Goal: Task Accomplishment & Management: Manage account settings

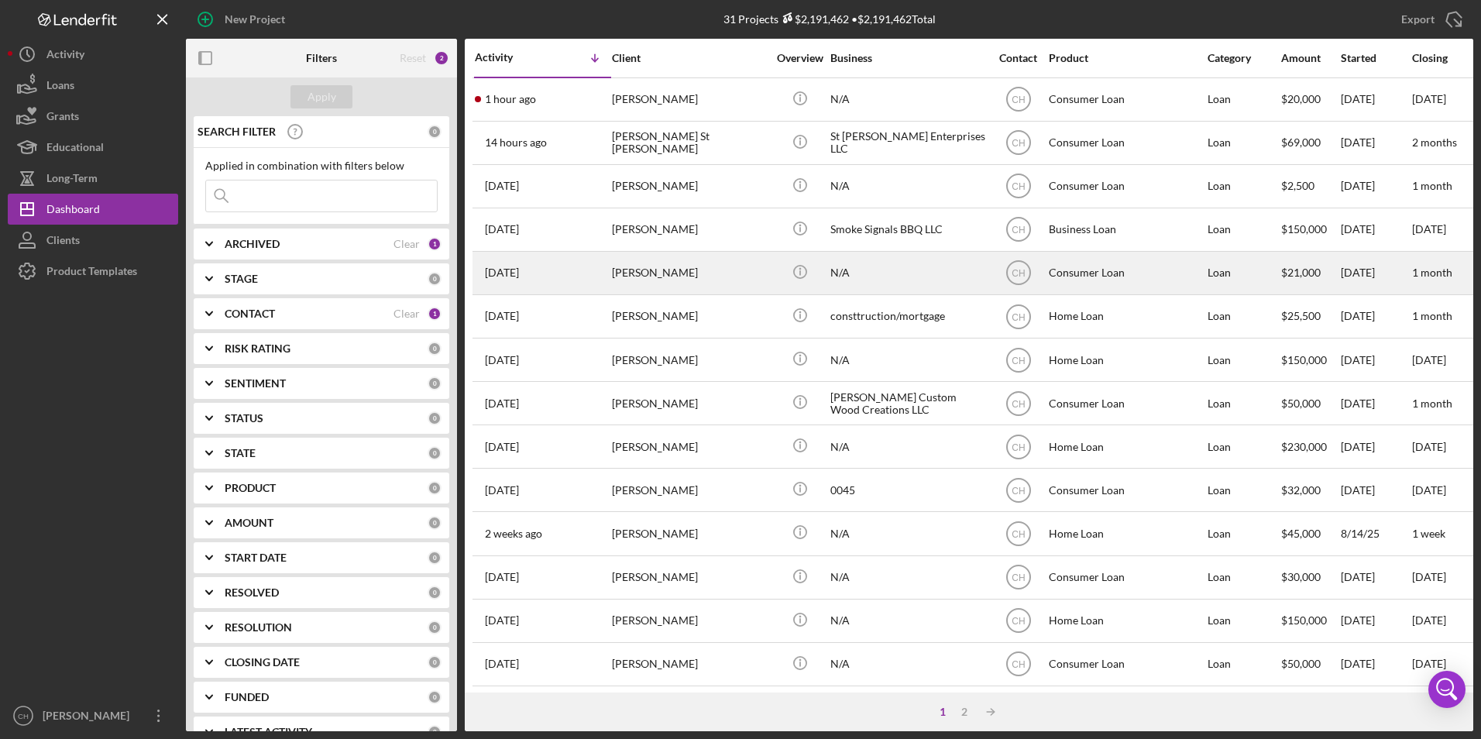
click at [644, 273] on div "[PERSON_NAME]" at bounding box center [689, 273] width 155 height 41
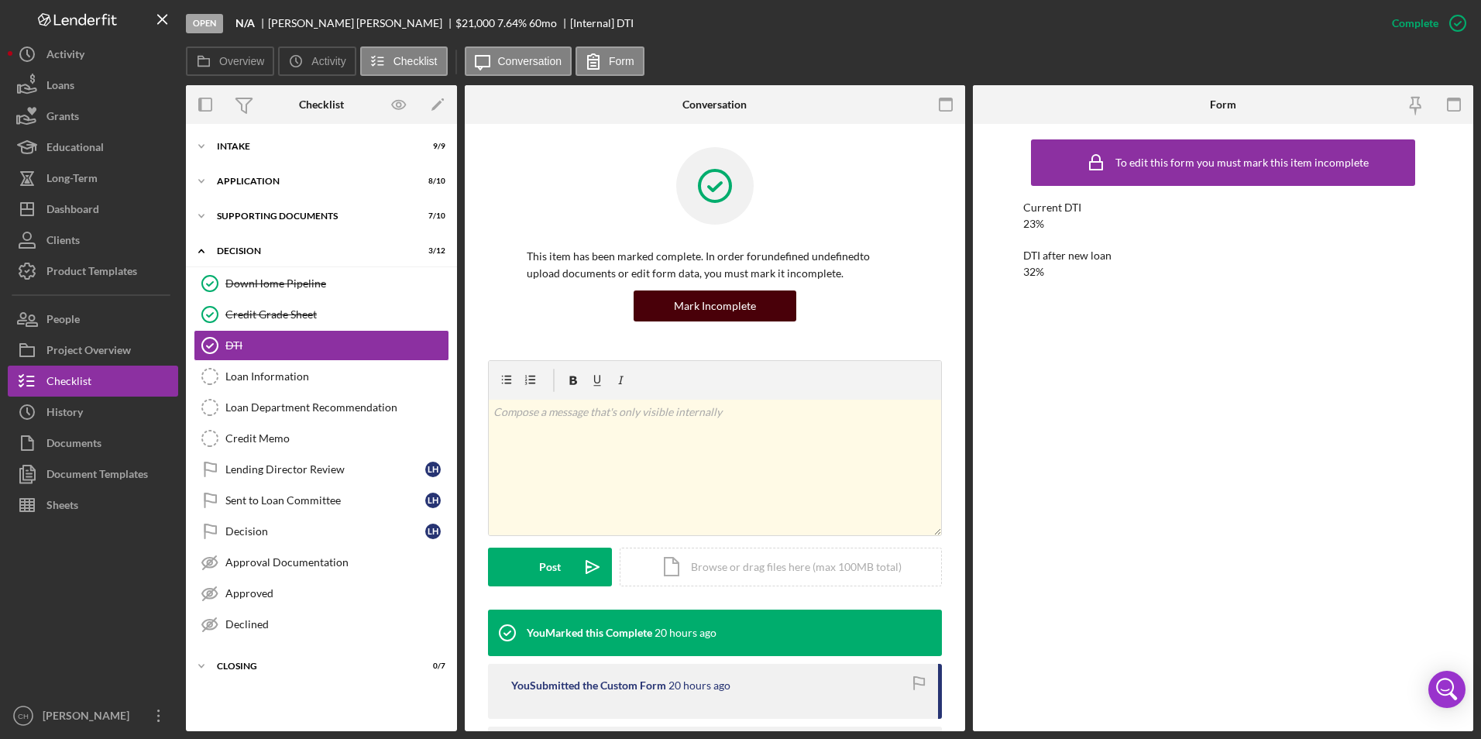
click at [712, 308] on div "Mark Incomplete" at bounding box center [715, 306] width 82 height 31
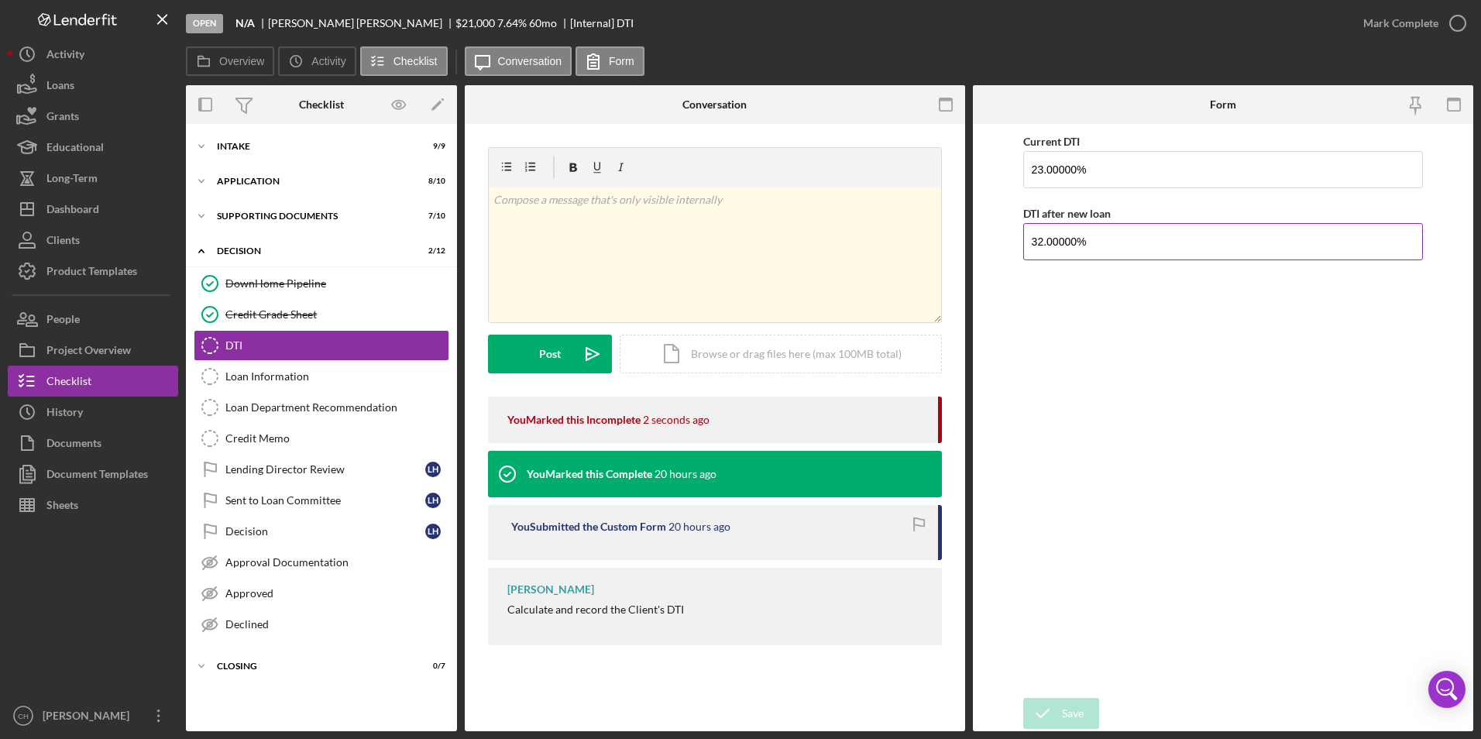
click at [1047, 243] on input "32.00000%" at bounding box center [1223, 241] width 401 height 37
type input "33.00000%"
click at [1064, 713] on div "Save" at bounding box center [1073, 713] width 22 height 31
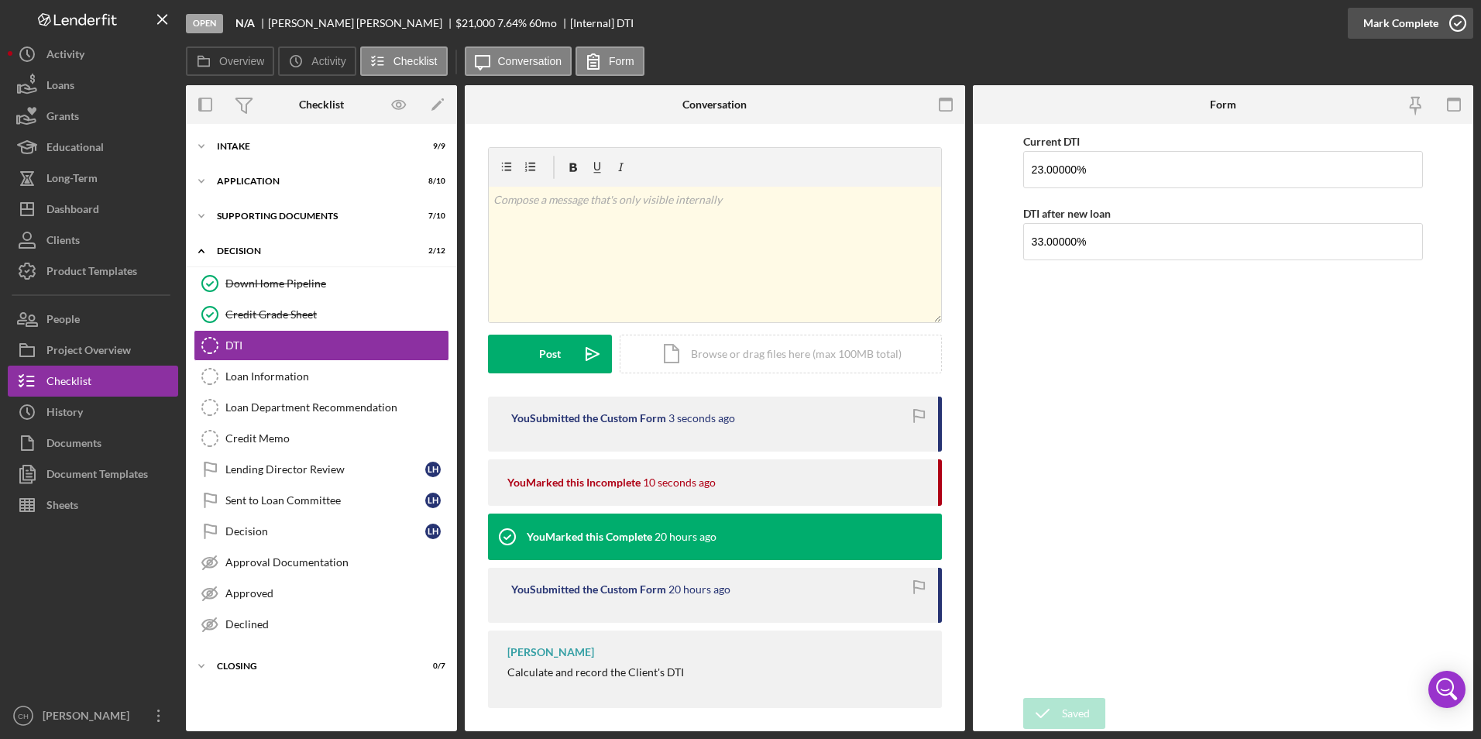
click at [1387, 23] on div "Mark Complete" at bounding box center [1400, 23] width 75 height 31
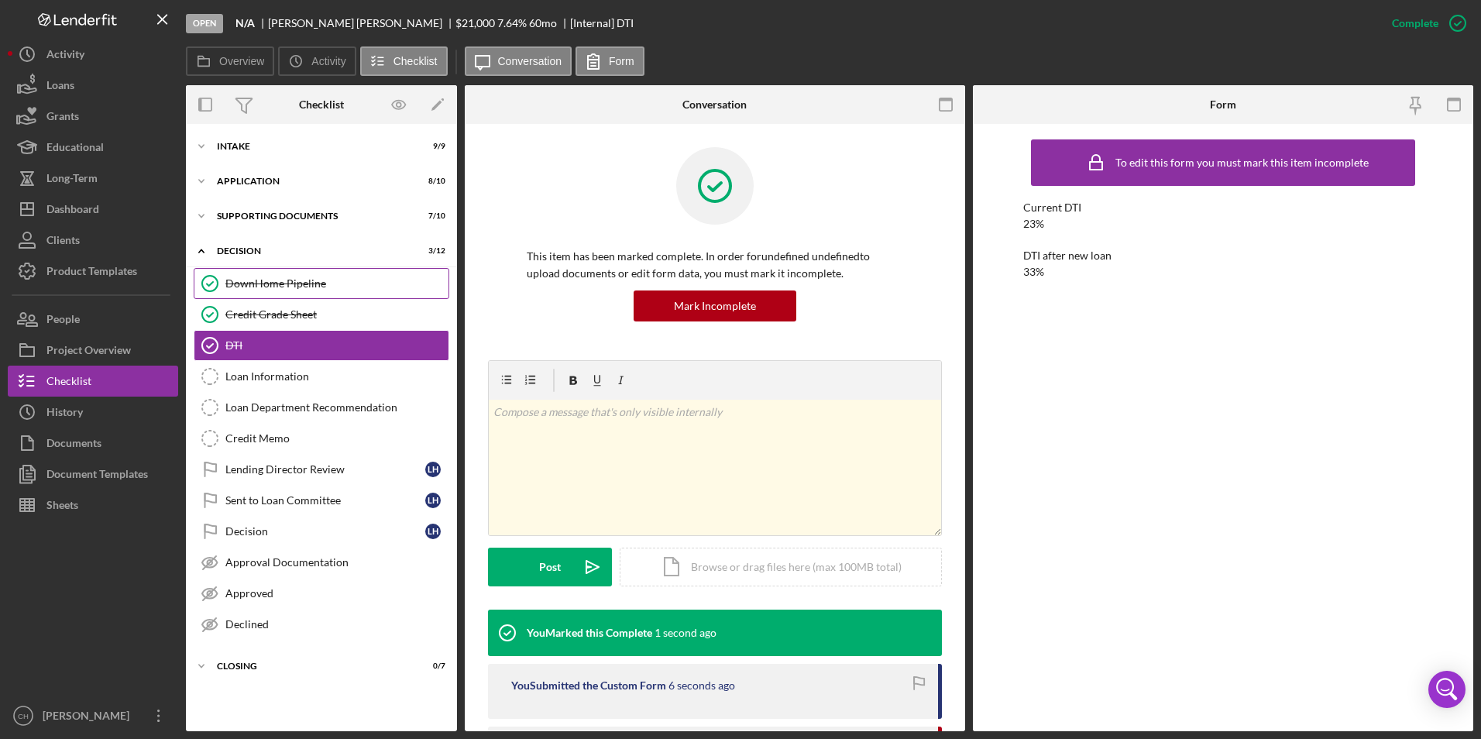
click at [243, 286] on div "DownHome Pipeline" at bounding box center [336, 283] width 223 height 12
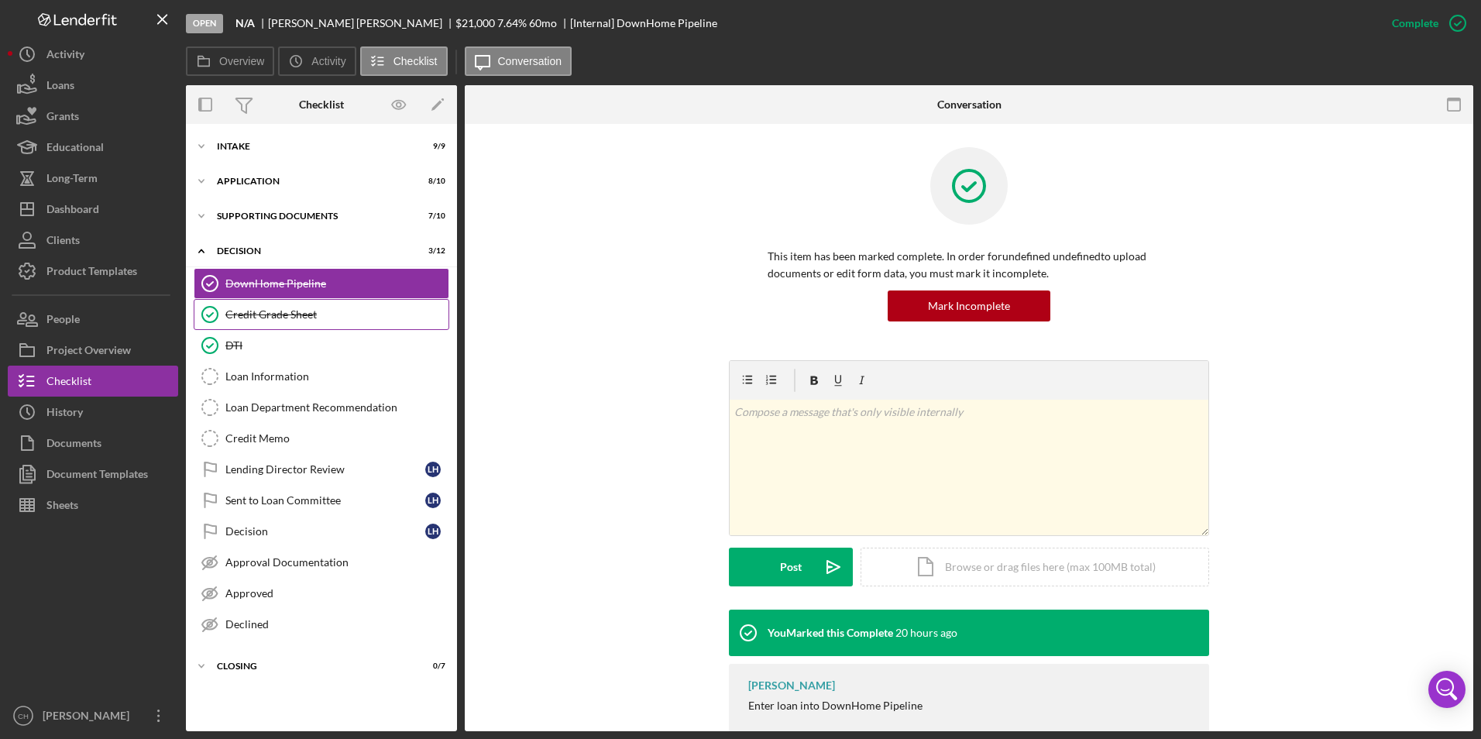
click at [246, 321] on div "Credit Grade Sheet" at bounding box center [336, 314] width 223 height 12
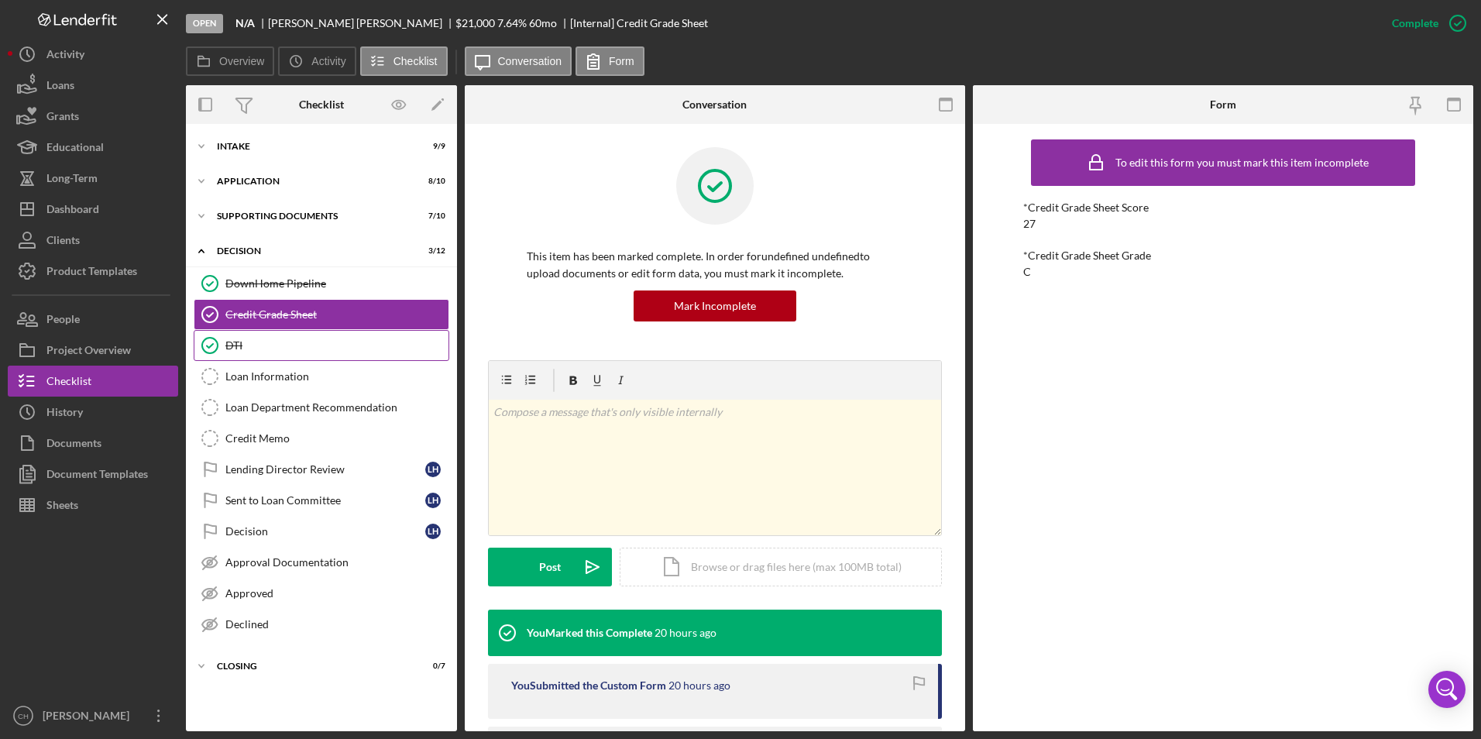
click at [242, 342] on div "DTI" at bounding box center [336, 345] width 223 height 12
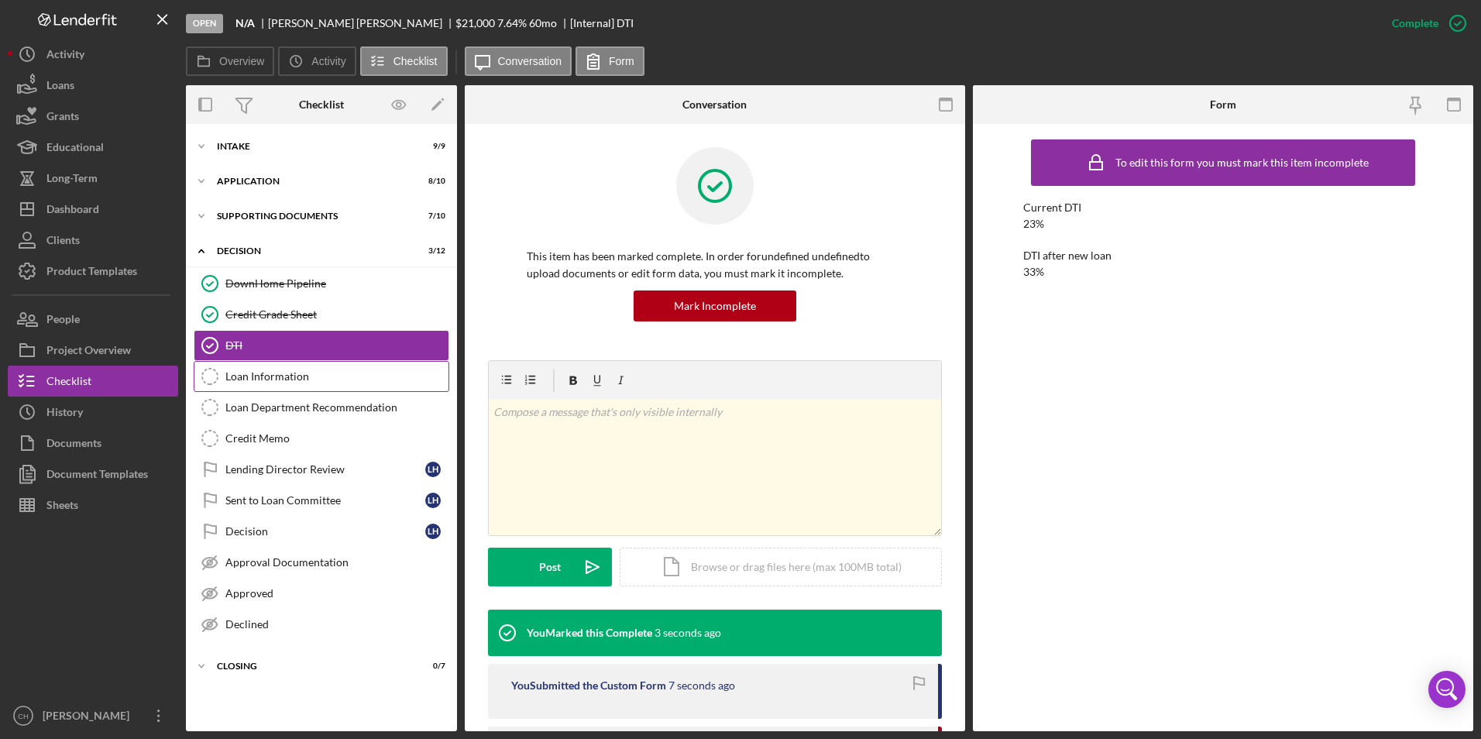
click at [249, 381] on div "Loan Information" at bounding box center [336, 376] width 223 height 12
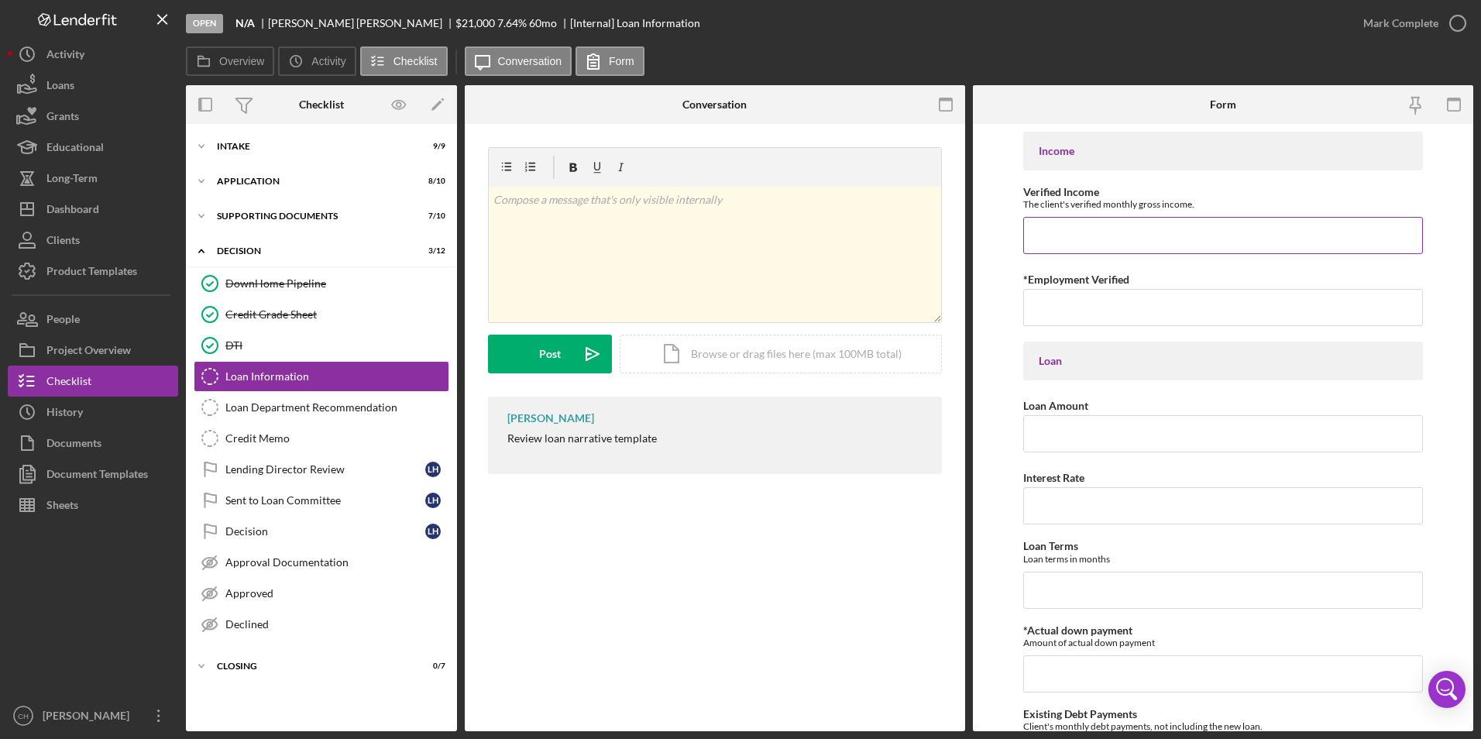
click at [1084, 234] on input "Verified Income" at bounding box center [1223, 235] width 401 height 37
type input "$5,247.38"
click at [1243, 314] on input "[DATE]" at bounding box center [1223, 307] width 401 height 37
click at [1190, 305] on input "[DATE]" at bounding box center [1223, 307] width 401 height 37
type input "[DATE] start date [DATE] by [PERSON_NAME]"
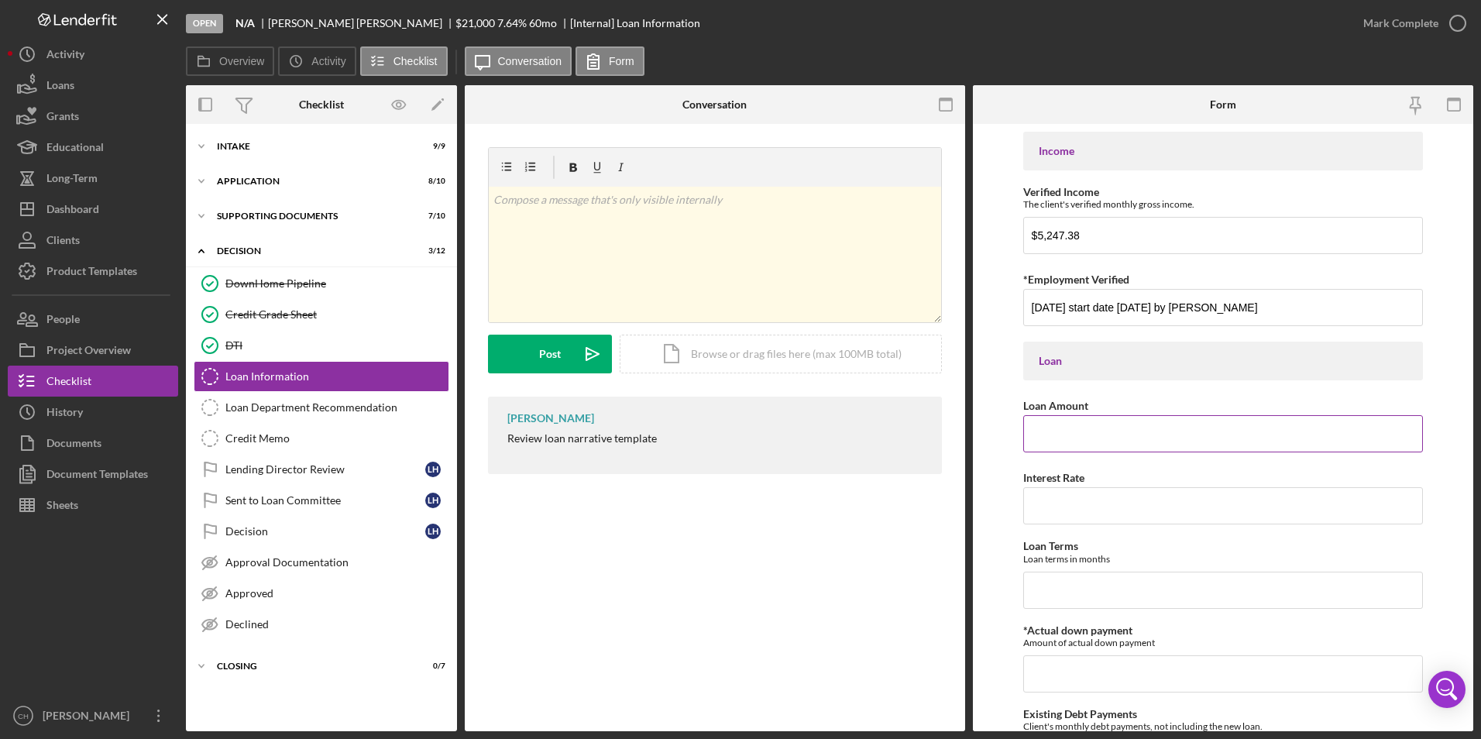
click at [1085, 427] on input "Loan Amount" at bounding box center [1223, 433] width 401 height 37
type input "$27,702"
click at [1057, 502] on input "Interest Rate" at bounding box center [1223, 505] width 401 height 37
type input "7.25000%"
click at [1038, 594] on input "Loan Terms" at bounding box center [1223, 590] width 401 height 37
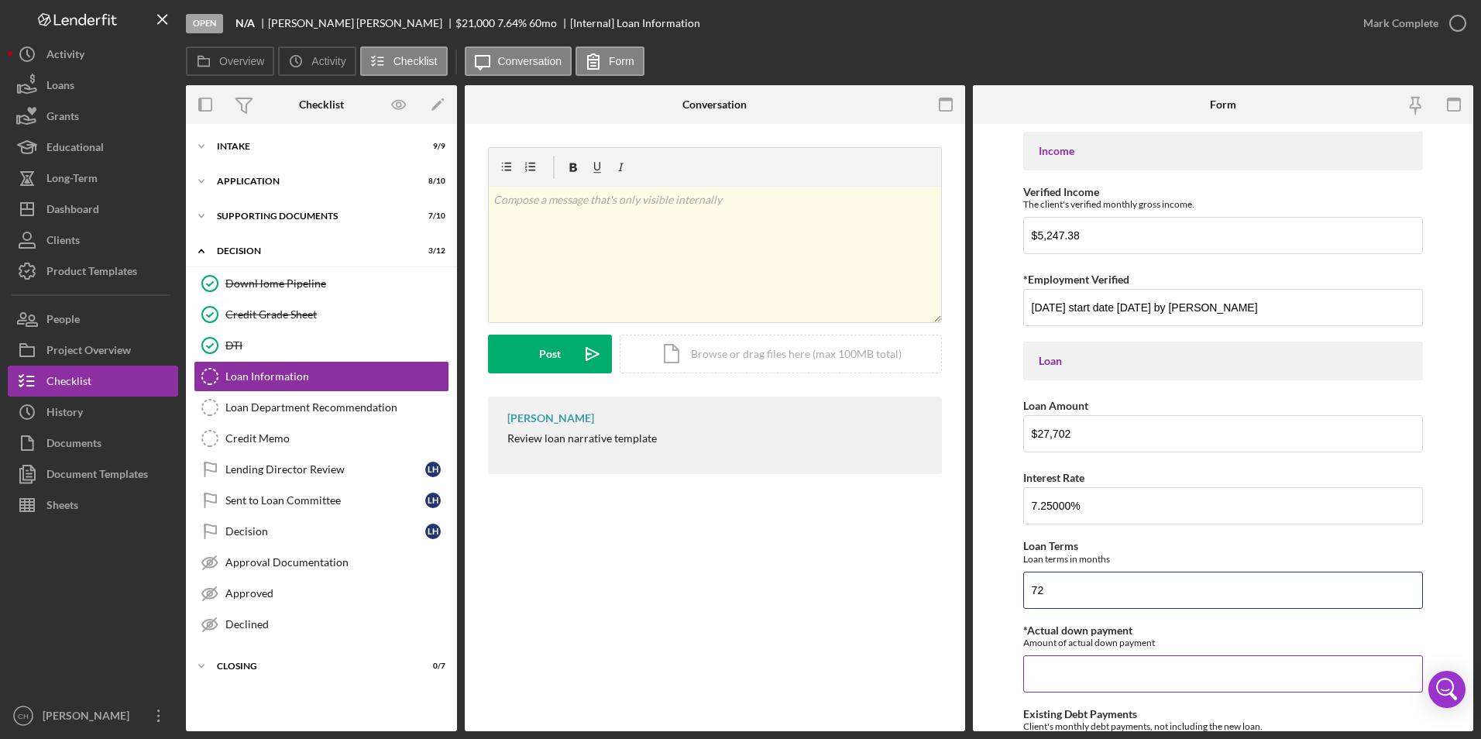
type input "72"
click at [1048, 673] on input "*Actual down payment" at bounding box center [1223, 673] width 401 height 37
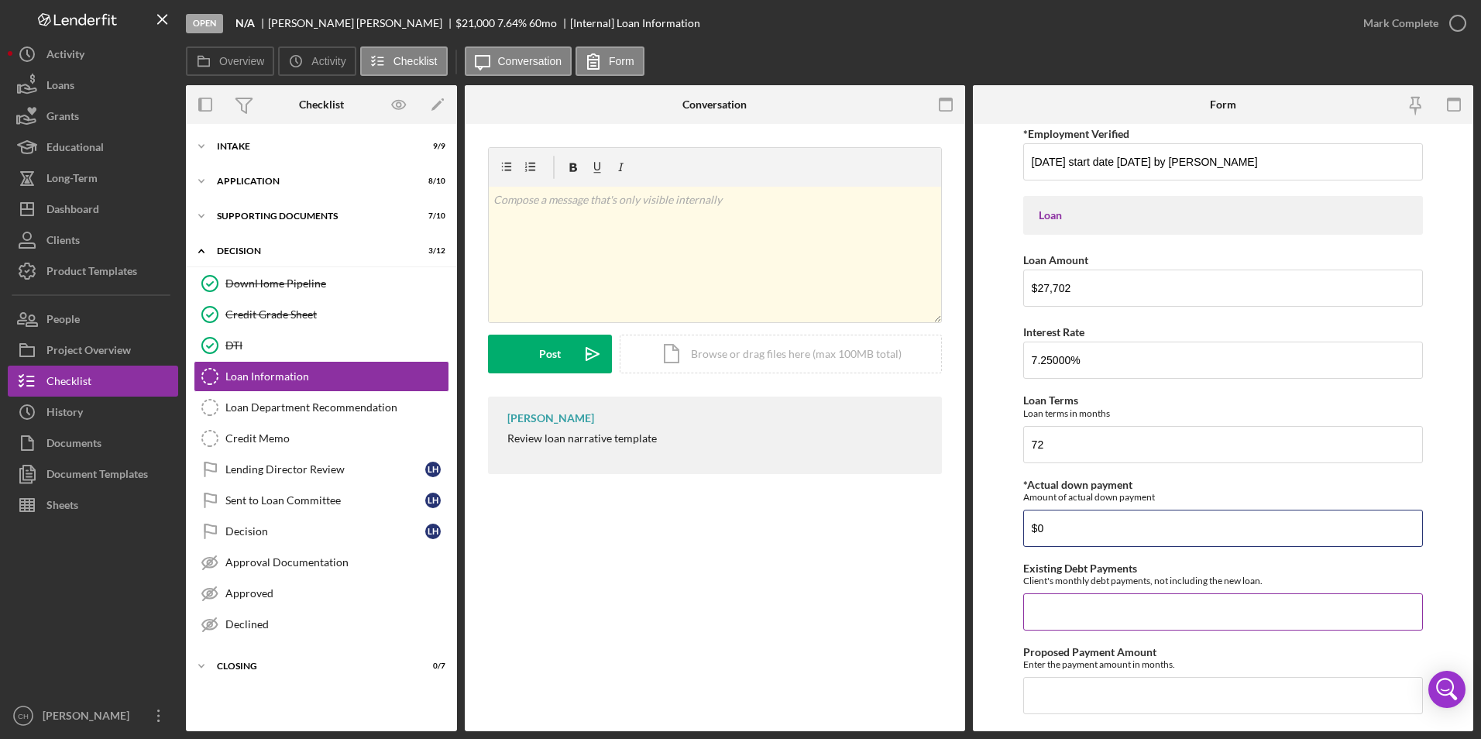
scroll to position [232, 0]
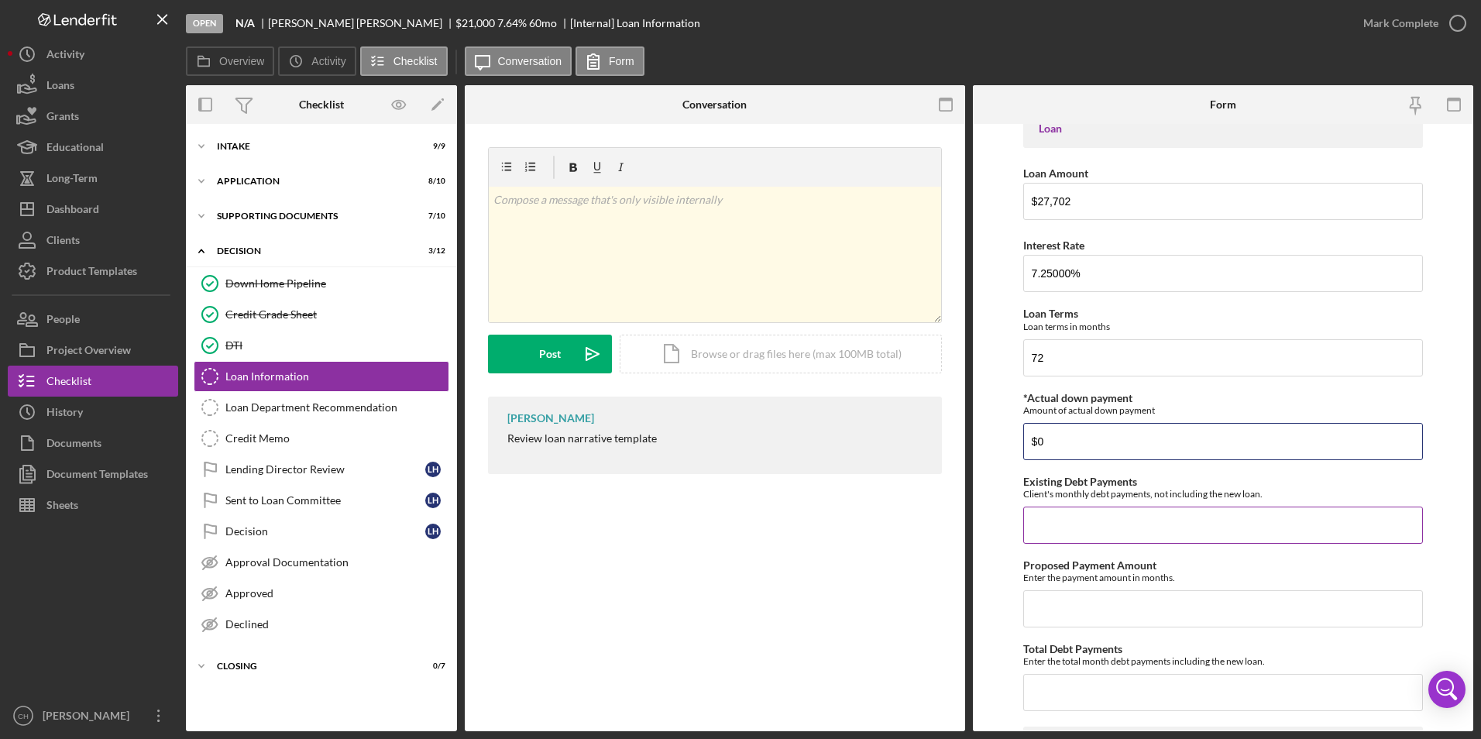
type input "$0"
click at [1058, 511] on input "Existing Debt Payments" at bounding box center [1223, 525] width 401 height 37
type input "$1,237"
click at [1034, 610] on input "Proposed Payment Amount" at bounding box center [1223, 608] width 401 height 37
type input "$489.90"
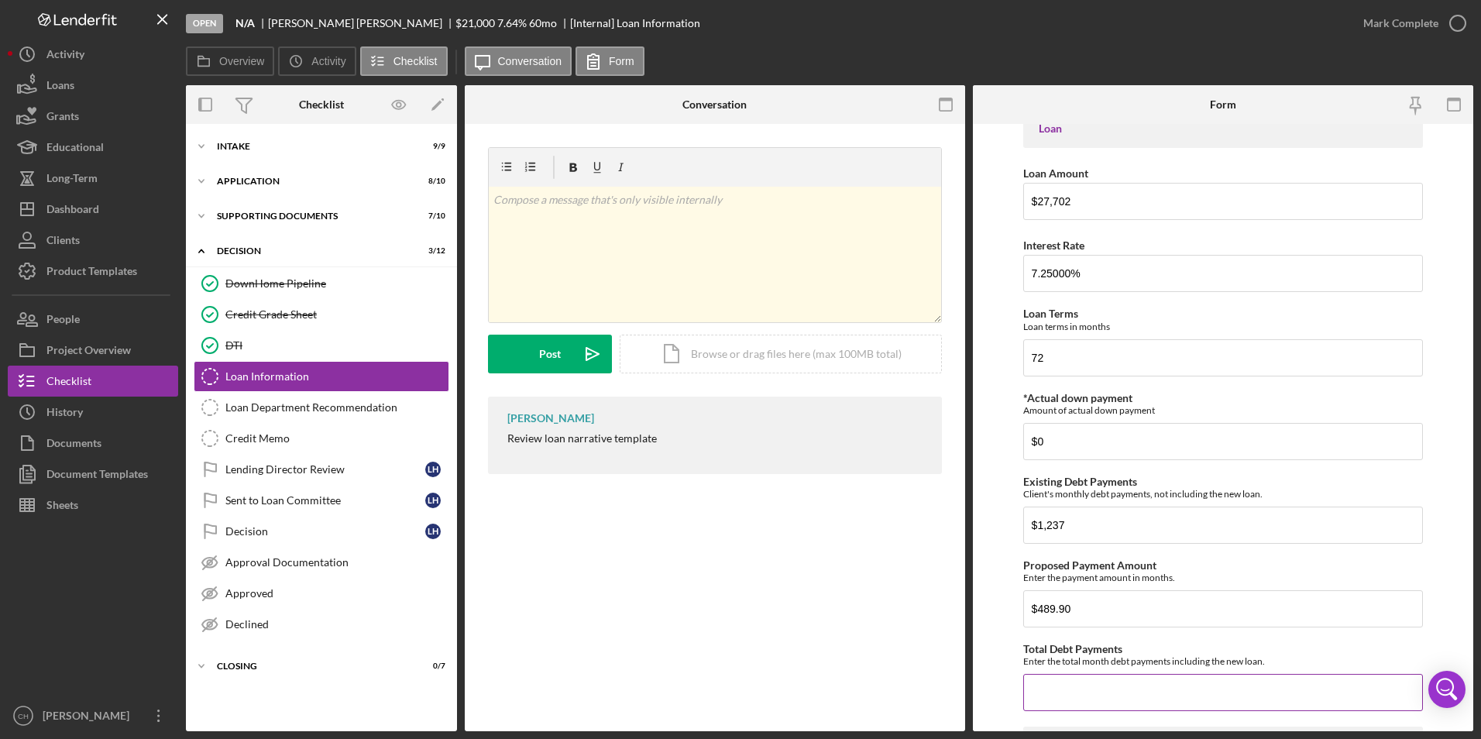
click at [1043, 686] on input "Total Debt Payments" at bounding box center [1223, 692] width 401 height 37
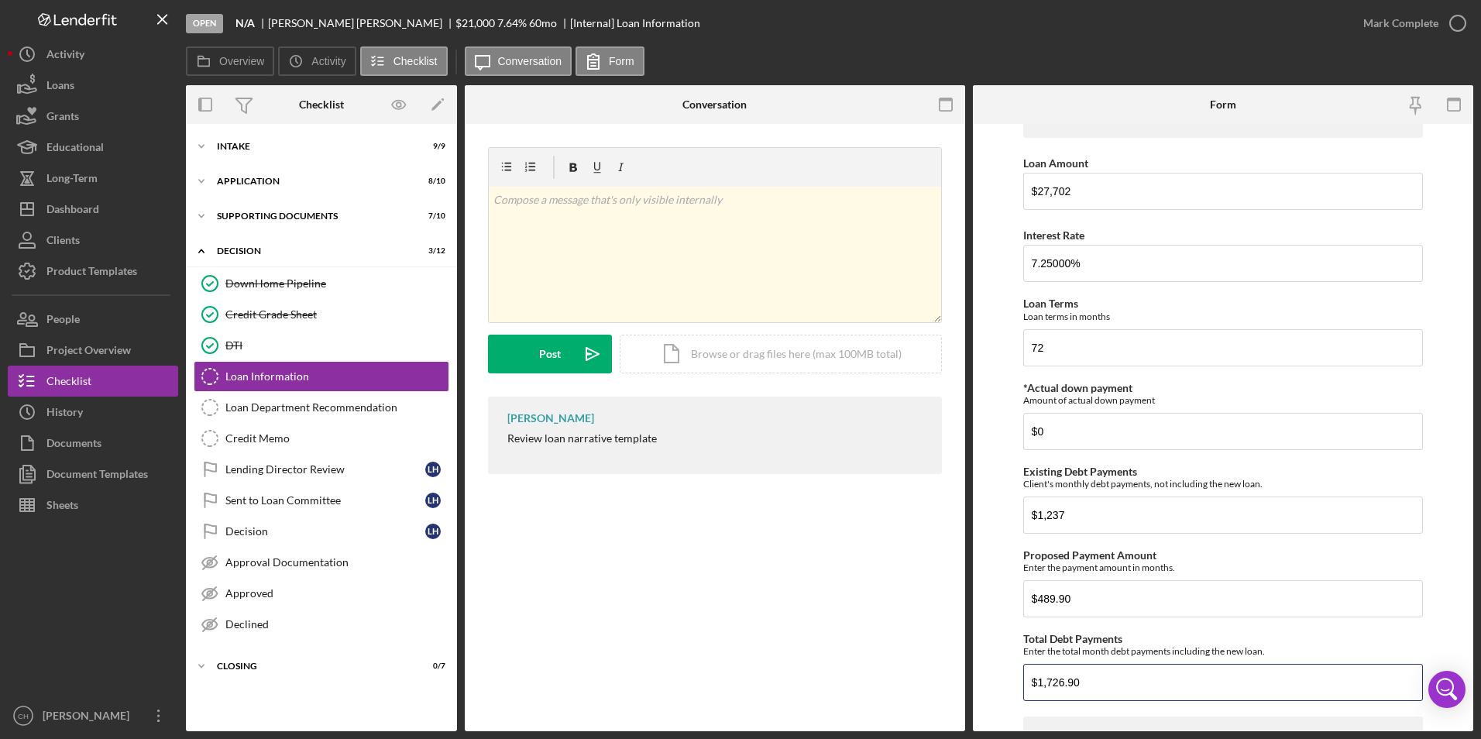
scroll to position [387, 0]
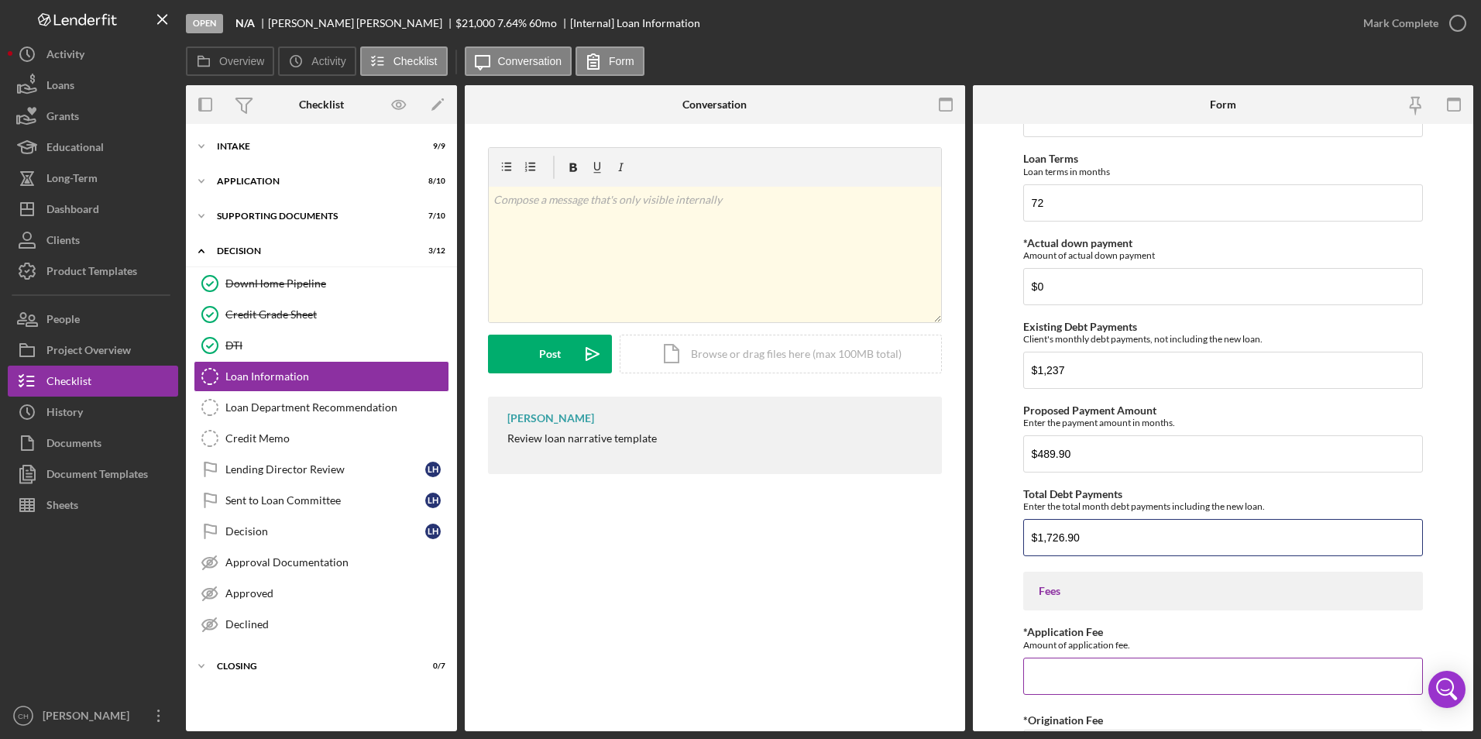
type input "$1,726.90"
click at [1058, 674] on input "*Application Fee" at bounding box center [1223, 676] width 401 height 37
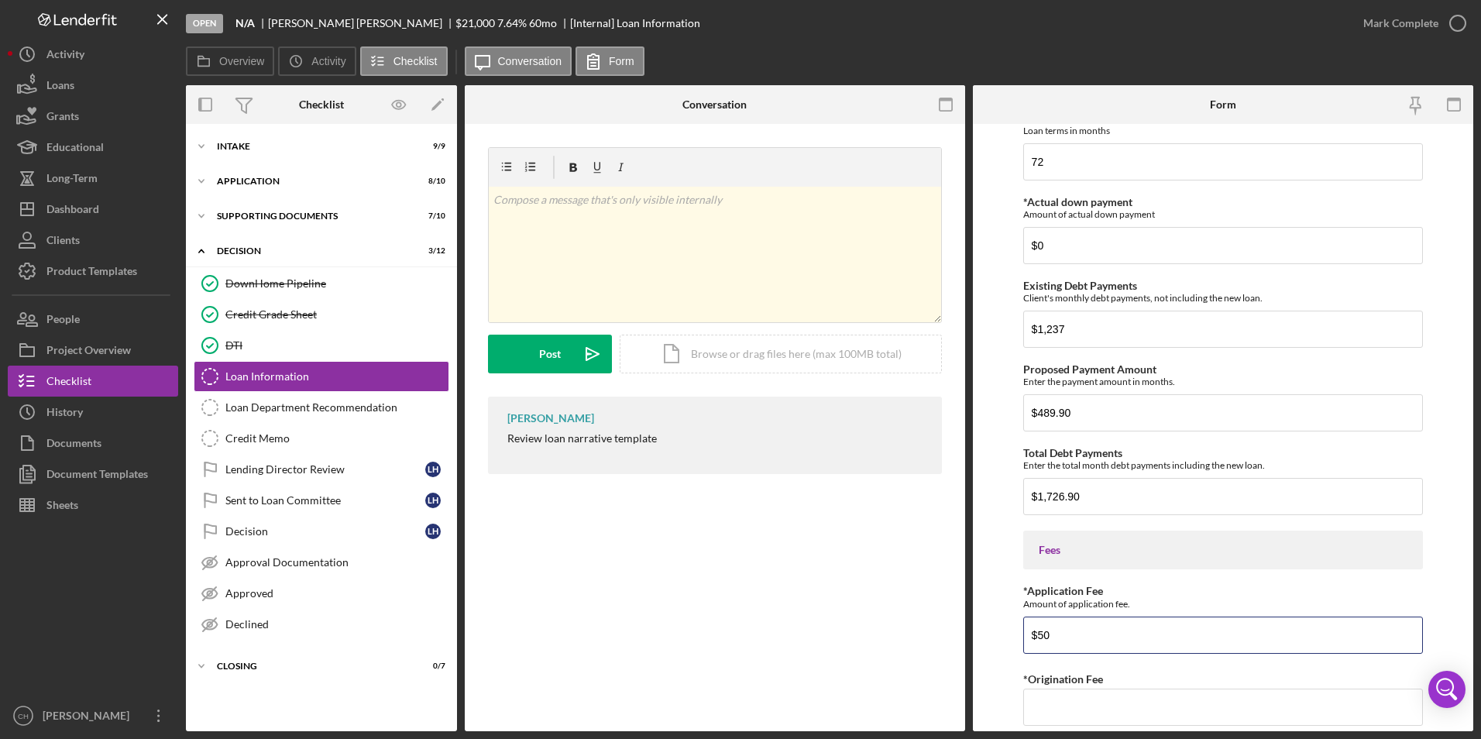
scroll to position [542, 0]
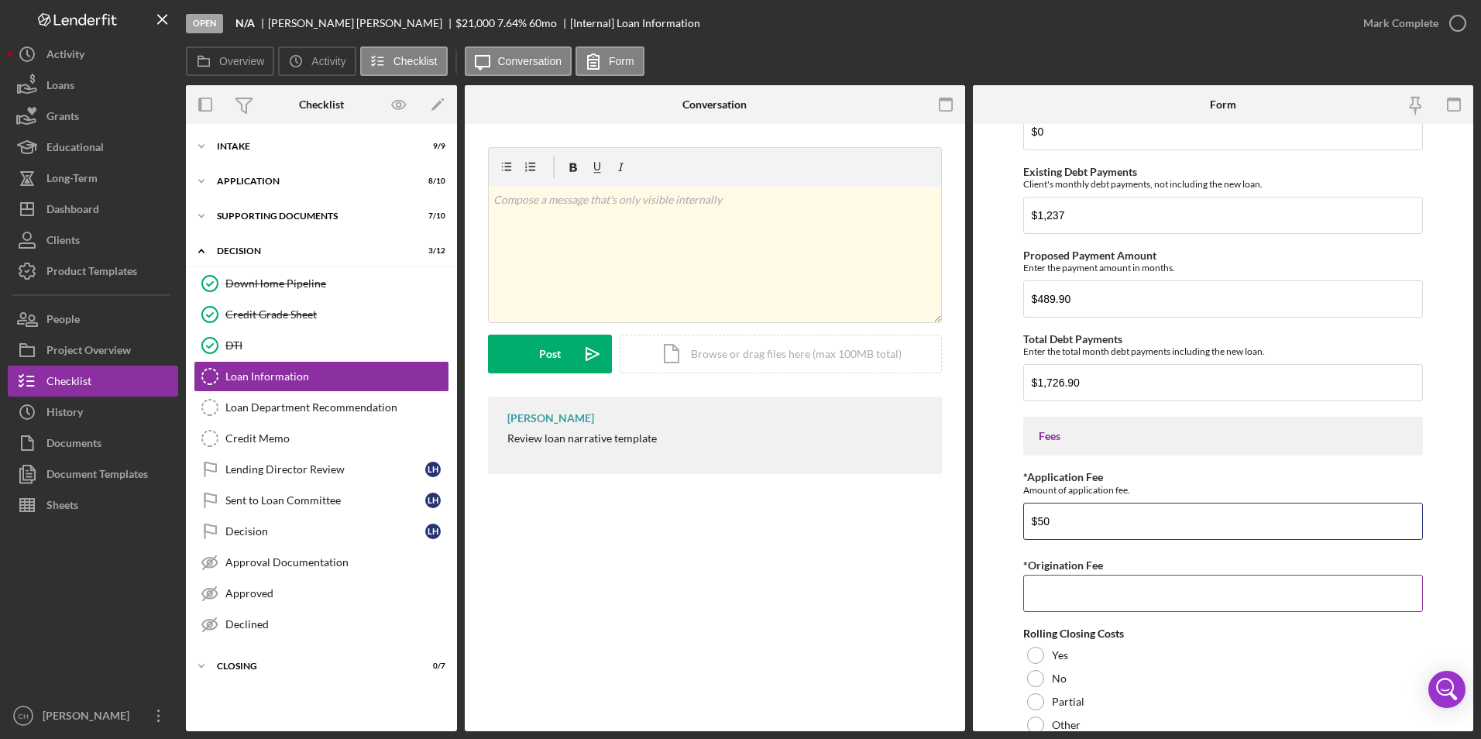
type input "$50"
click at [1061, 595] on input "*Origination Fee" at bounding box center [1223, 593] width 401 height 37
type input "$831.06"
click at [1030, 651] on div at bounding box center [1035, 655] width 17 height 17
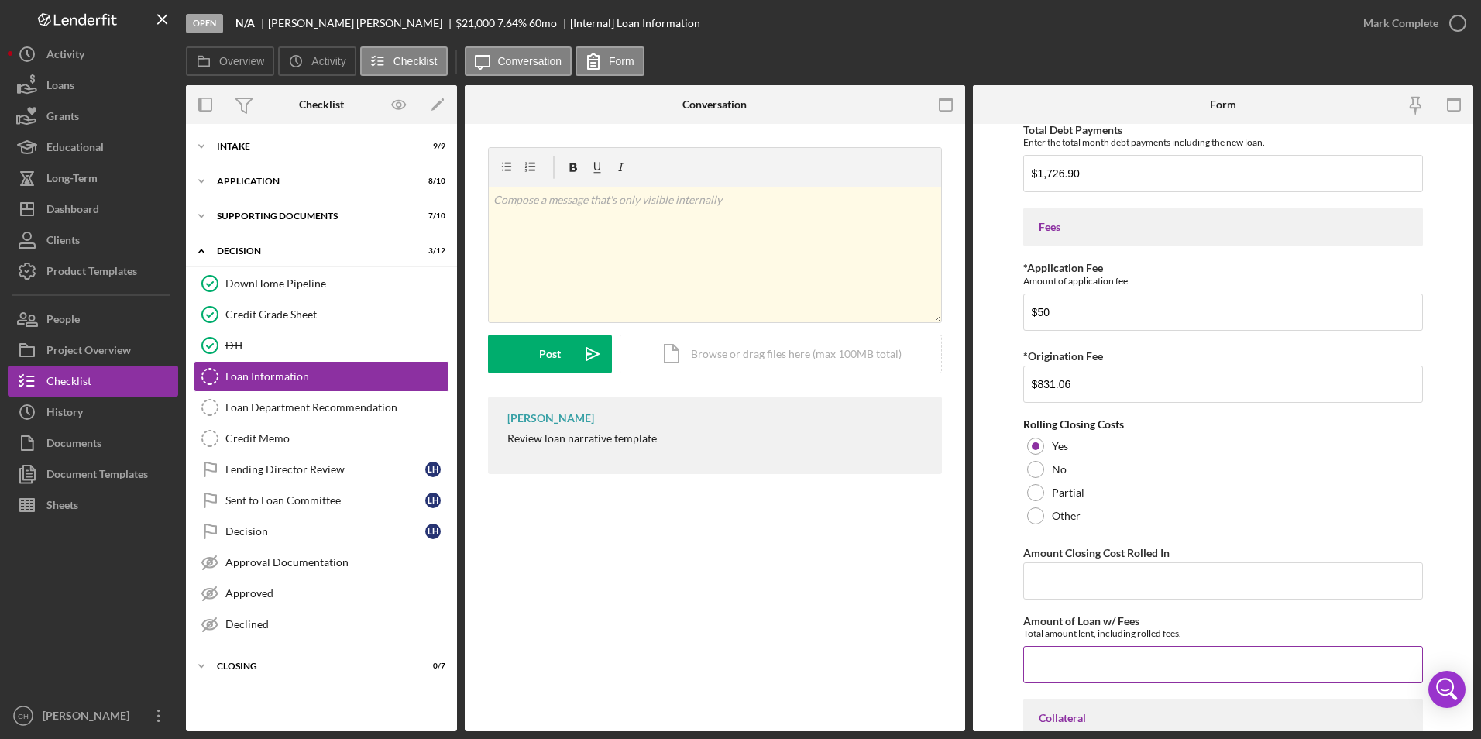
scroll to position [852, 0]
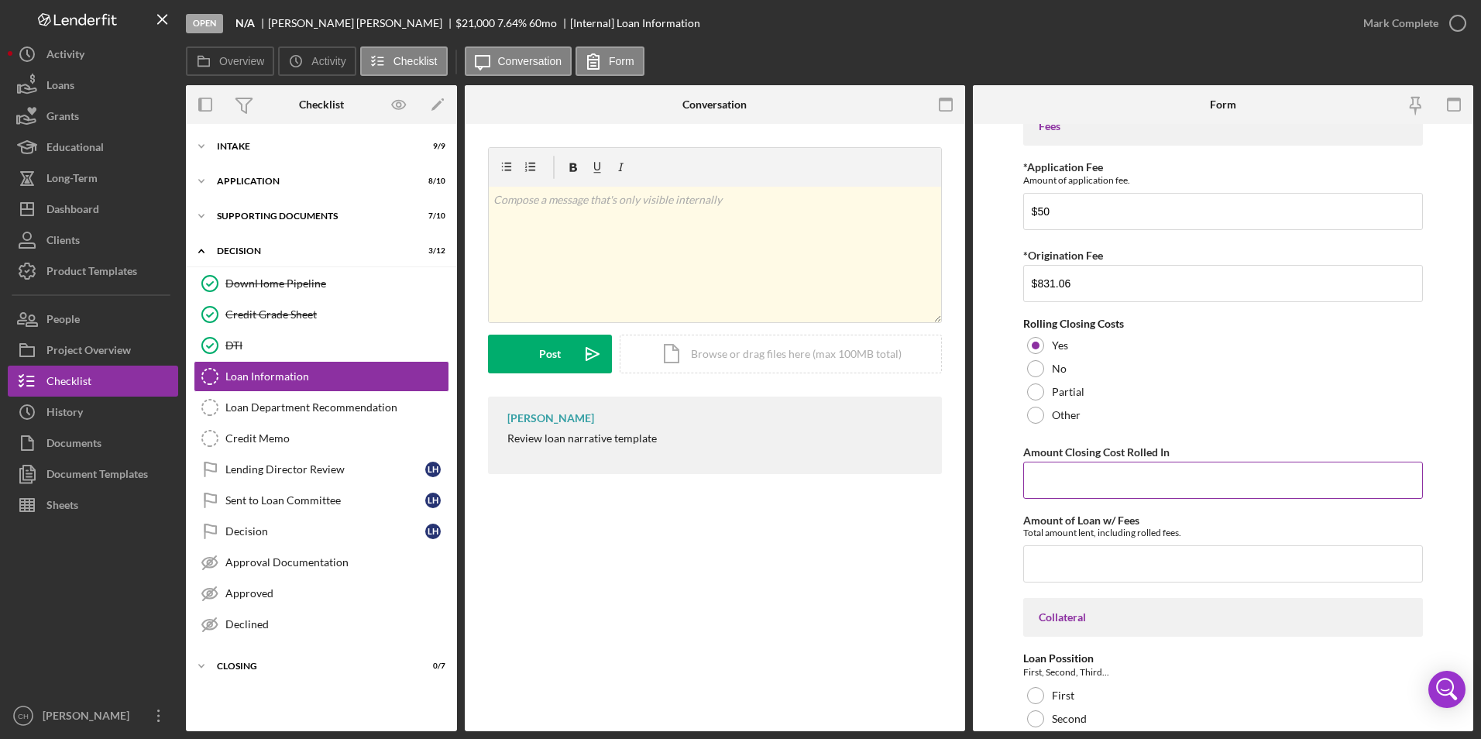
click at [1054, 486] on input "Amount Closing Cost Rolled In" at bounding box center [1223, 480] width 401 height 37
type input "$831.06"
click at [1048, 563] on input "Amount of Loan w/ Fees" at bounding box center [1223, 563] width 401 height 37
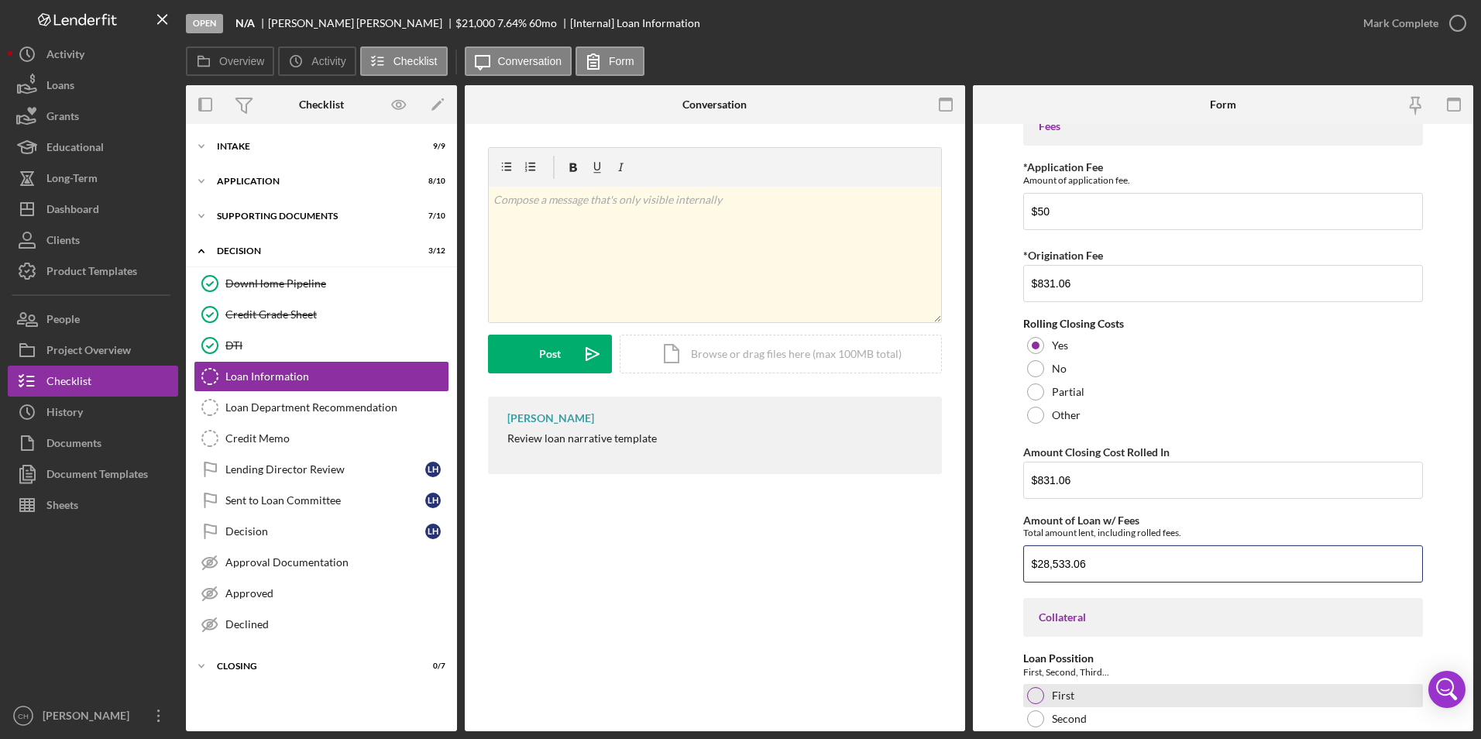
type input "$28,533.06"
click at [1037, 700] on div at bounding box center [1035, 695] width 17 height 17
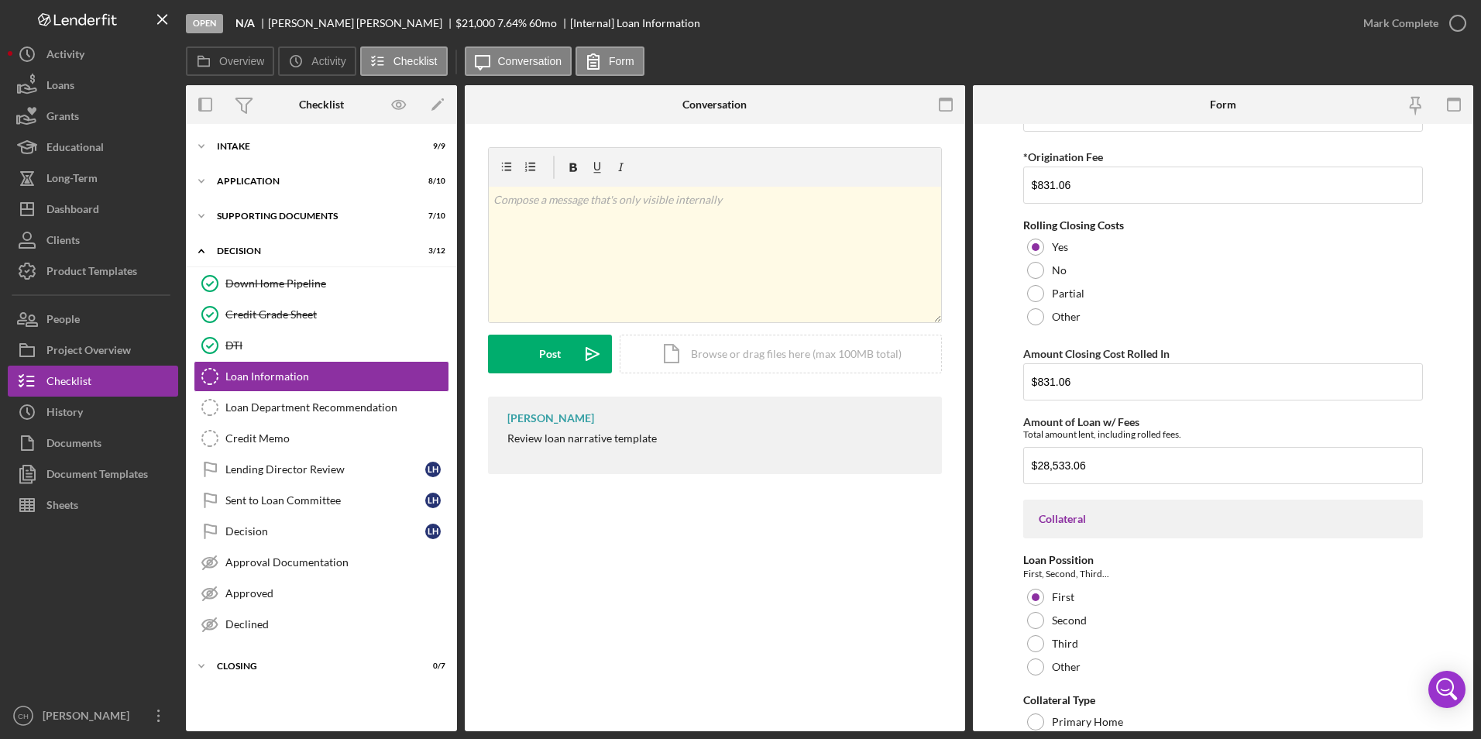
scroll to position [1085, 0]
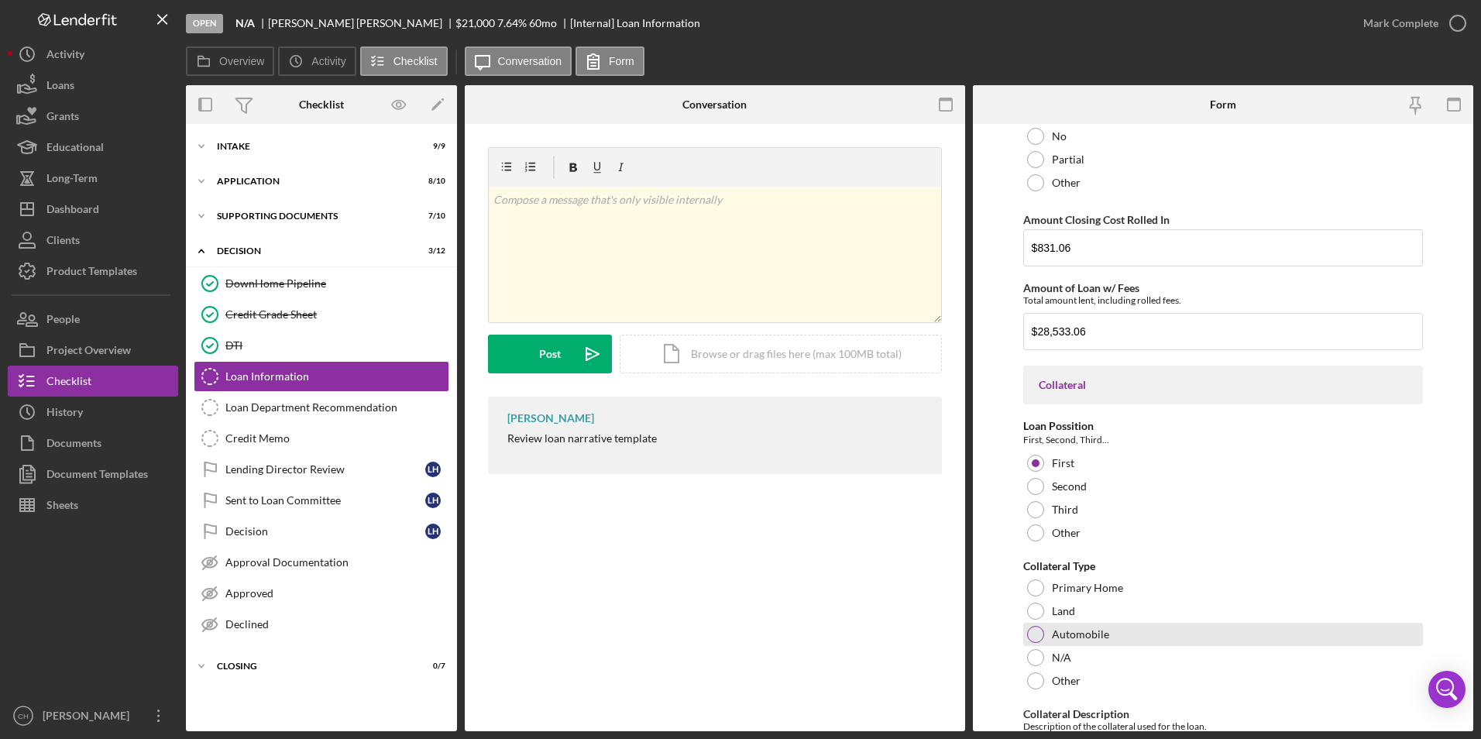
click at [1030, 633] on div at bounding box center [1035, 634] width 17 height 17
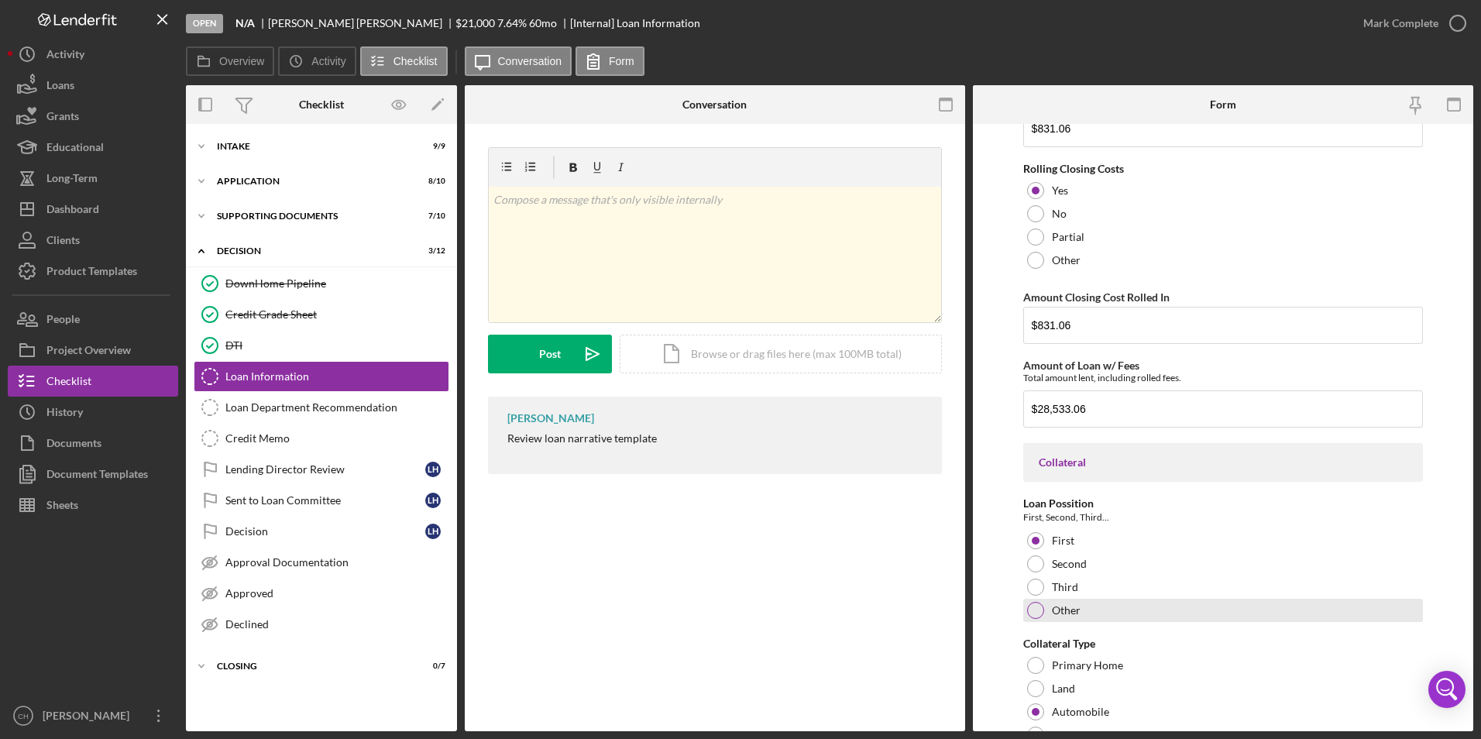
scroll to position [1704, 0]
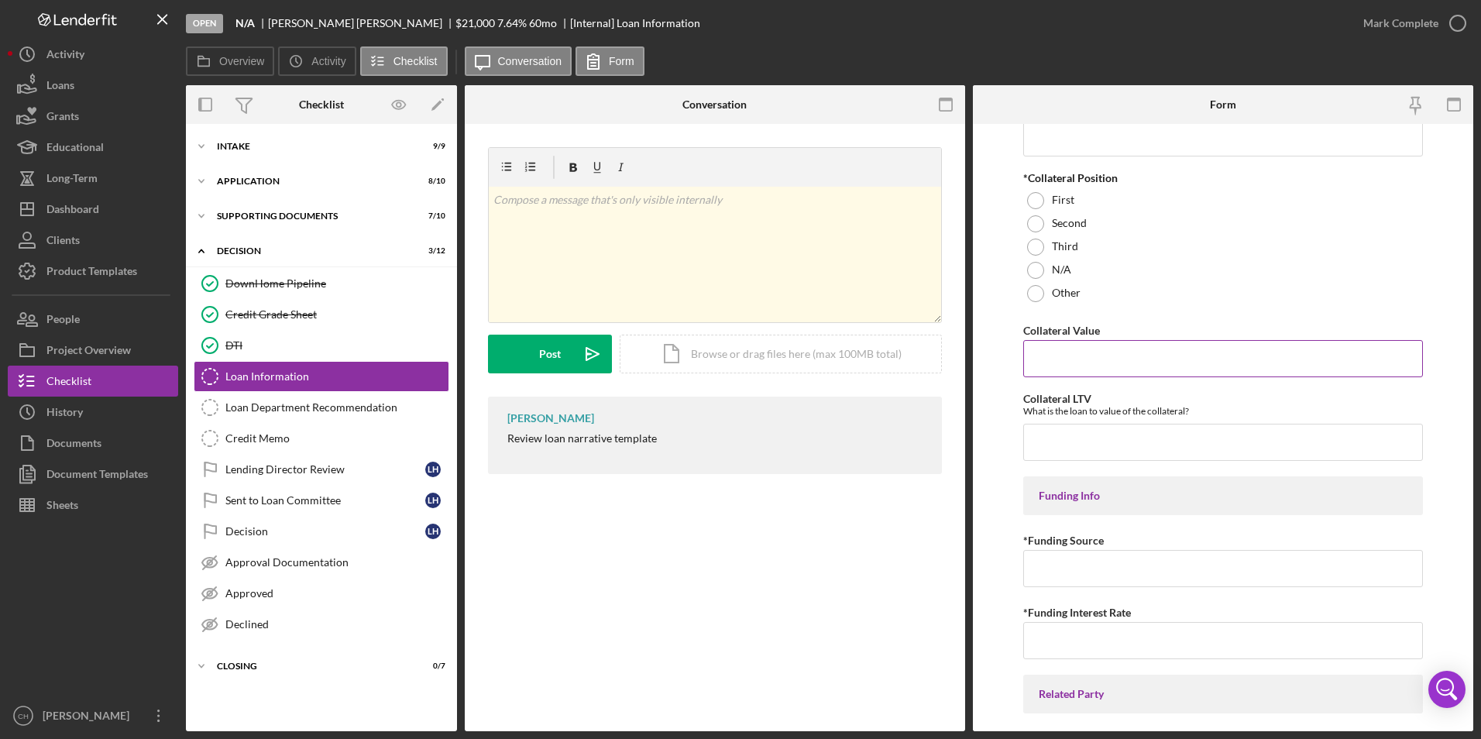
click at [1078, 352] on input "Collateral Value" at bounding box center [1223, 358] width 401 height 37
type input "$2"
type input "$22,235"
type input "0.78"
click at [1083, 566] on input "*Funding Source" at bounding box center [1223, 568] width 401 height 37
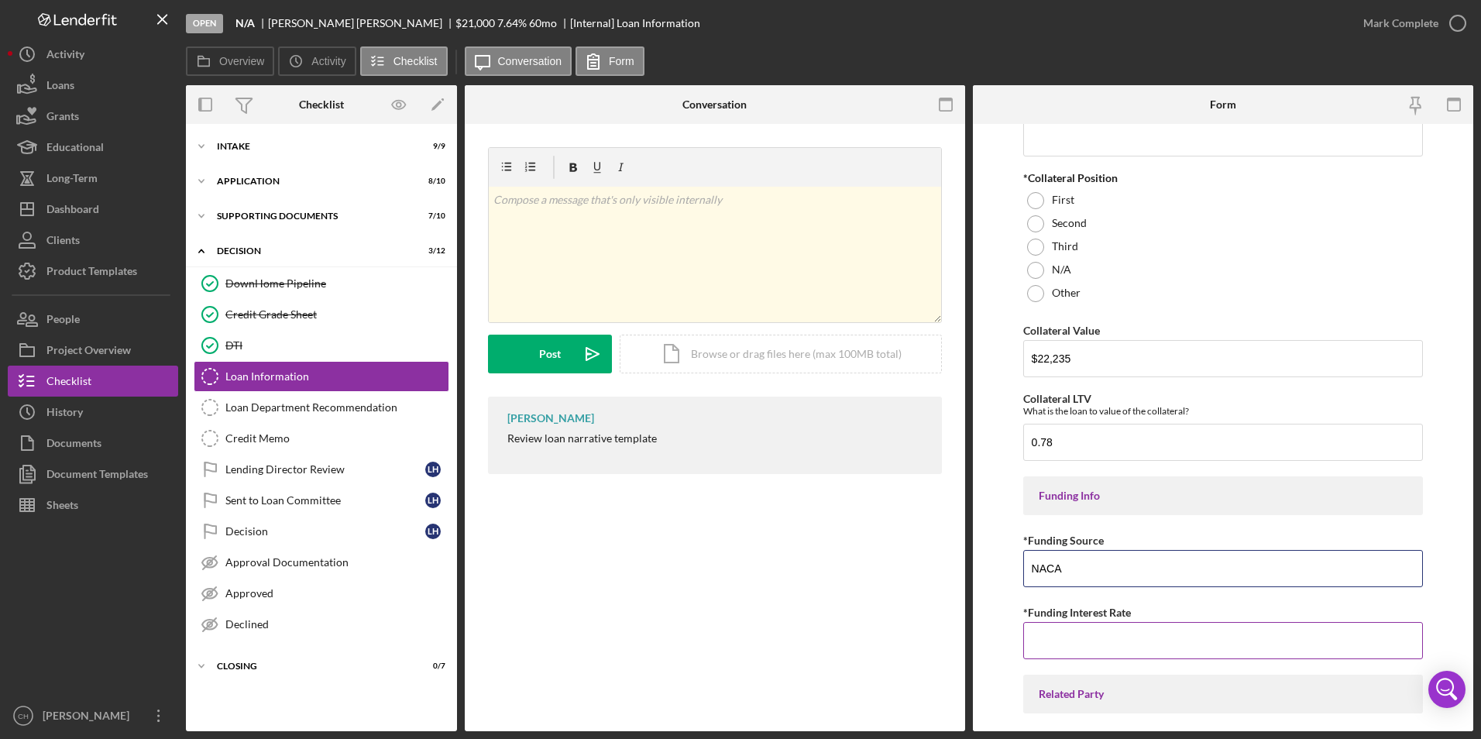
type input "NACA"
click at [1079, 641] on input "*Funding Interest Rate" at bounding box center [1223, 640] width 401 height 37
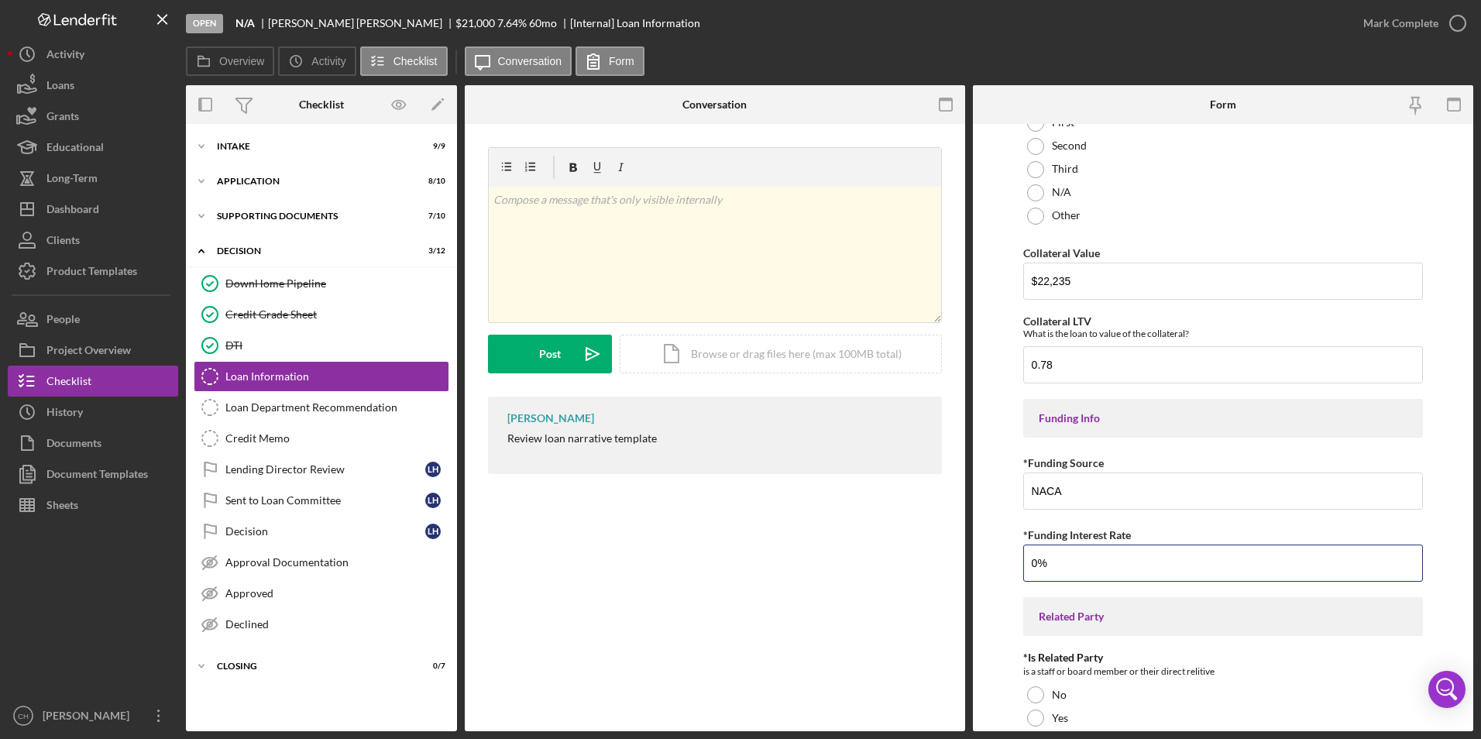
scroll to position [1783, 0]
type input "0.00000%"
click at [1036, 717] on div at bounding box center [1035, 717] width 17 height 17
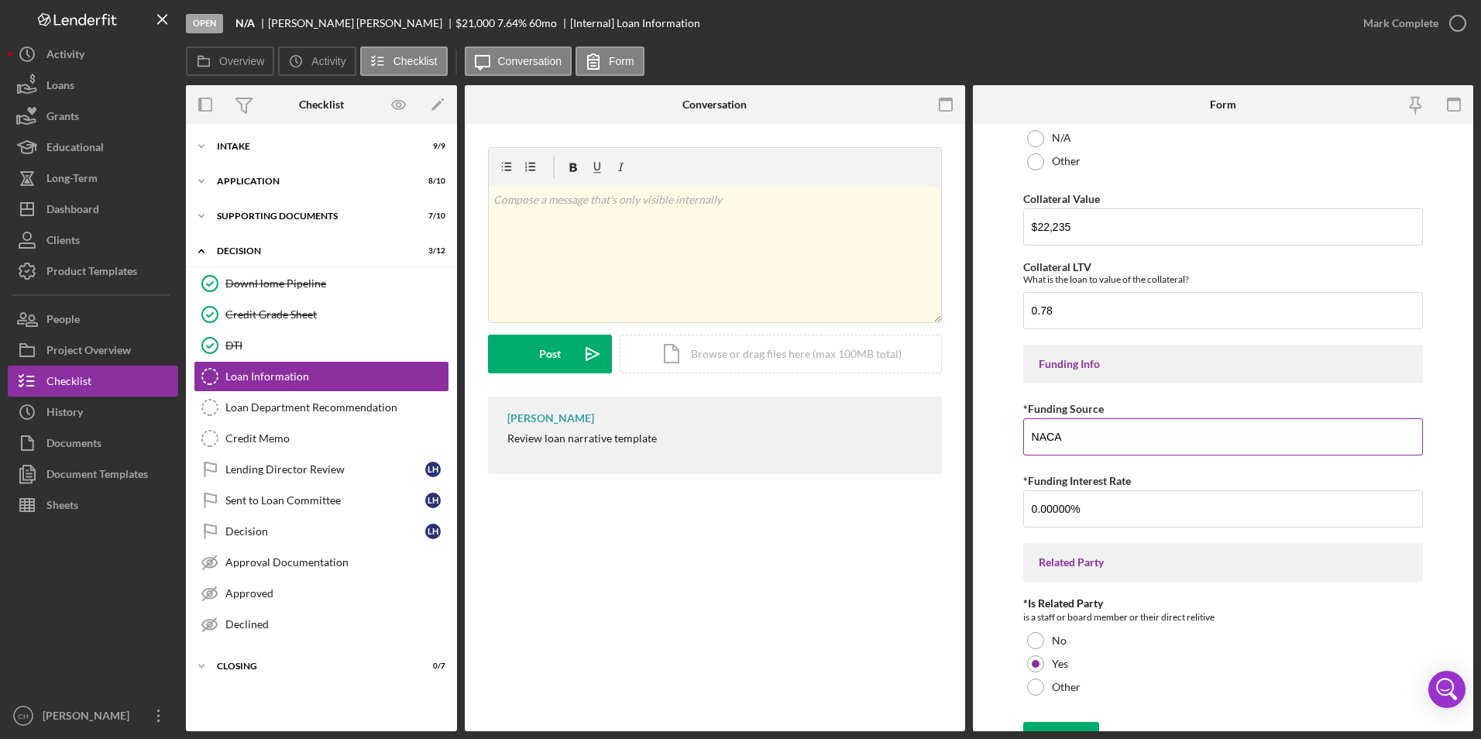
scroll to position [1860, 0]
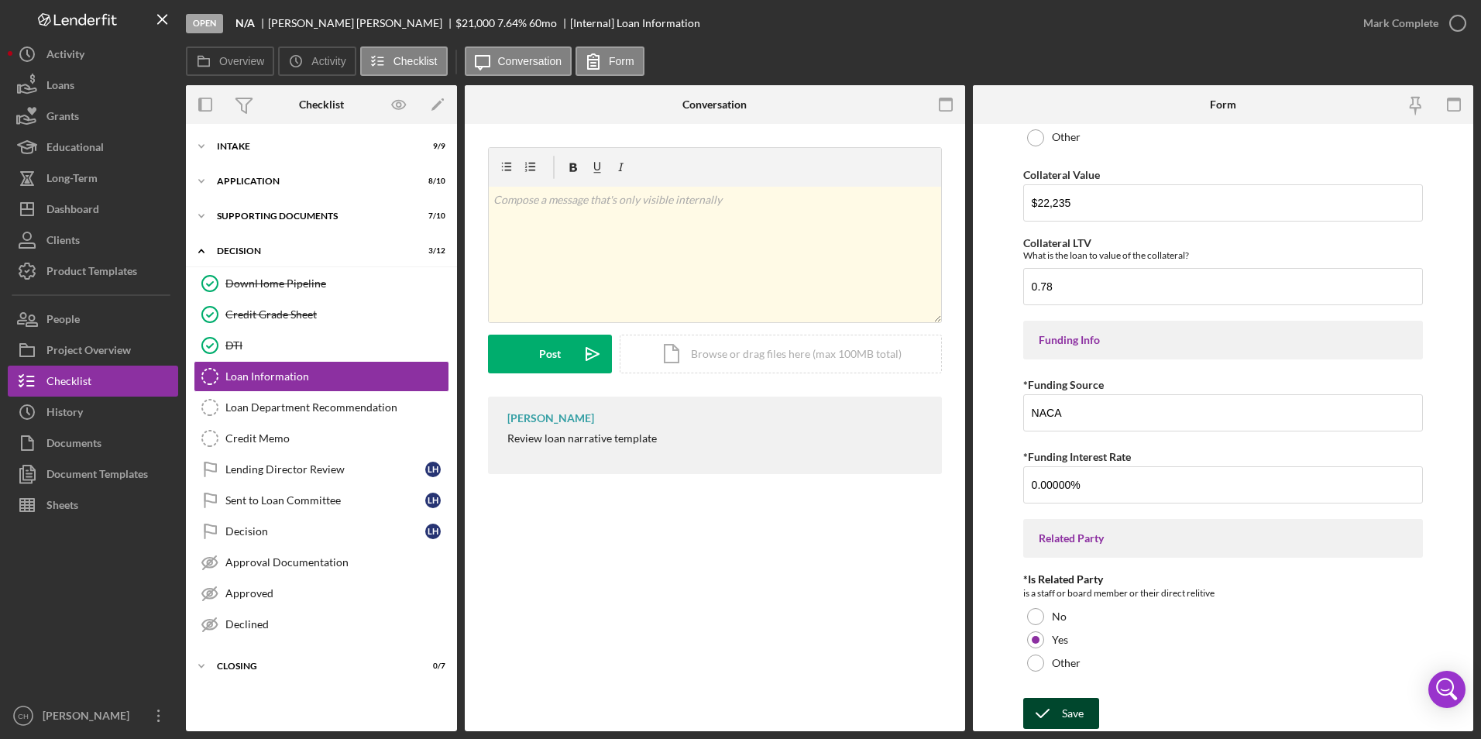
click at [1077, 720] on div "Save" at bounding box center [1073, 713] width 22 height 31
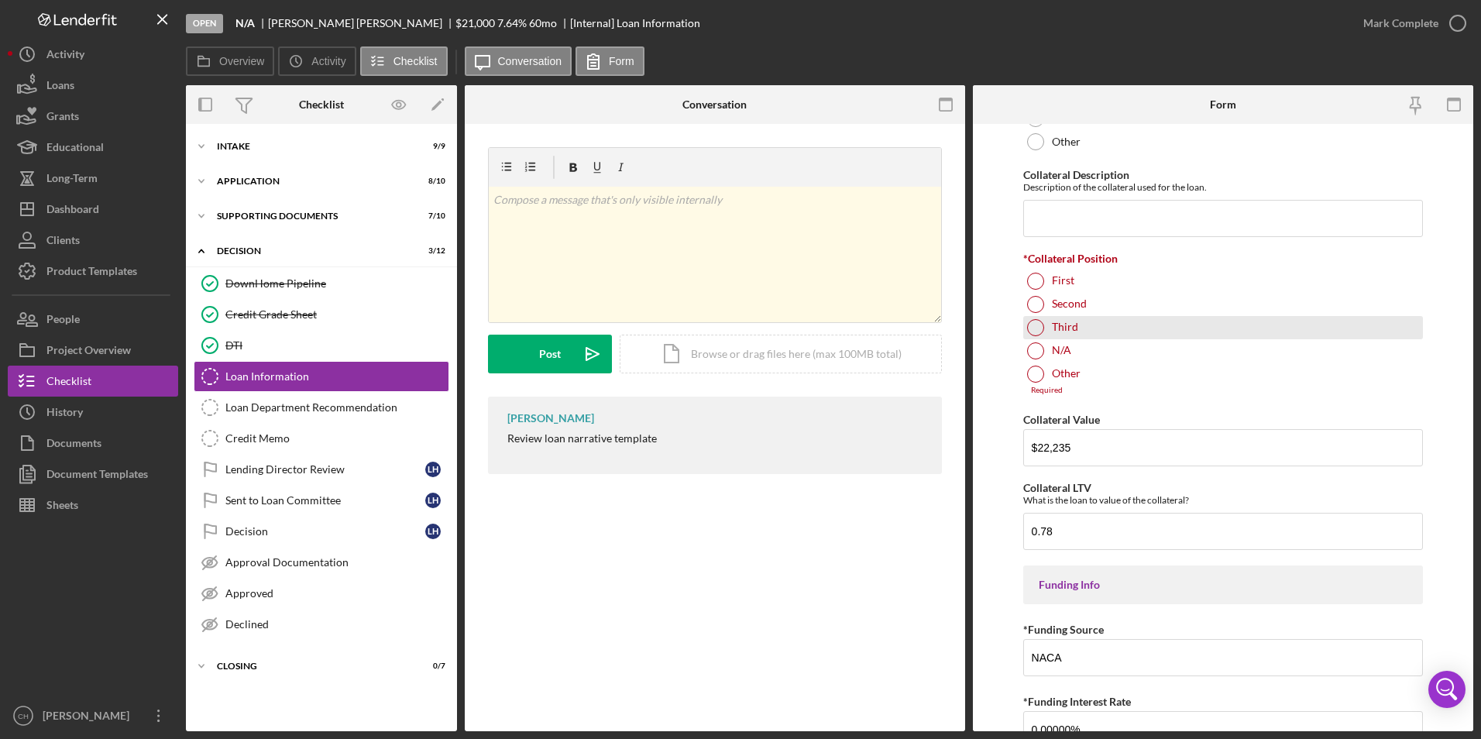
scroll to position [1473, 0]
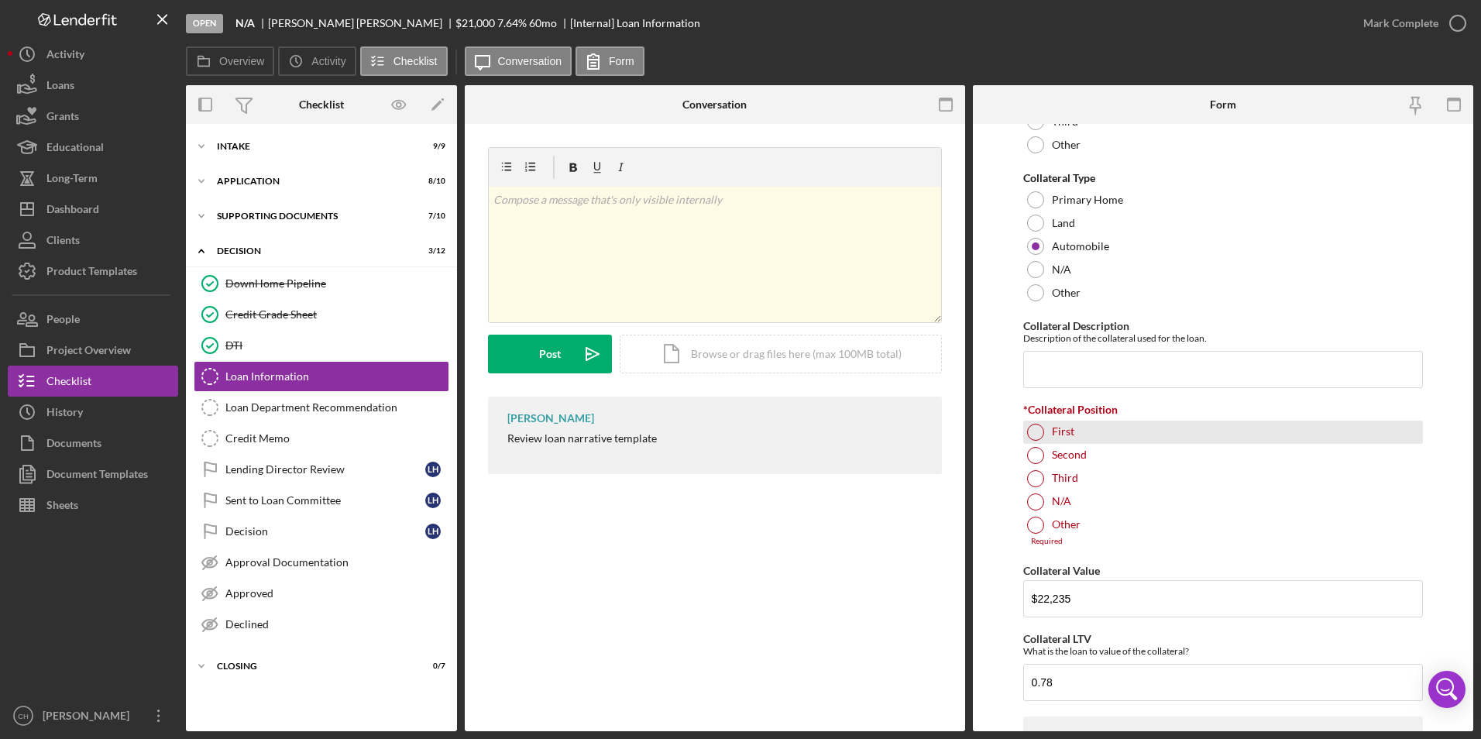
click at [1038, 432] on div at bounding box center [1035, 432] width 17 height 17
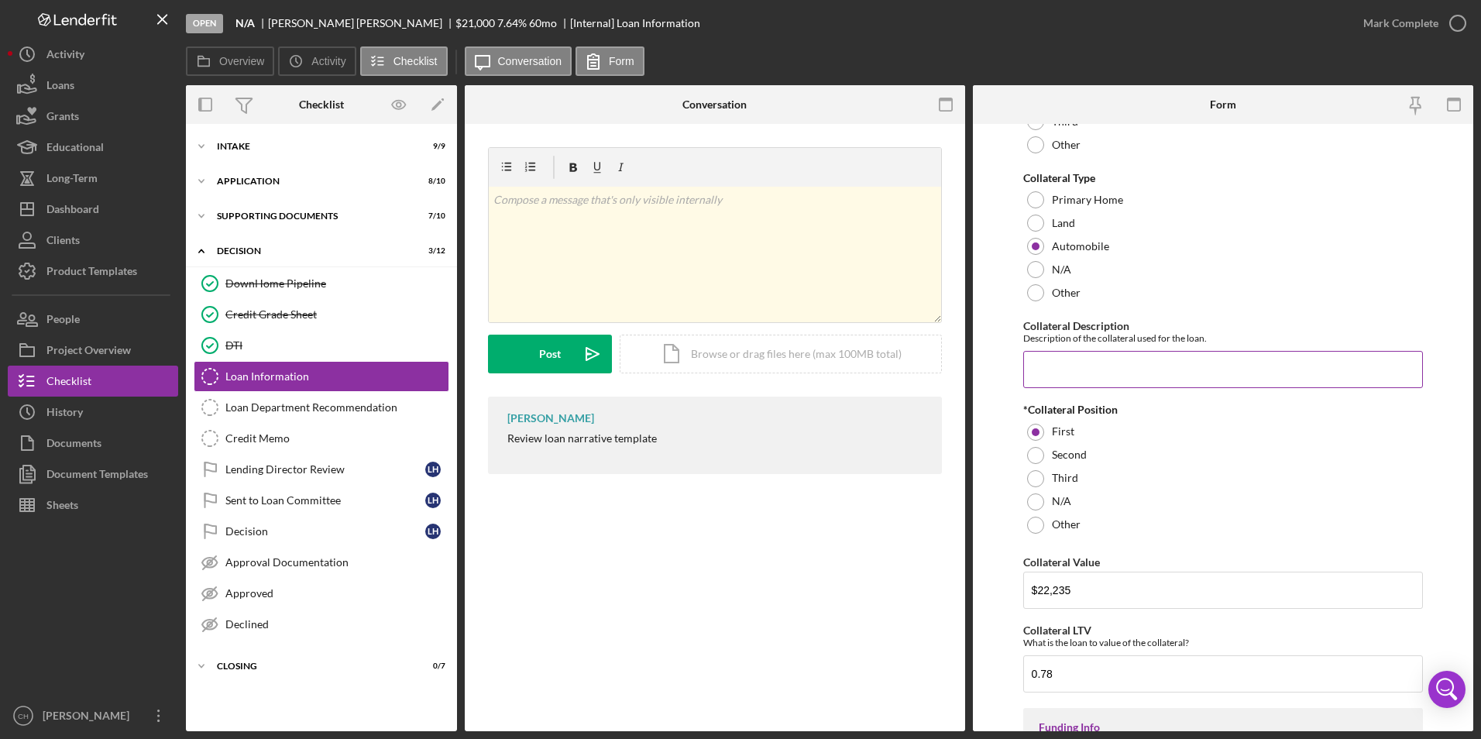
click at [1061, 366] on input "Collateral Description" at bounding box center [1223, 369] width 401 height 37
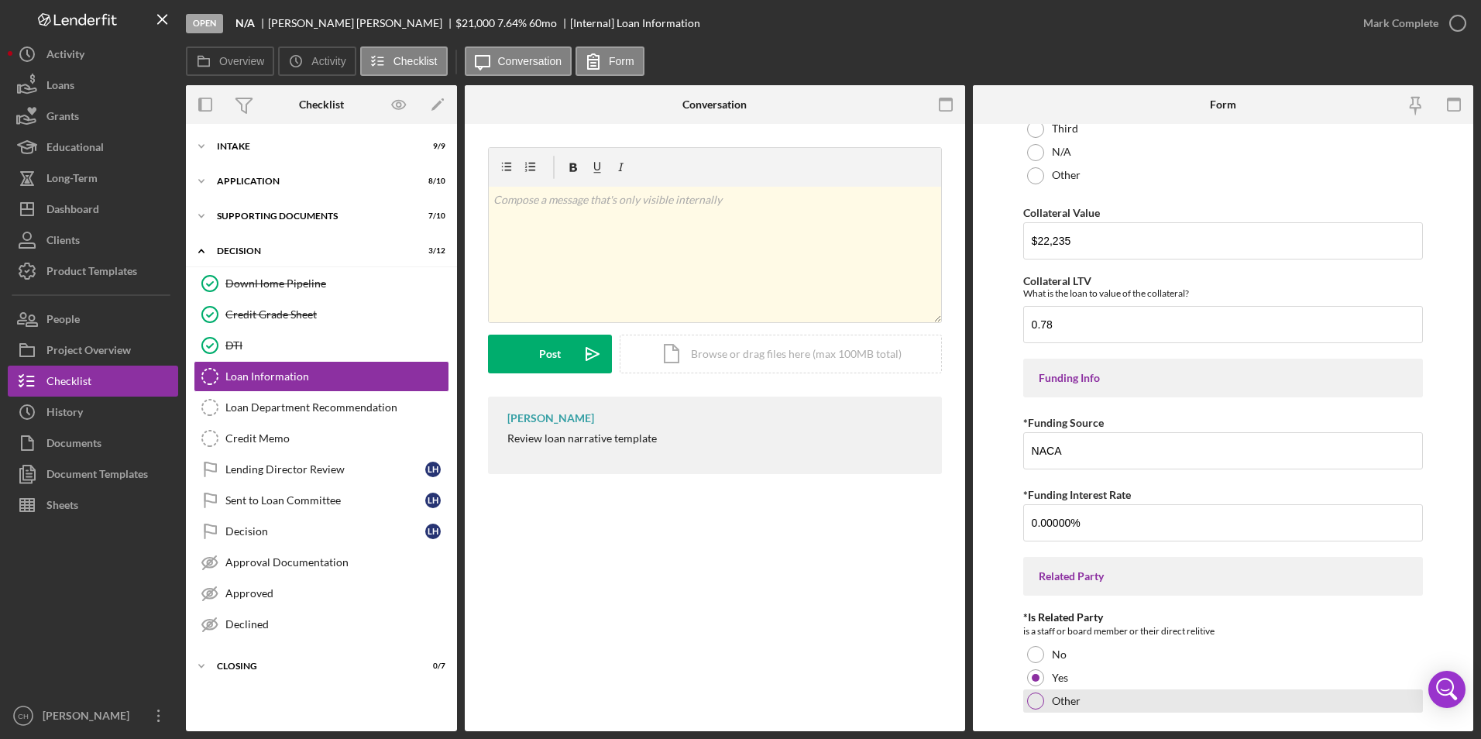
scroll to position [1860, 0]
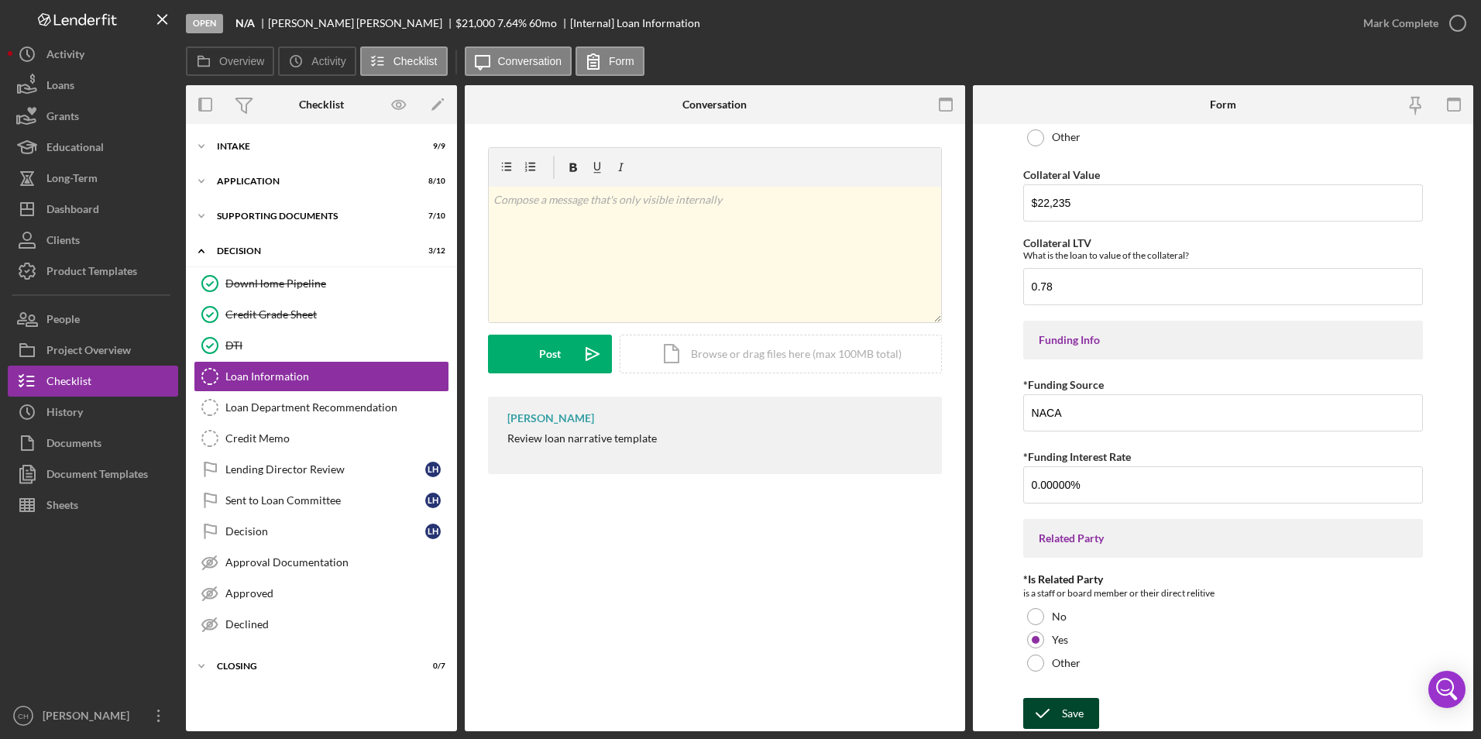
type input "2018 Subaru Outback Touring"
click at [1082, 713] on div "Save" at bounding box center [1073, 713] width 22 height 31
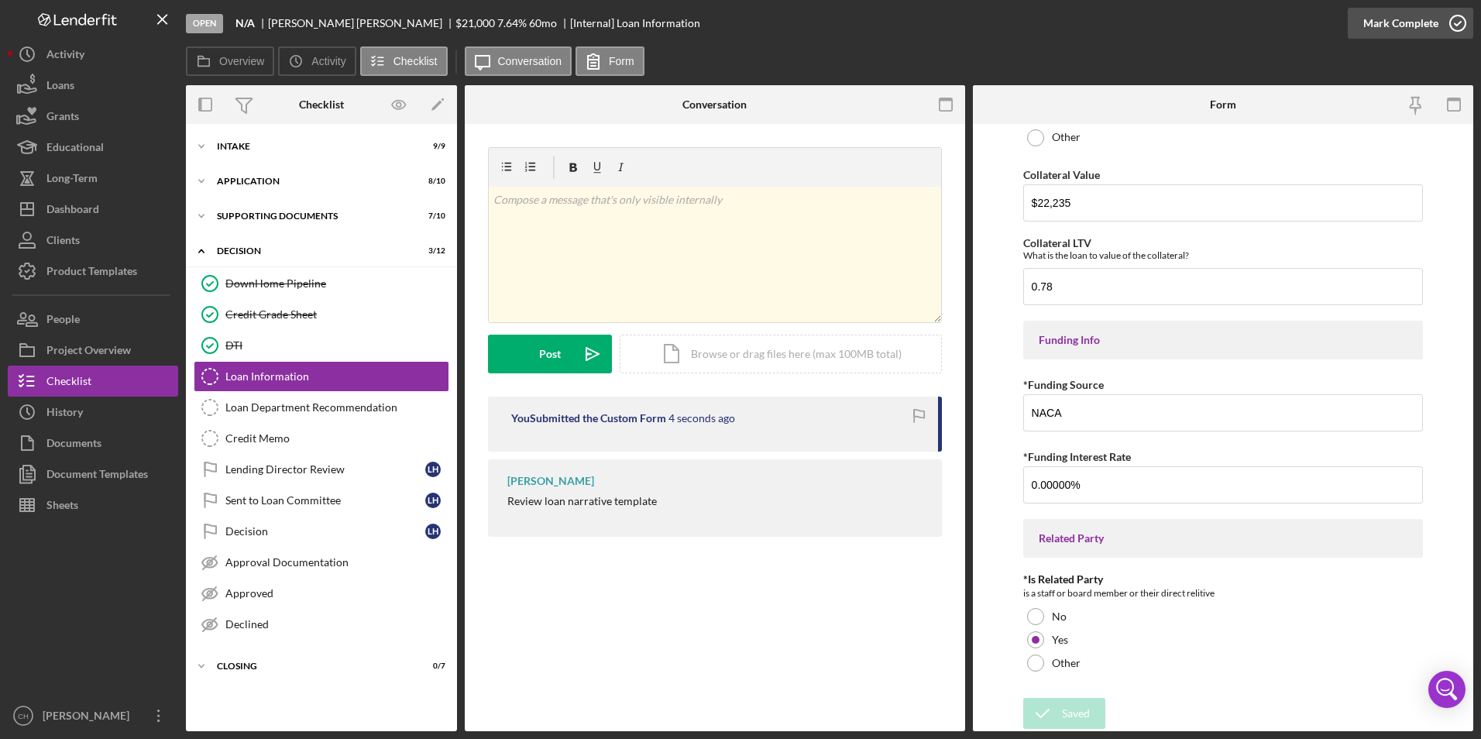
click at [1418, 22] on div "Mark Complete" at bounding box center [1400, 23] width 75 height 31
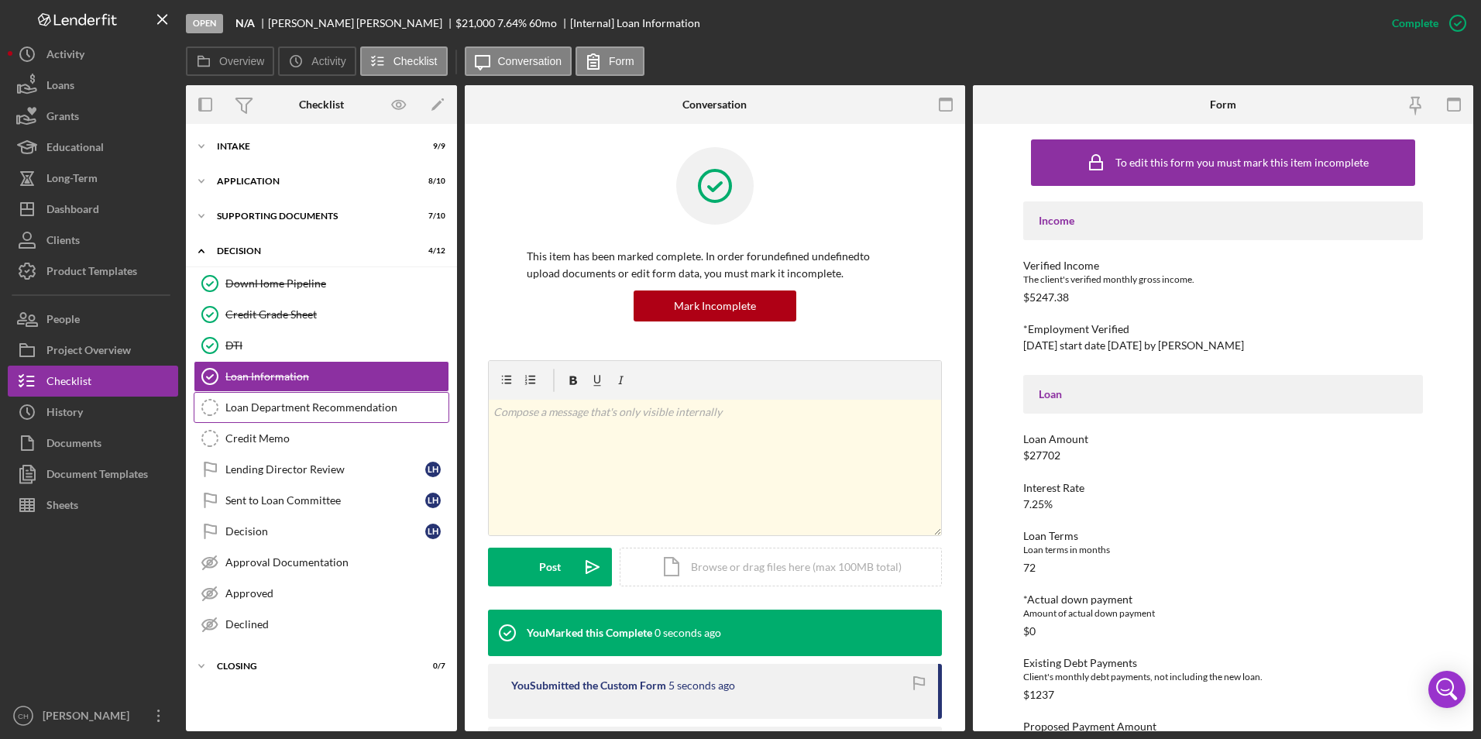
click at [286, 410] on div "Loan Department Recommendation" at bounding box center [336, 407] width 223 height 12
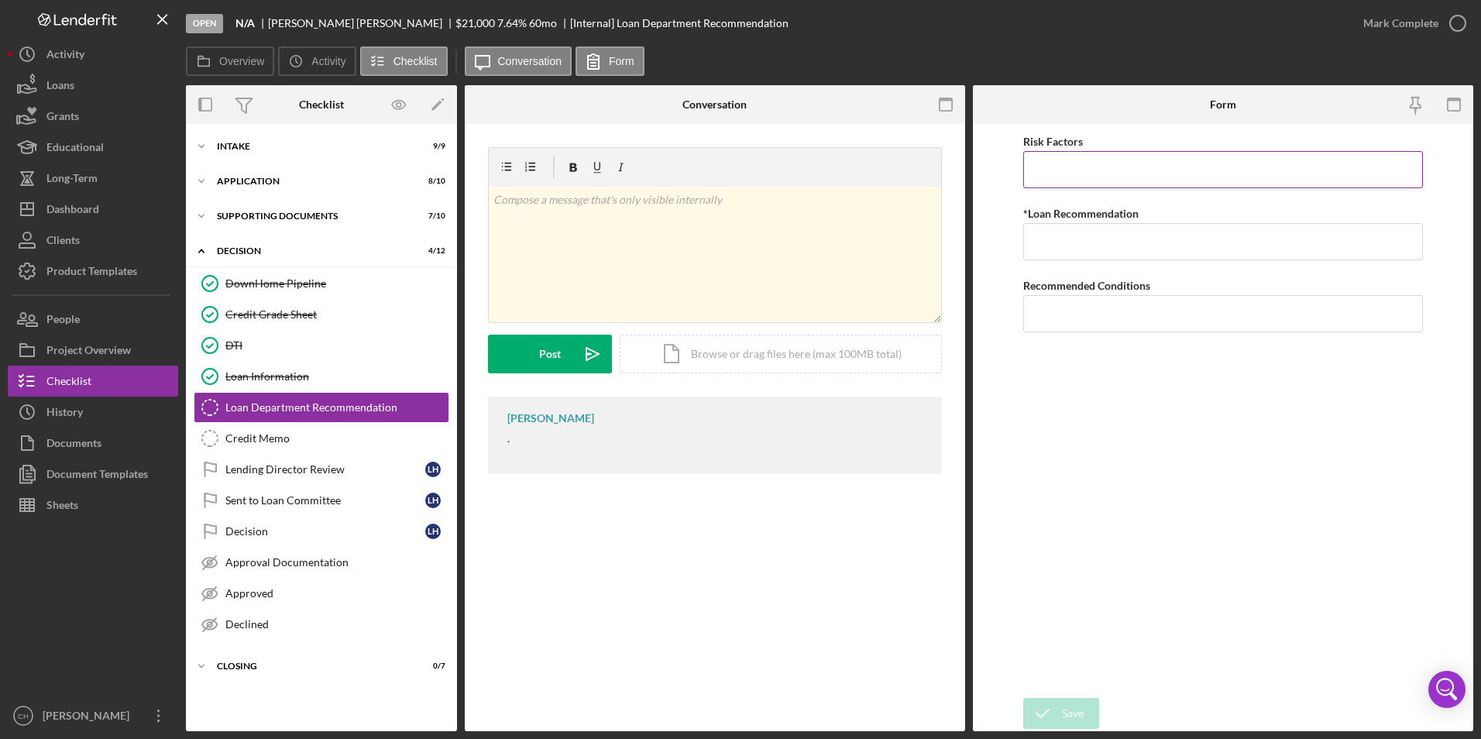
click at [1055, 164] on input "Risk Factors" at bounding box center [1223, 169] width 401 height 37
type input "None at this time"
type input "Approve"
type input "None"
click at [1076, 713] on div "Save" at bounding box center [1073, 713] width 22 height 31
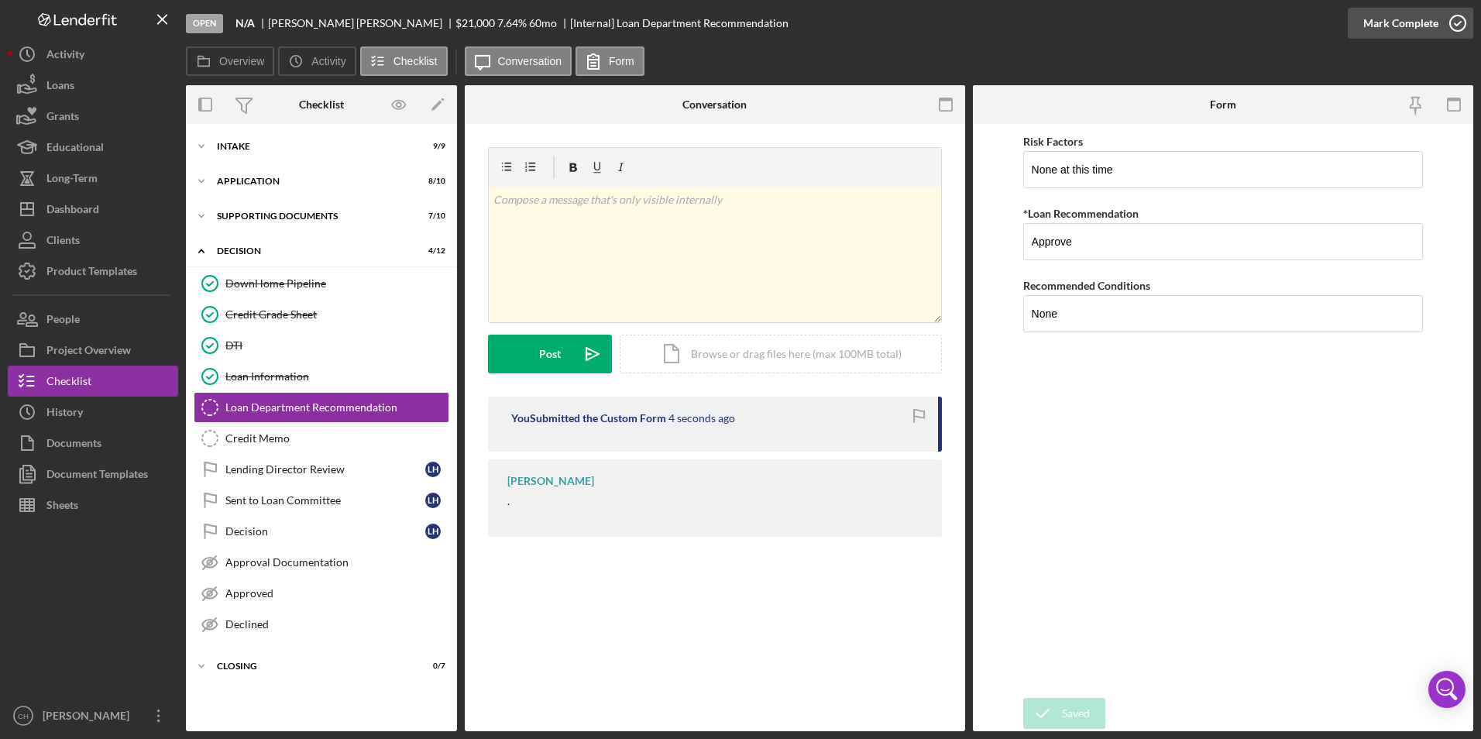
click at [1417, 28] on div "Mark Complete" at bounding box center [1400, 23] width 75 height 31
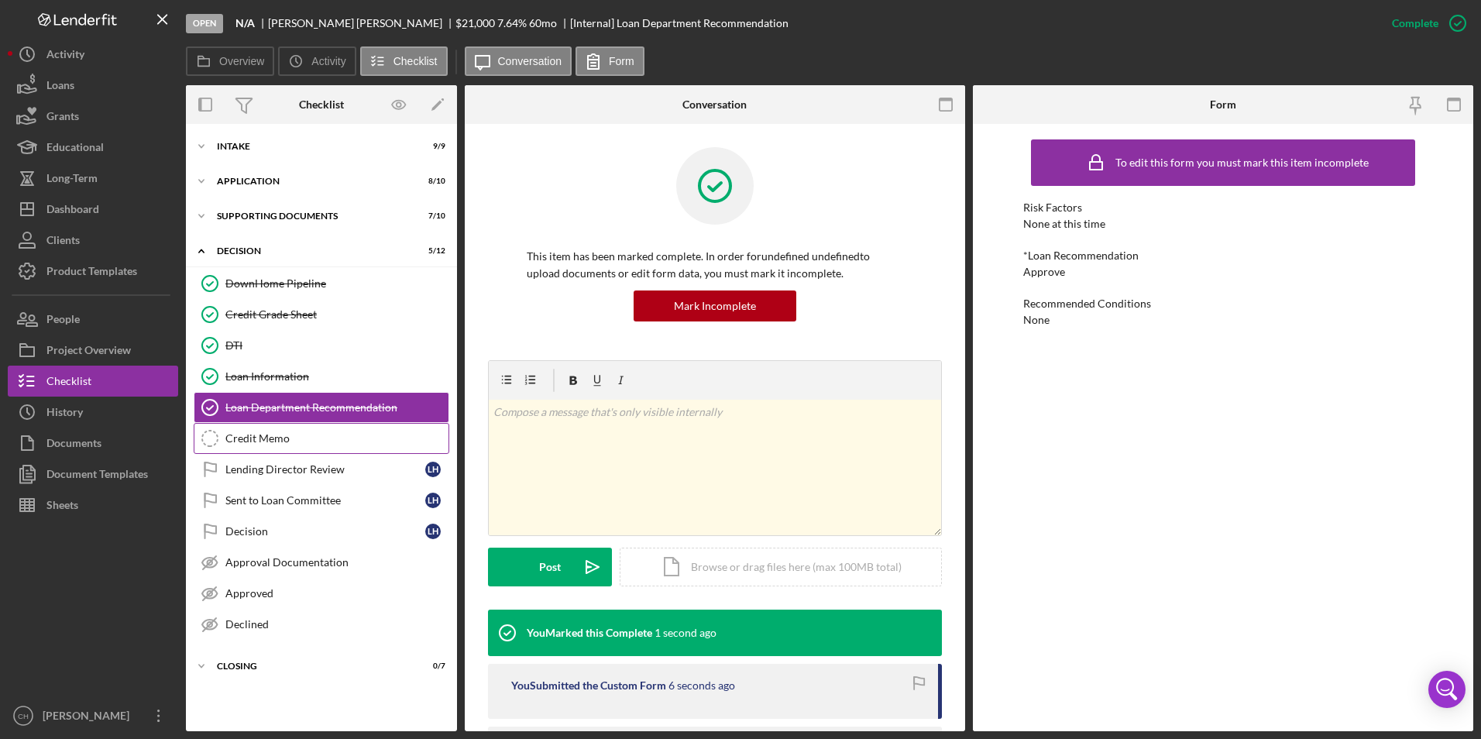
click at [261, 435] on div "Credit Memo" at bounding box center [336, 438] width 223 height 12
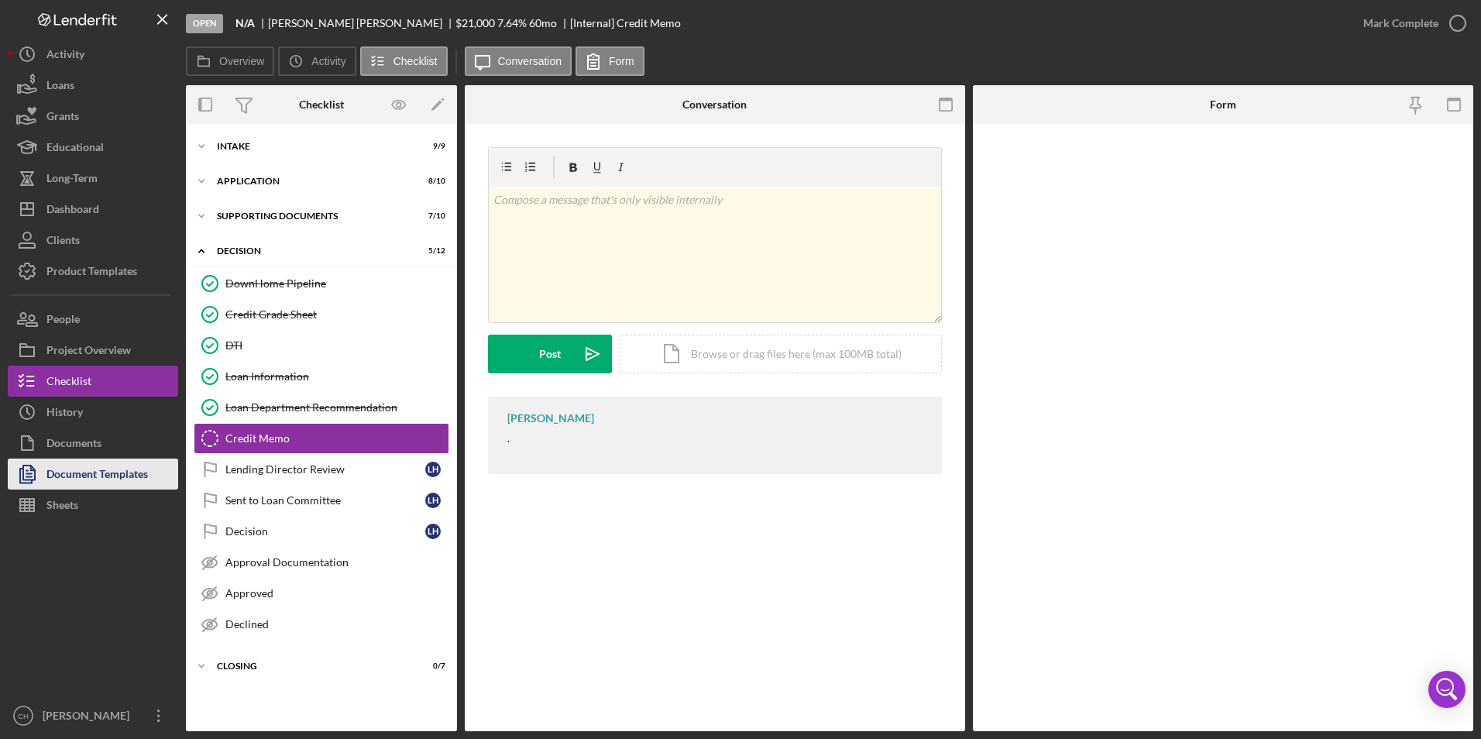
click at [115, 473] on div "Document Templates" at bounding box center [96, 476] width 101 height 35
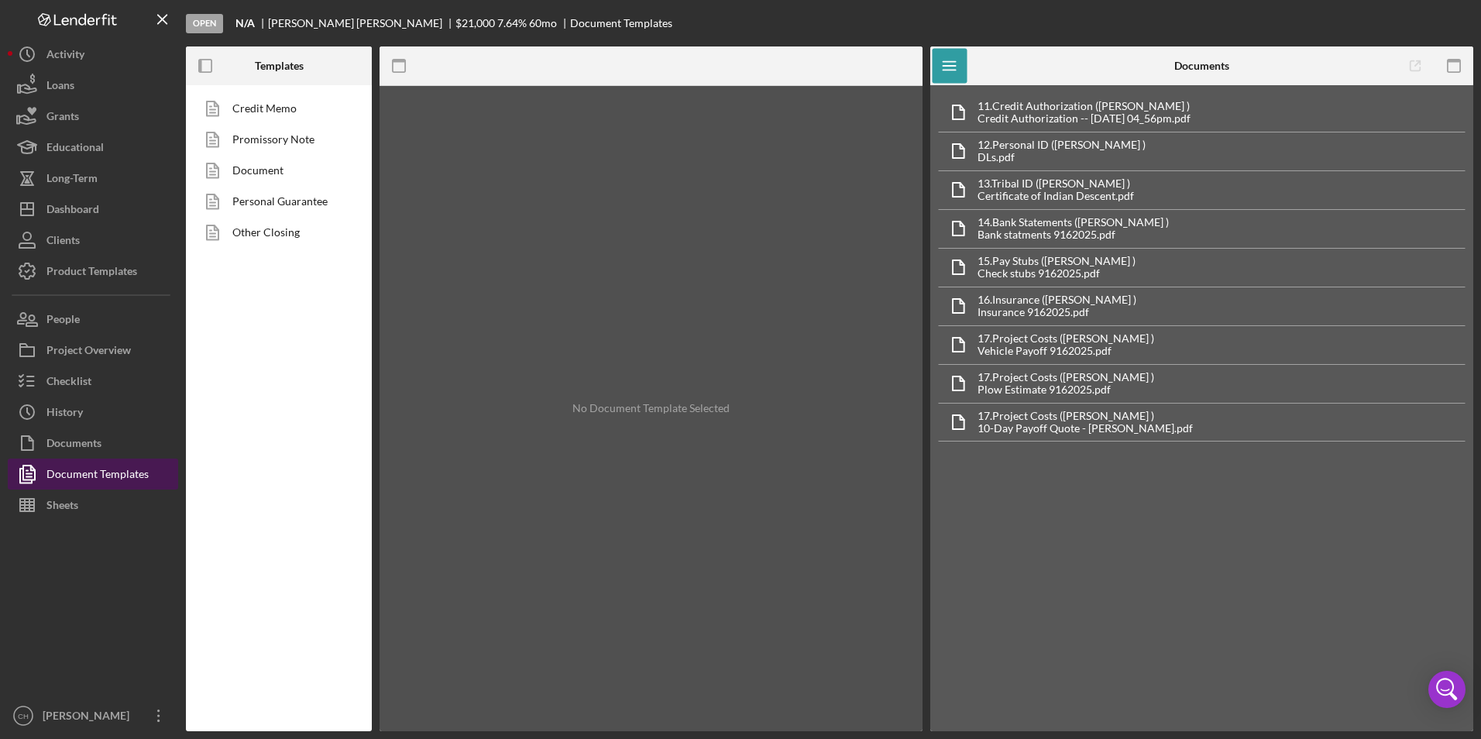
click at [103, 482] on div "Document Templates" at bounding box center [97, 476] width 102 height 35
click at [277, 119] on link "Credit Memo" at bounding box center [275, 108] width 163 height 31
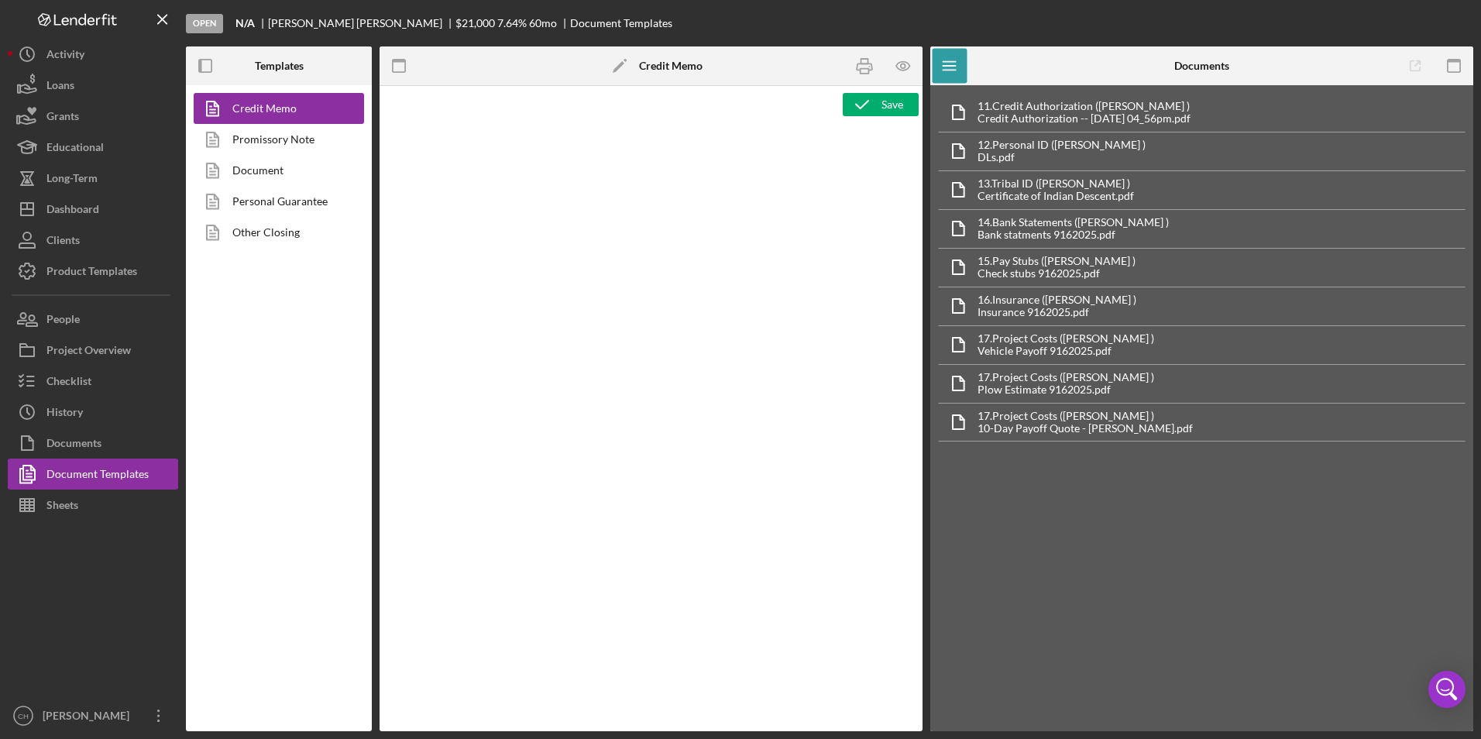
type textarea "<p style="text-align: center;"><span style="font-size: 18pt;"><strong>[US_STATE…"
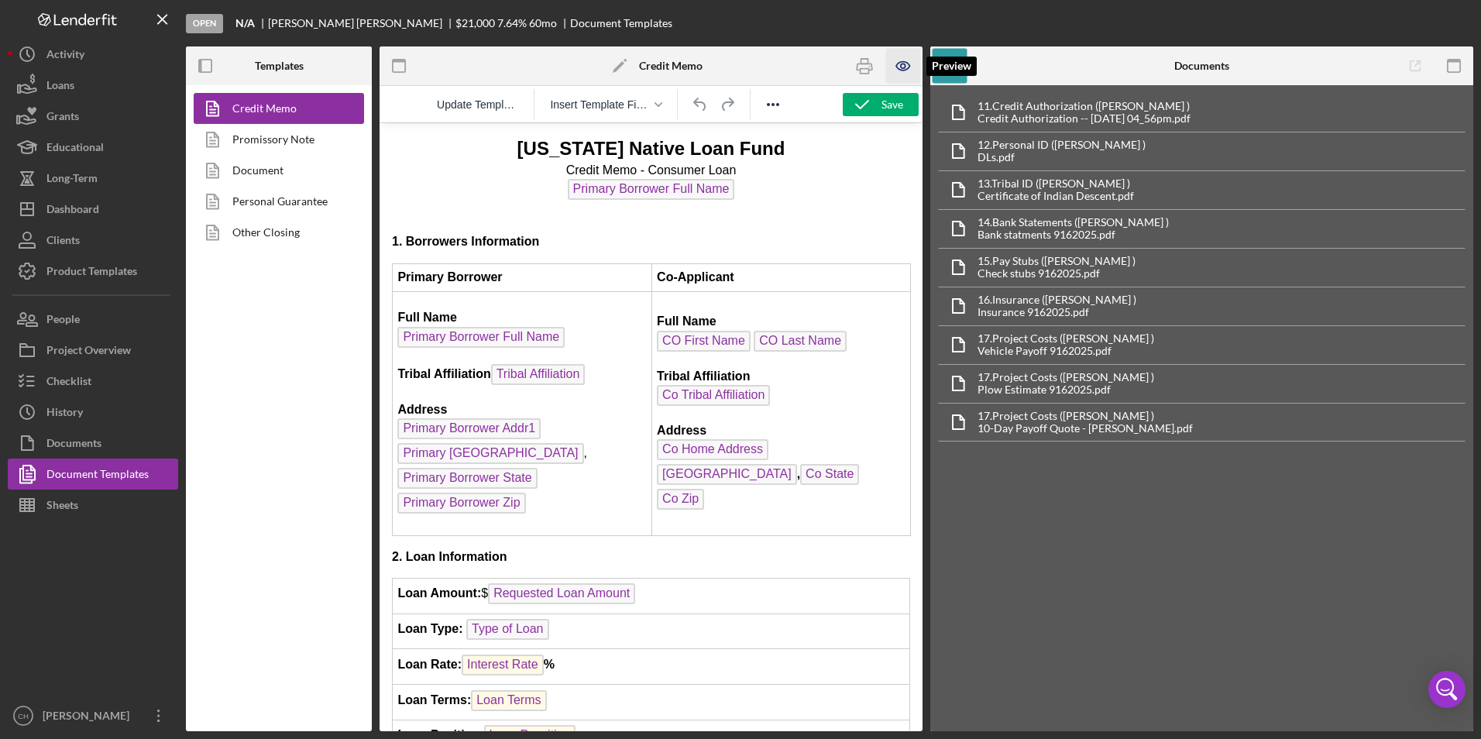
click at [898, 67] on icon "button" at bounding box center [903, 66] width 35 height 35
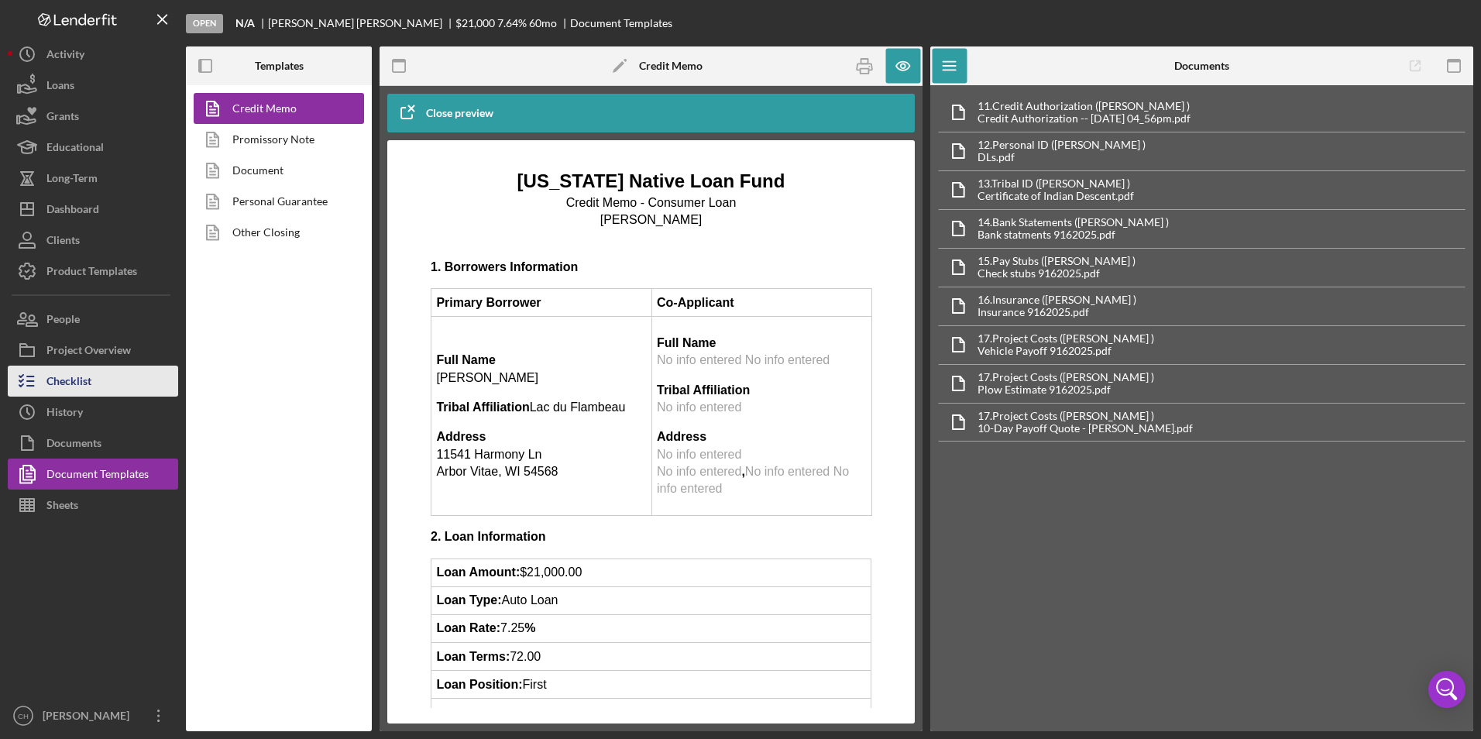
click at [81, 385] on div "Checklist" at bounding box center [68, 383] width 45 height 35
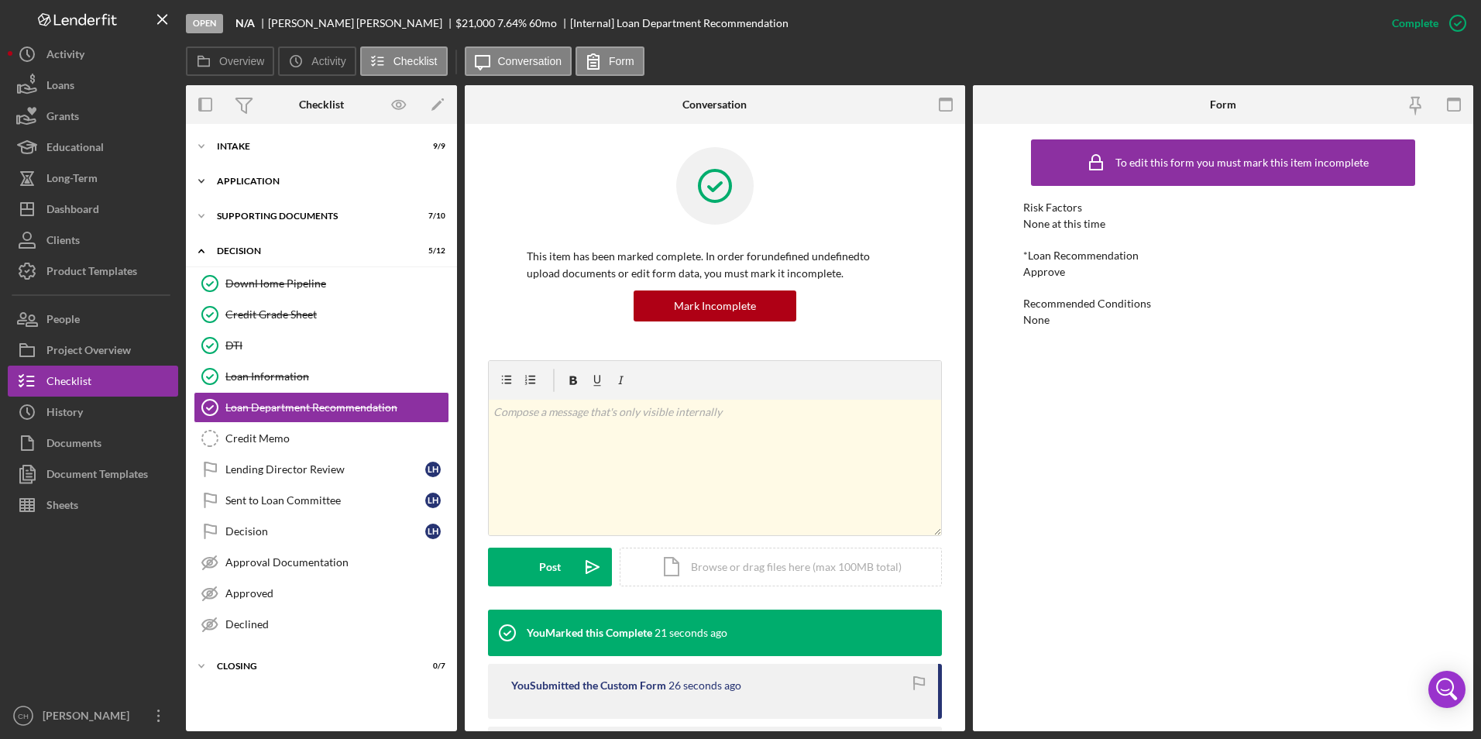
click at [228, 179] on div "Application" at bounding box center [327, 181] width 221 height 9
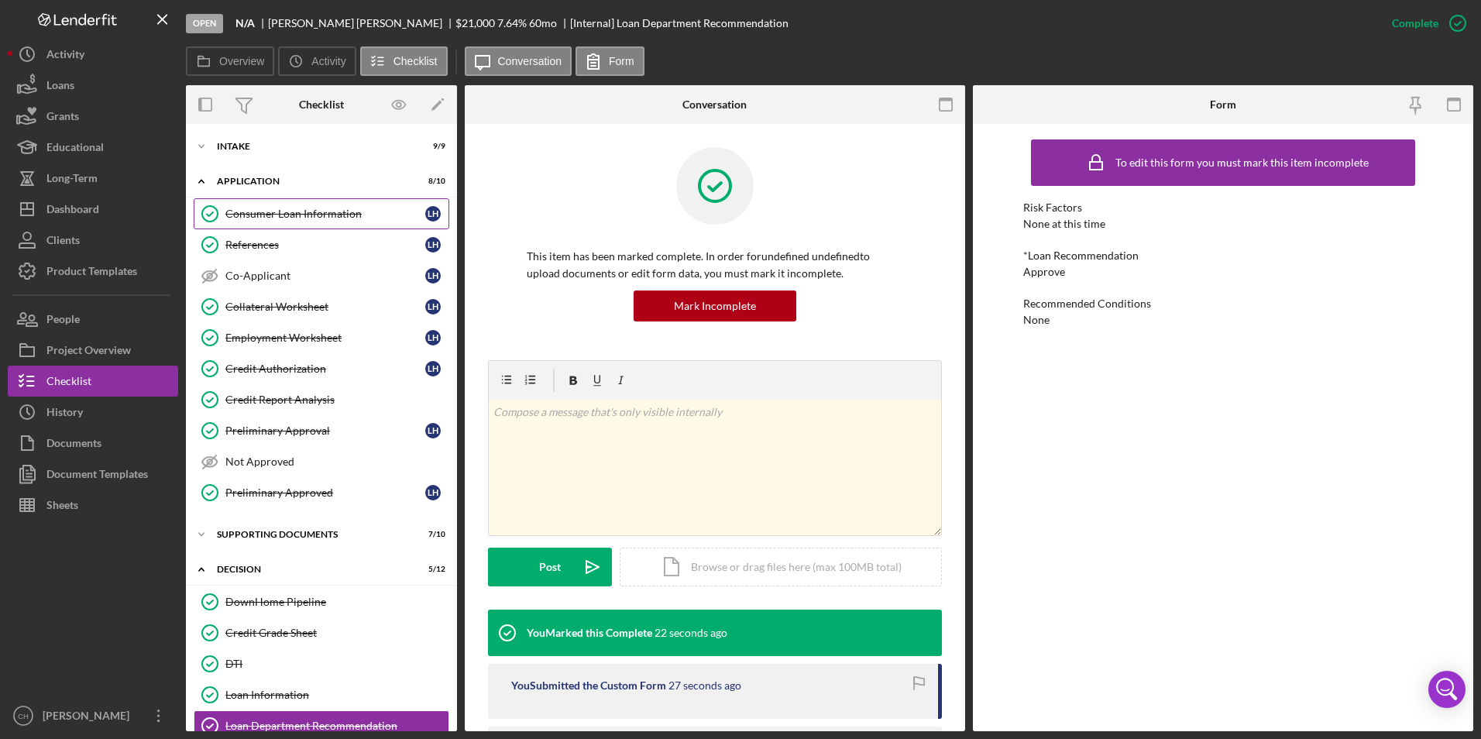
click at [262, 213] on div "Consumer Loan Information" at bounding box center [325, 214] width 200 height 12
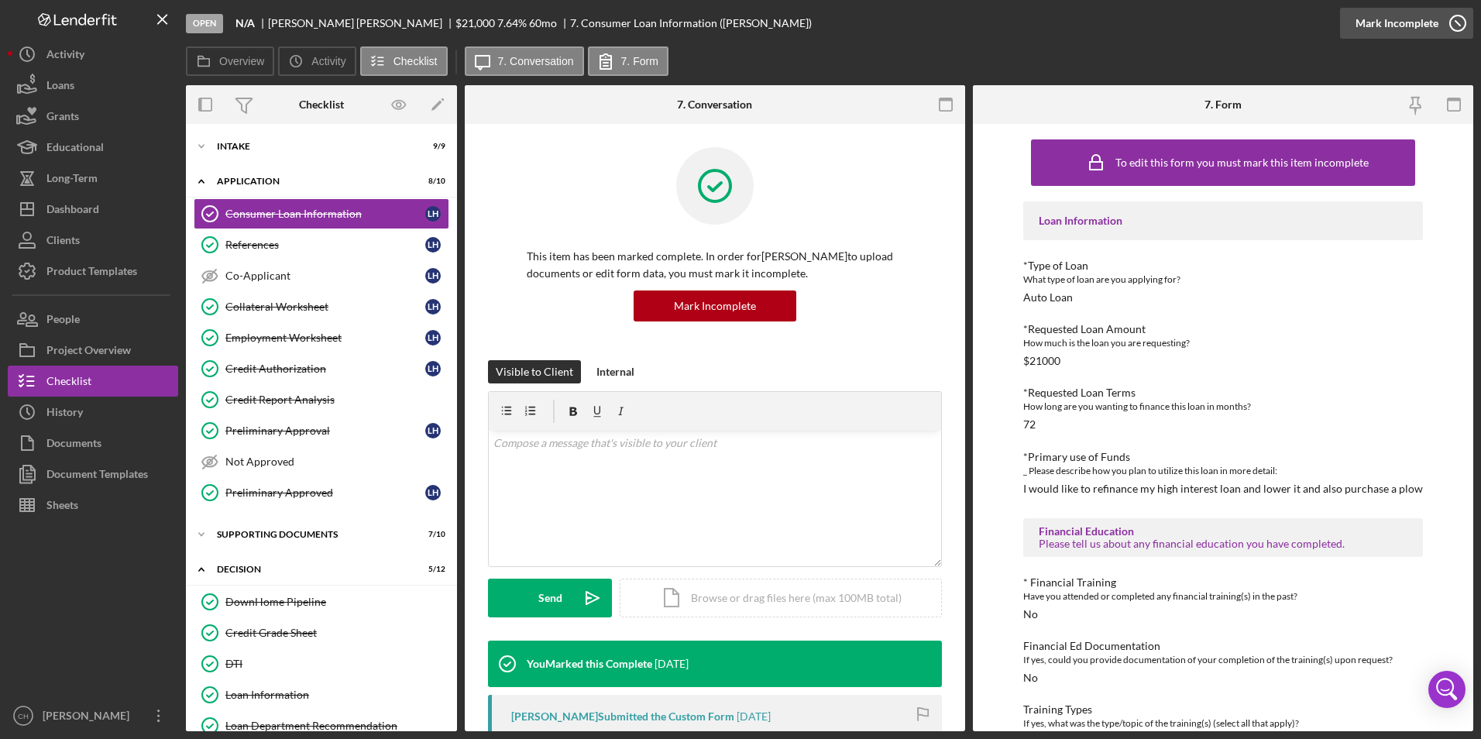
click at [1402, 29] on div "Mark Incomplete" at bounding box center [1397, 23] width 83 height 31
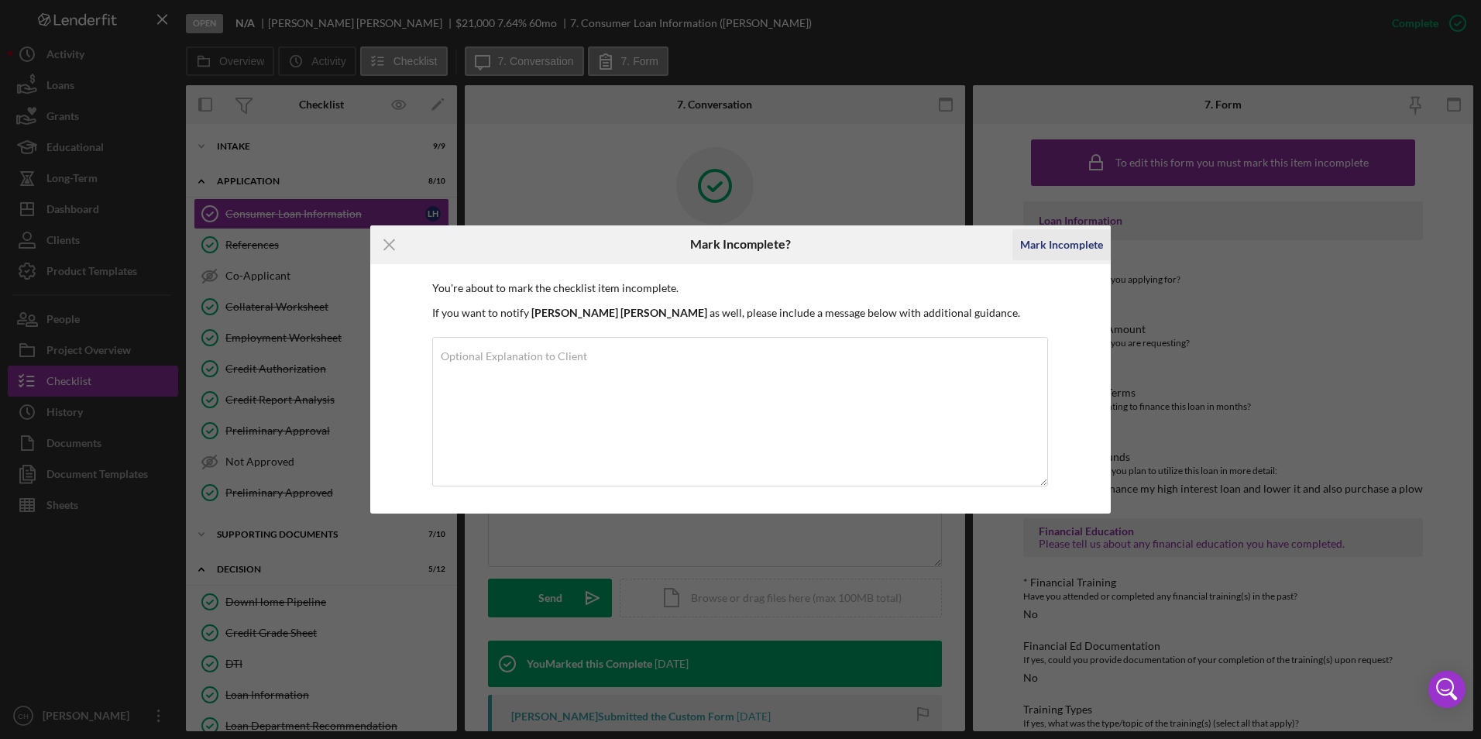
click at [1074, 246] on div "Mark Incomplete" at bounding box center [1061, 244] width 83 height 31
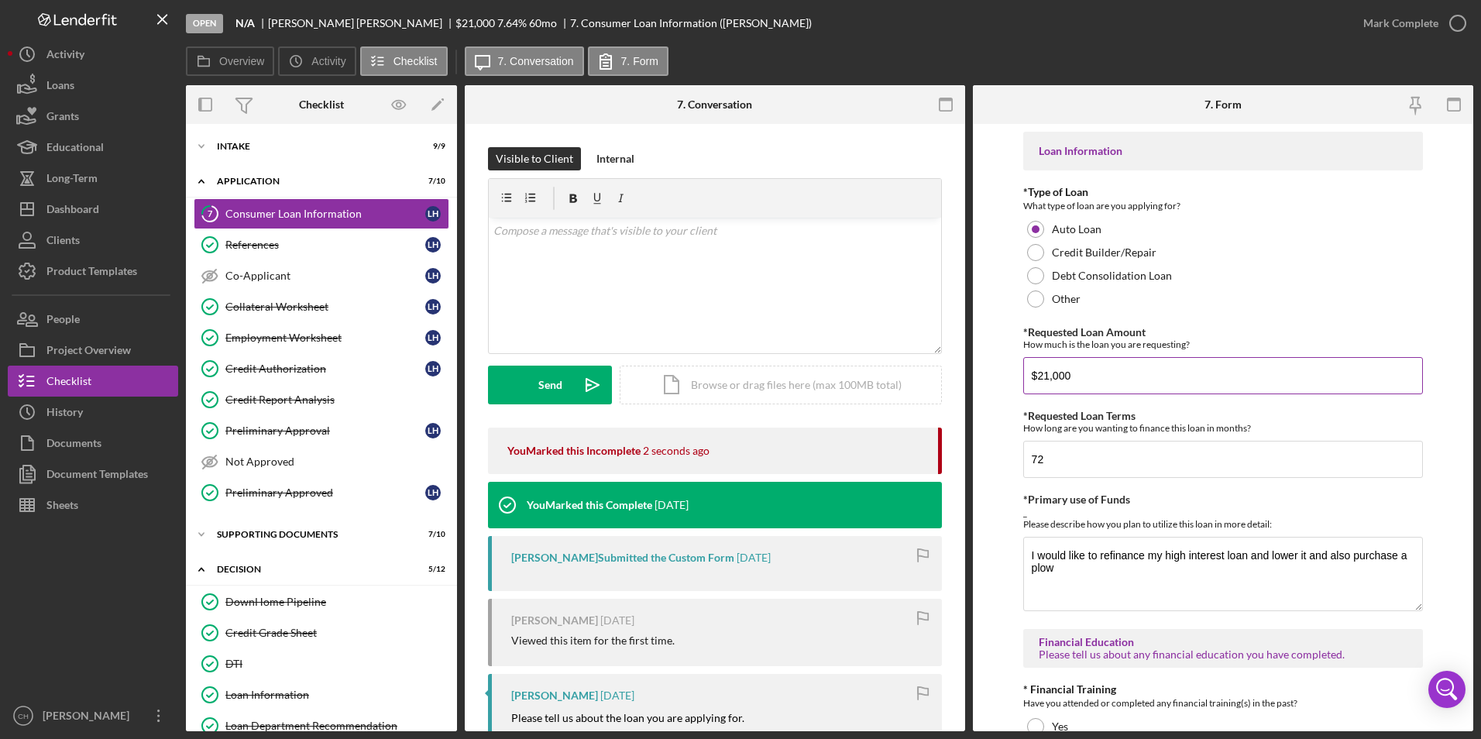
drag, startPoint x: 1089, startPoint y: 380, endPoint x: 1036, endPoint y: 380, distance: 53.5
click at [1036, 380] on input "$21,000" at bounding box center [1223, 375] width 401 height 37
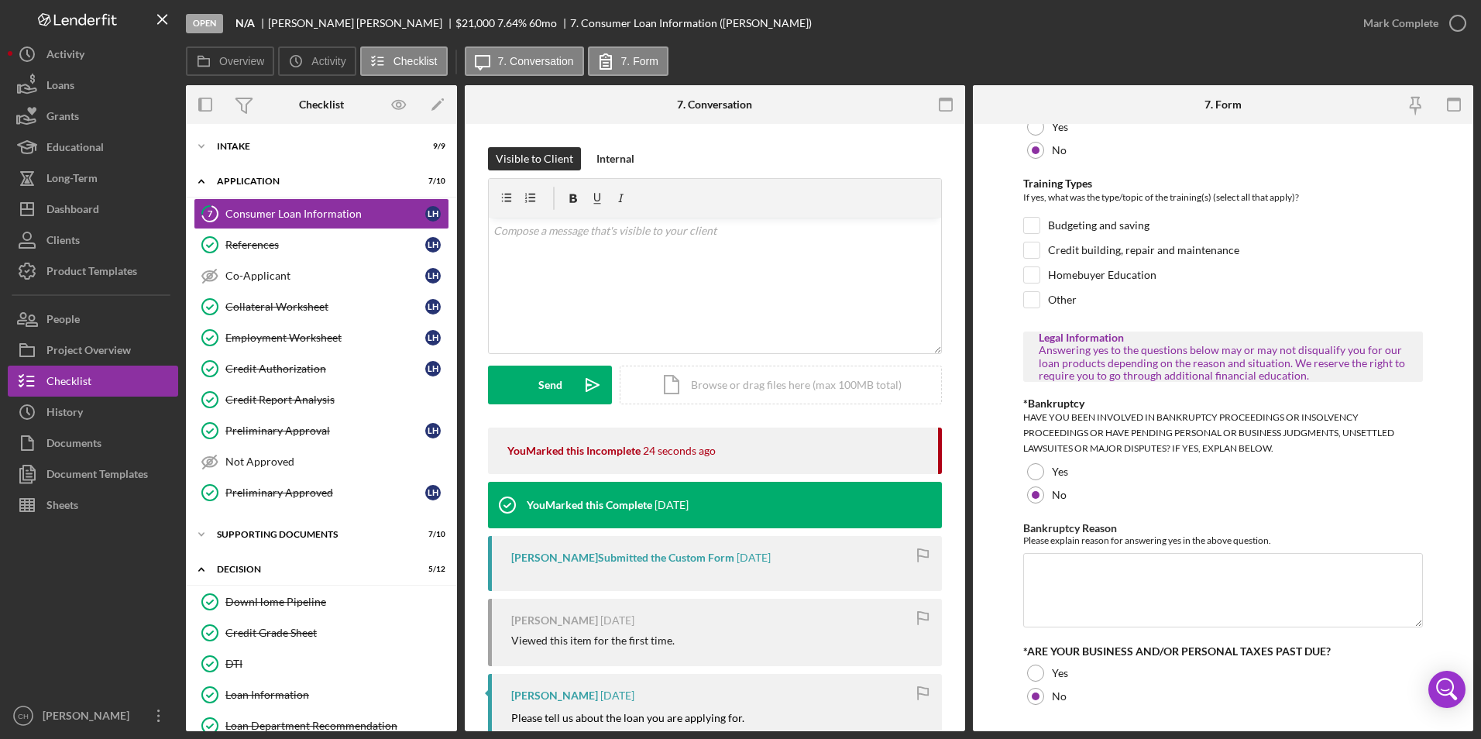
scroll to position [727, 0]
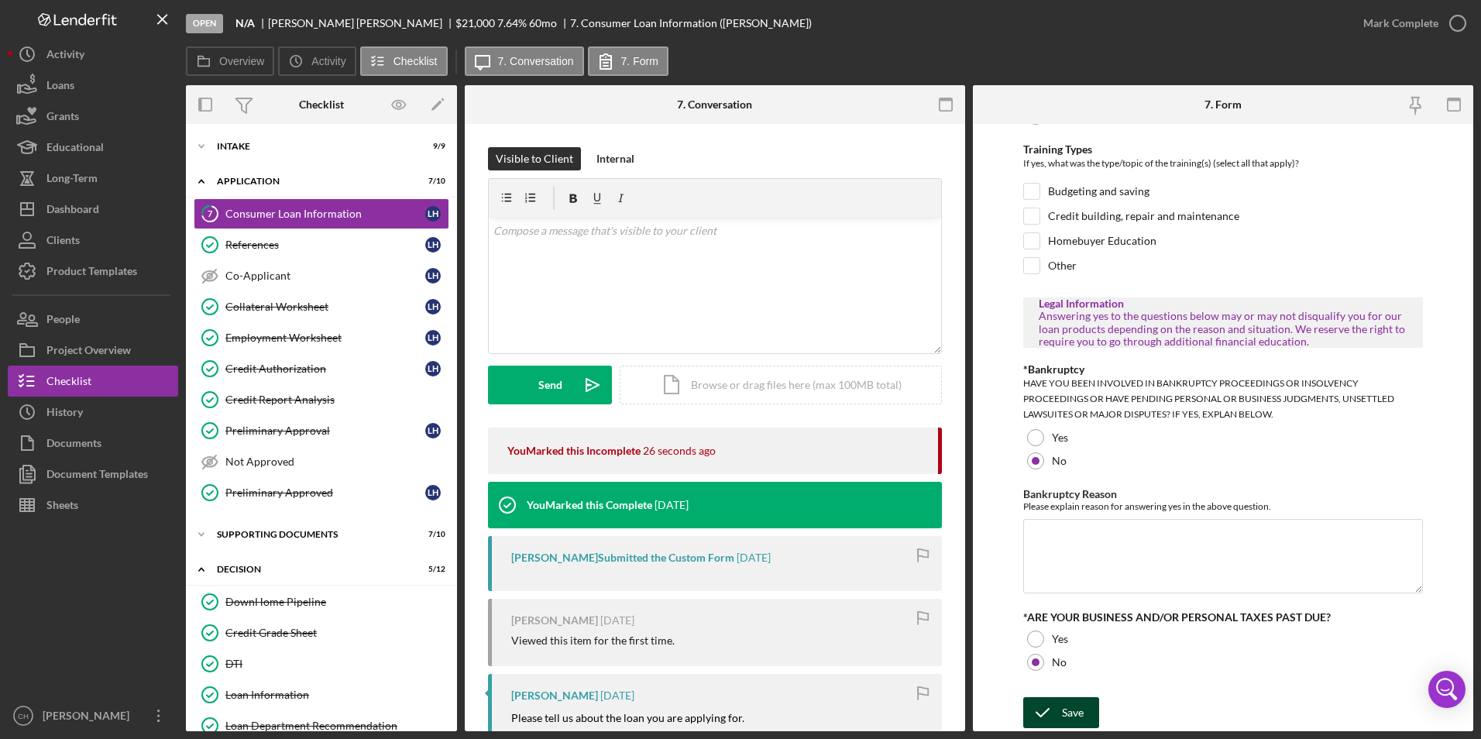
type input "$28,533.06"
click at [1081, 717] on div "Save" at bounding box center [1073, 712] width 22 height 31
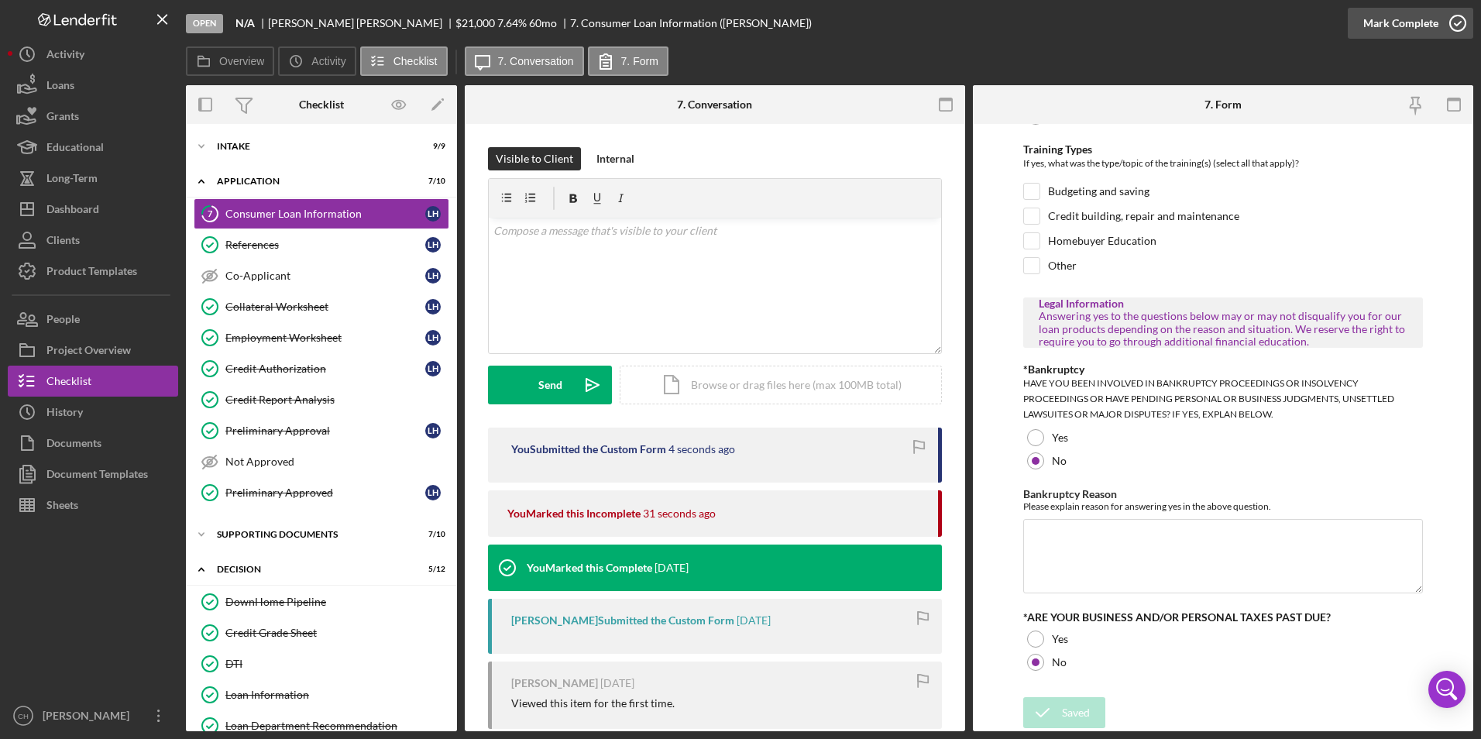
click at [1398, 27] on div "Mark Complete" at bounding box center [1400, 23] width 75 height 31
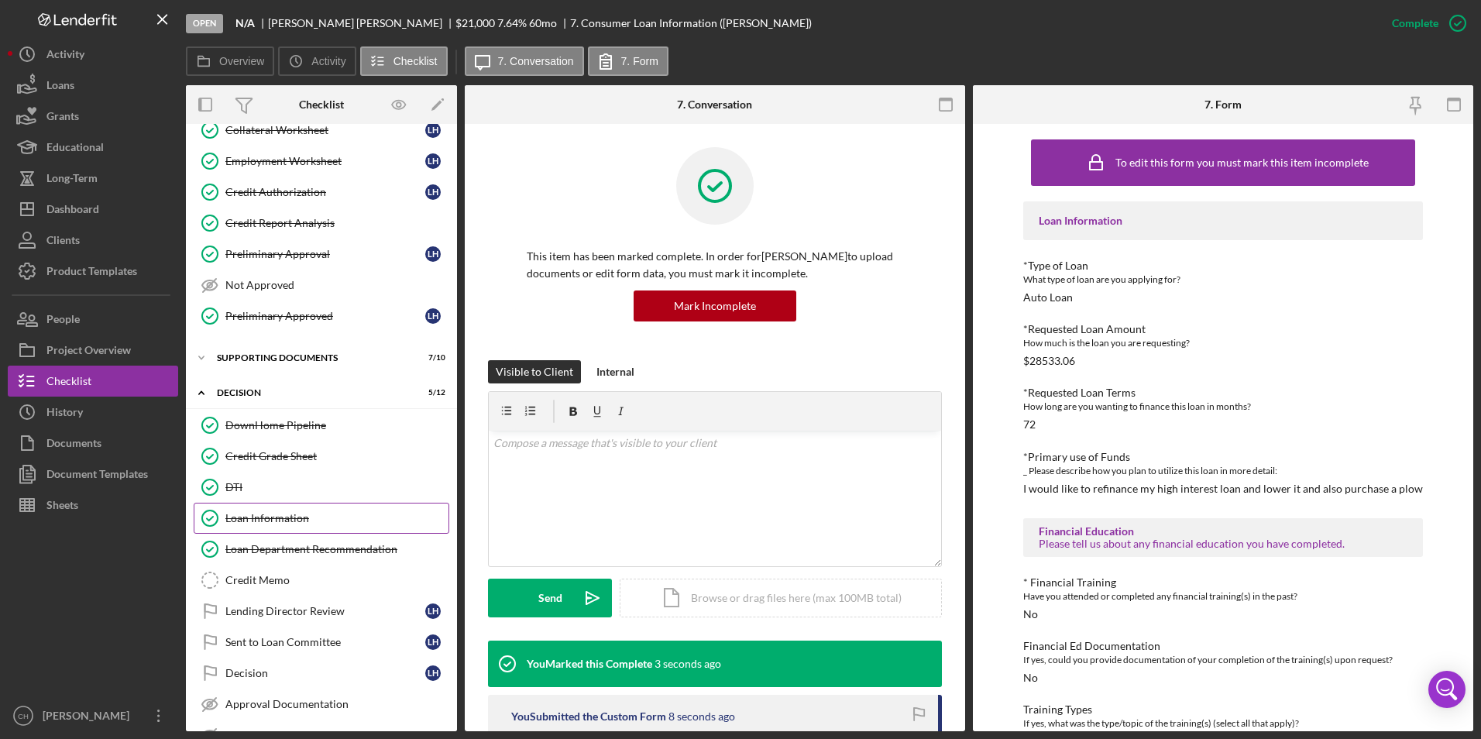
scroll to position [232, 0]
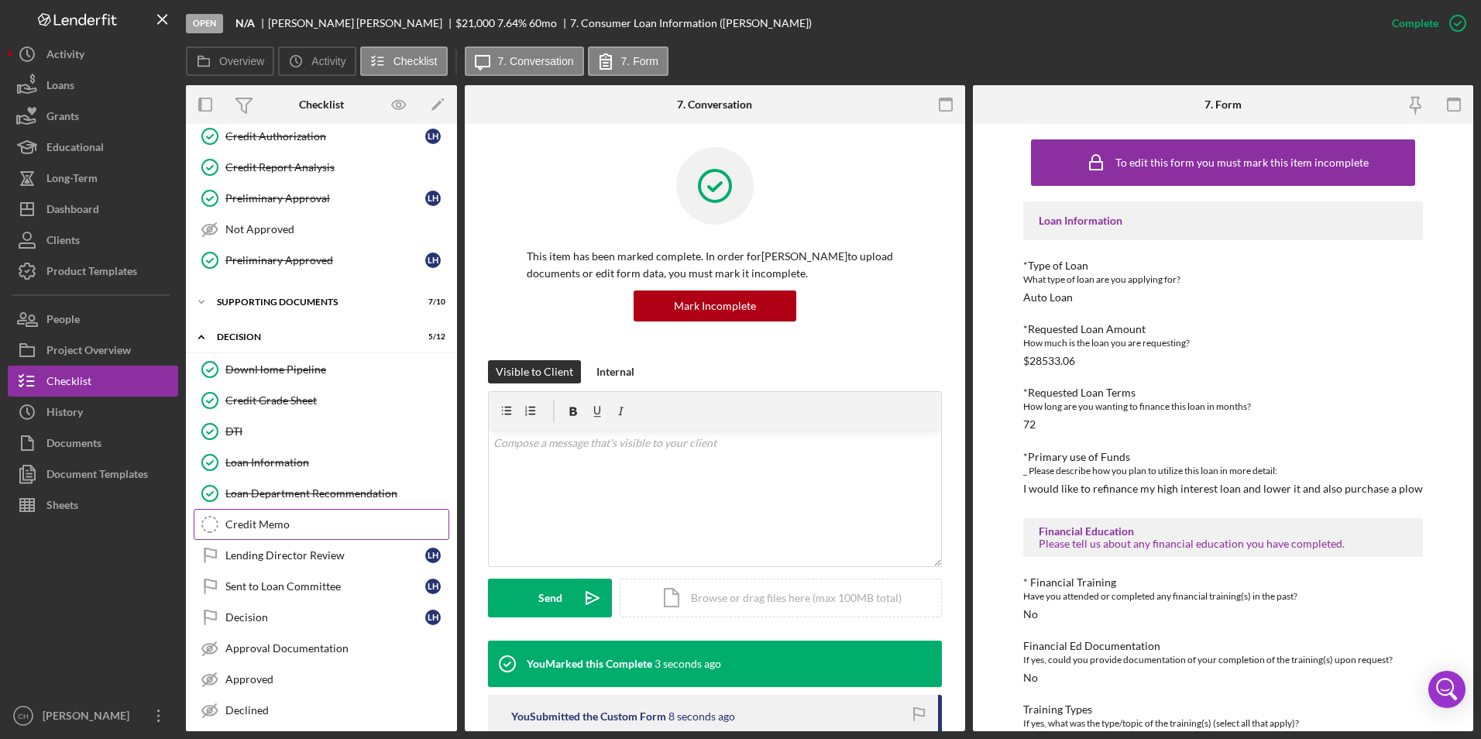
click at [270, 525] on div "Credit Memo" at bounding box center [336, 524] width 223 height 12
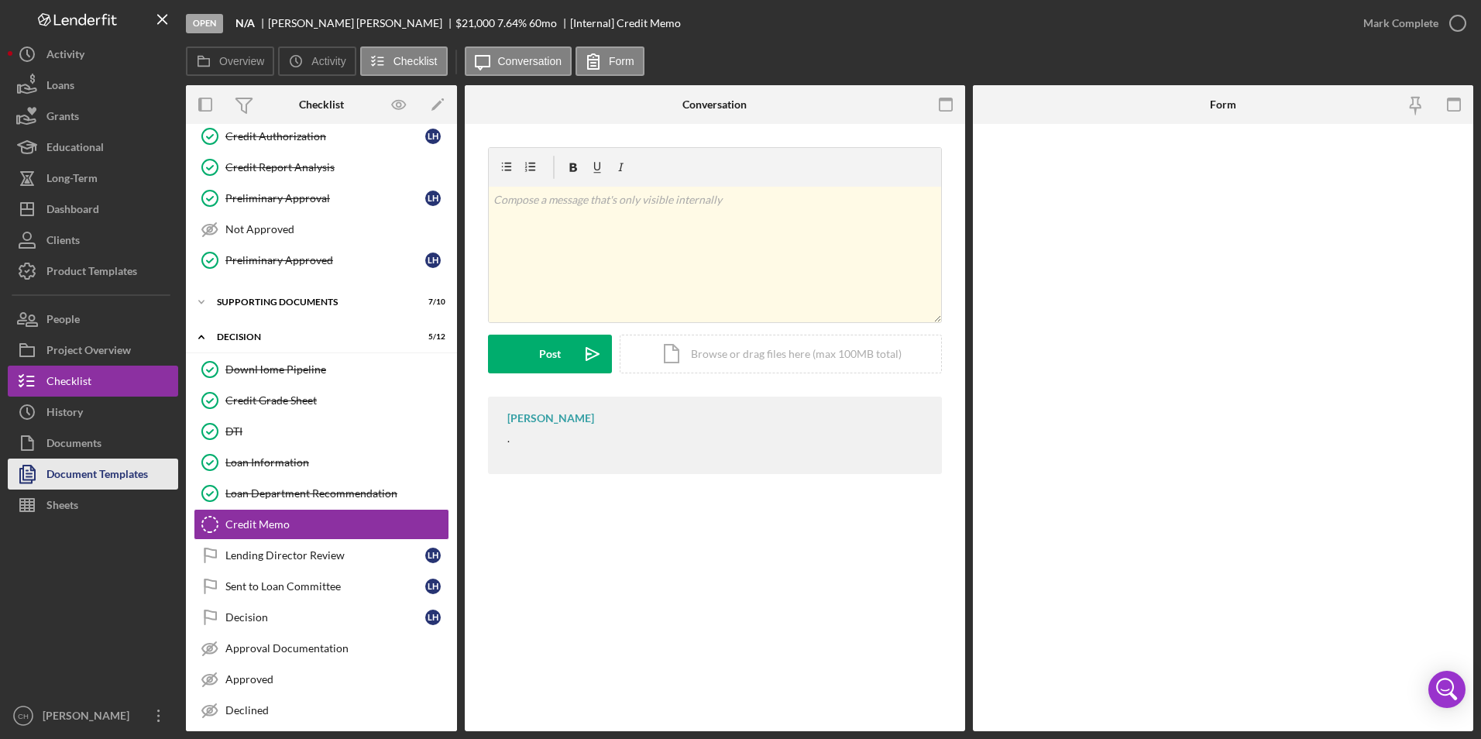
click at [125, 476] on div "Document Templates" at bounding box center [96, 476] width 101 height 35
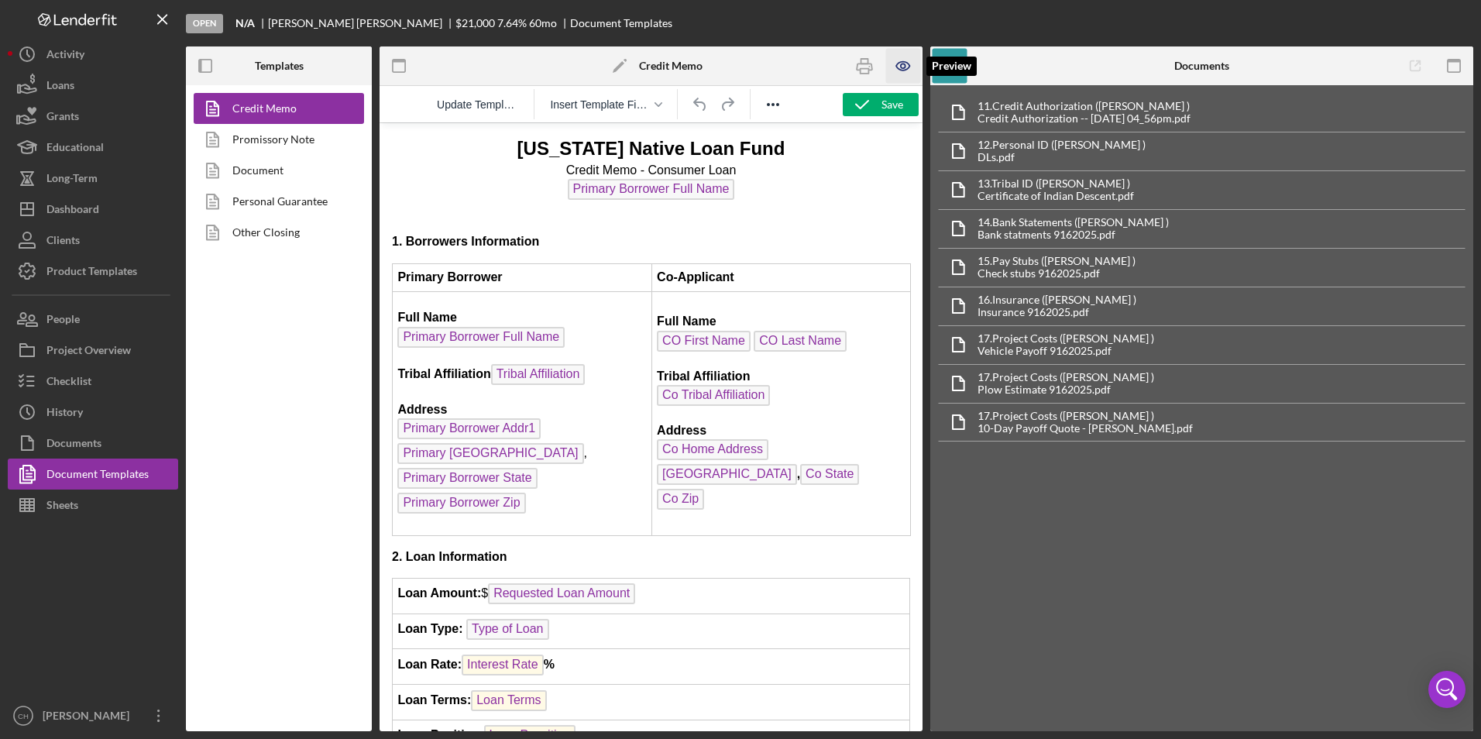
click at [914, 69] on icon "button" at bounding box center [903, 66] width 35 height 35
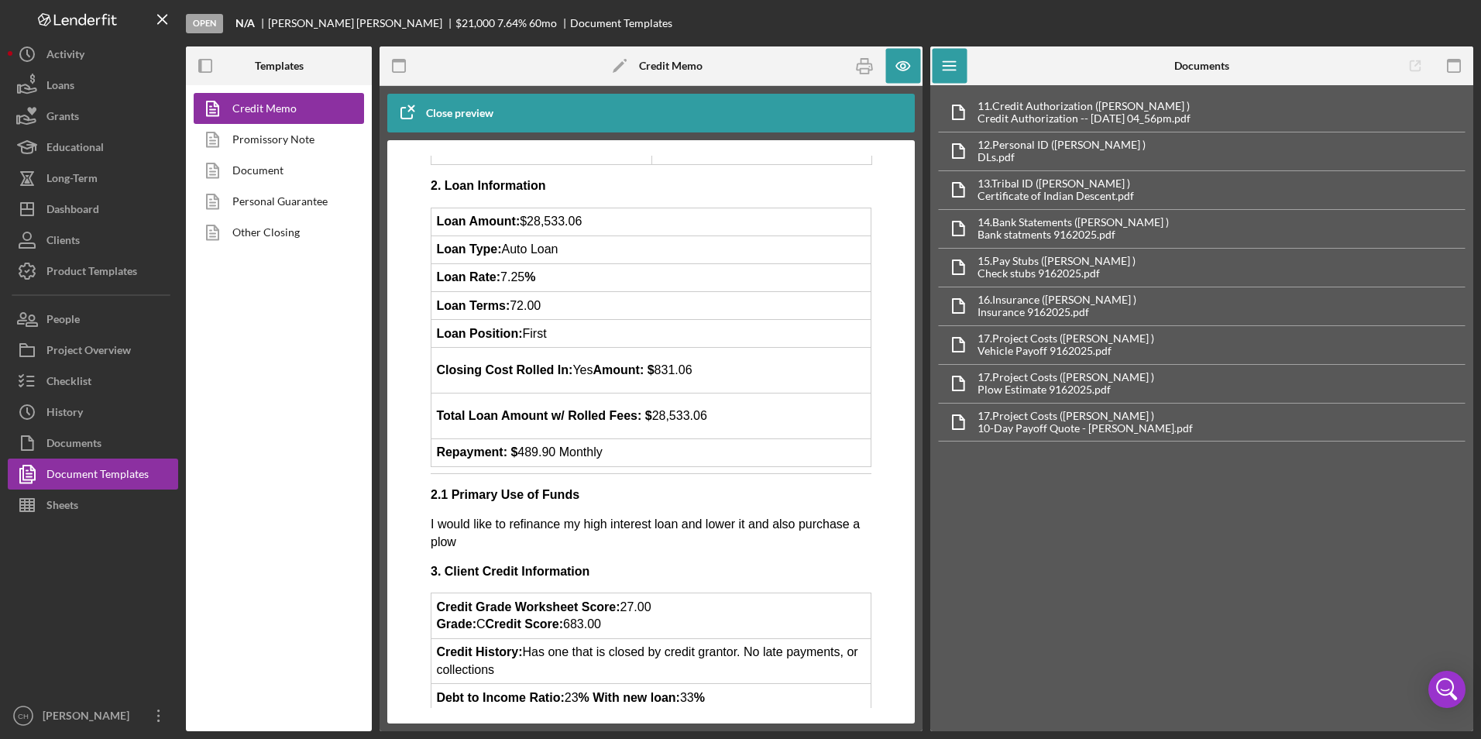
scroll to position [387, 0]
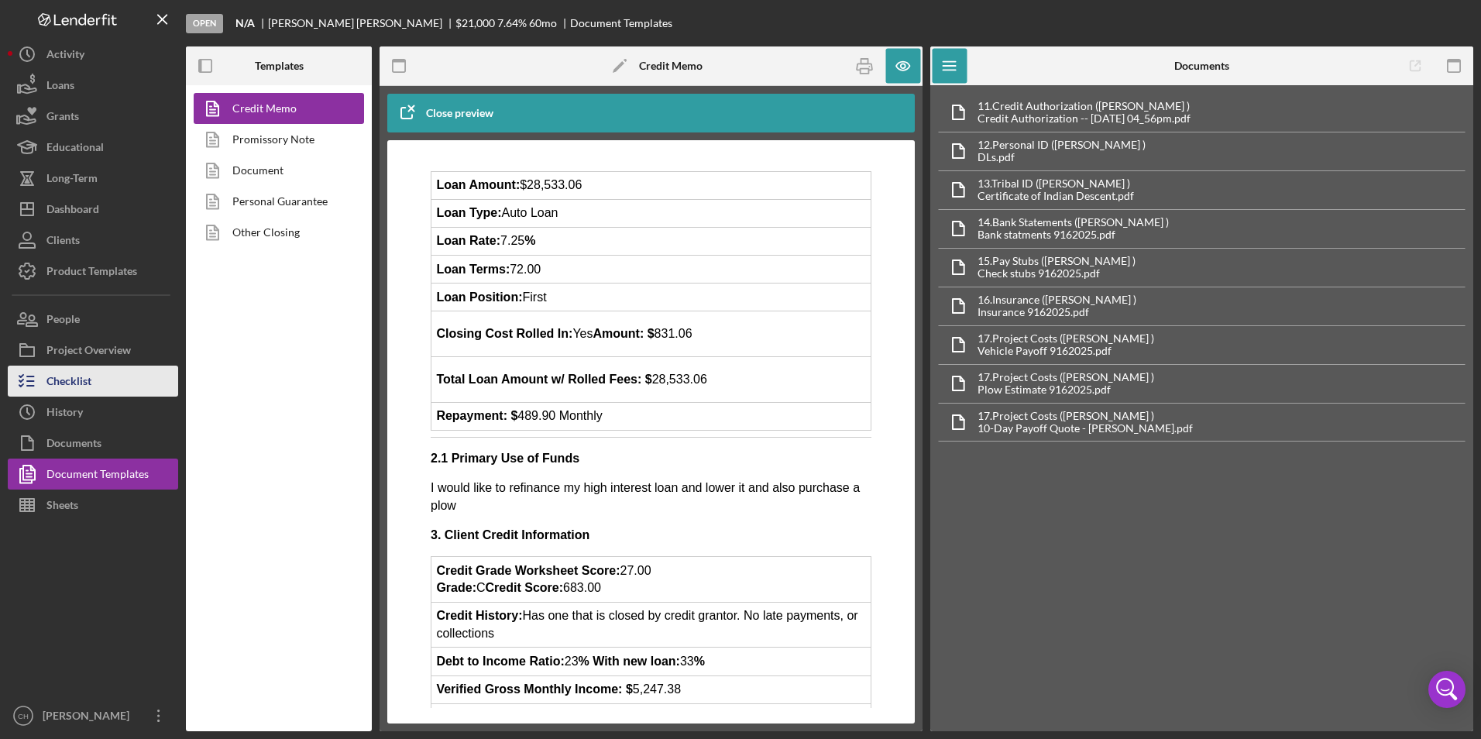
click at [94, 392] on button "Checklist" at bounding box center [93, 381] width 170 height 31
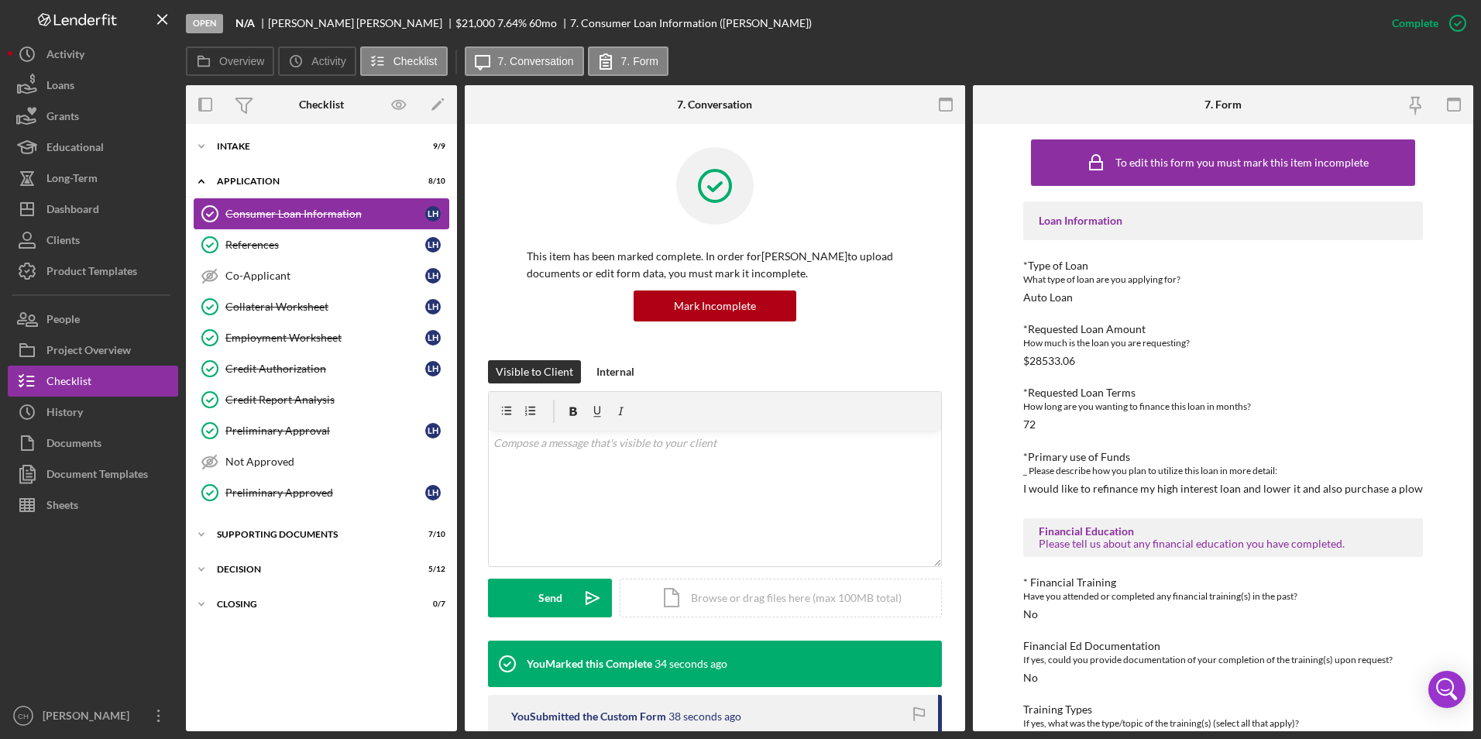
click at [263, 210] on div "Consumer Loan Information" at bounding box center [325, 214] width 200 height 12
click at [286, 397] on div "Credit Report Analysis" at bounding box center [336, 400] width 223 height 12
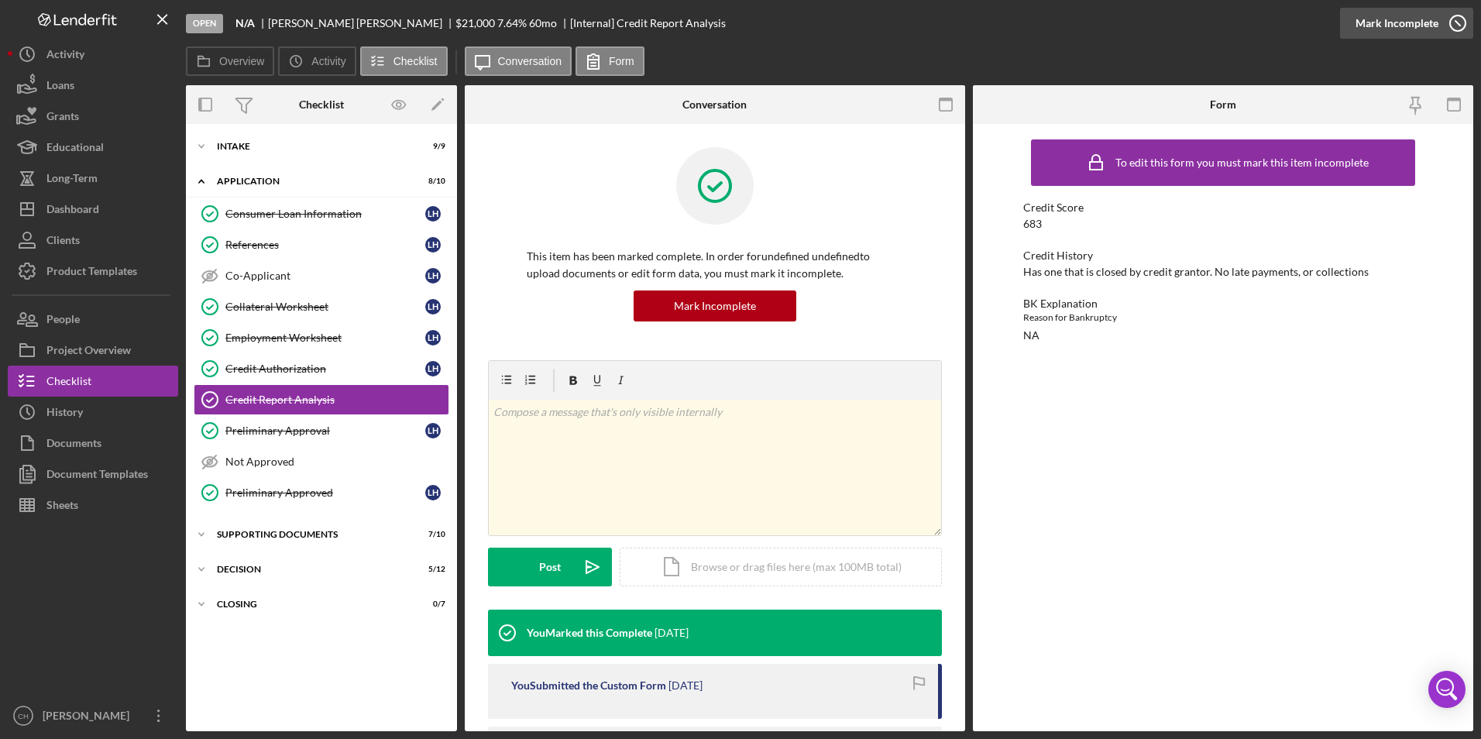
click at [1423, 26] on div "Mark Incomplete" at bounding box center [1397, 23] width 83 height 31
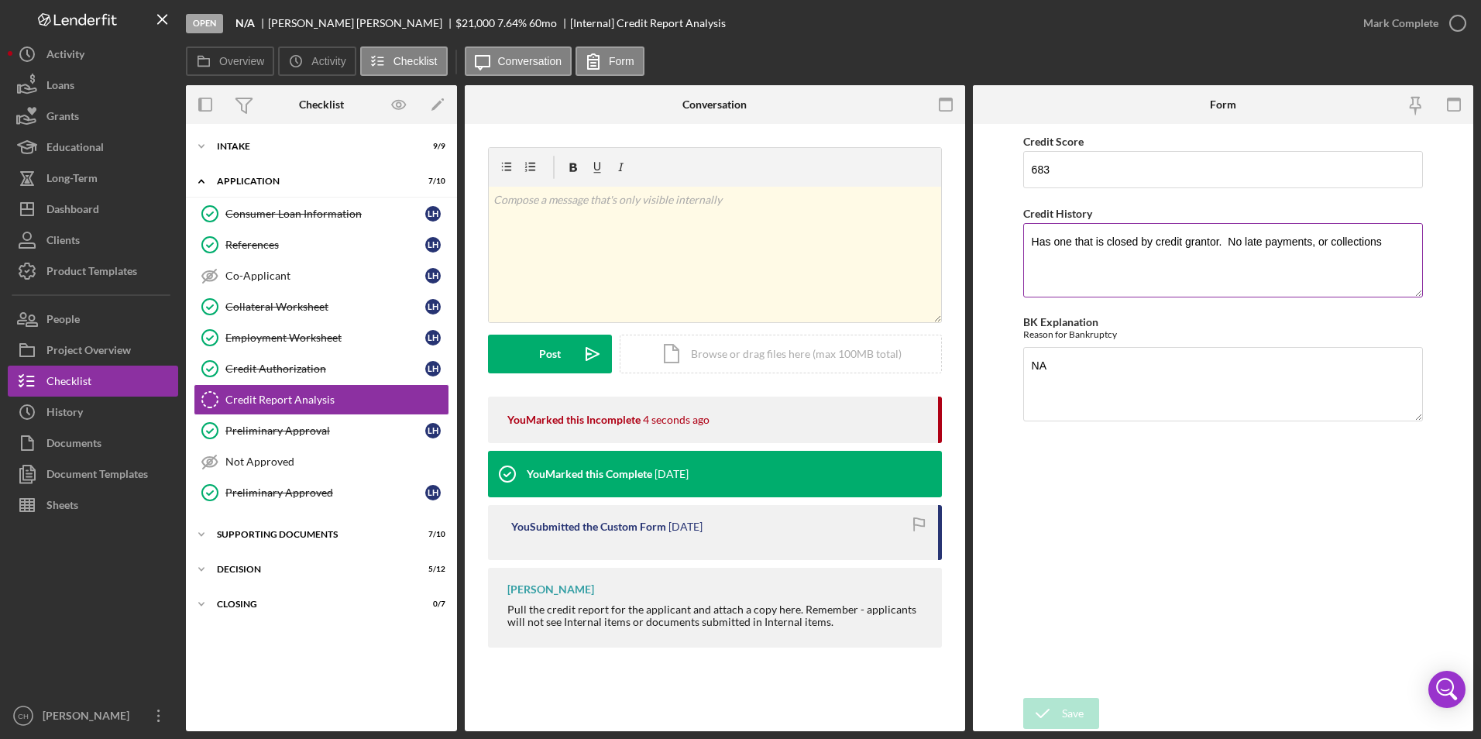
click at [1225, 239] on textarea "Has one that is closed by credit grantor. No late payments, or collections" at bounding box center [1223, 260] width 401 height 74
click at [1371, 253] on textarea "Has one that is closed by credit grantor, but is disputing it because it was pa…" at bounding box center [1223, 260] width 401 height 74
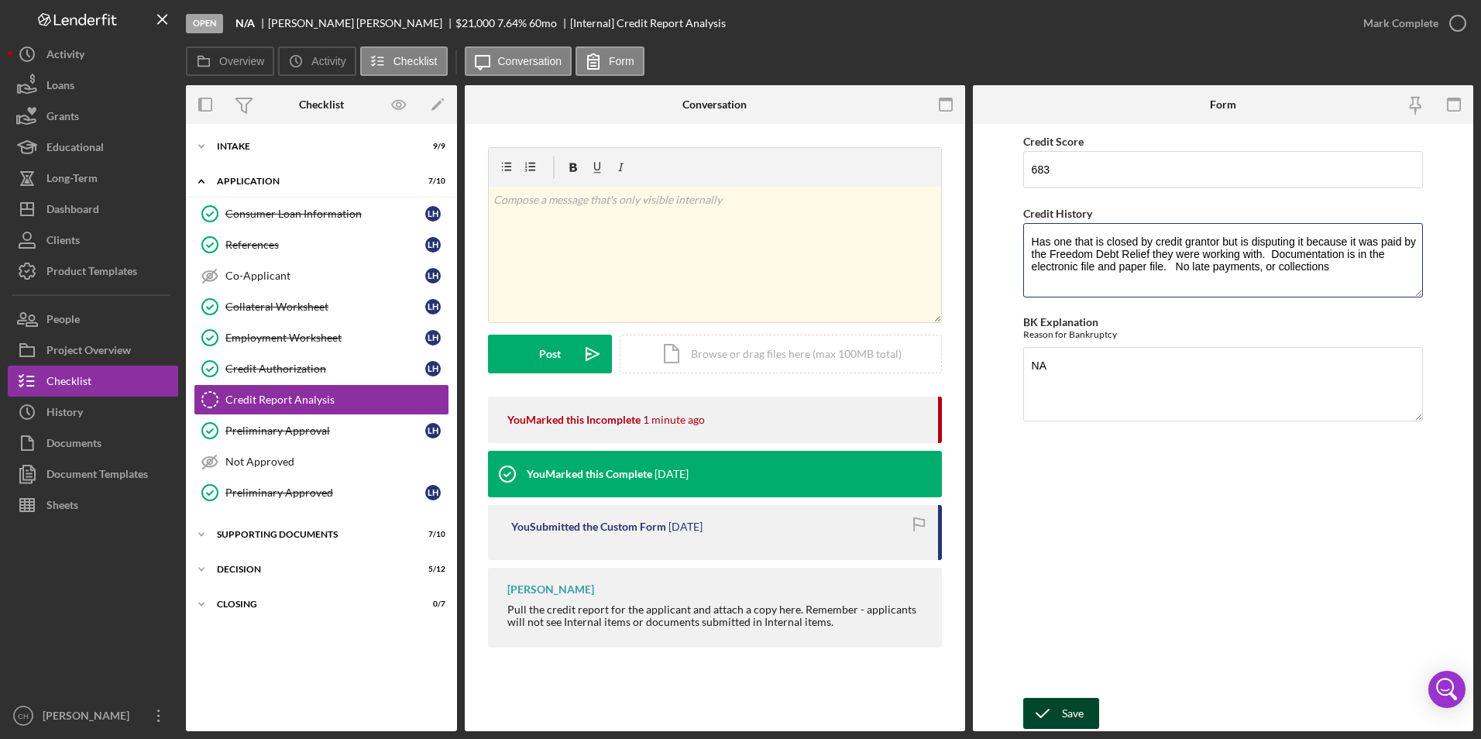
type textarea "Has one that is closed by credit grantor but is disputing it because it was pai…"
click at [1077, 717] on div "Save" at bounding box center [1073, 713] width 22 height 31
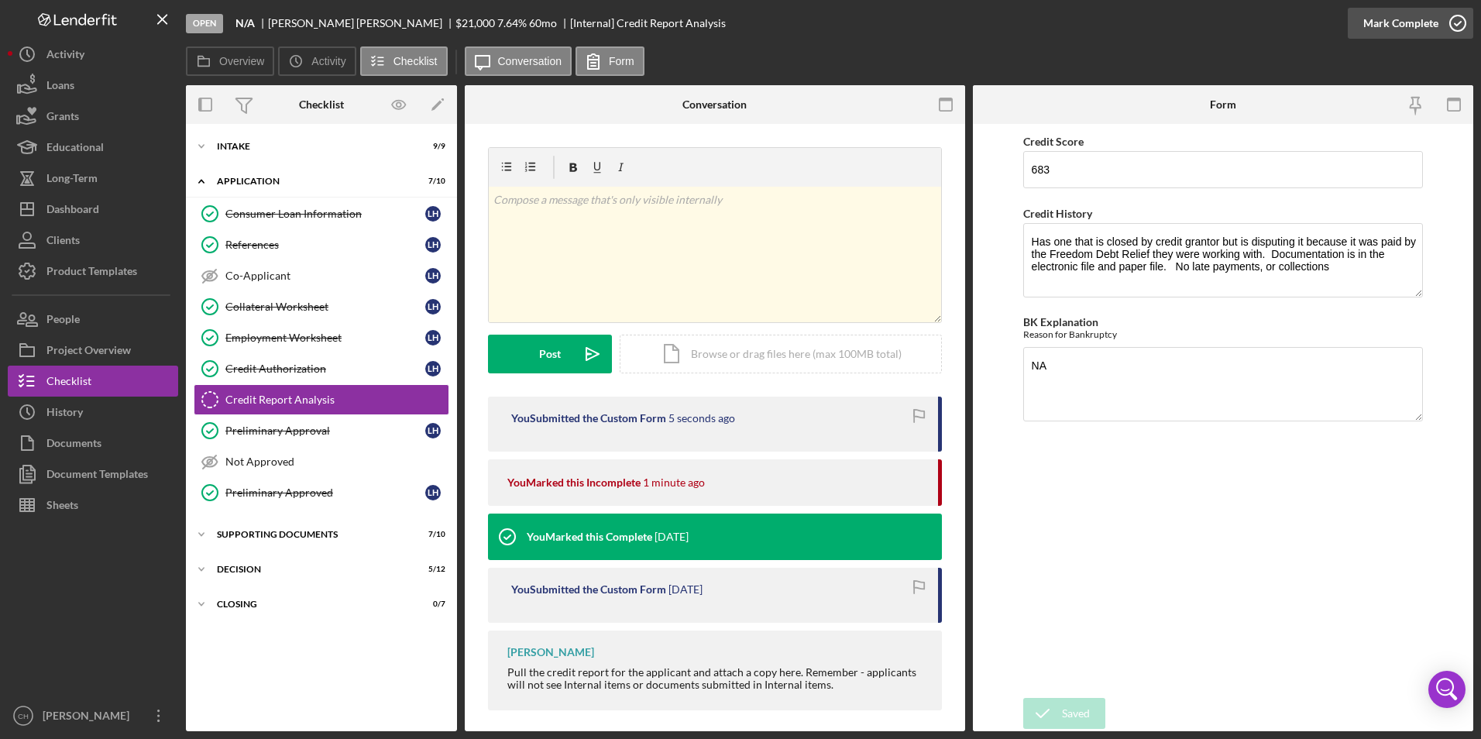
click at [1388, 18] on div "Mark Complete" at bounding box center [1400, 23] width 75 height 31
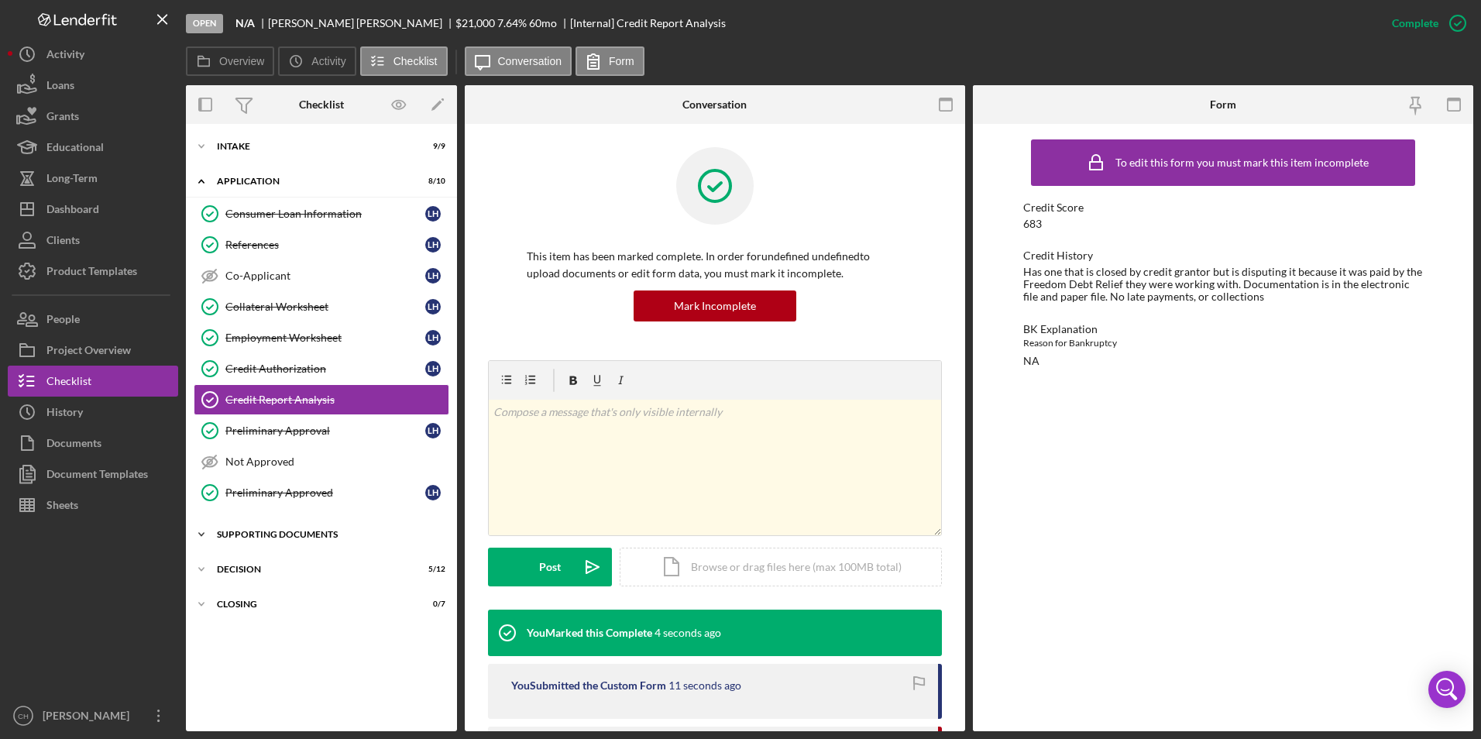
click at [257, 531] on div "Supporting Documents" at bounding box center [327, 534] width 221 height 9
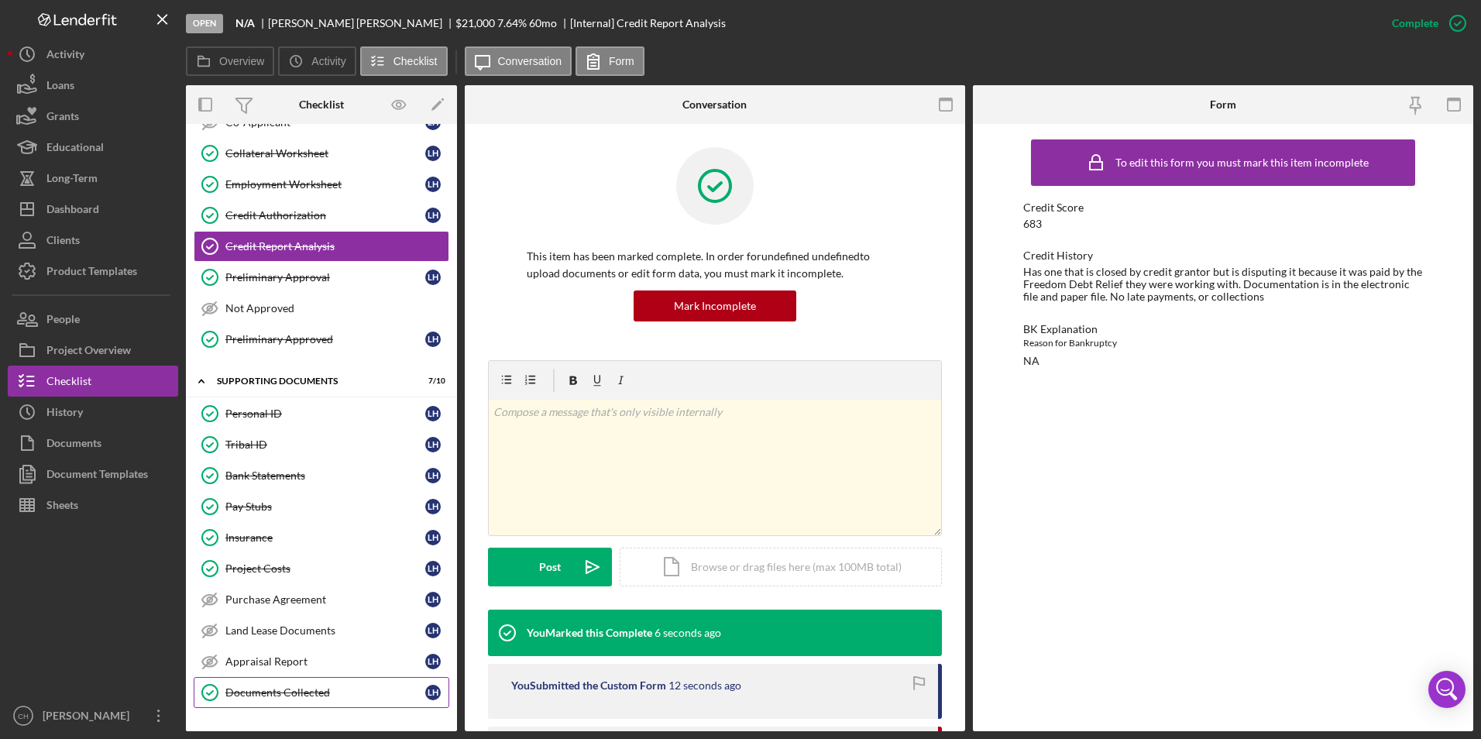
scroll to position [215, 0]
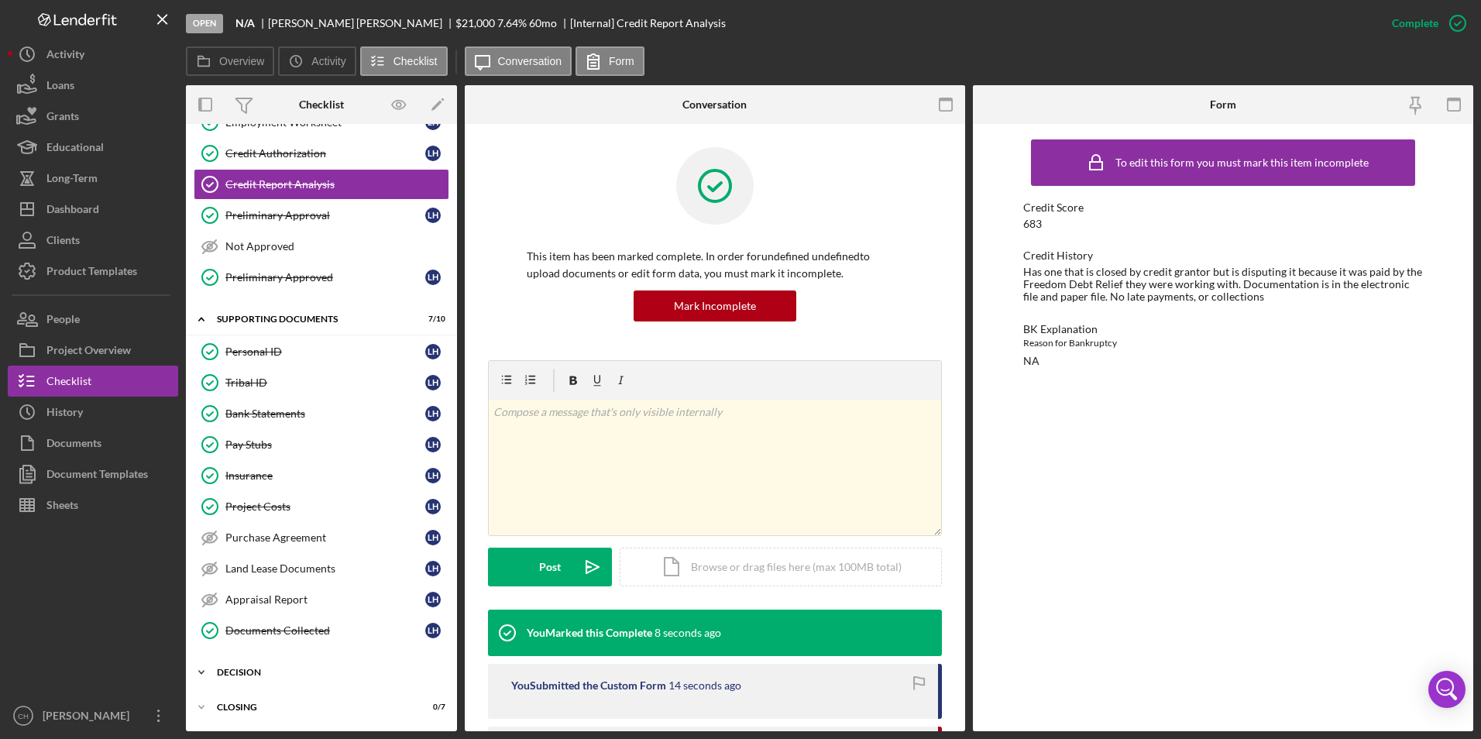
click at [234, 677] on div "Icon/Expander Decision 5 / 12" at bounding box center [321, 672] width 271 height 31
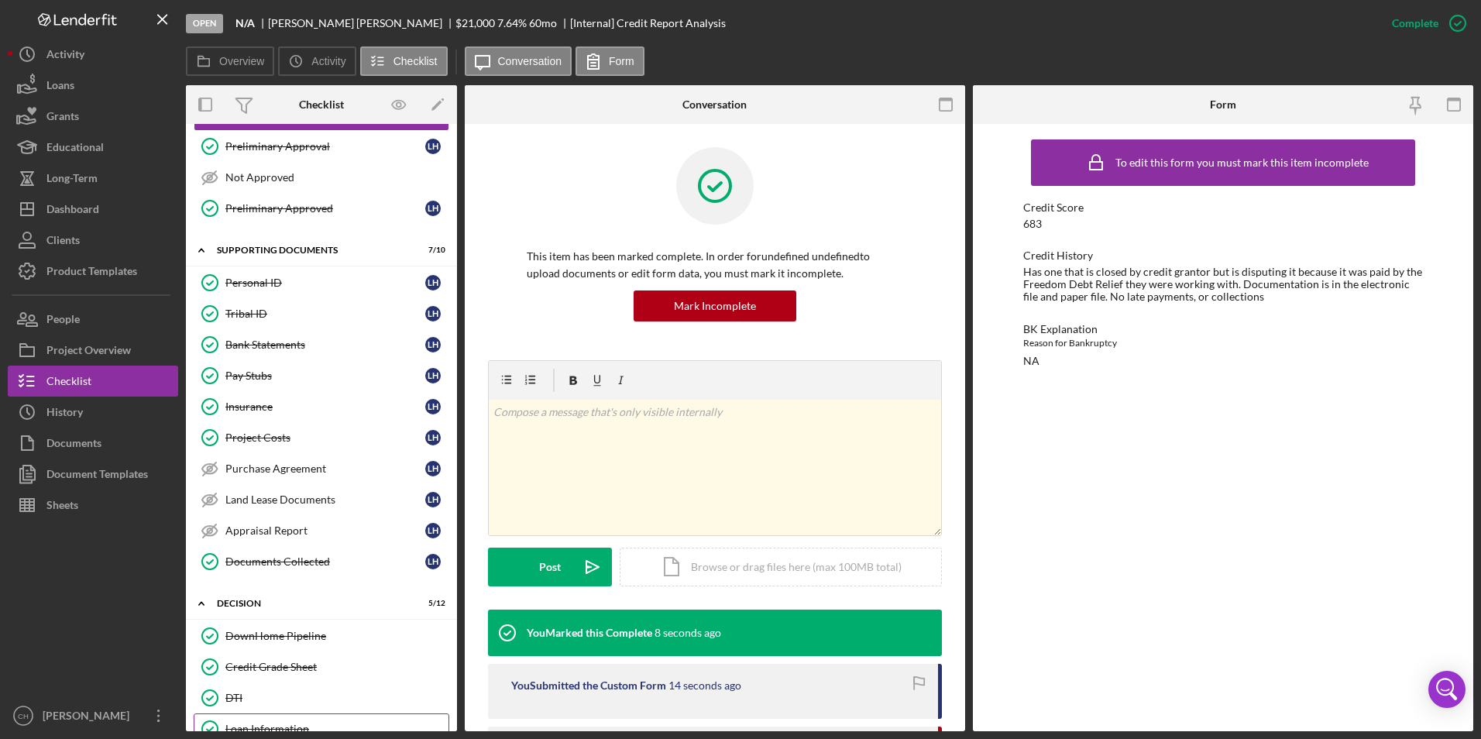
scroll to position [370, 0]
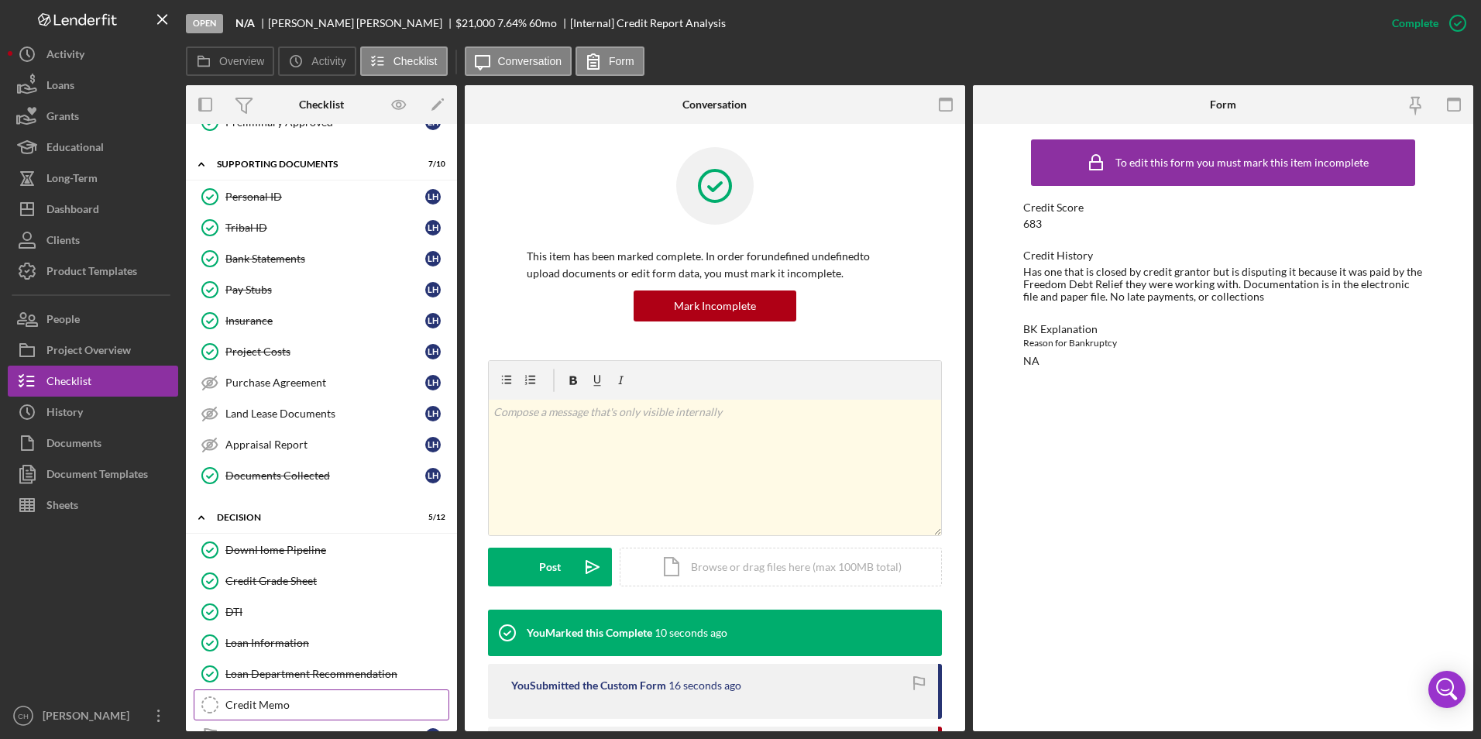
click at [262, 707] on div "Credit Memo" at bounding box center [336, 705] width 223 height 12
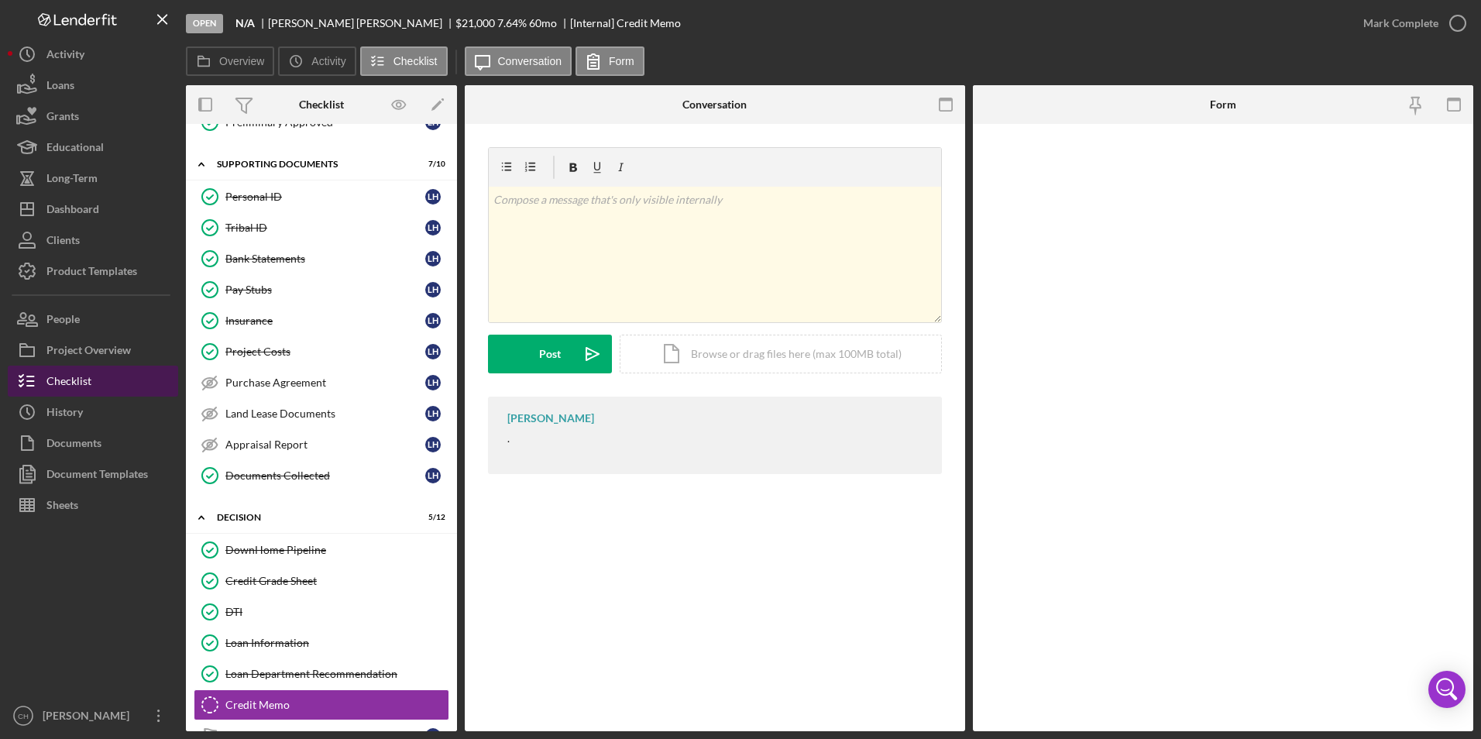
click at [100, 387] on button "Checklist" at bounding box center [93, 381] width 170 height 31
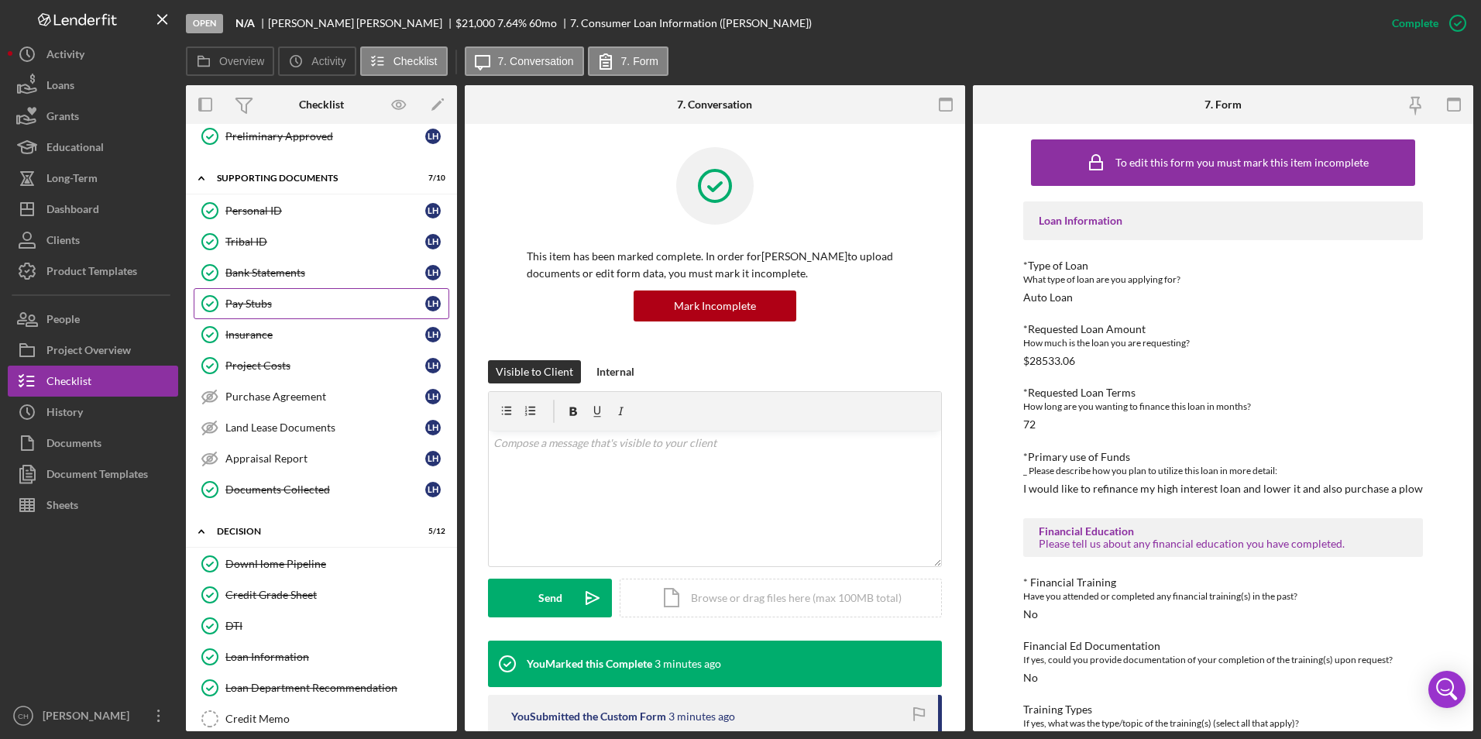
scroll to position [465, 0]
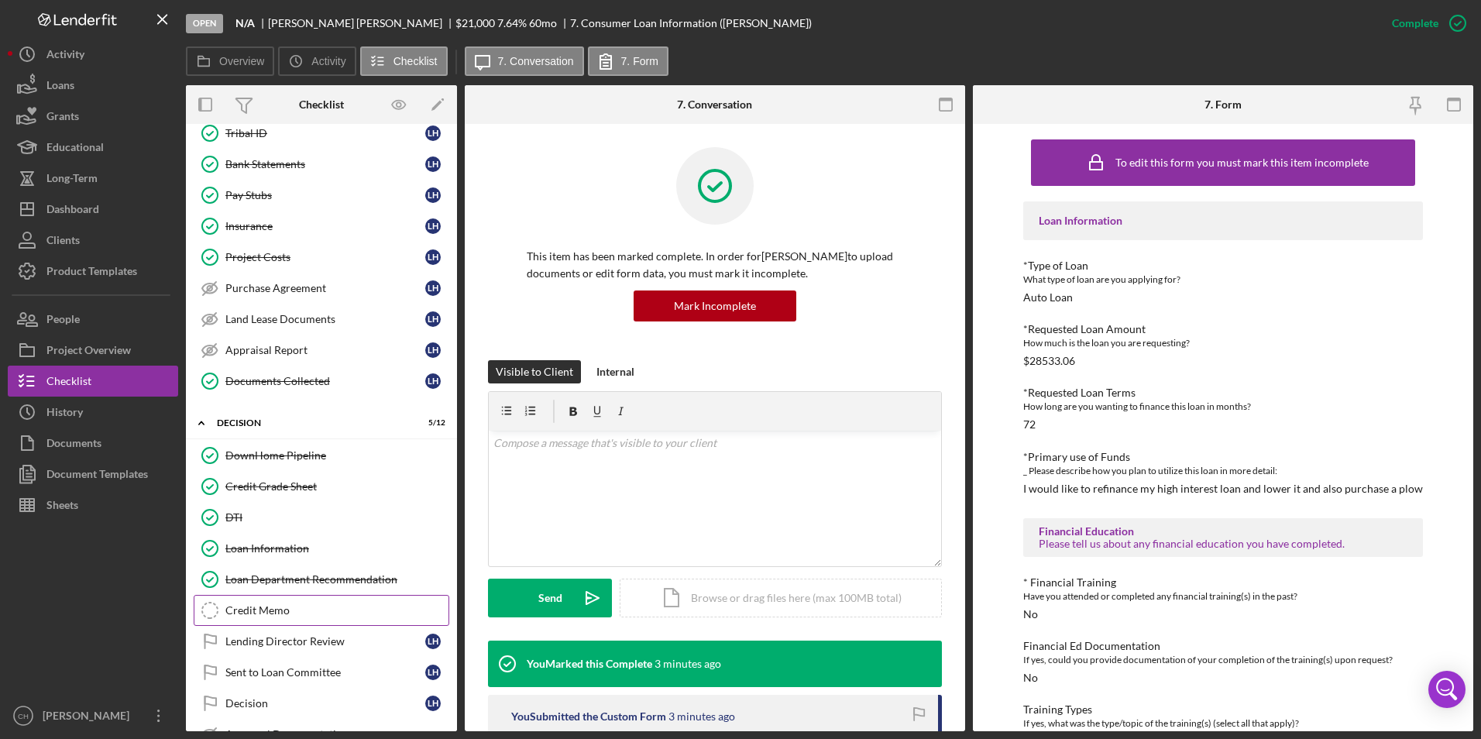
click at [258, 607] on div "Credit Memo" at bounding box center [336, 610] width 223 height 12
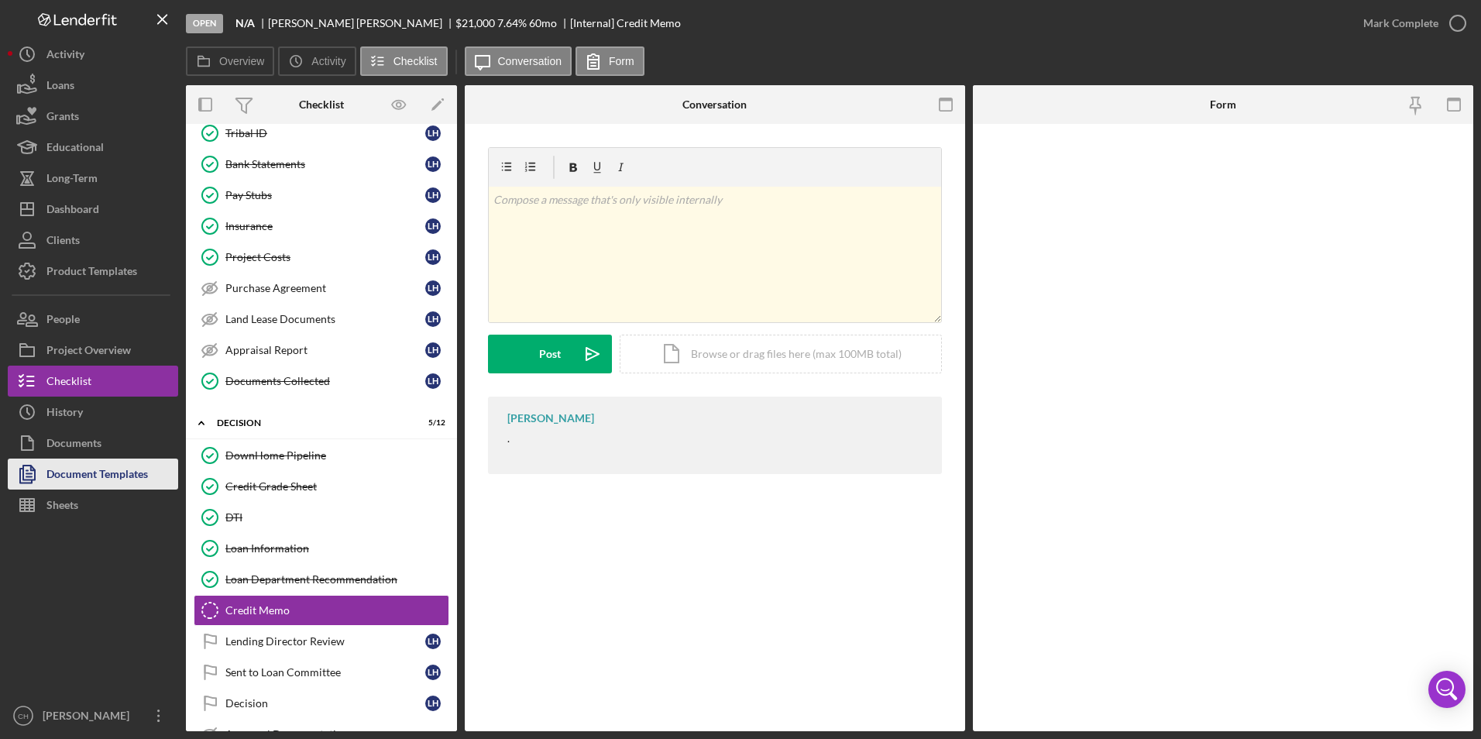
click at [103, 469] on div "Document Templates" at bounding box center [96, 476] width 101 height 35
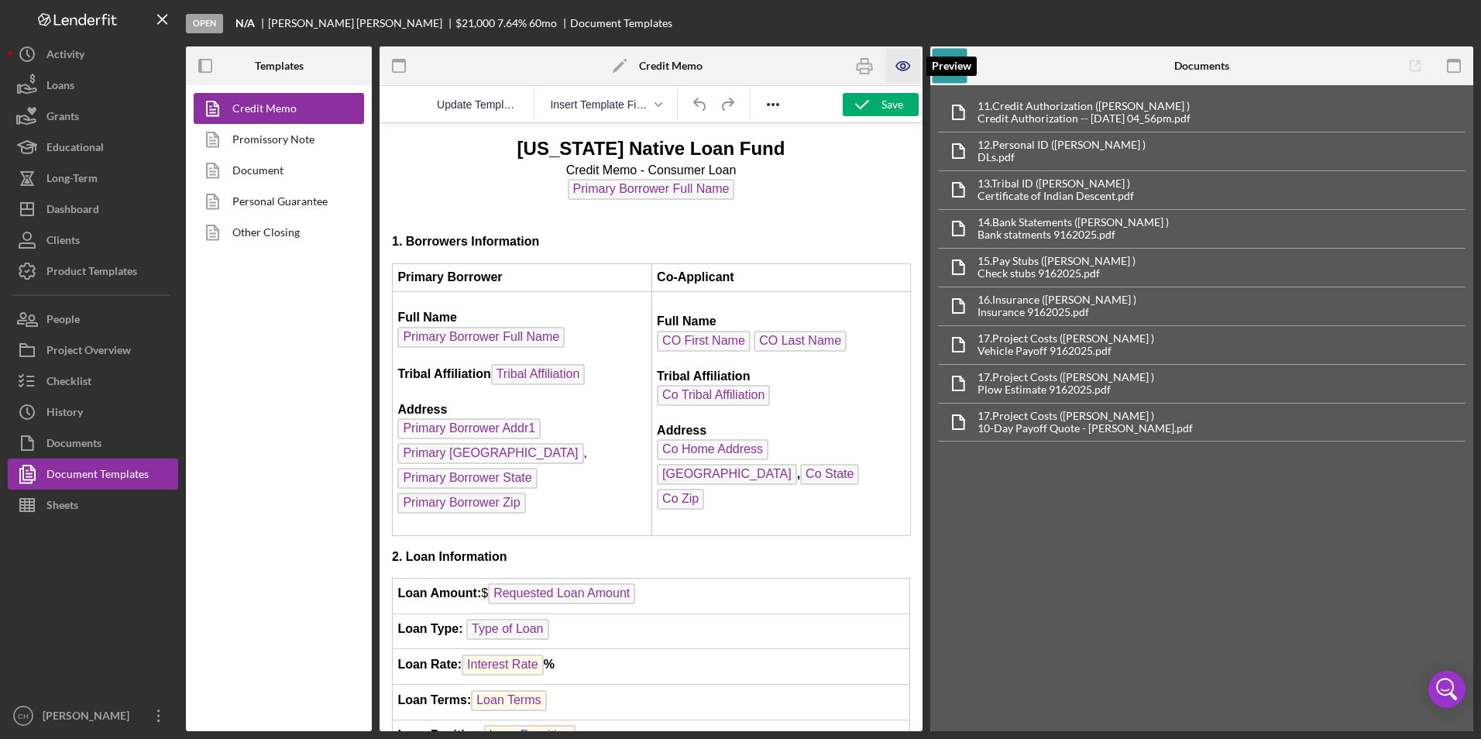
drag, startPoint x: 905, startPoint y: 62, endPoint x: 904, endPoint y: 70, distance: 8.6
click at [905, 62] on icon "button" at bounding box center [902, 66] width 13 height 9
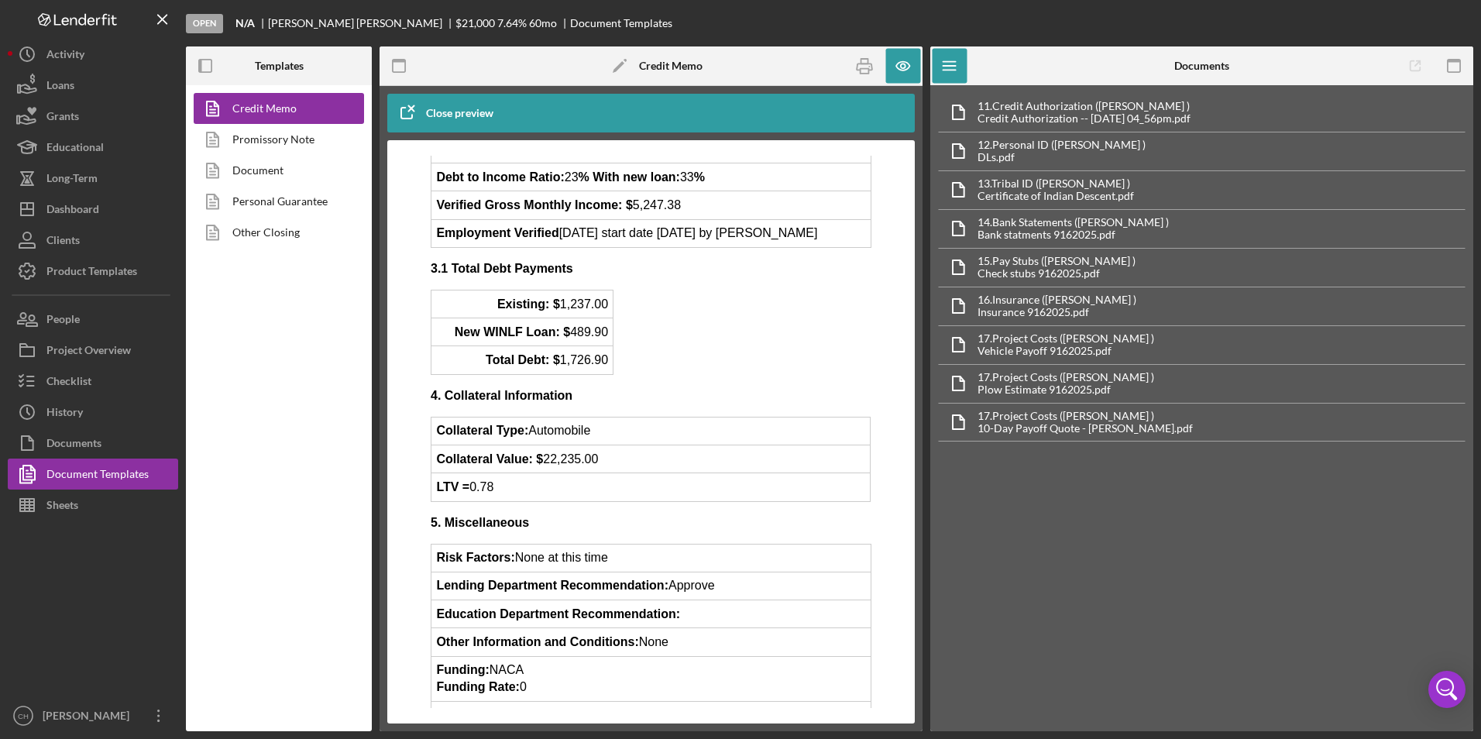
scroll to position [971, 0]
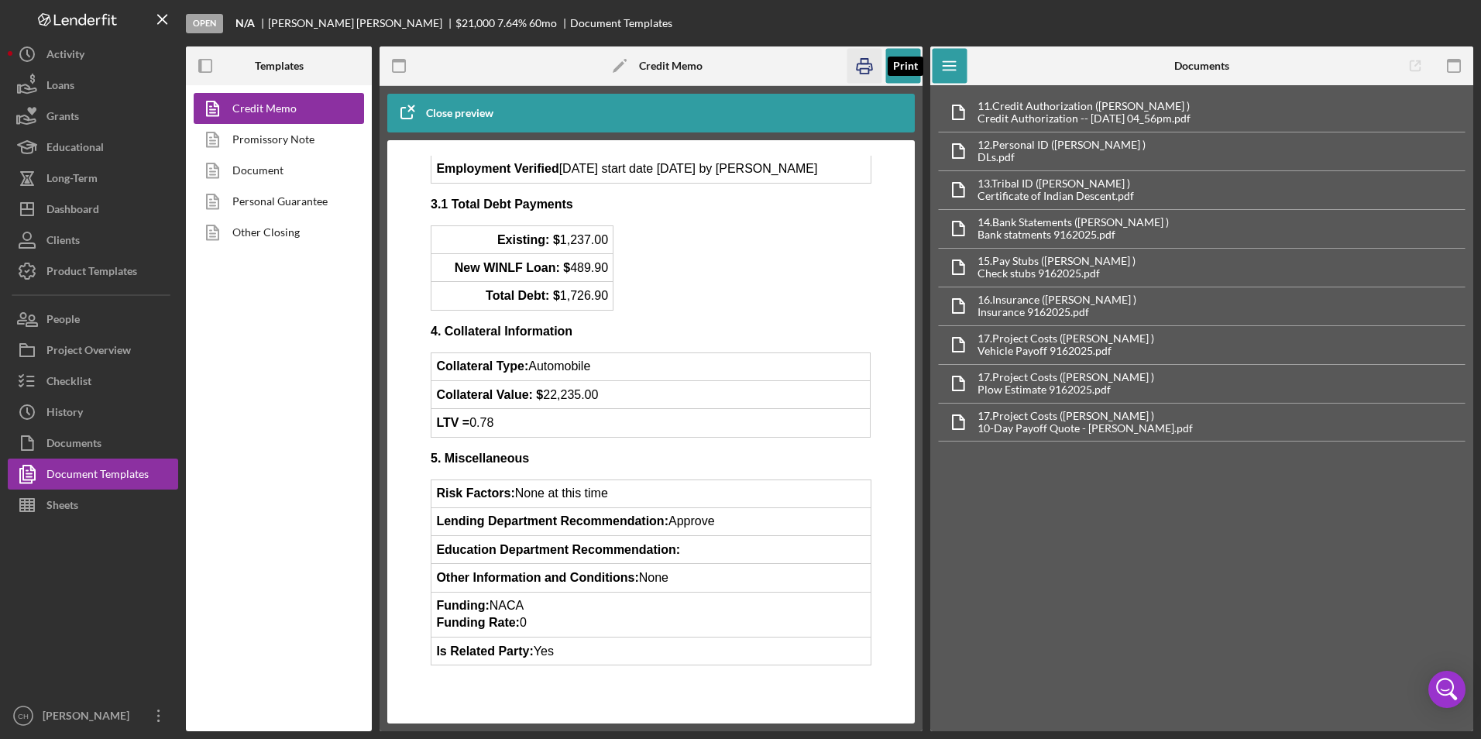
click at [860, 70] on g "button" at bounding box center [864, 66] width 15 height 15
click at [88, 387] on div "Checklist" at bounding box center [68, 383] width 45 height 35
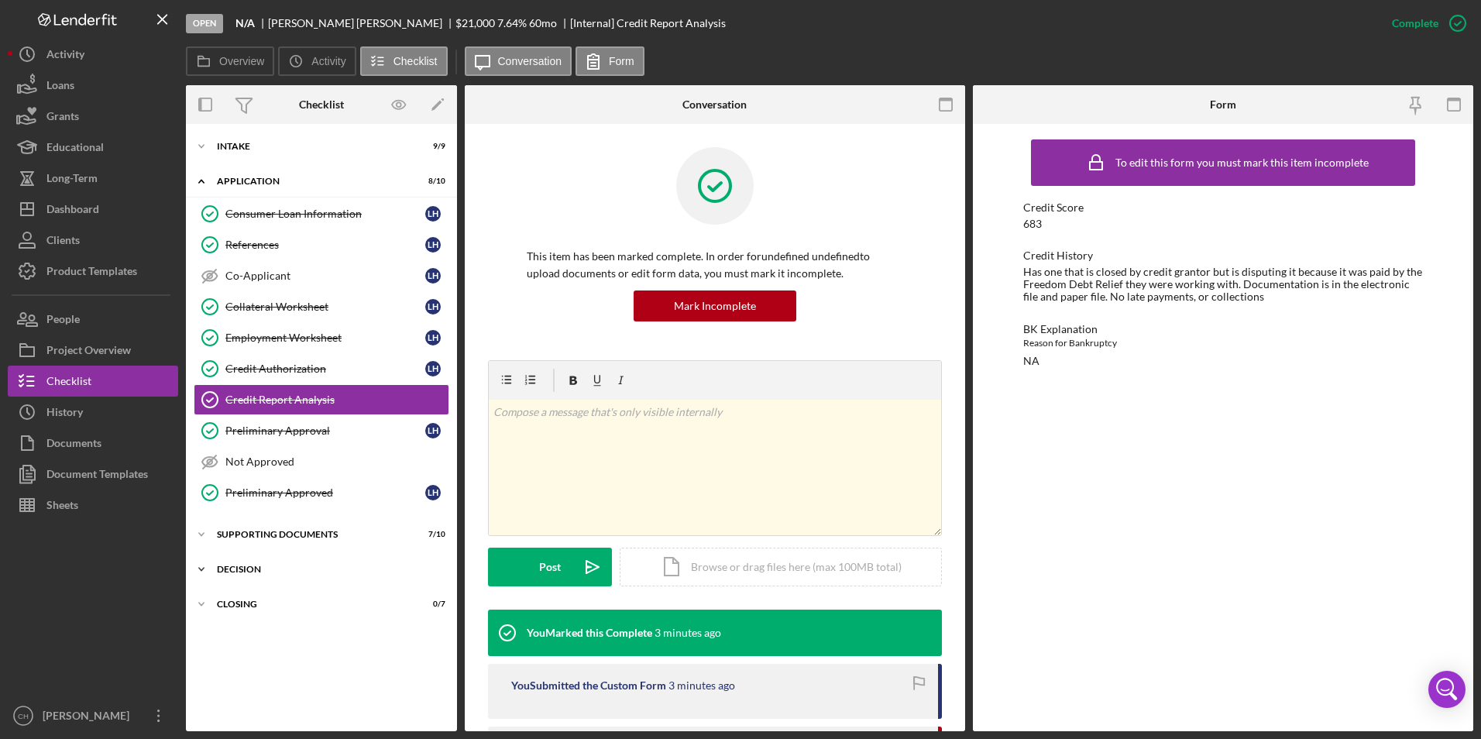
click at [262, 564] on div "Icon/Expander Decision 5 / 12" at bounding box center [321, 569] width 271 height 31
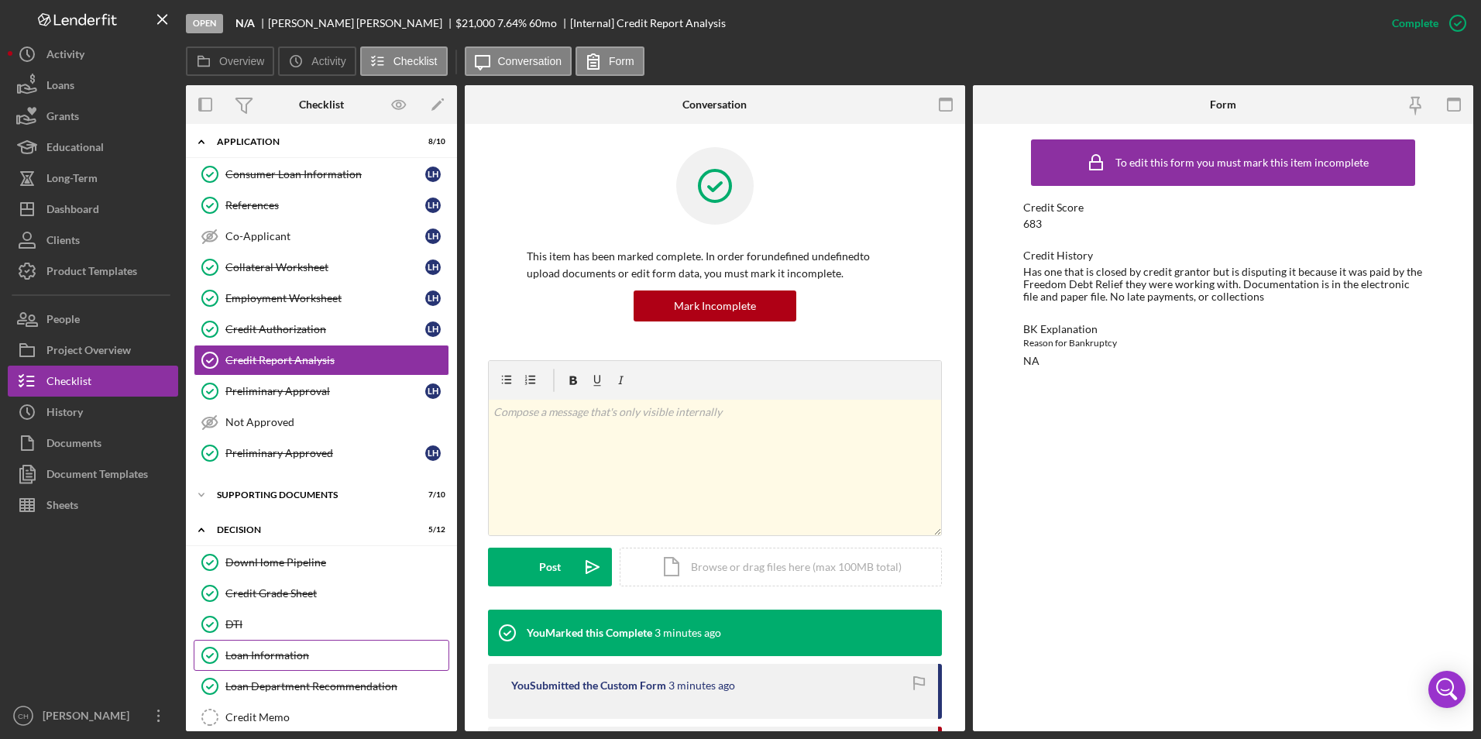
scroll to position [77, 0]
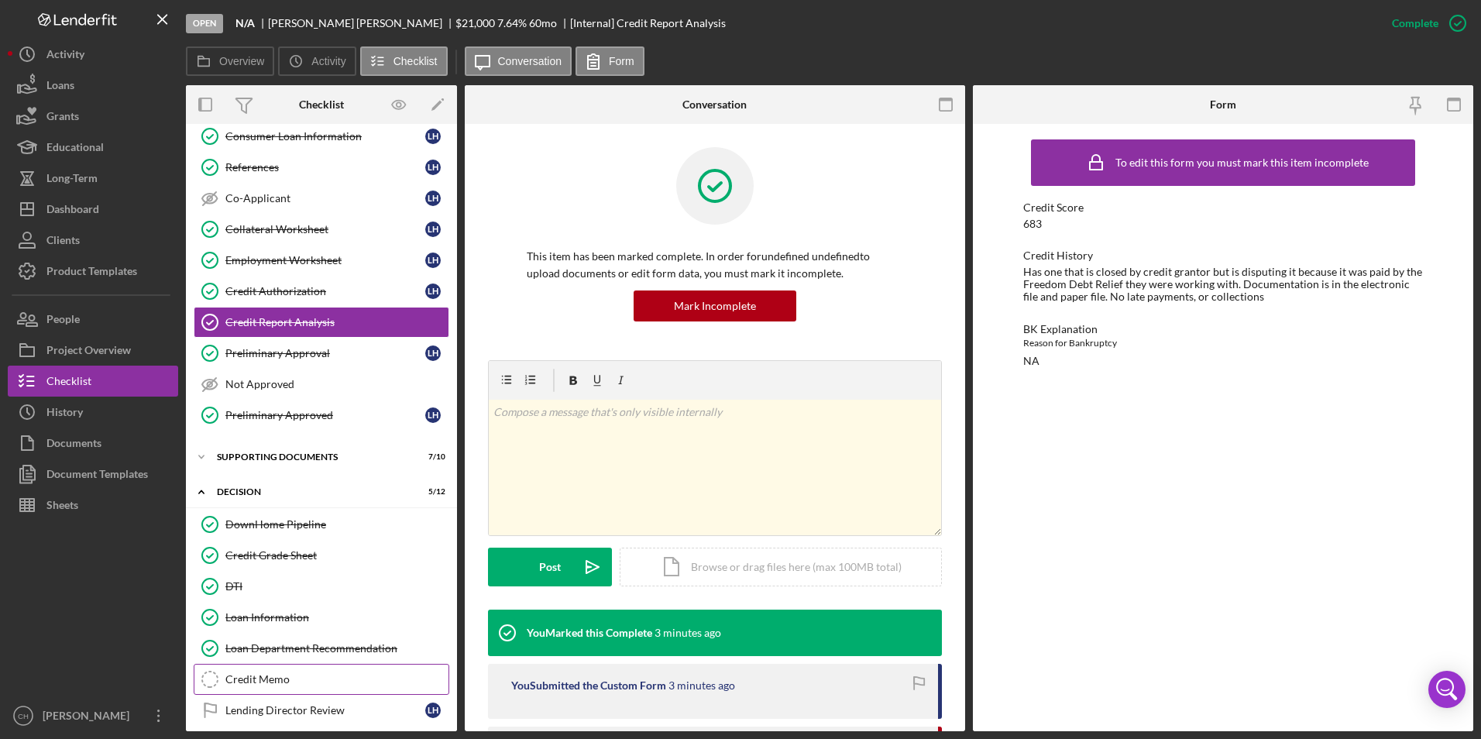
click at [274, 690] on link "Credit Memo Credit Memo" at bounding box center [322, 679] width 256 height 31
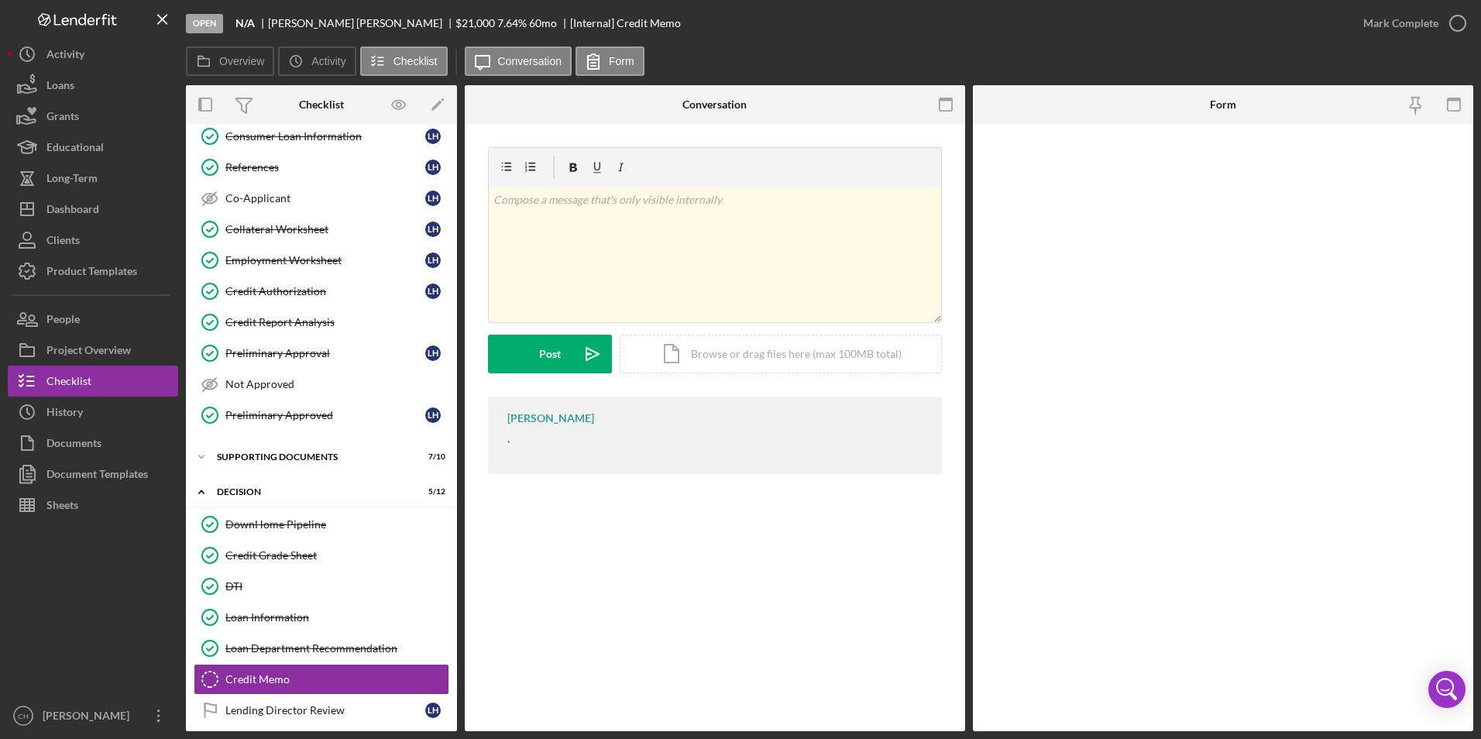
click at [1396, 5] on div "Mark Complete" at bounding box center [1410, 23] width 125 height 46
click at [1392, 11] on div "Mark Complete" at bounding box center [1400, 23] width 75 height 31
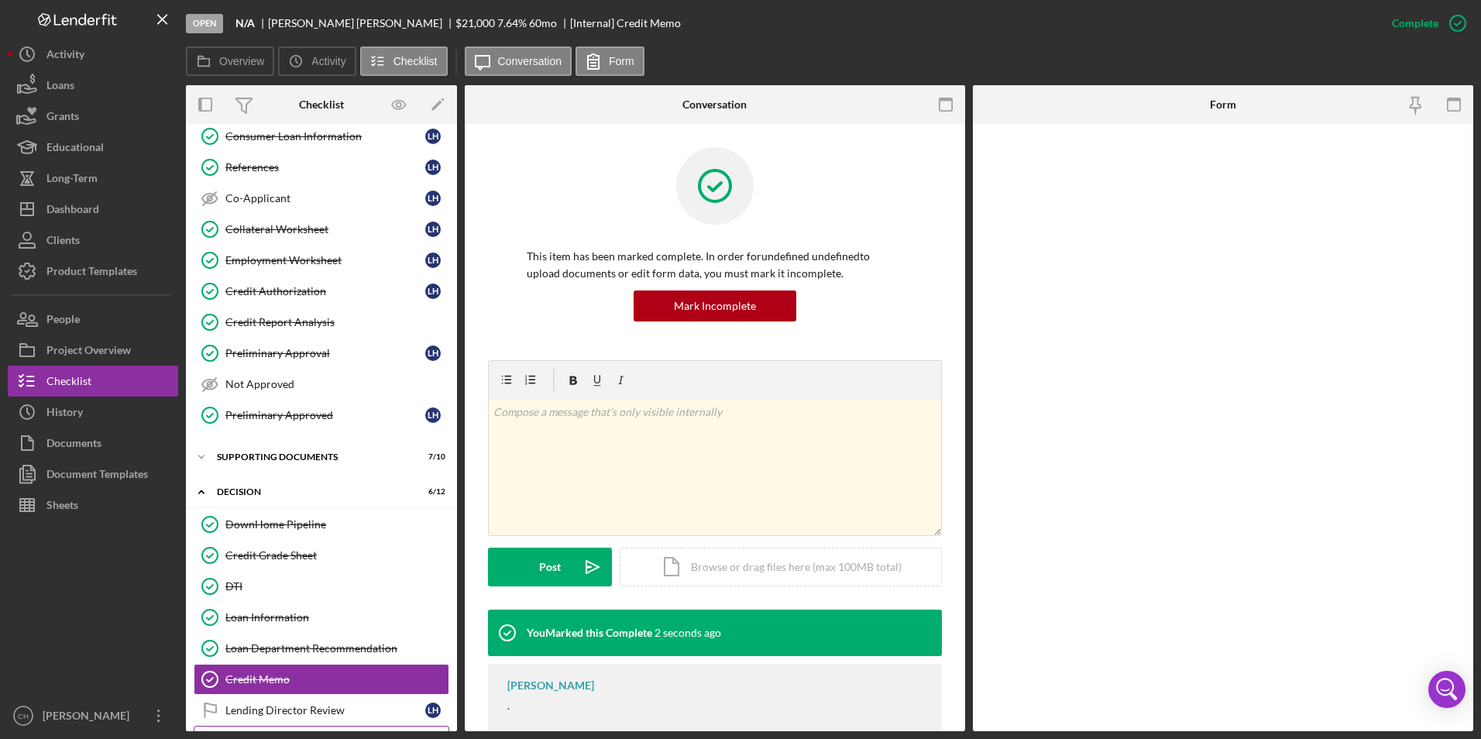
scroll to position [200, 0]
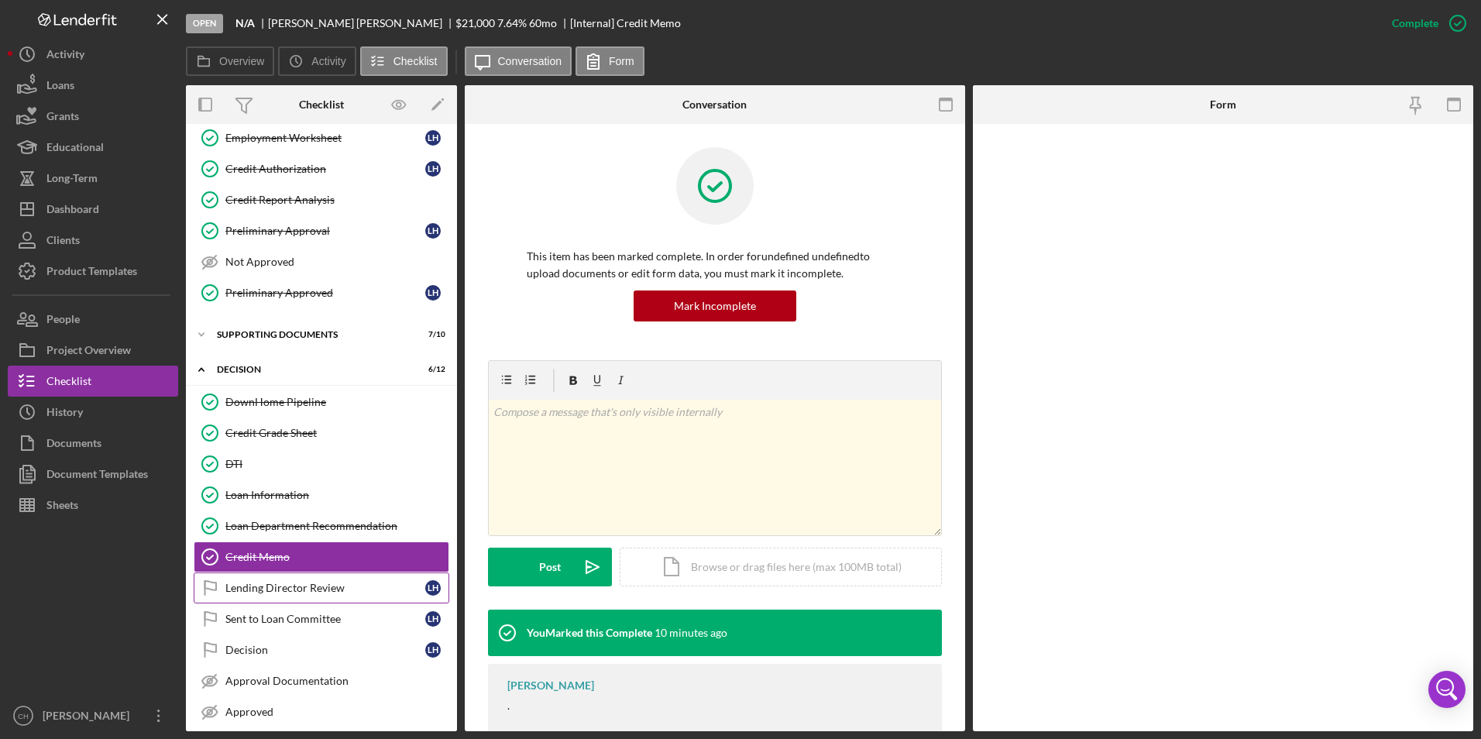
click at [277, 592] on div "Lending Director Review" at bounding box center [325, 588] width 200 height 12
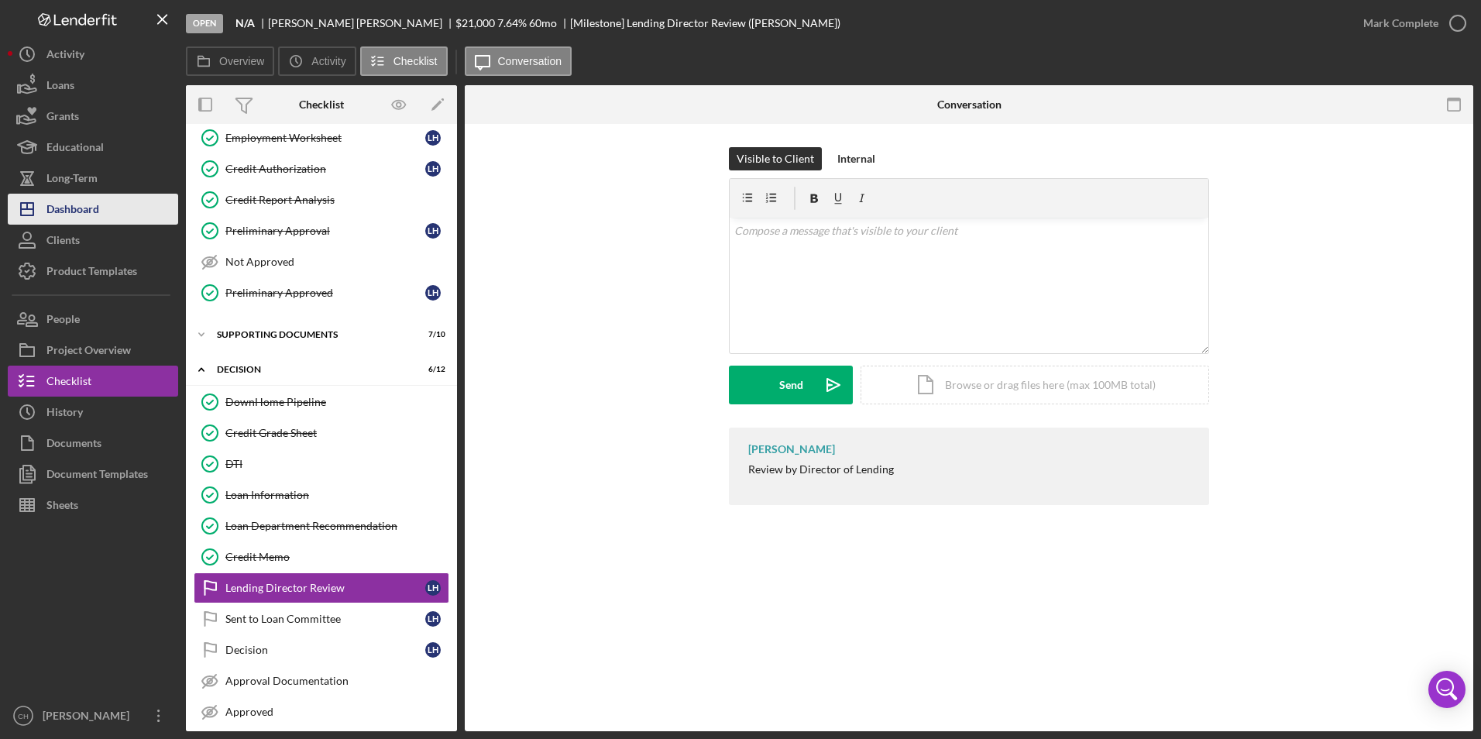
click at [91, 215] on div "Dashboard" at bounding box center [72, 211] width 53 height 35
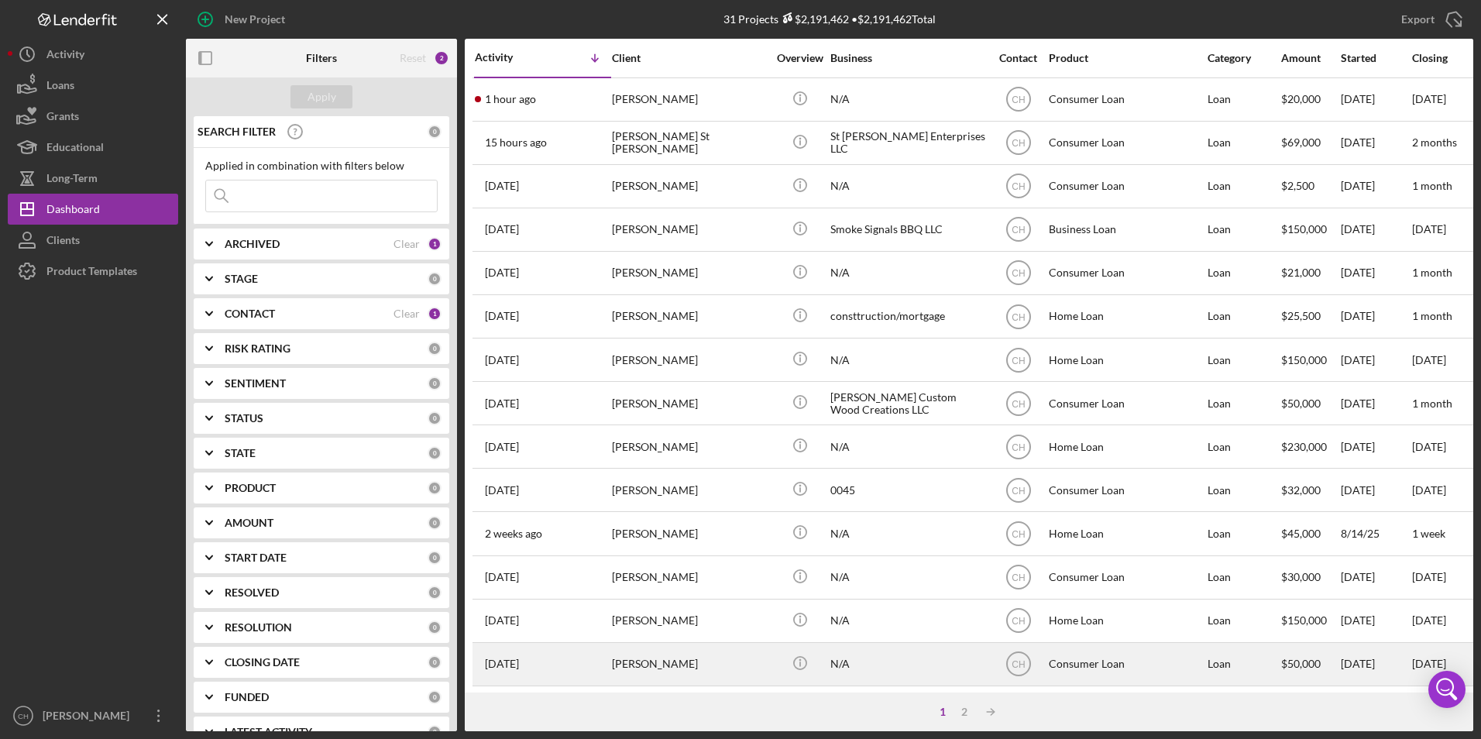
click at [644, 658] on div "[PERSON_NAME]" at bounding box center [689, 664] width 155 height 41
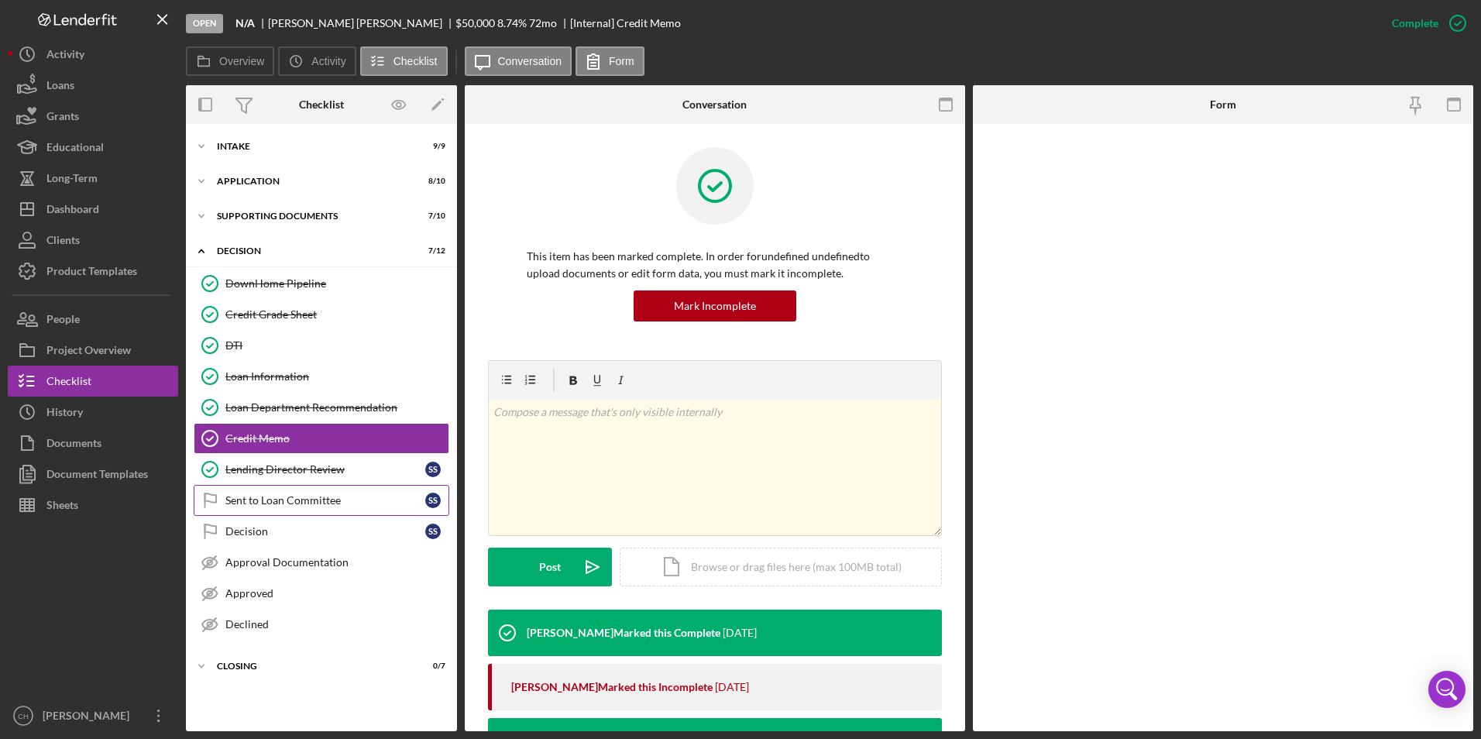
click at [255, 499] on div "Sent to Loan Committee" at bounding box center [325, 500] width 200 height 12
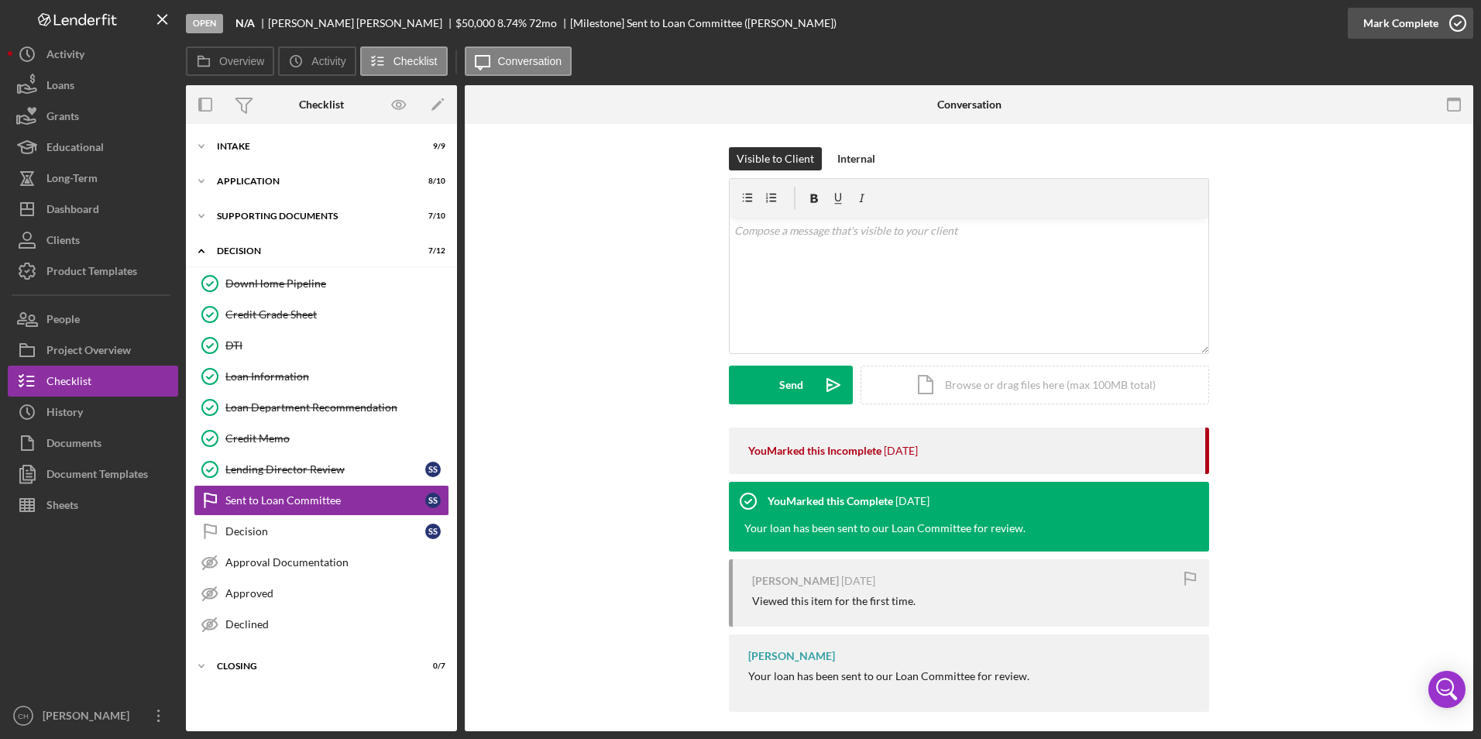
click at [1398, 15] on div "Mark Complete" at bounding box center [1400, 23] width 75 height 31
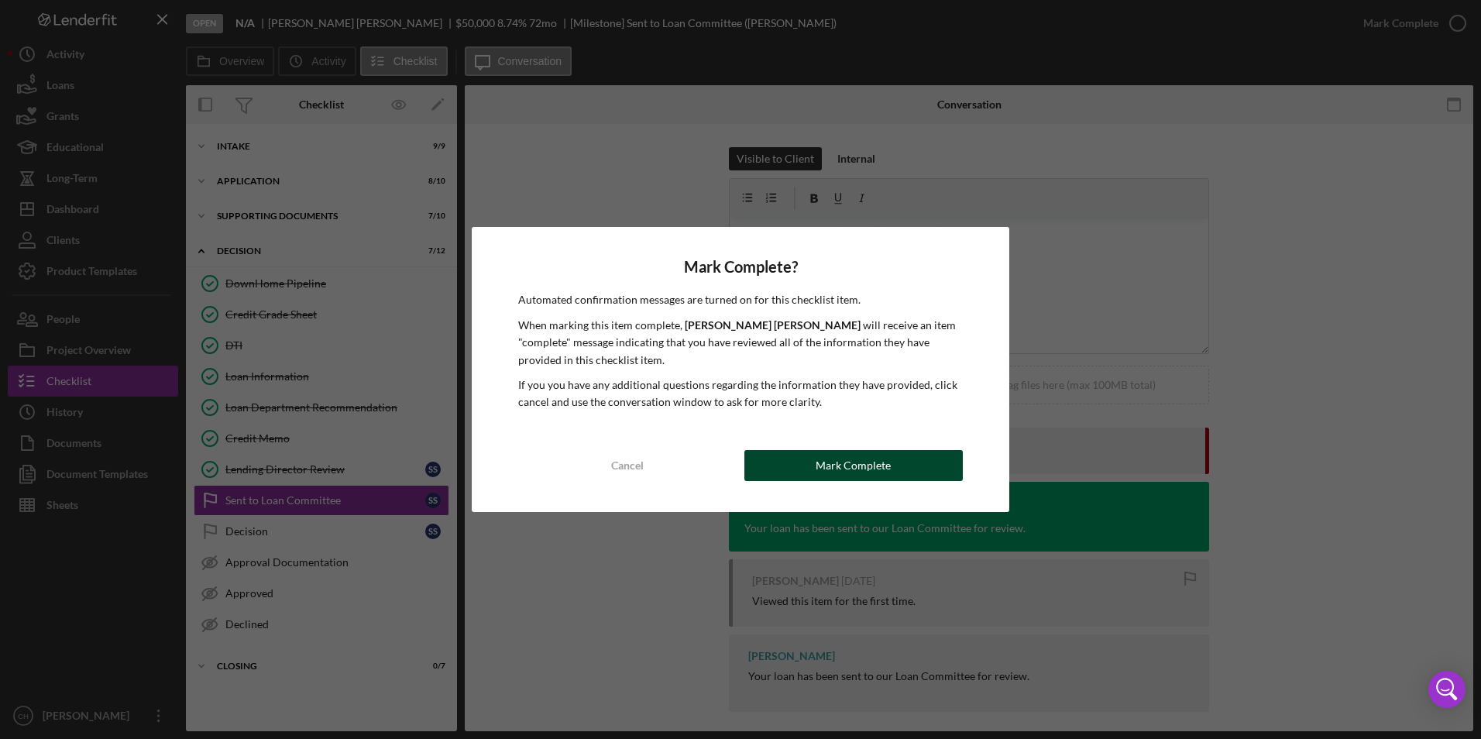
click at [841, 455] on div "Mark Complete" at bounding box center [853, 465] width 75 height 31
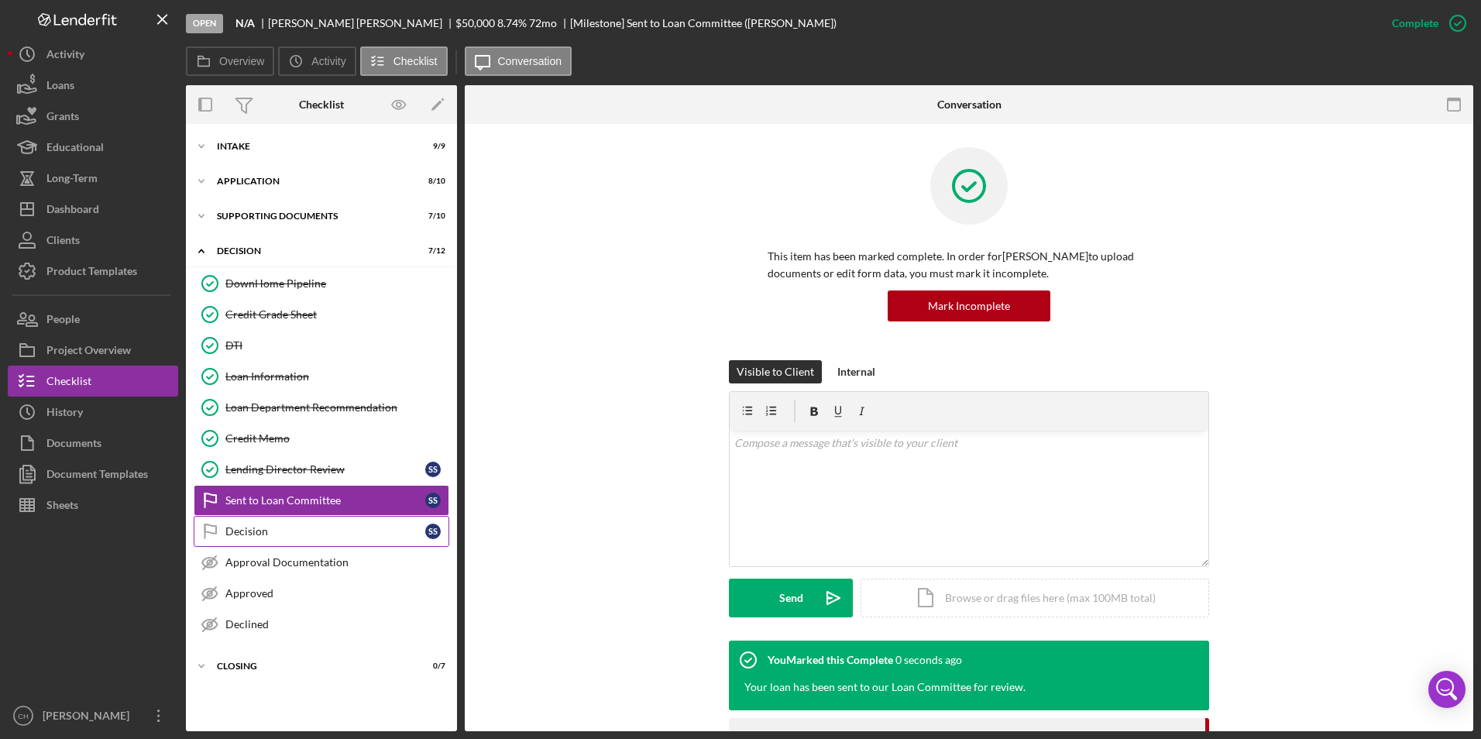
click at [283, 538] on div "Decision" at bounding box center [325, 531] width 200 height 12
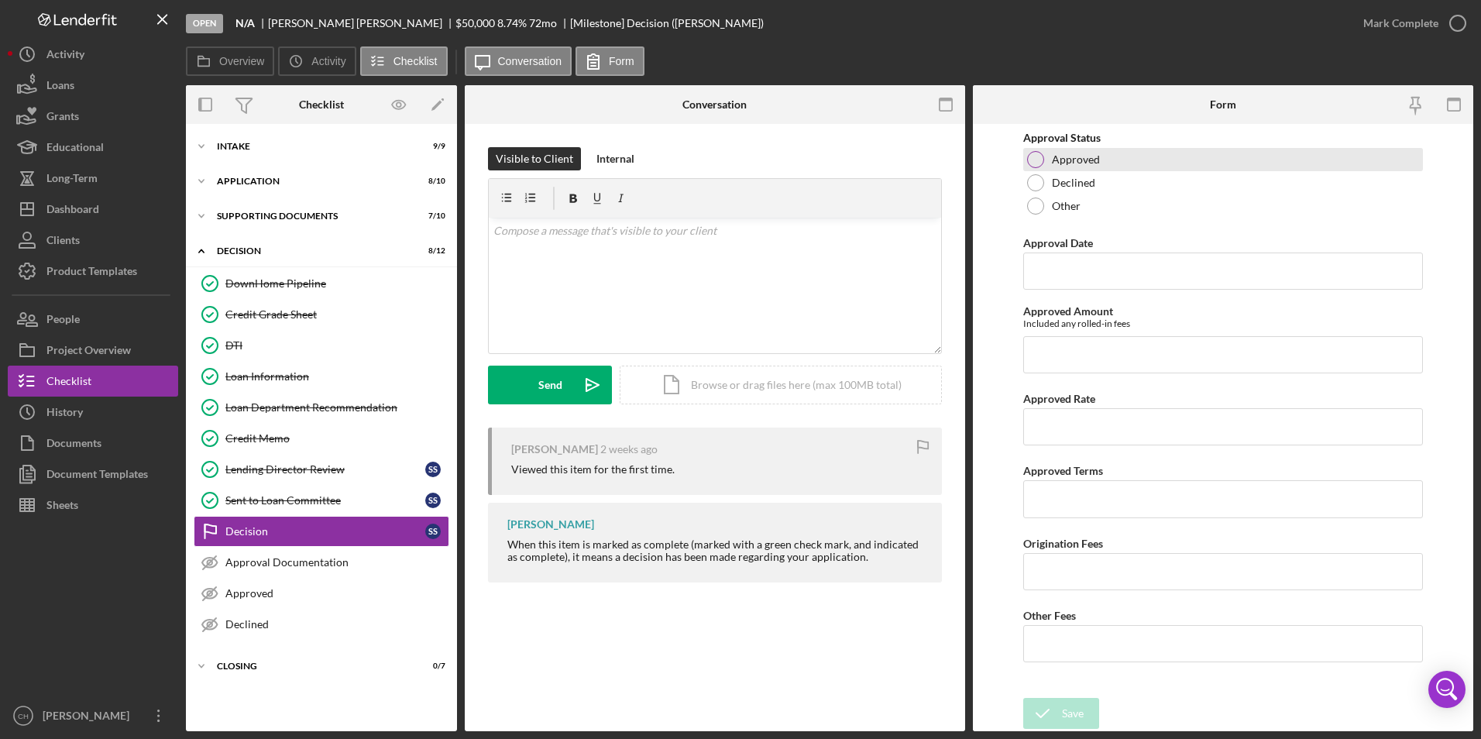
click at [1034, 163] on div at bounding box center [1035, 159] width 17 height 17
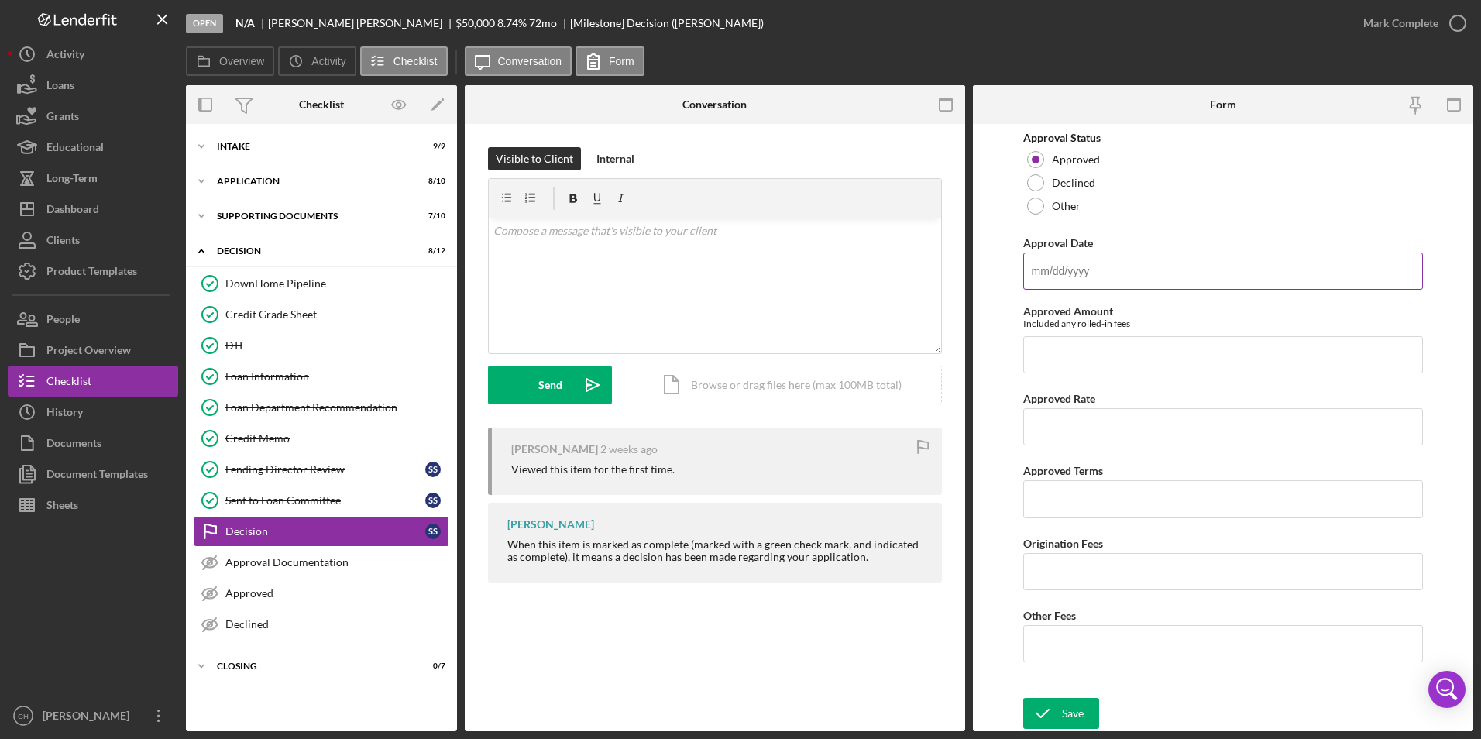
click at [1053, 280] on input "Approval Date" at bounding box center [1223, 271] width 401 height 37
type input "[DATE]"
click at [1077, 354] on input "Approved Amount" at bounding box center [1223, 354] width 401 height 37
type input "$22,150.91"
click at [1066, 433] on input "Approved Rate" at bounding box center [1223, 426] width 401 height 37
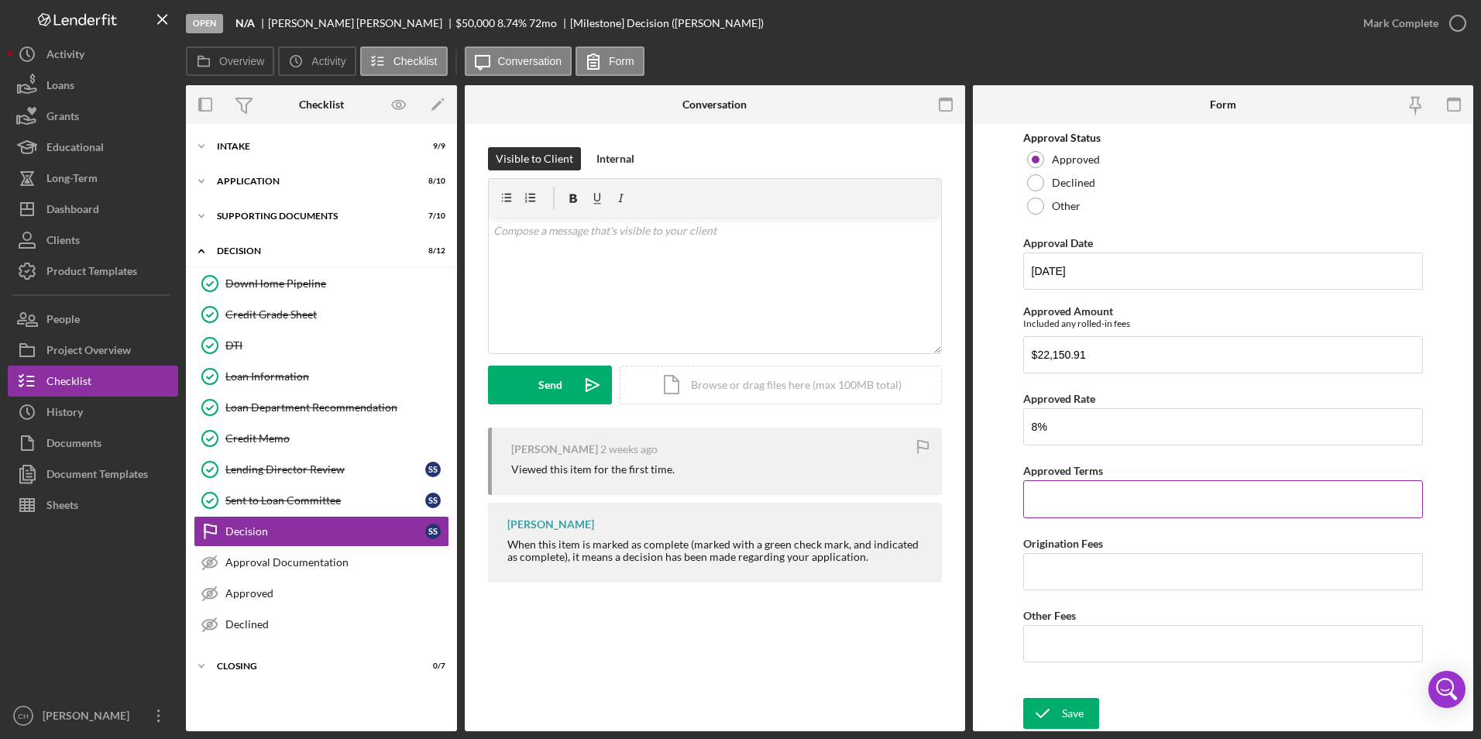
type input "8.00000%"
click at [1080, 496] on input "Approved Terms" at bounding box center [1223, 498] width 401 height 37
type input "8 years"
click at [1074, 577] on input "Origination Fees" at bounding box center [1223, 571] width 401 height 37
type input "$645.17"
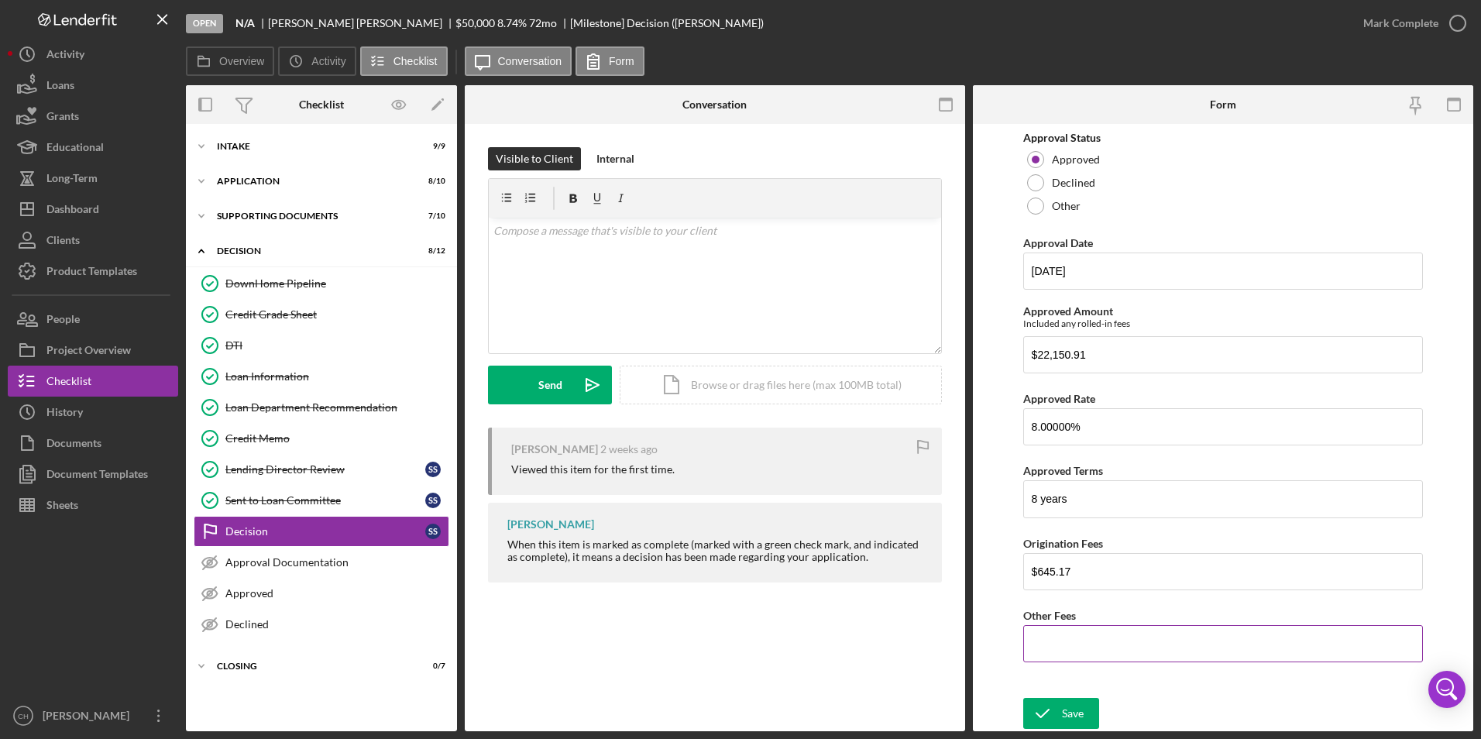
click at [1050, 641] on input "Other Fees" at bounding box center [1223, 643] width 401 height 37
type input "$50"
click at [1051, 718] on icon "submit" at bounding box center [1042, 713] width 39 height 39
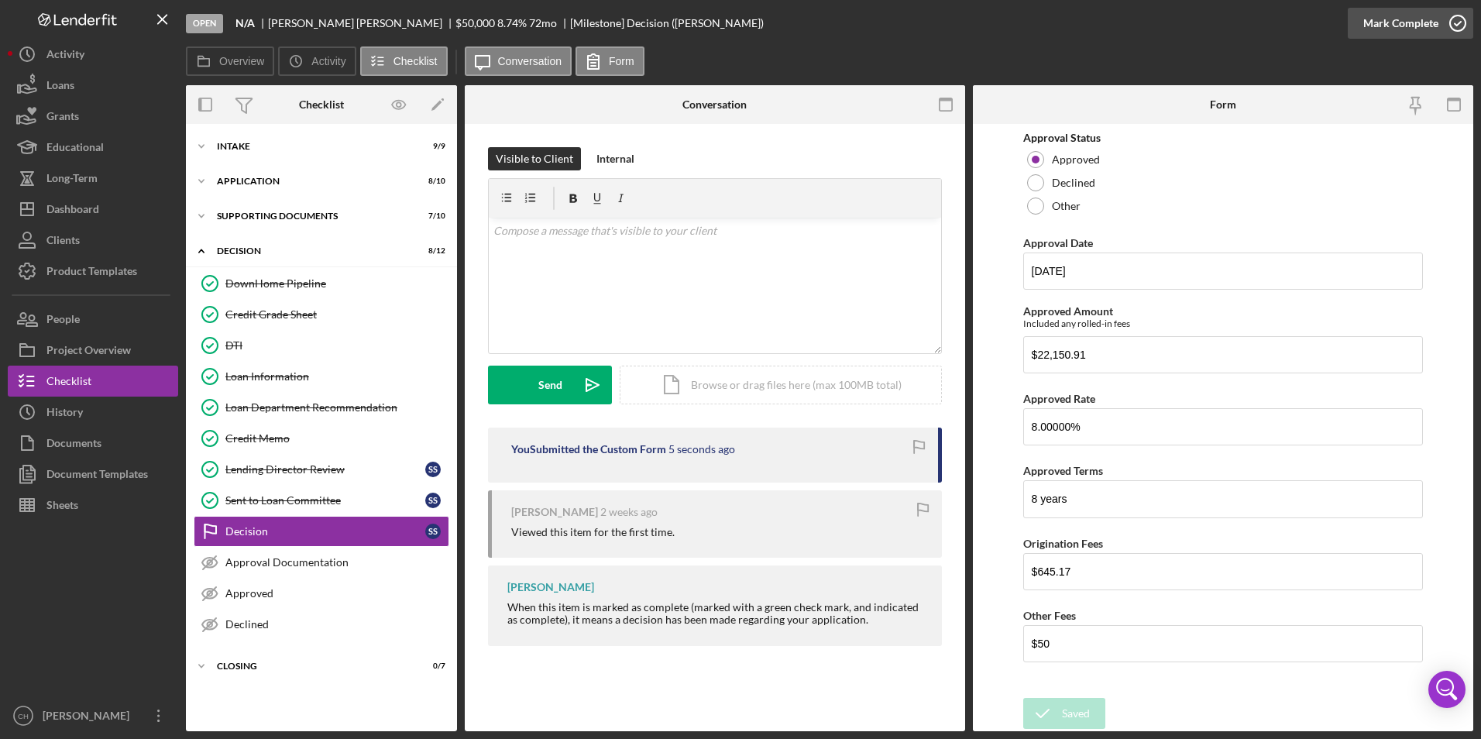
click at [1409, 16] on div "Mark Complete" at bounding box center [1400, 23] width 75 height 31
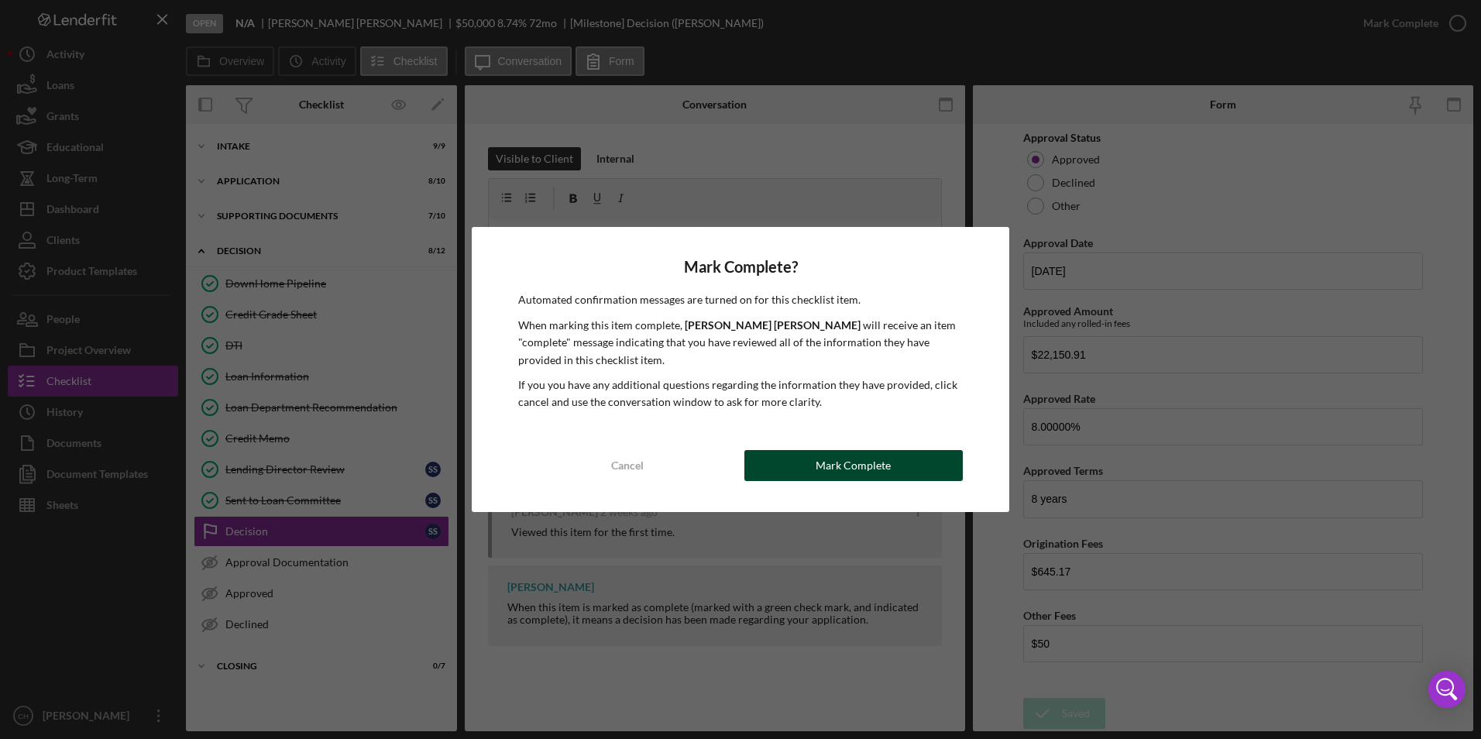
click at [813, 458] on button "Mark Complete" at bounding box center [853, 465] width 218 height 31
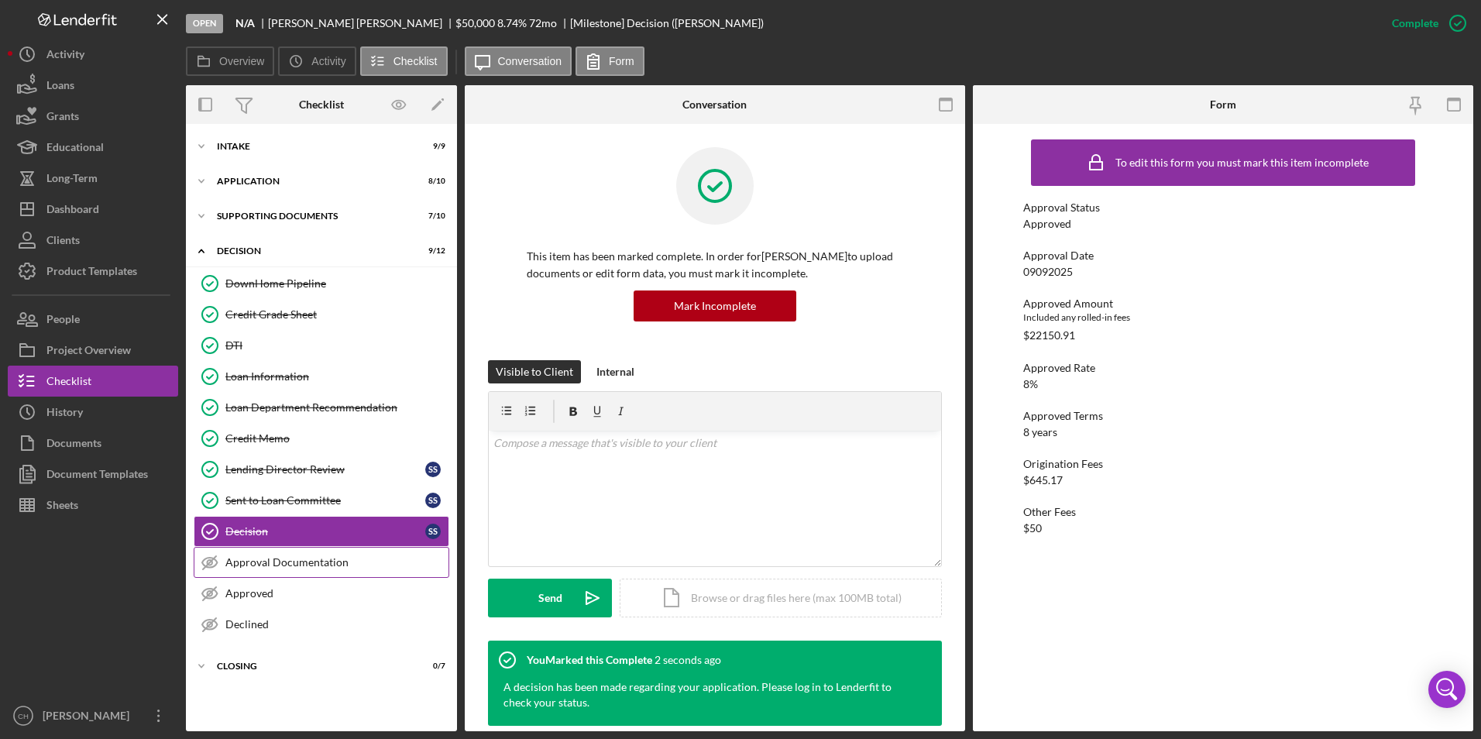
click at [272, 562] on div "Approval Documentation" at bounding box center [336, 562] width 223 height 12
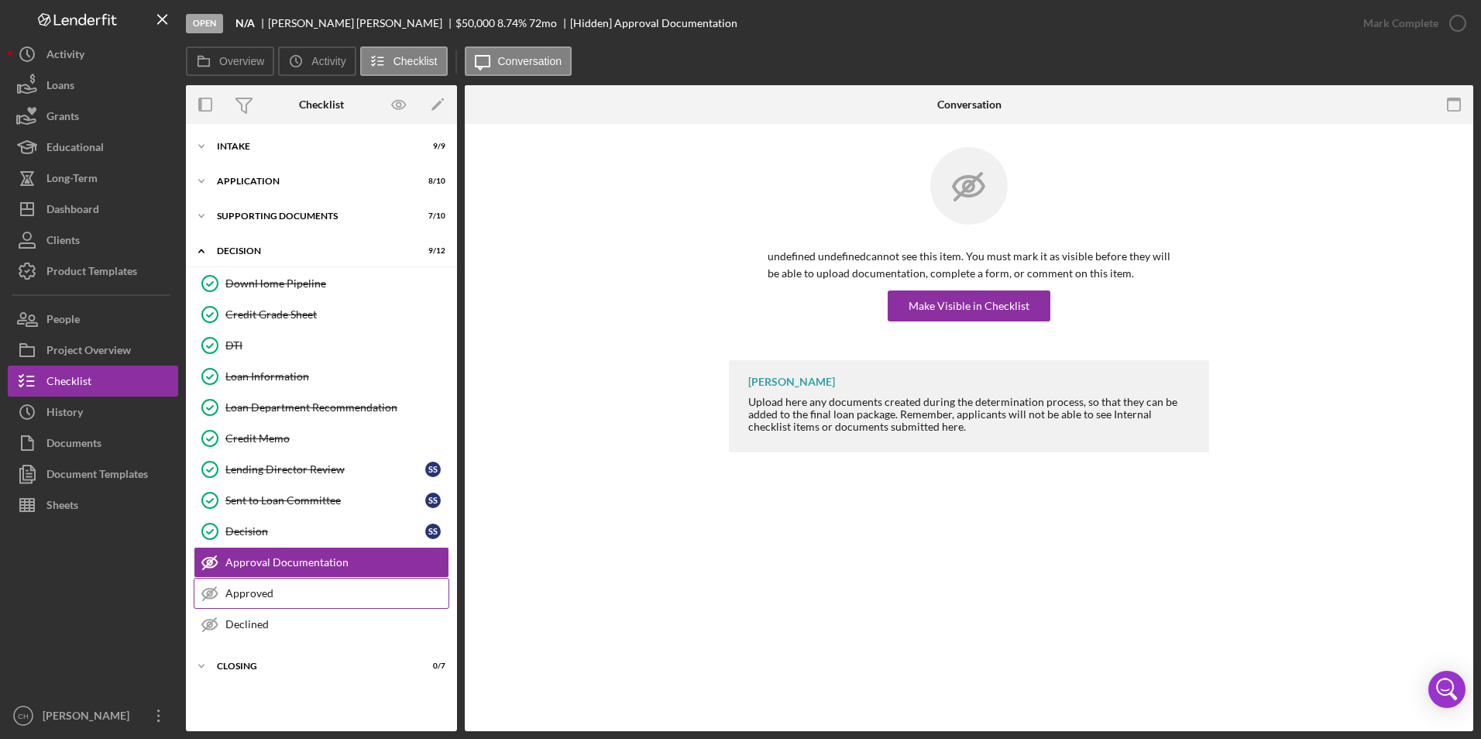
click at [257, 593] on div "Approved" at bounding box center [336, 593] width 223 height 12
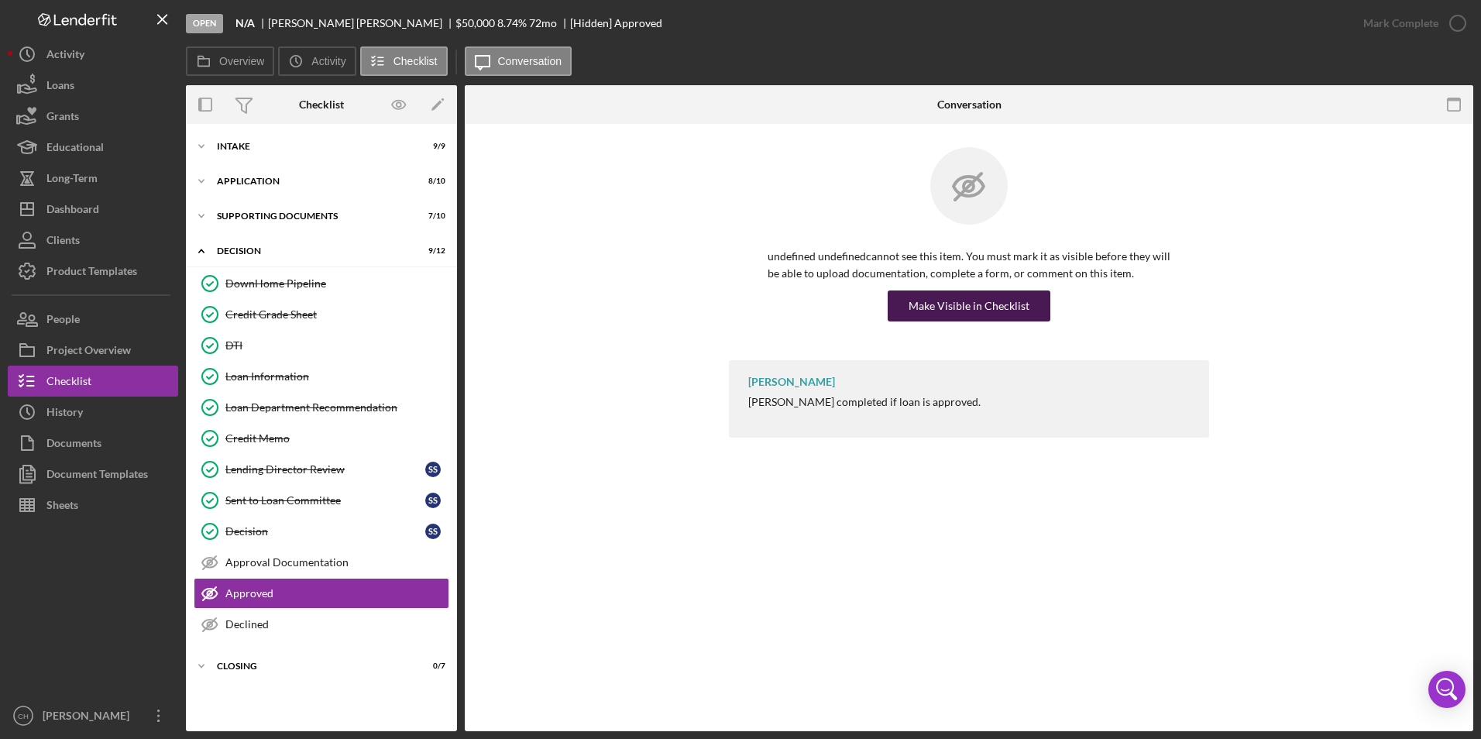
click at [943, 301] on div "Make Visible in Checklist" at bounding box center [969, 306] width 121 height 31
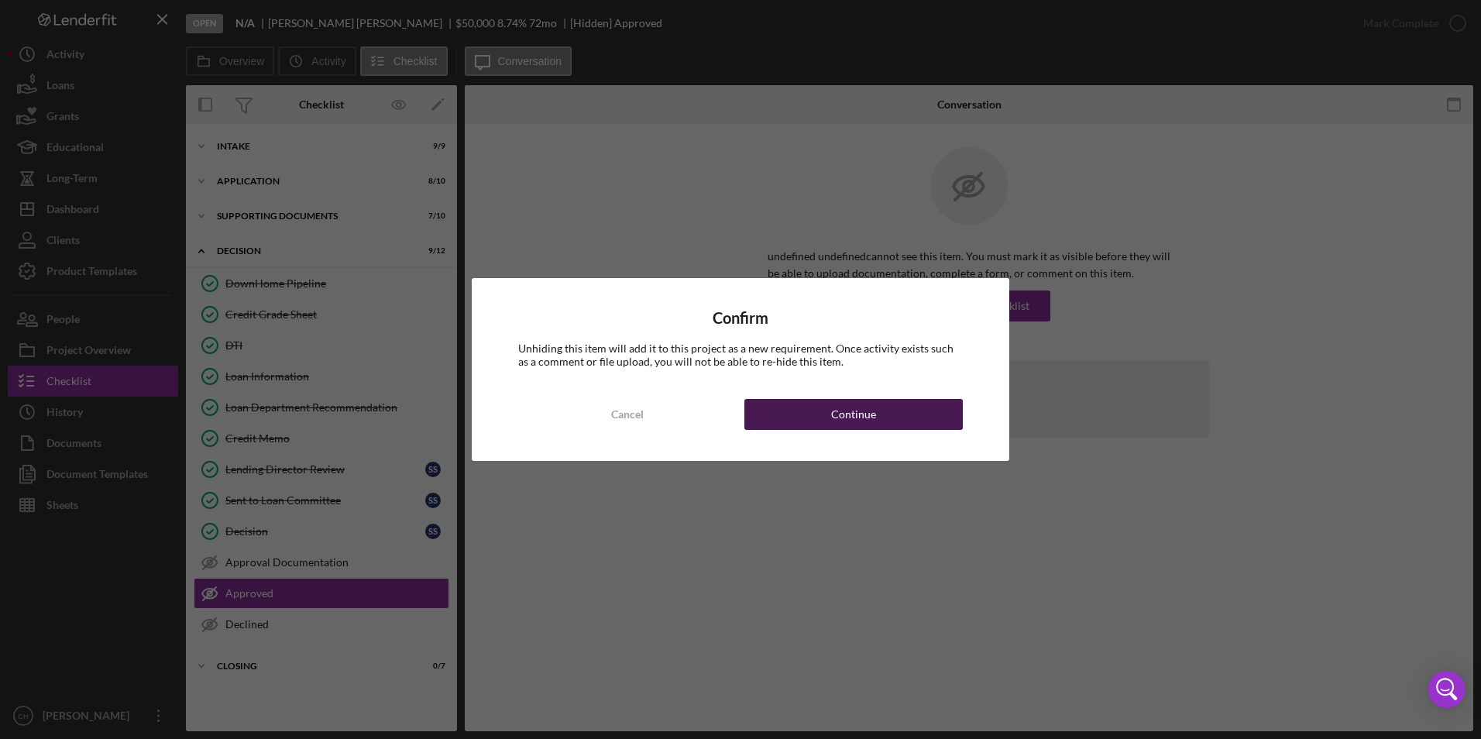
click at [844, 423] on div "Continue" at bounding box center [853, 414] width 45 height 31
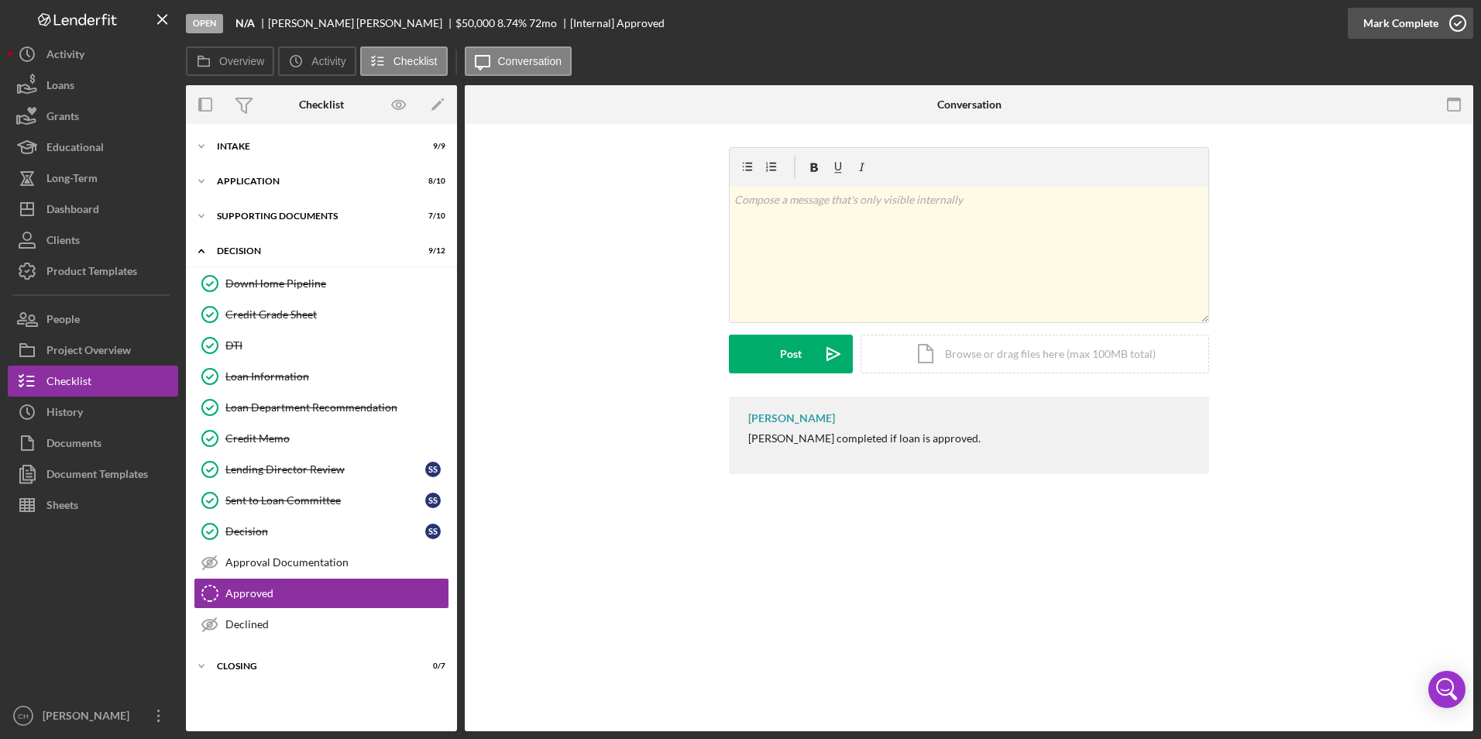
click at [1384, 22] on div "Mark Complete" at bounding box center [1400, 23] width 75 height 31
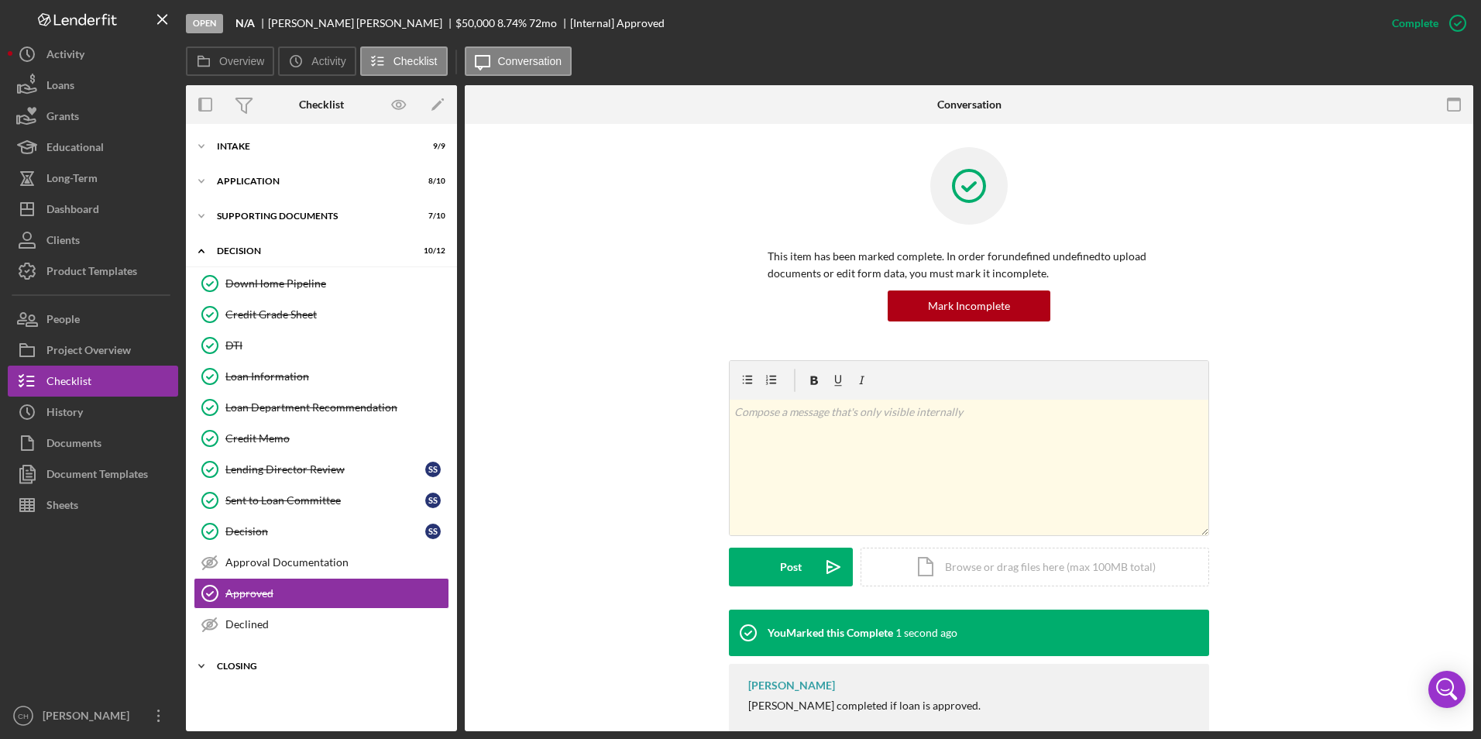
click at [234, 663] on div "Closing" at bounding box center [327, 666] width 221 height 9
click at [241, 694] on div "Closing Documents Info" at bounding box center [336, 699] width 223 height 12
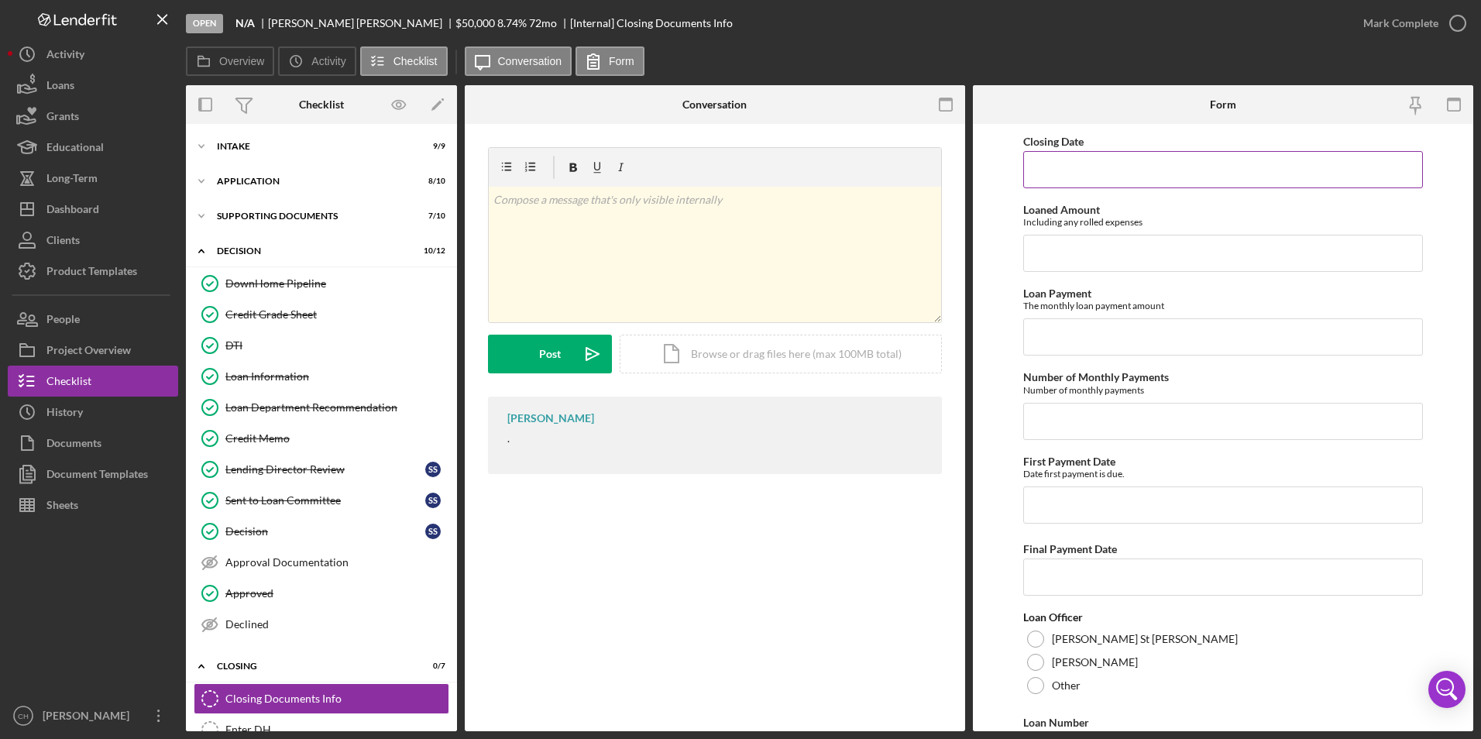
click at [1074, 177] on input "Closing Date" at bounding box center [1223, 169] width 401 height 37
type input "[DATE]"
click at [1078, 245] on input "Loaned Amount" at bounding box center [1223, 253] width 401 height 37
type input "$21,150.91"
click at [1047, 342] on input "Loan Payment" at bounding box center [1223, 336] width 401 height 37
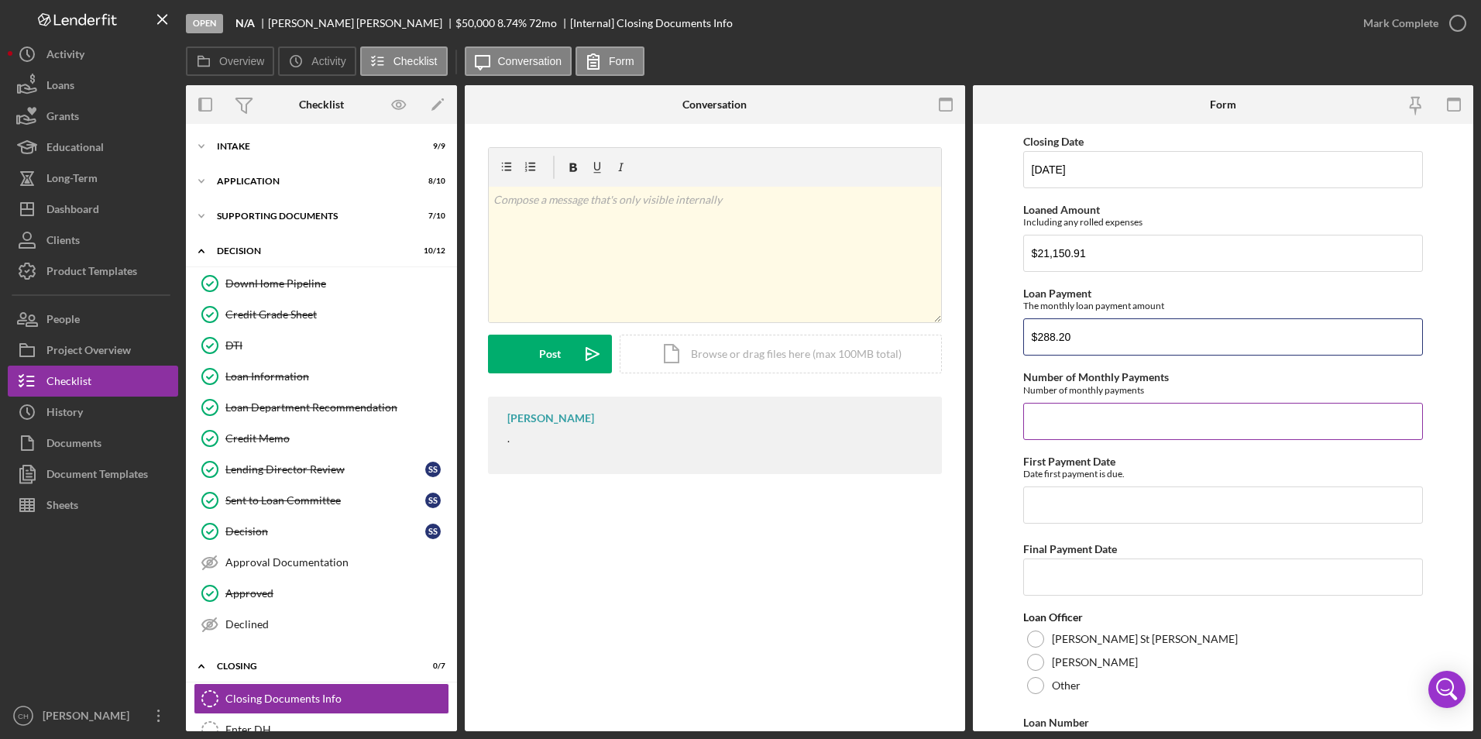
type input "$288.20"
click at [1047, 431] on input "Number of Monthly Payments" at bounding box center [1223, 421] width 401 height 37
type input "416"
click at [1046, 497] on input "First Payment Date" at bounding box center [1223, 504] width 401 height 37
type input "[DATE]"
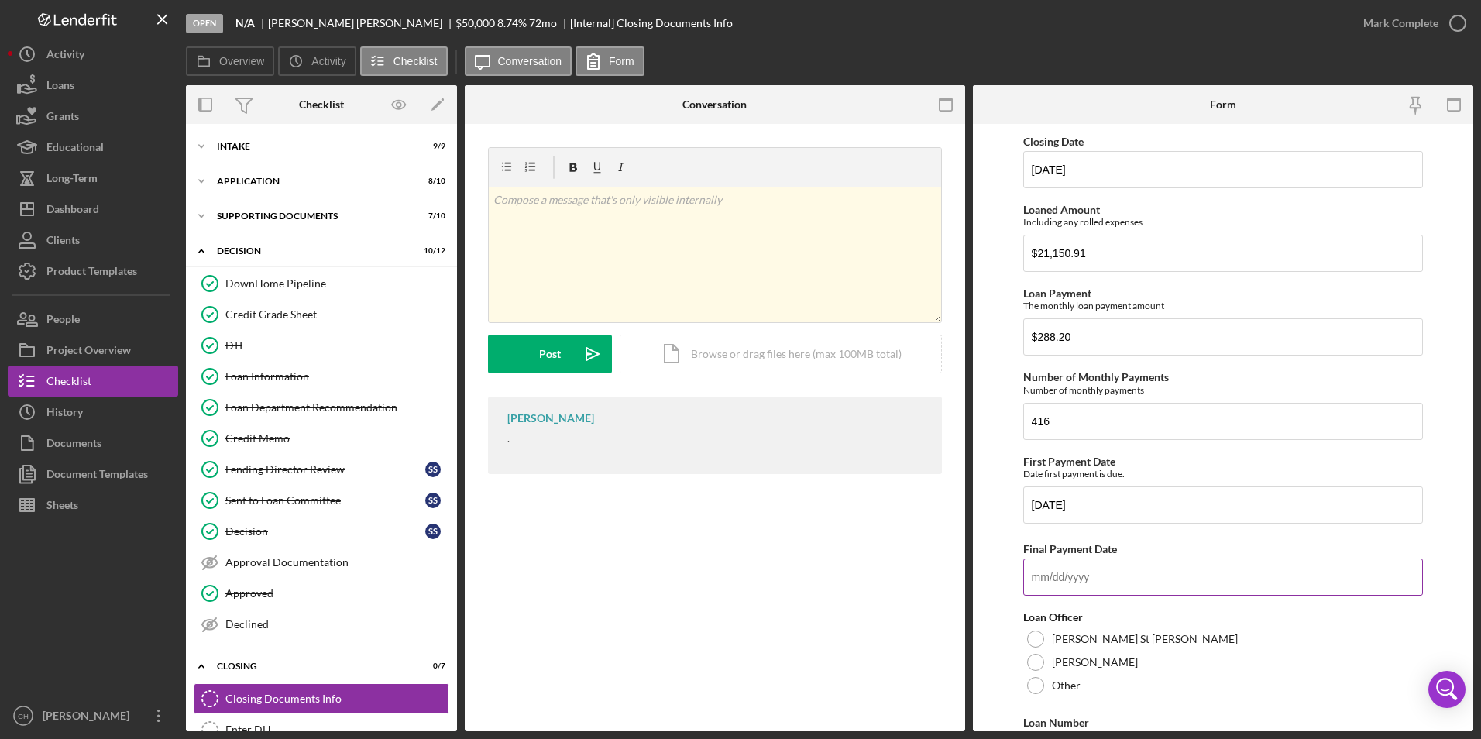
click at [1051, 580] on input "Final Payment Date" at bounding box center [1223, 577] width 401 height 37
type input "[DATE]"
click at [1039, 660] on div at bounding box center [1035, 662] width 17 height 17
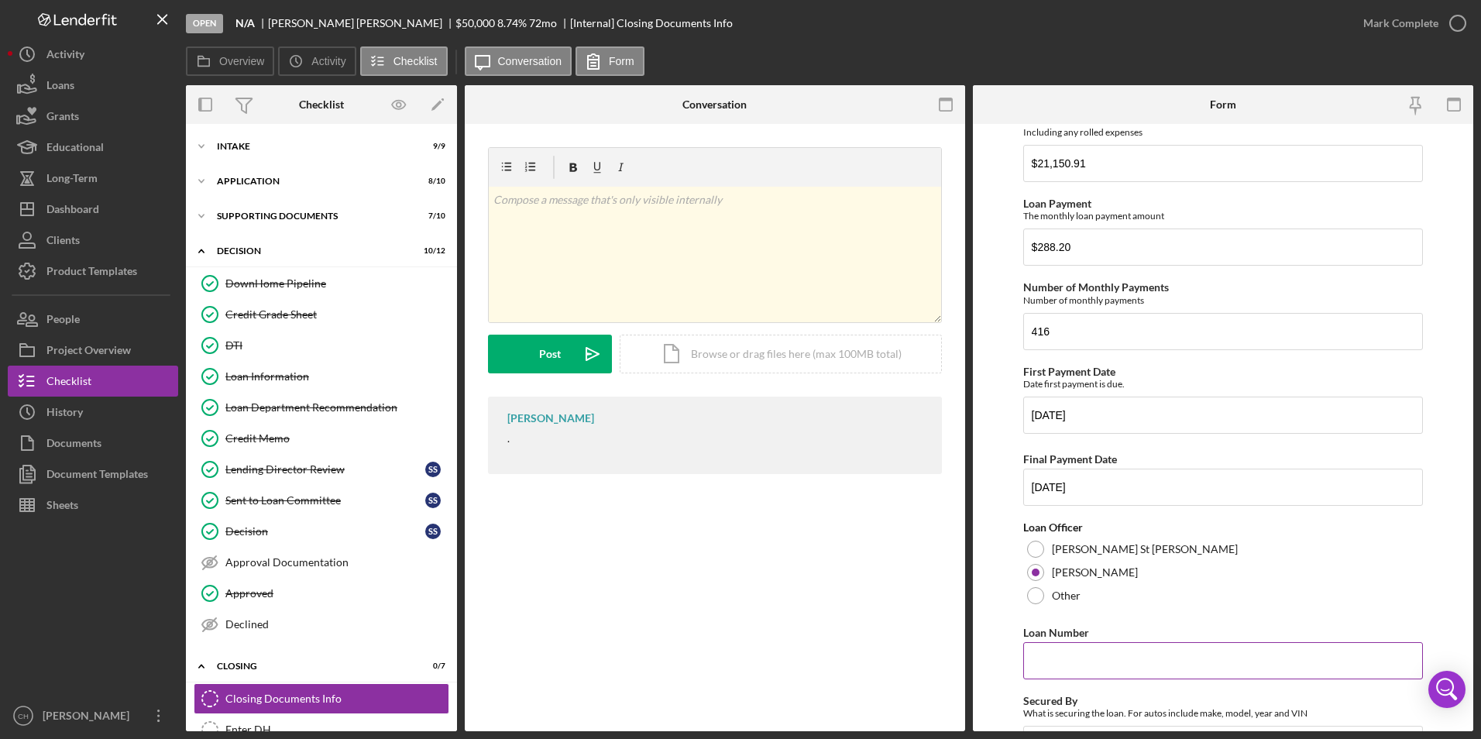
scroll to position [155, 0]
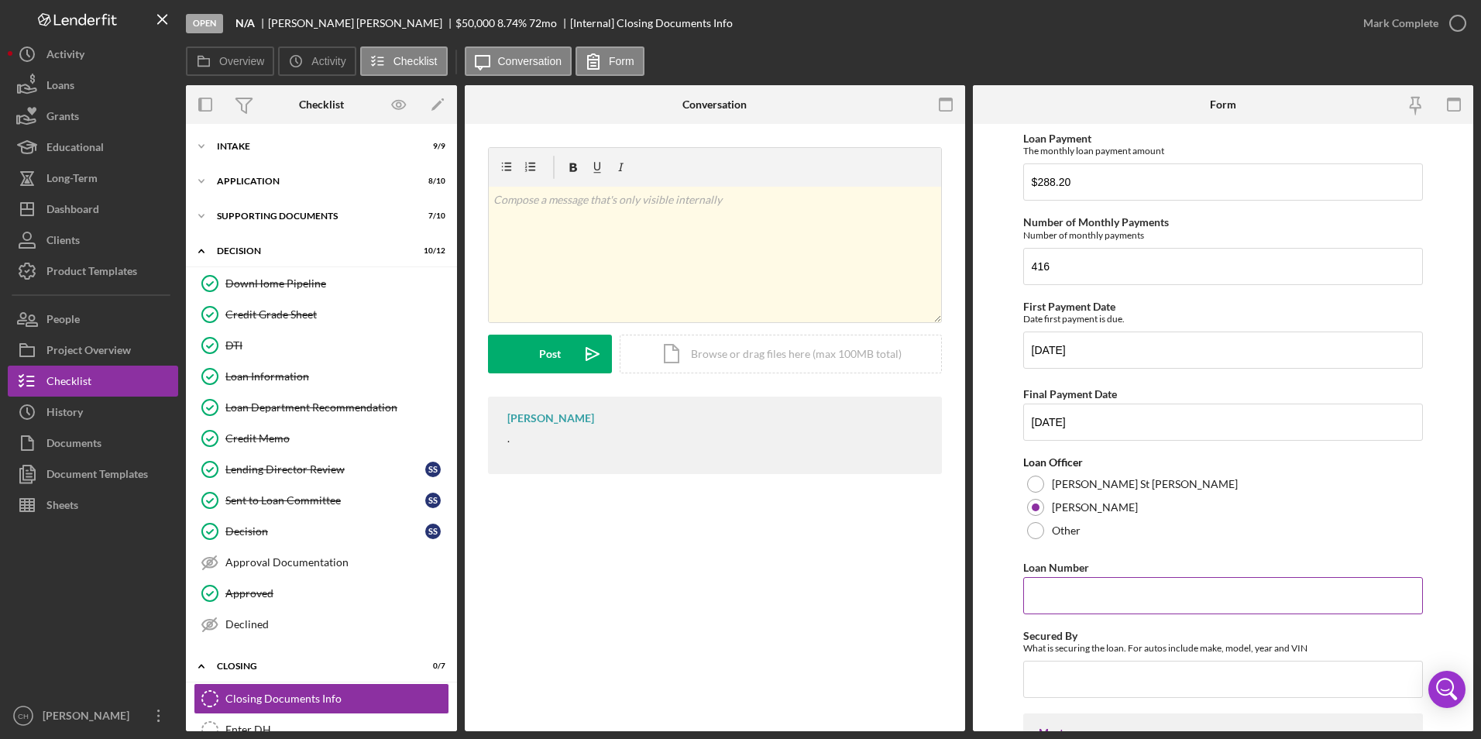
click at [1062, 595] on input "Loan Number" at bounding box center [1223, 595] width 401 height 37
type input "910"
click at [1066, 689] on input "Secured By" at bounding box center [1223, 679] width 401 height 37
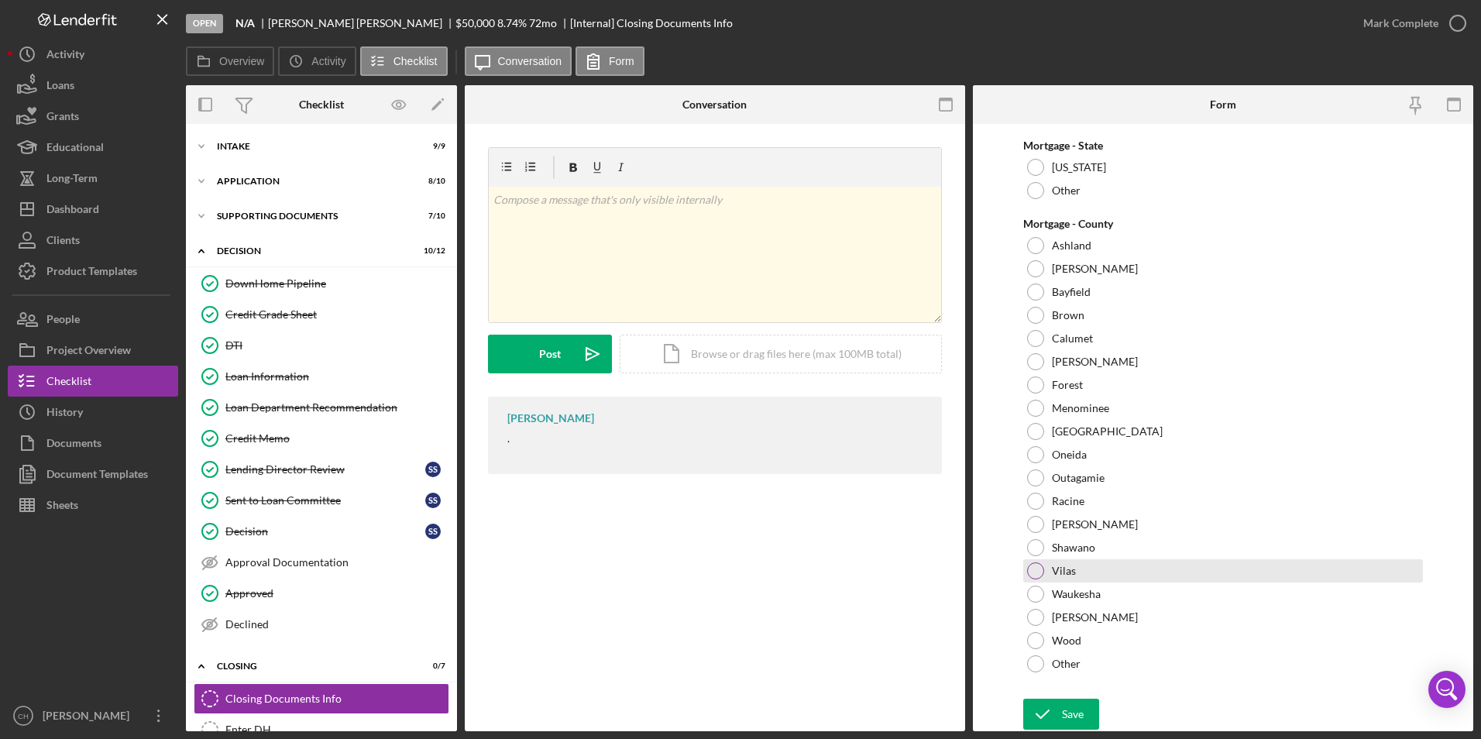
scroll to position [1090, 0]
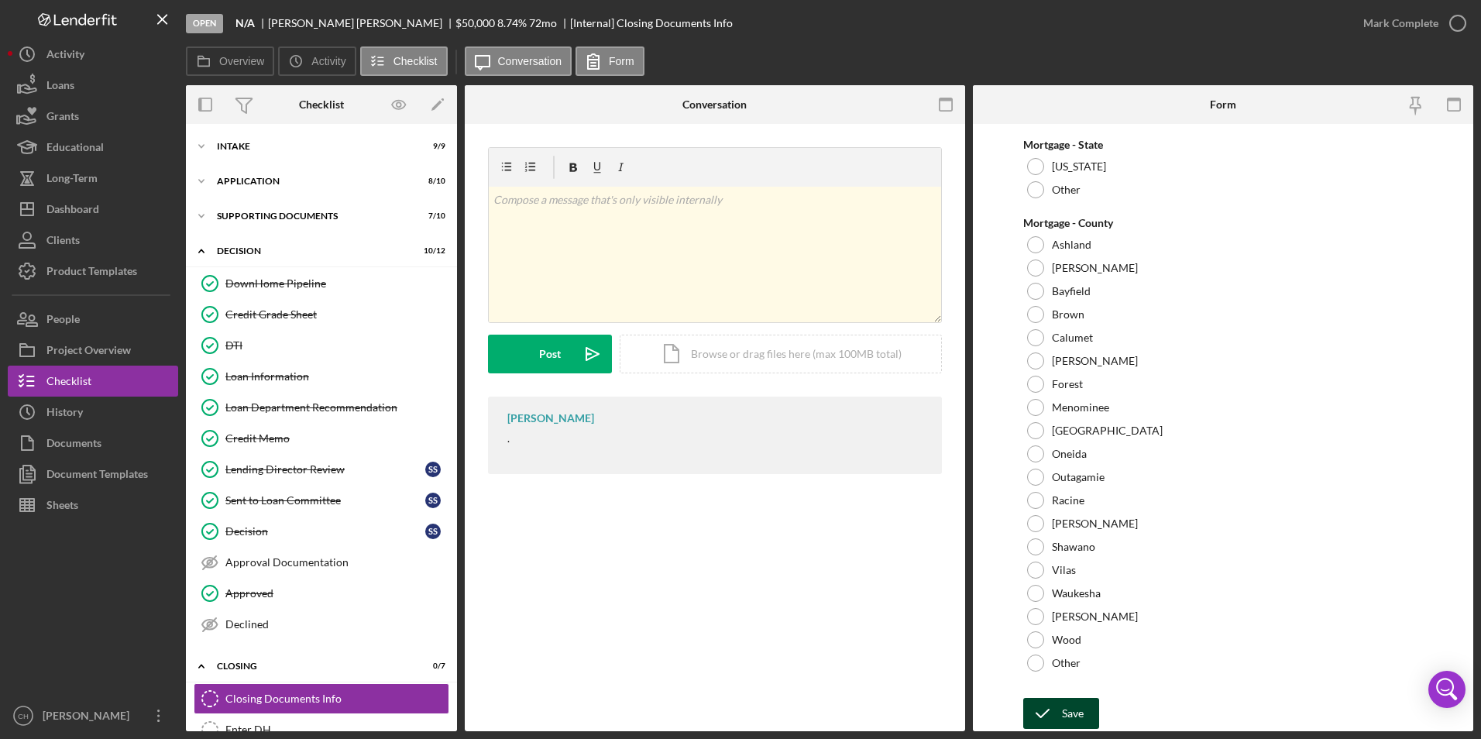
type input "2019 Lincoln Nautils"
click at [1054, 711] on icon "submit" at bounding box center [1042, 713] width 39 height 39
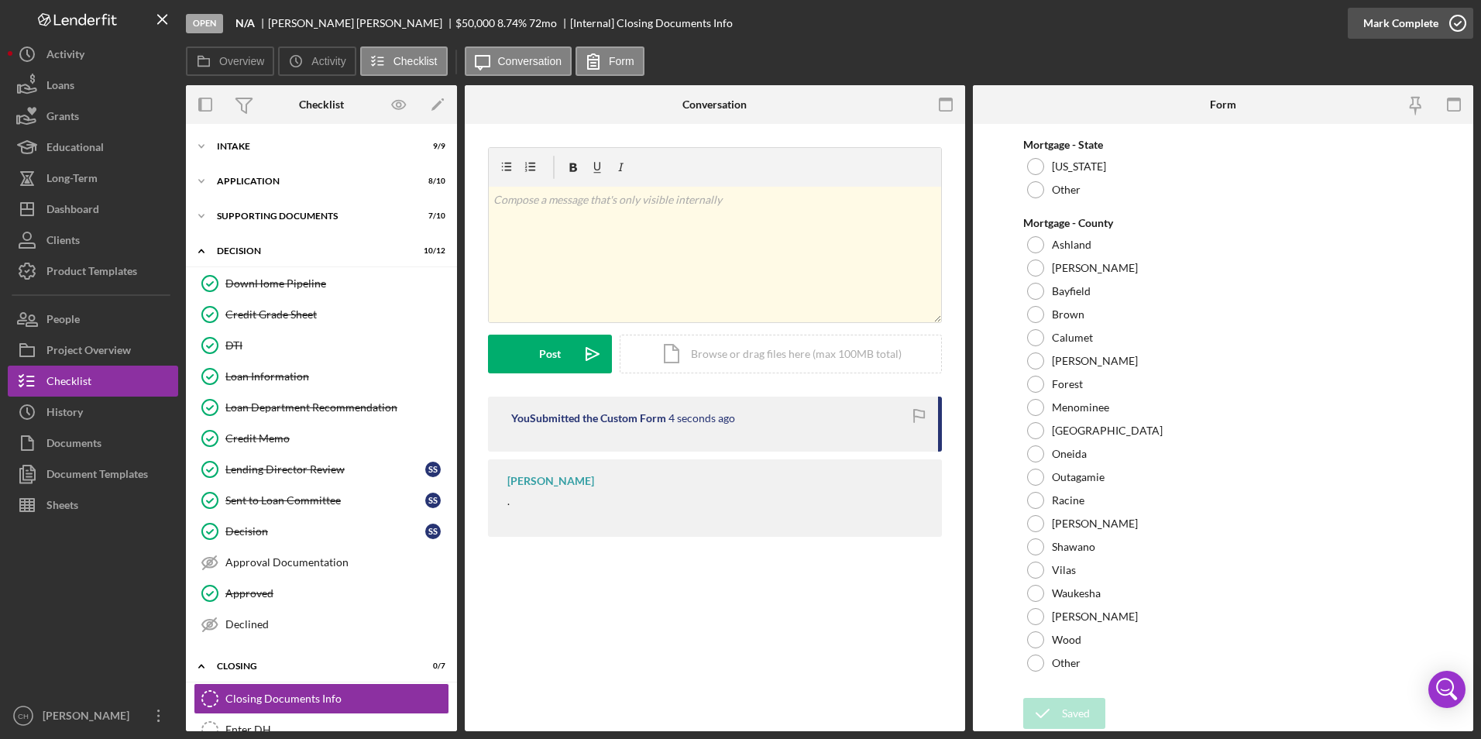
click at [1416, 20] on div "Mark Complete" at bounding box center [1400, 23] width 75 height 31
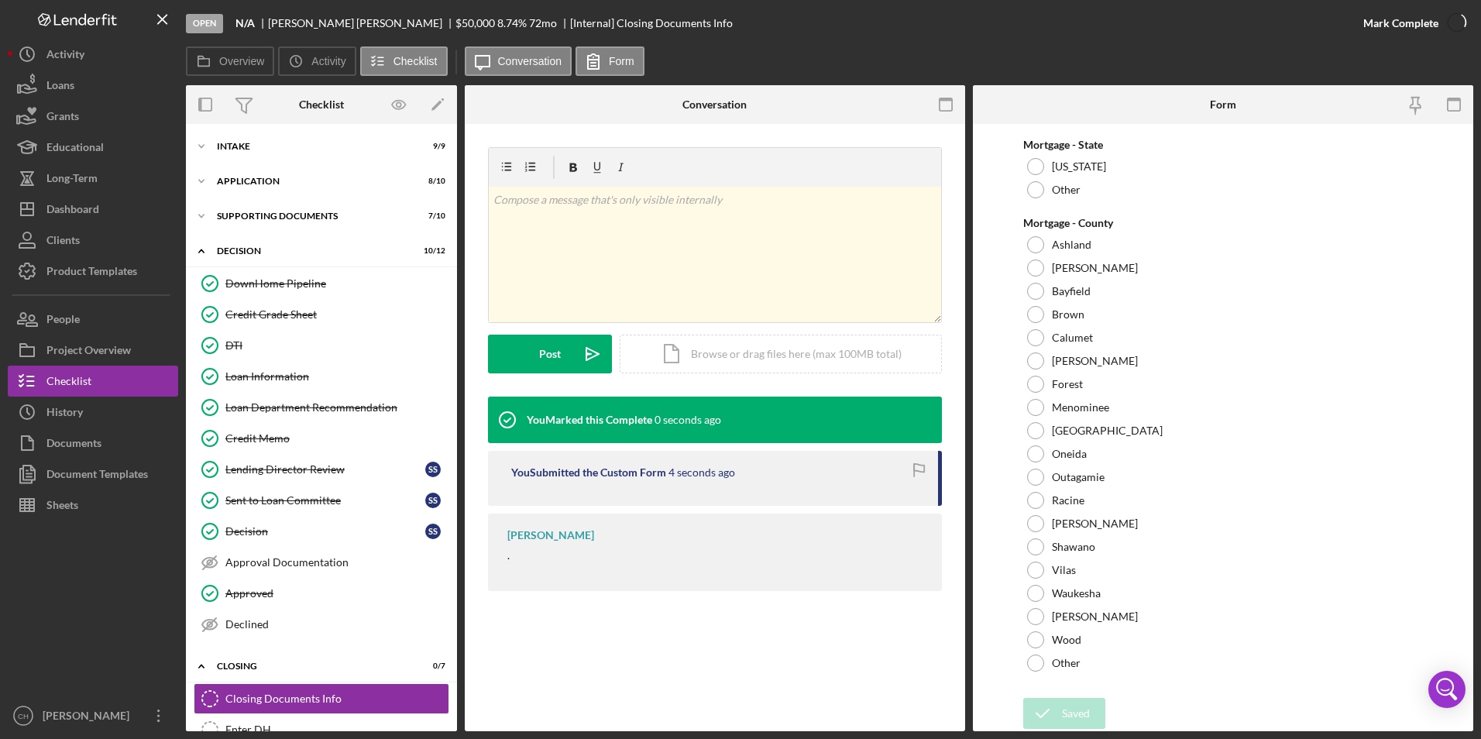
scroll to position [1152, 0]
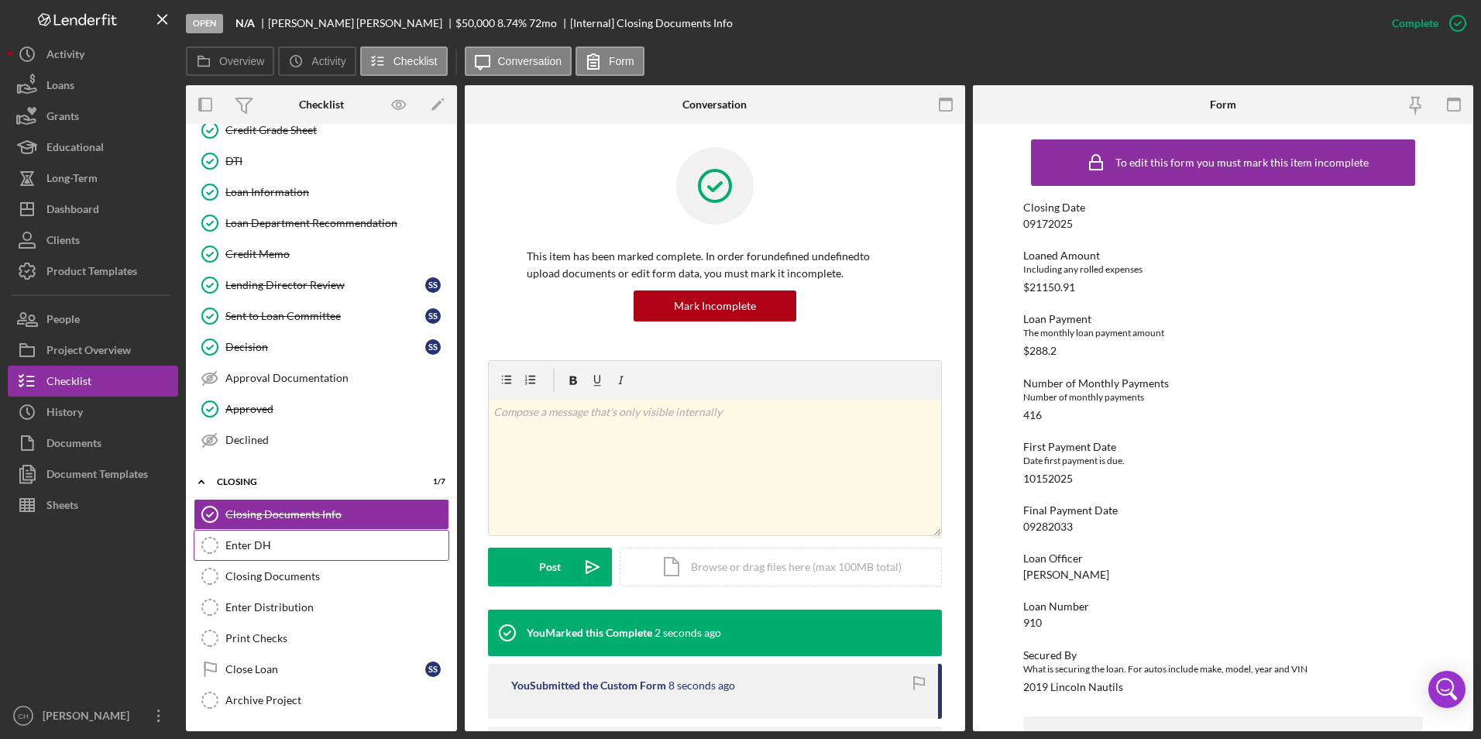
click at [288, 538] on link "Enter DH Enter DH" at bounding box center [322, 545] width 256 height 31
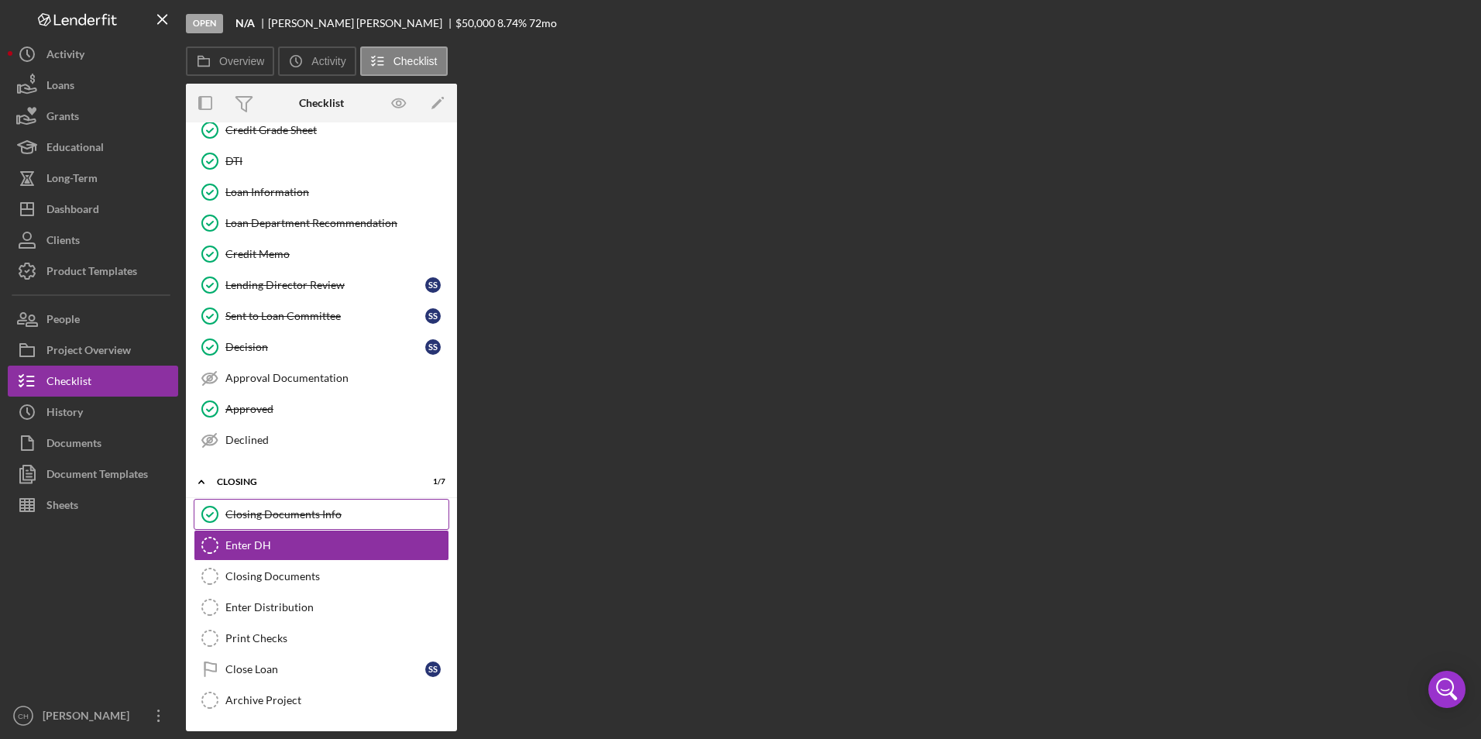
scroll to position [184, 0]
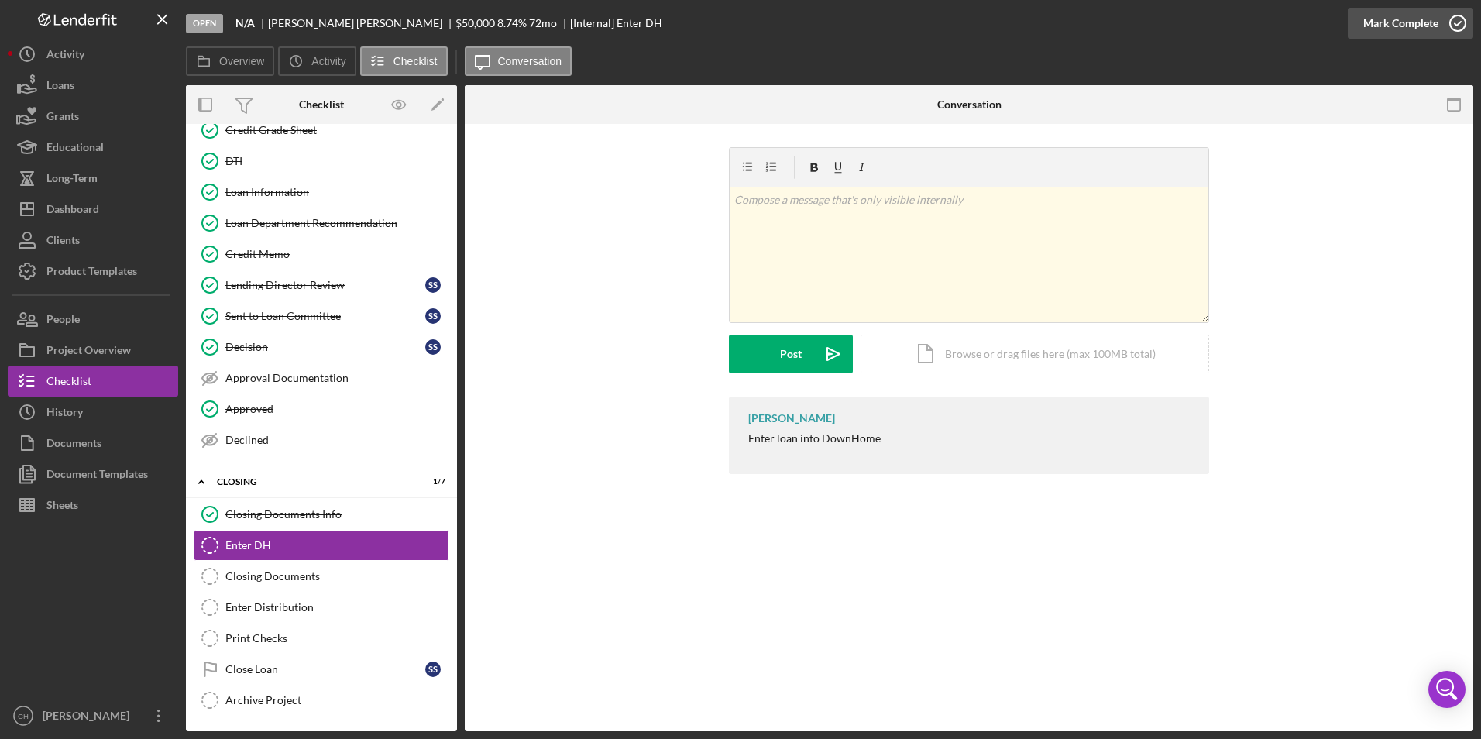
click at [1385, 19] on div "Mark Complete" at bounding box center [1400, 23] width 75 height 31
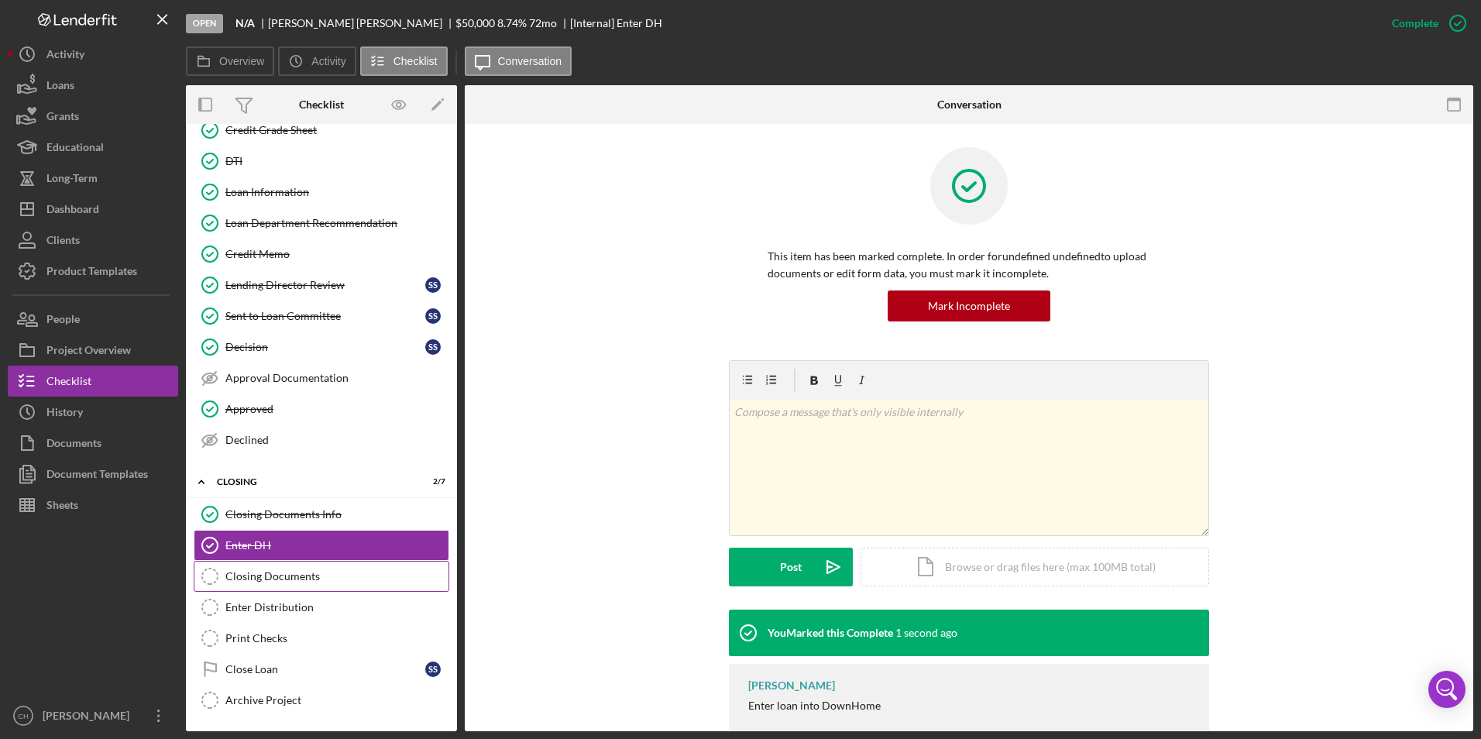
click at [253, 579] on div "Closing Documents" at bounding box center [336, 576] width 223 height 12
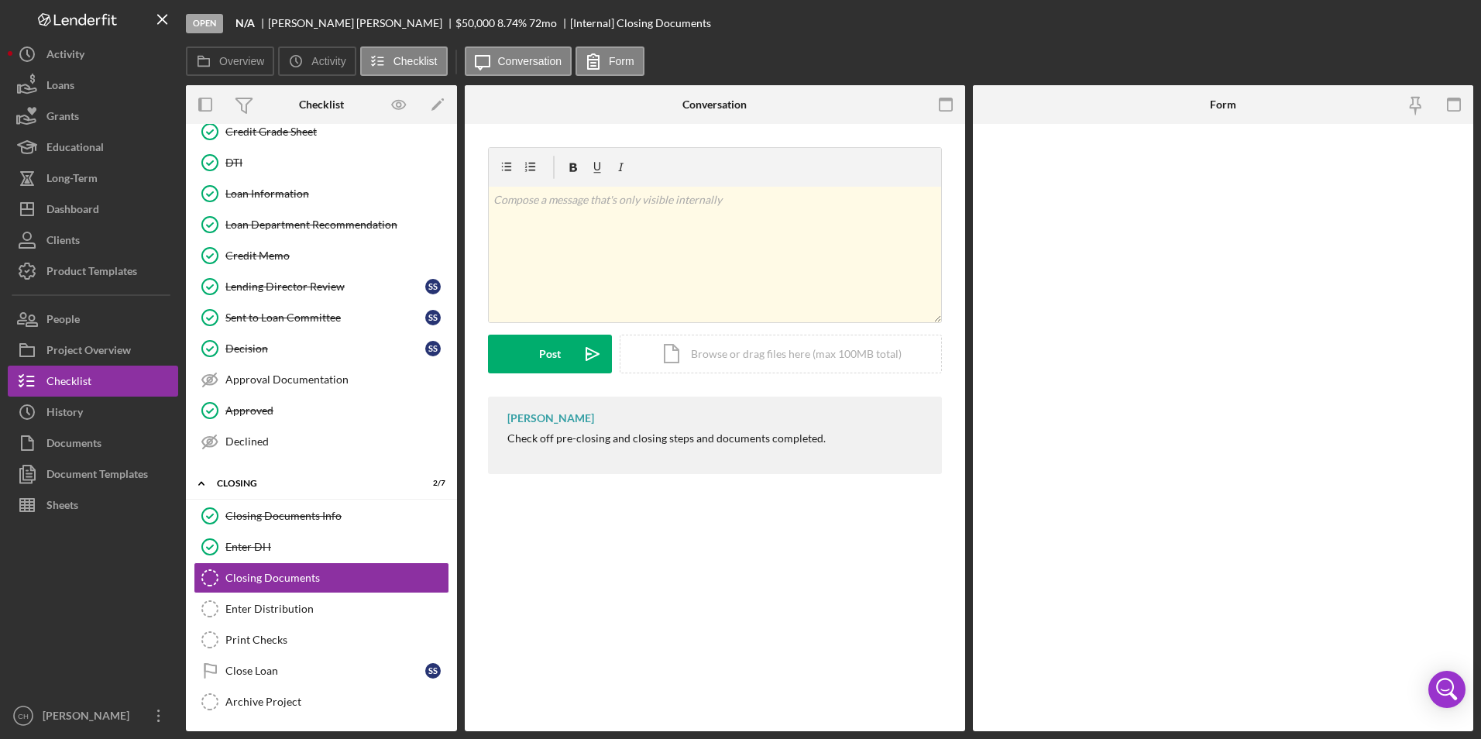
scroll to position [184, 0]
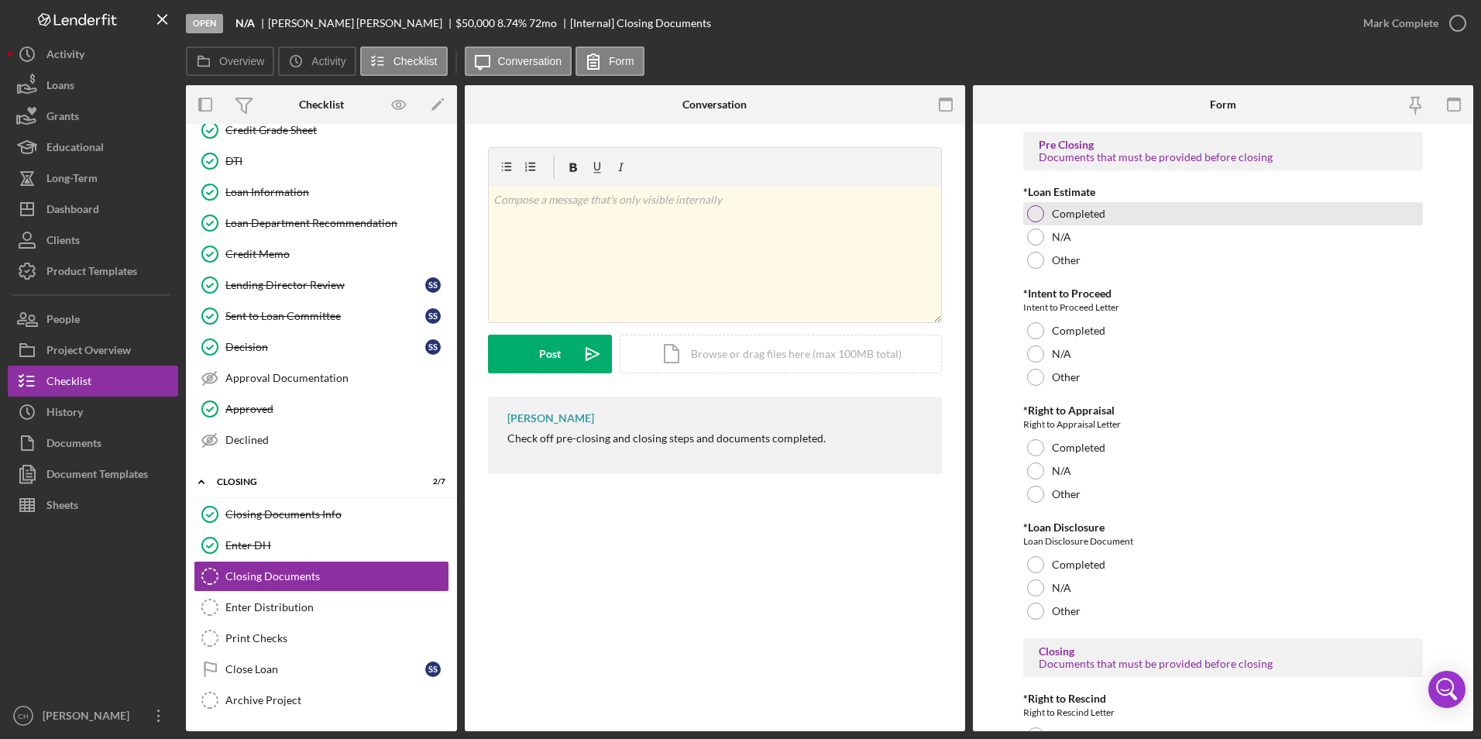
click at [1033, 211] on div at bounding box center [1035, 213] width 17 height 17
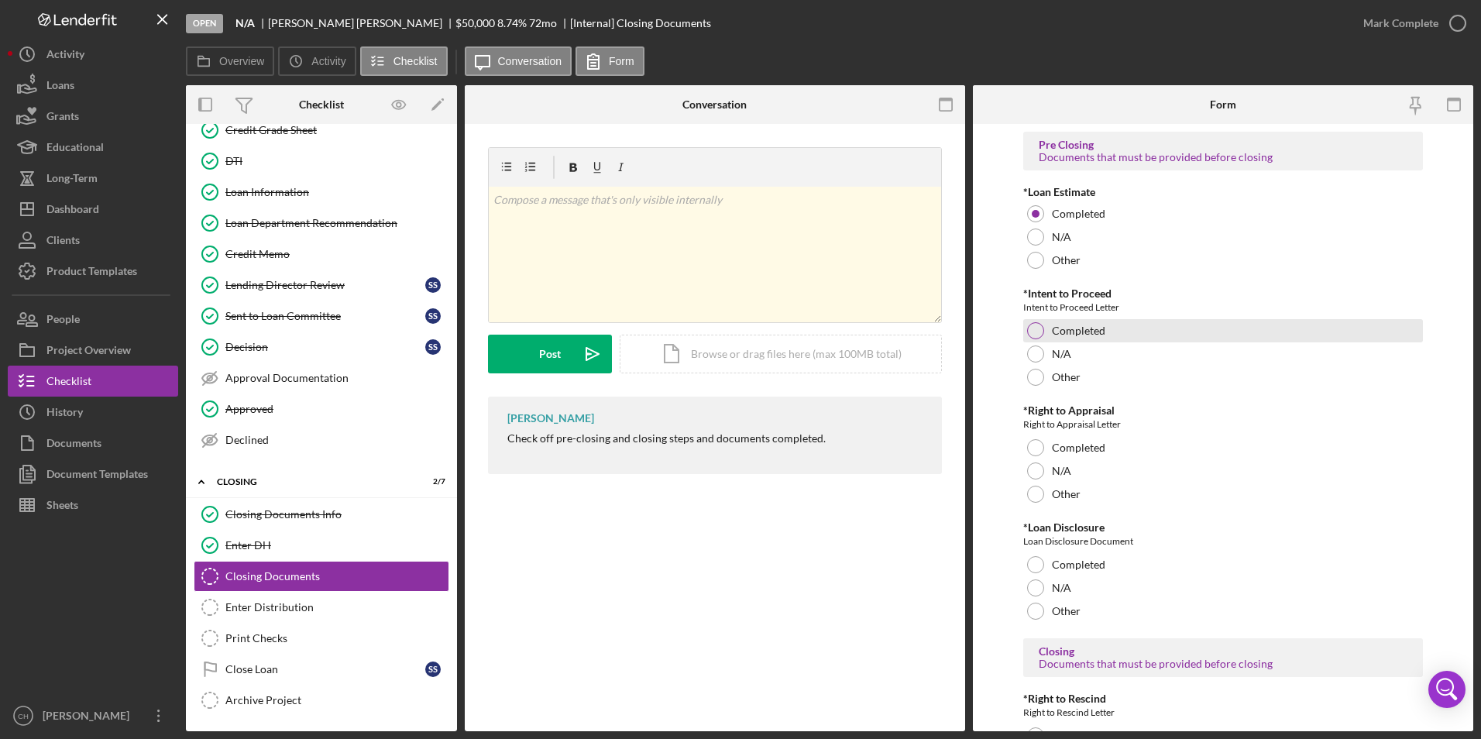
click at [1031, 326] on div at bounding box center [1035, 330] width 17 height 17
click at [1030, 472] on div at bounding box center [1035, 470] width 17 height 17
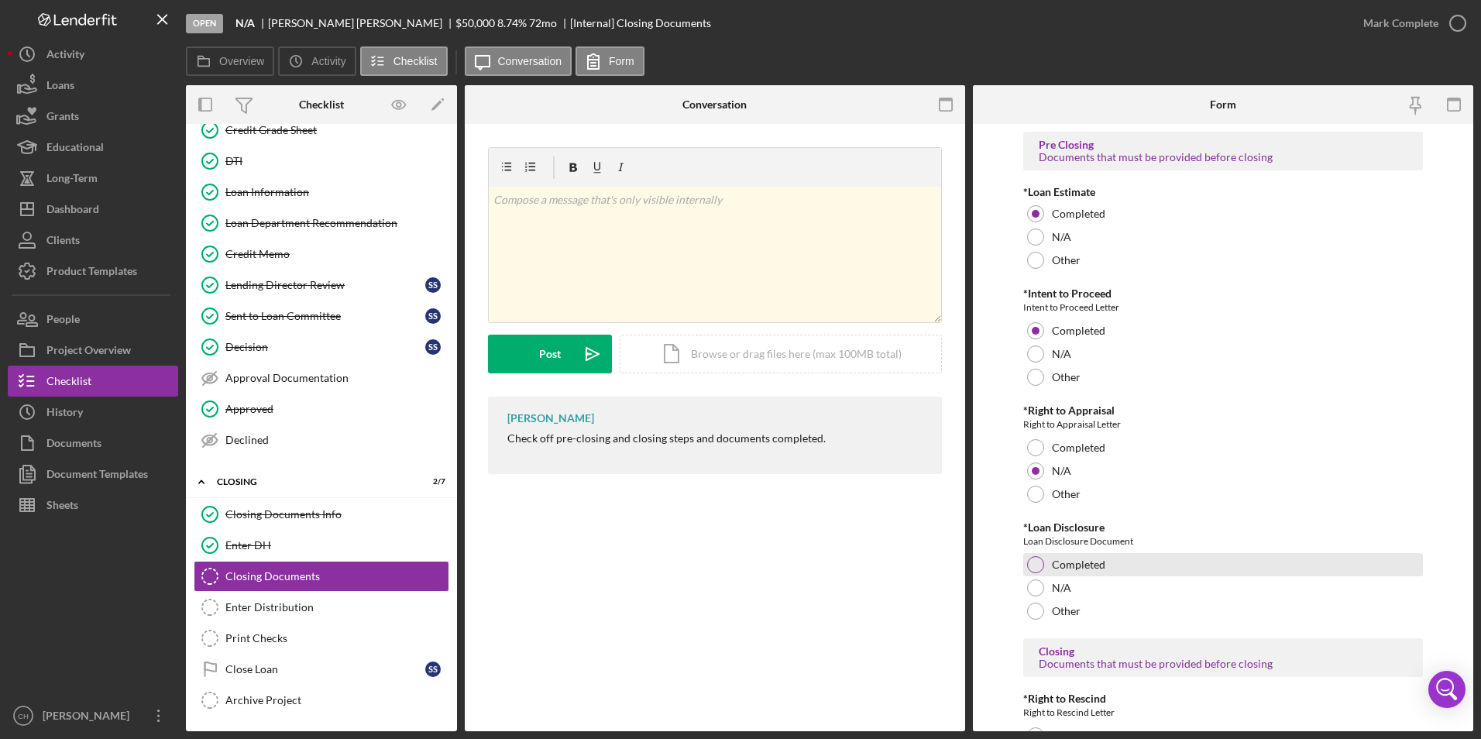
click at [1037, 562] on div at bounding box center [1035, 564] width 17 height 17
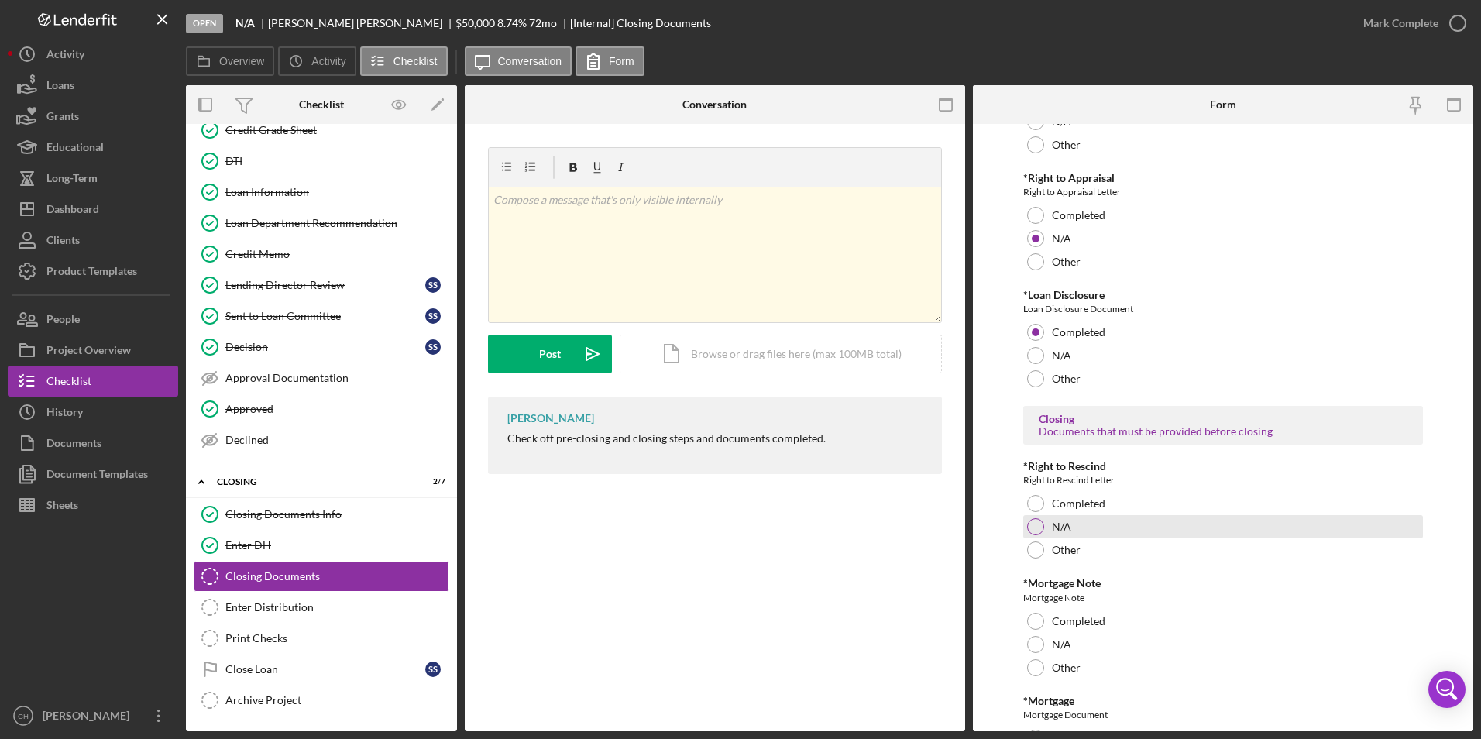
click at [1037, 523] on div at bounding box center [1035, 526] width 17 height 17
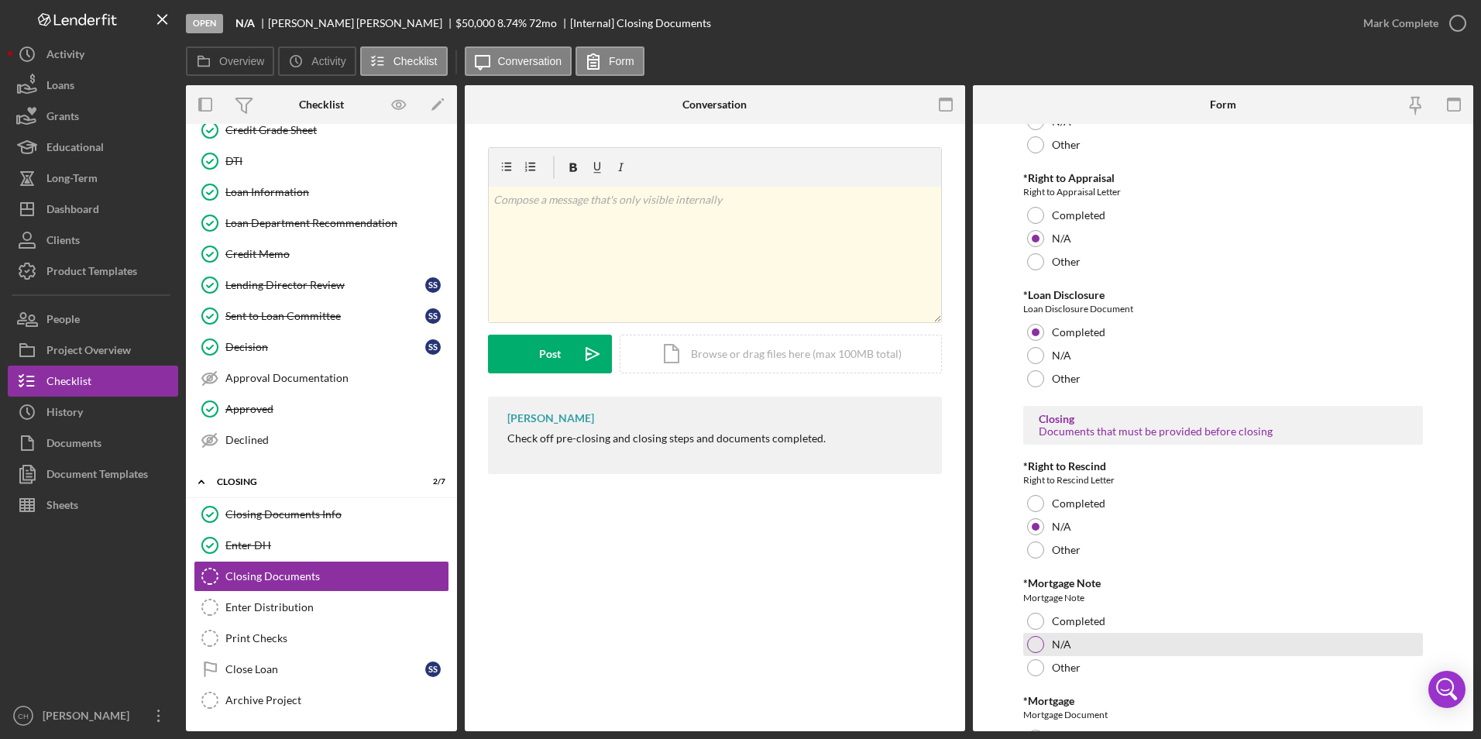
click at [1037, 641] on div at bounding box center [1035, 644] width 17 height 17
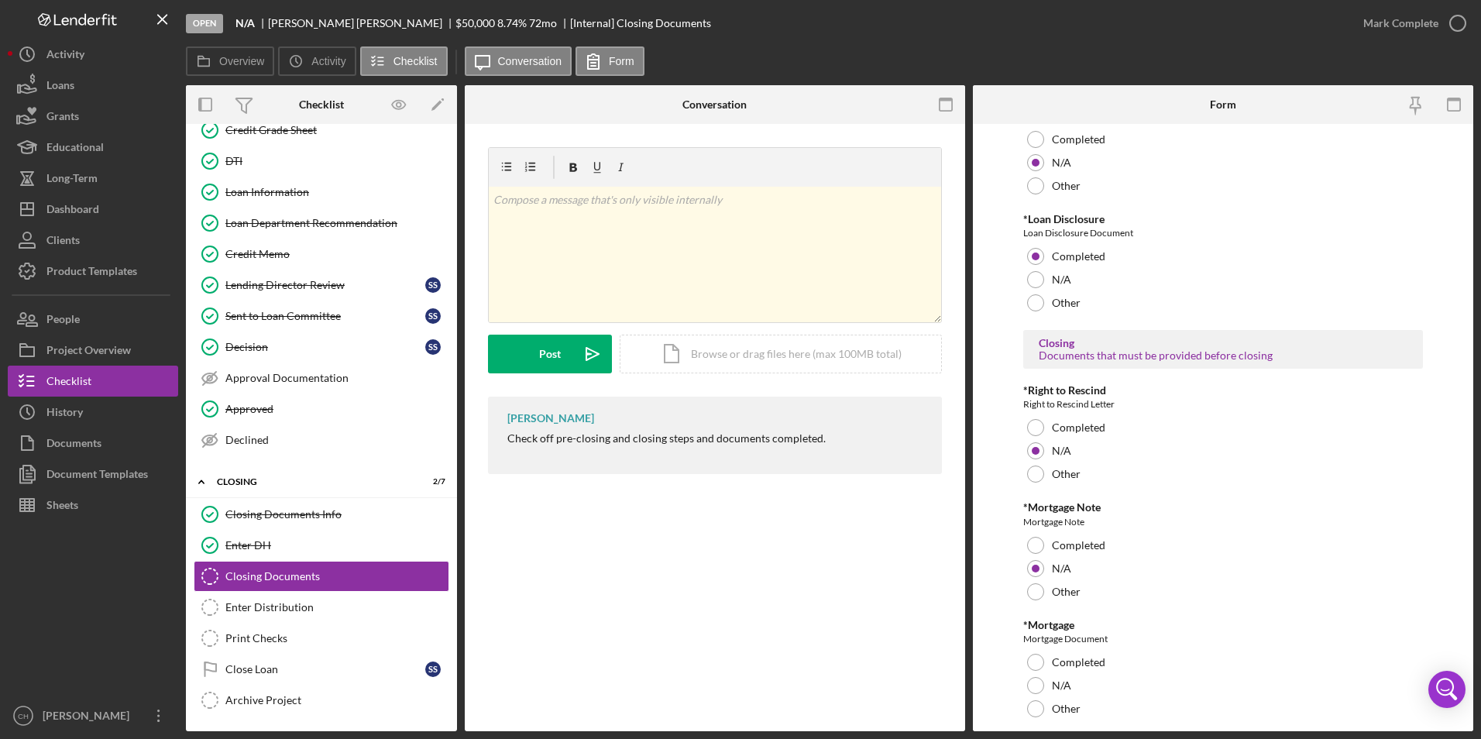
scroll to position [310, 0]
click at [1037, 686] on div at bounding box center [1035, 684] width 17 height 17
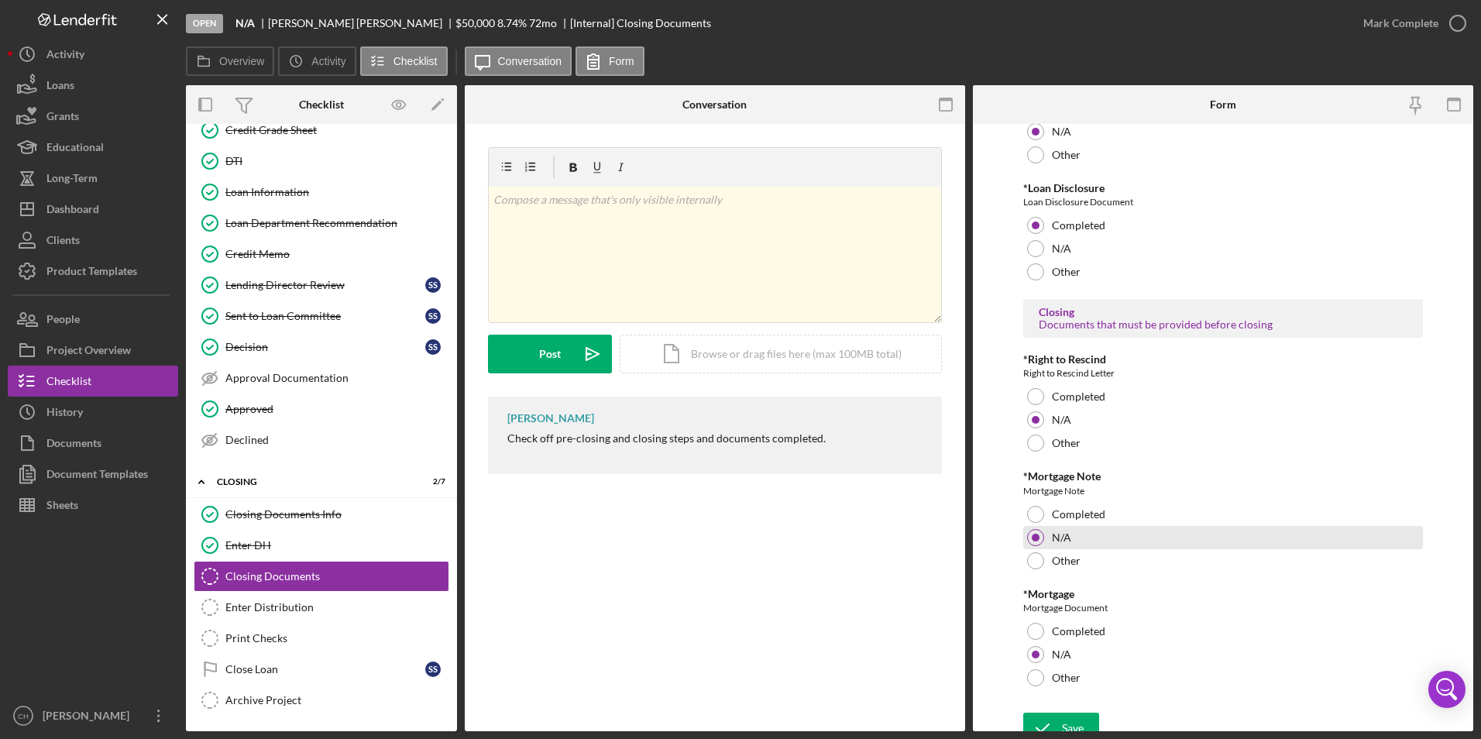
scroll to position [354, 0]
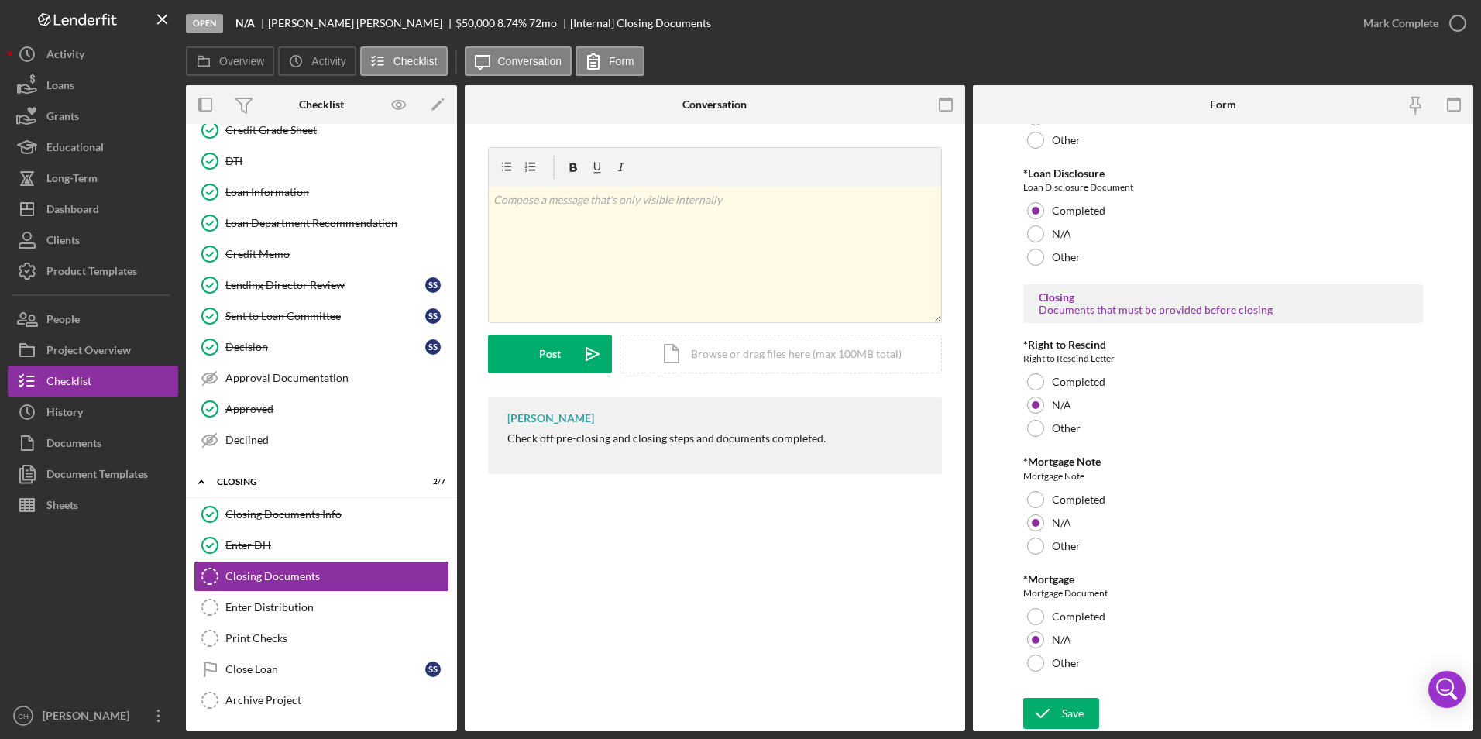
click at [1055, 731] on div "Save Save" at bounding box center [1223, 714] width 401 height 33
click at [1058, 724] on icon "submit" at bounding box center [1042, 713] width 39 height 39
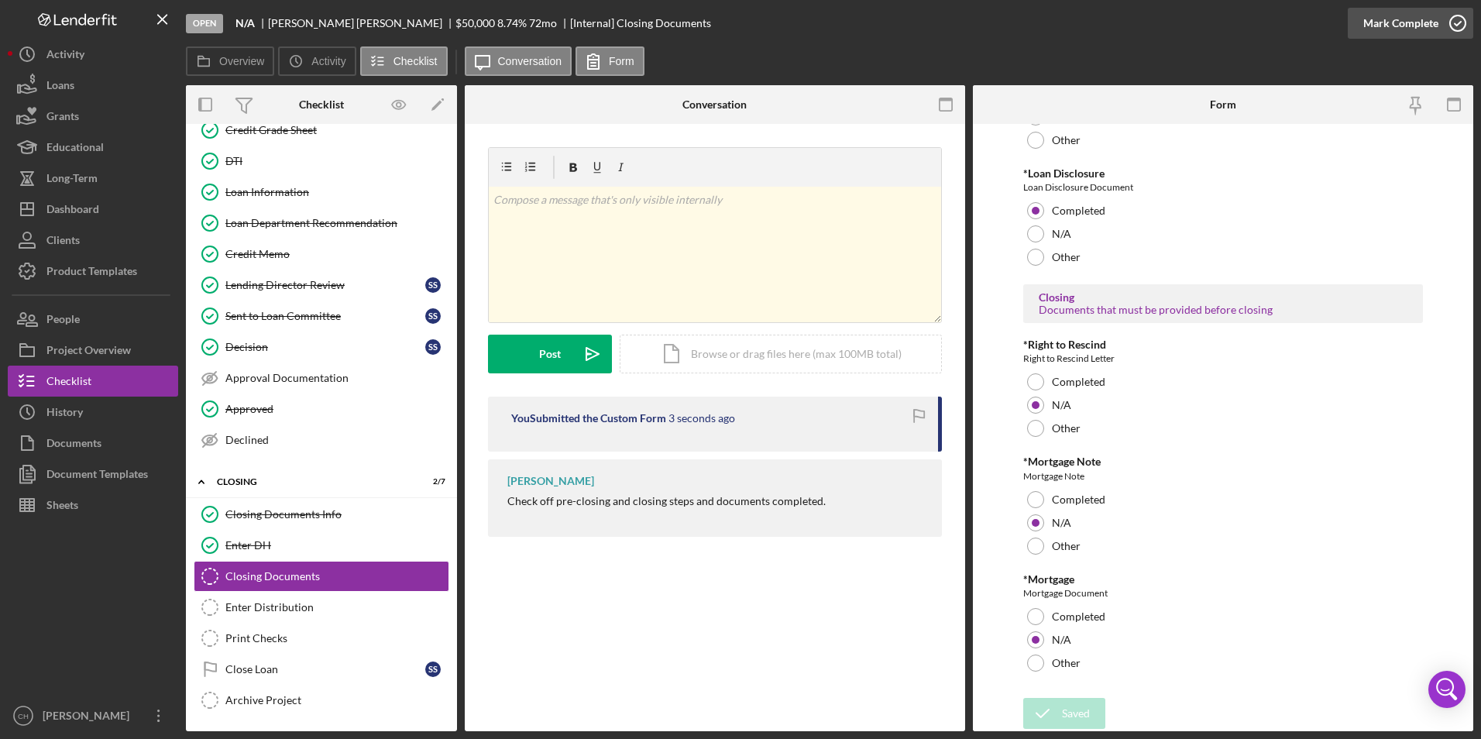
click at [1408, 24] on div "Mark Complete" at bounding box center [1400, 23] width 75 height 31
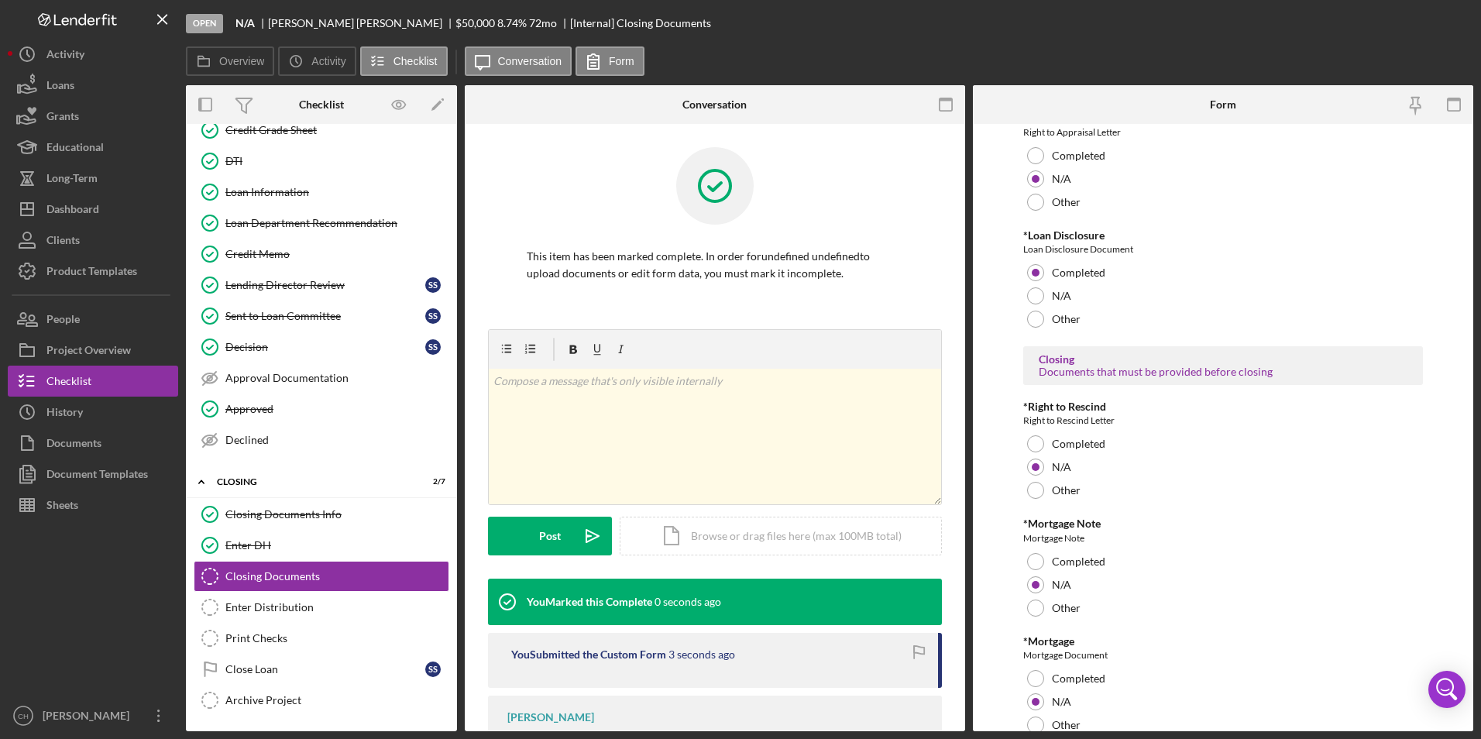
scroll to position [416, 0]
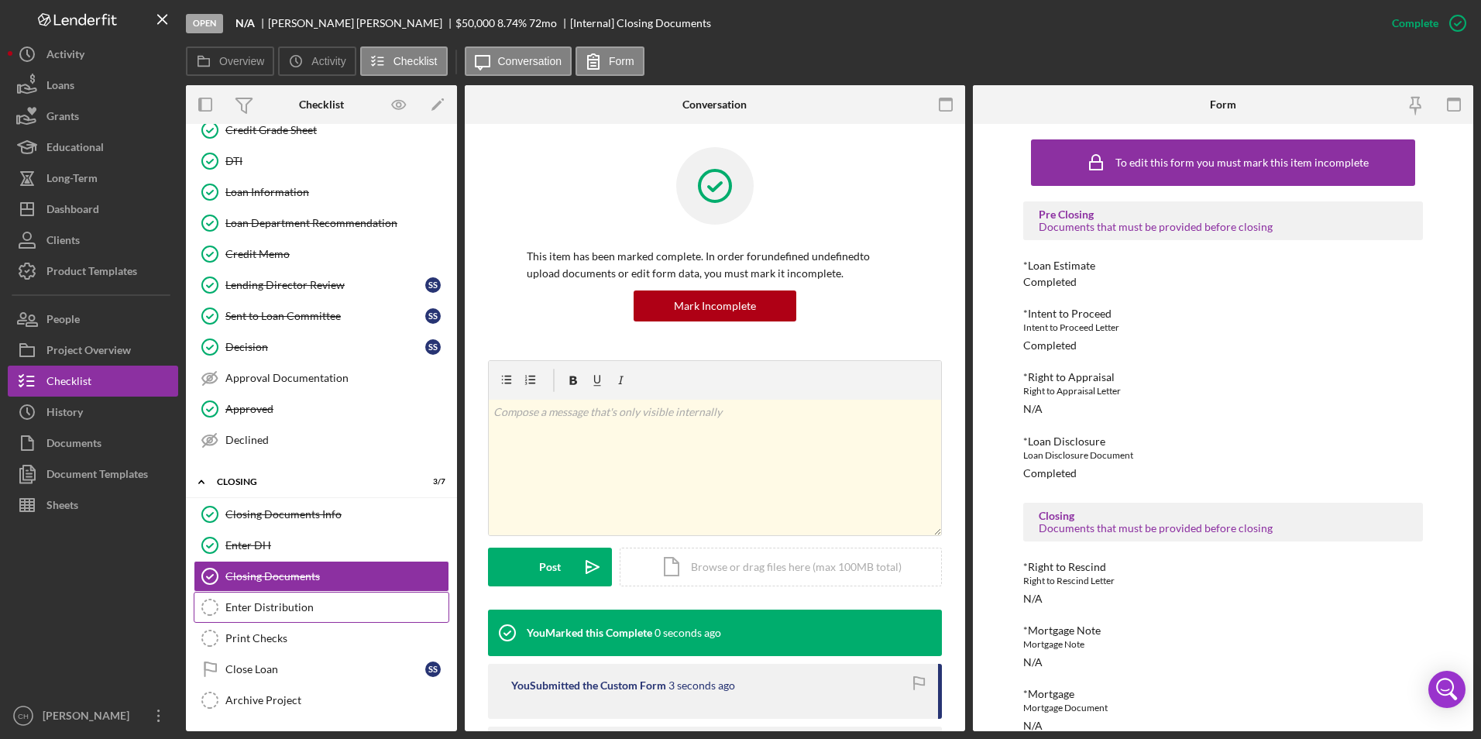
drag, startPoint x: 287, startPoint y: 607, endPoint x: 299, endPoint y: 603, distance: 13.0
click at [287, 607] on div "Enter Distribution" at bounding box center [336, 607] width 223 height 12
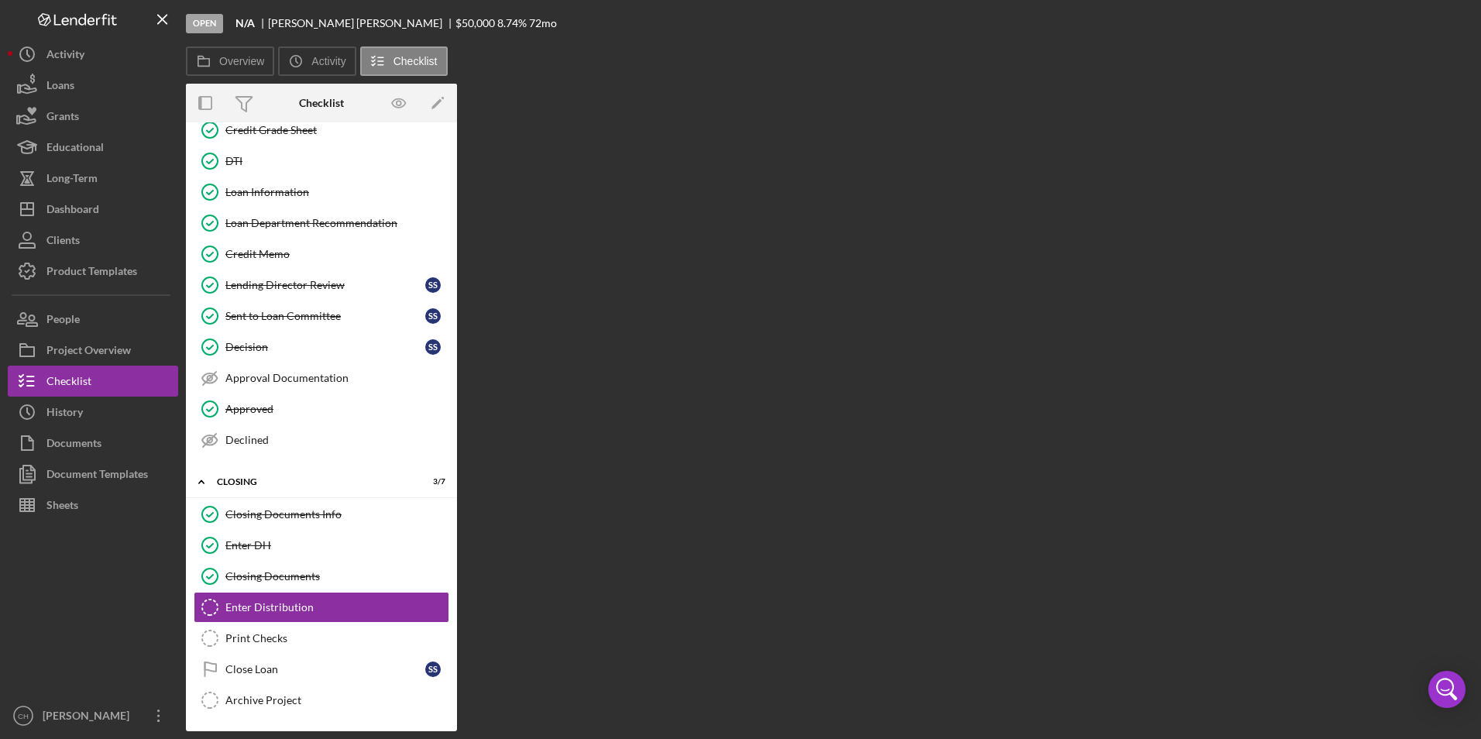
scroll to position [184, 0]
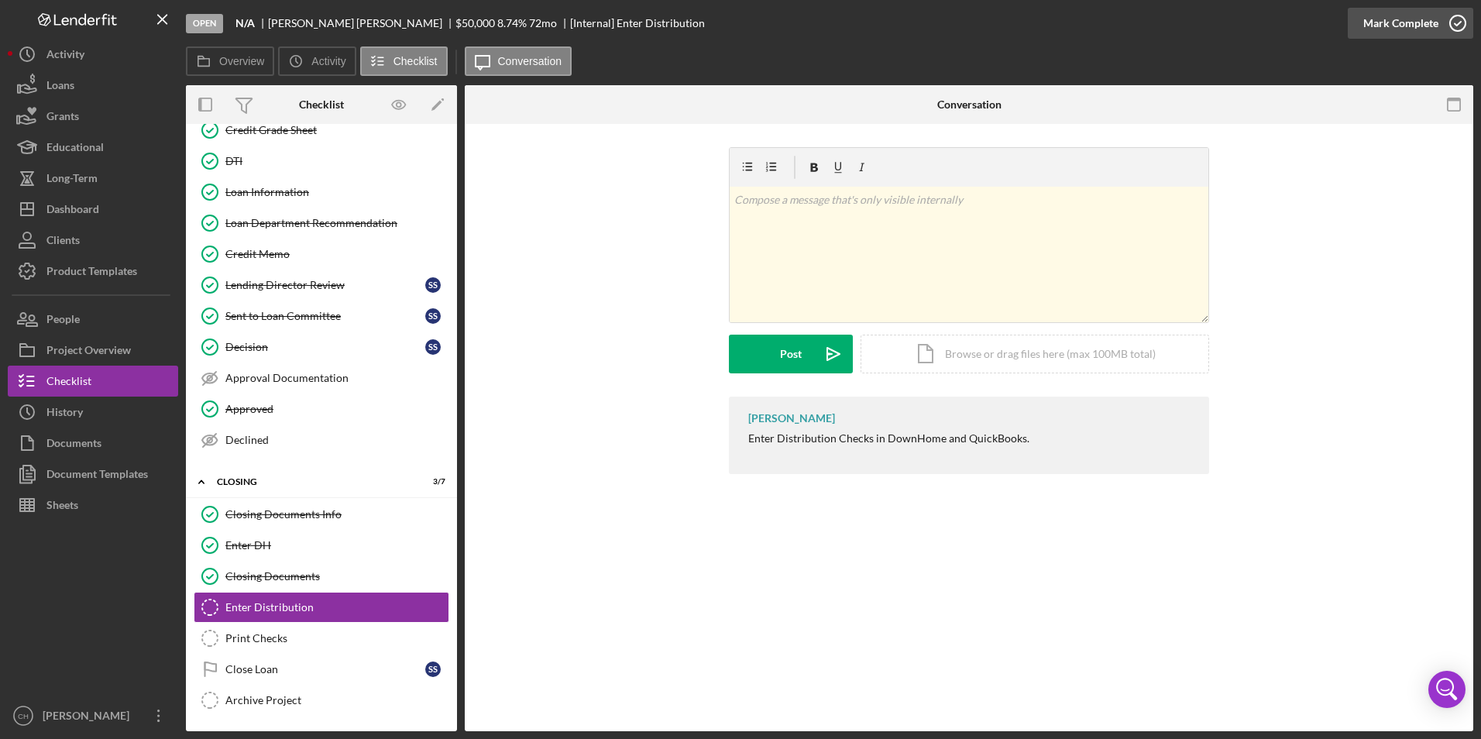
click at [1391, 14] on div "Mark Complete" at bounding box center [1400, 23] width 75 height 31
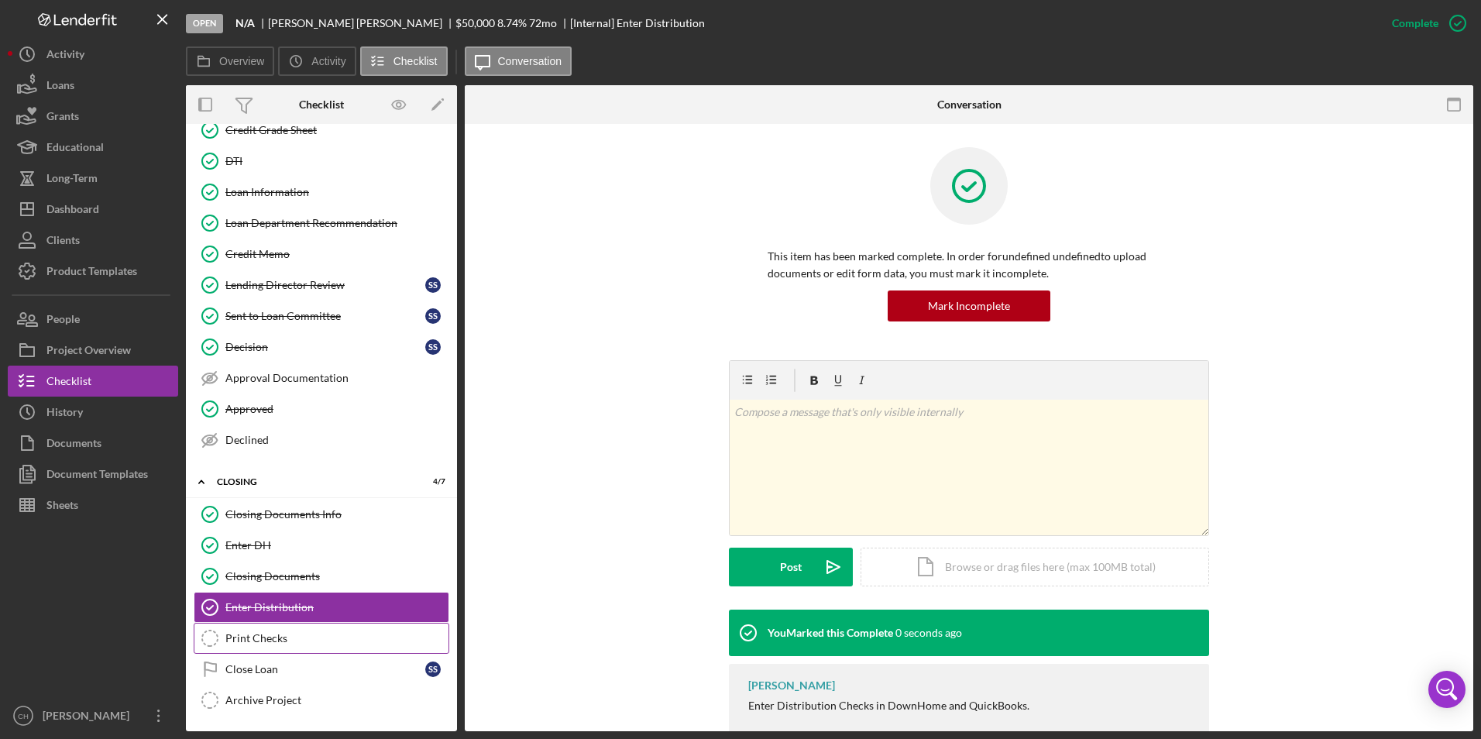
click at [282, 645] on link "Print Checks Print Checks" at bounding box center [322, 638] width 256 height 31
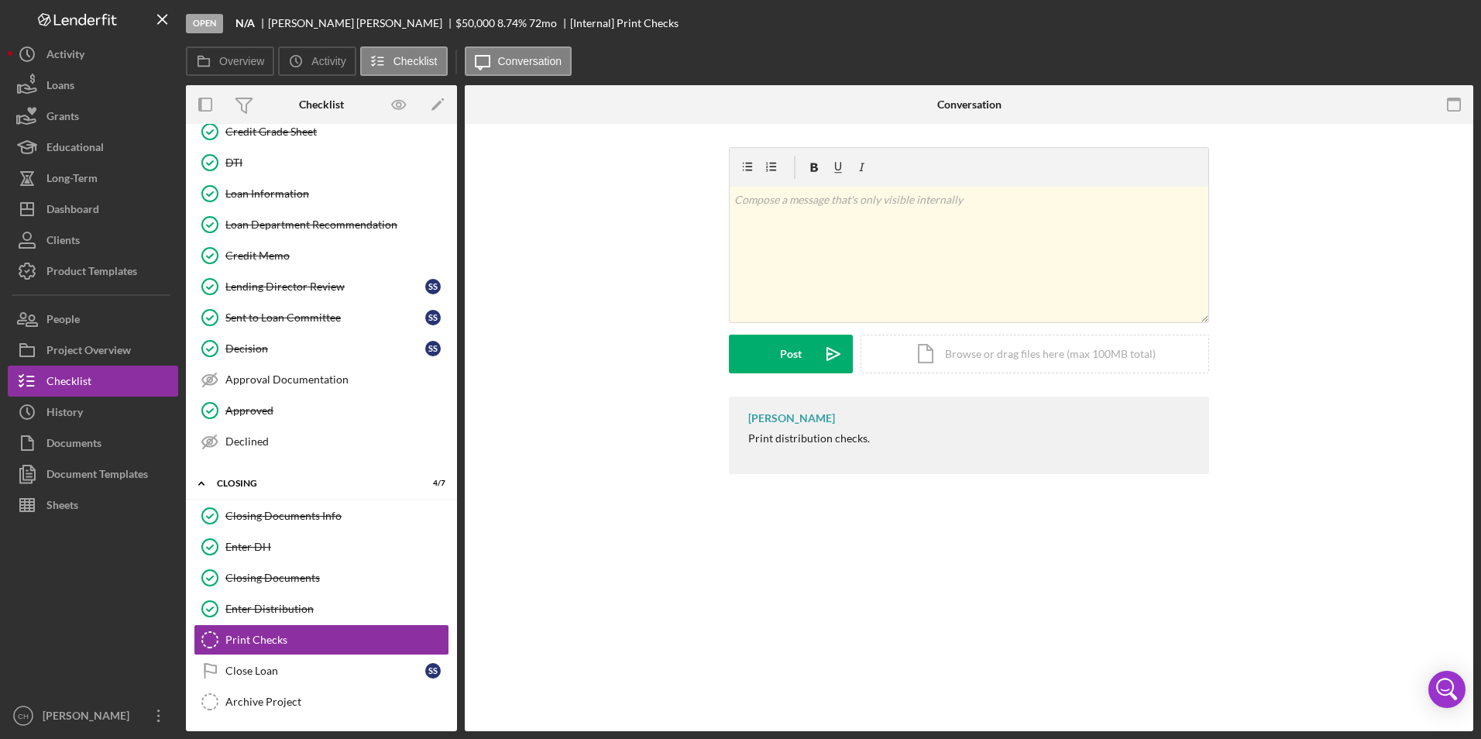
scroll to position [184, 0]
click at [1405, 18] on div "Mark Complete" at bounding box center [1400, 23] width 75 height 31
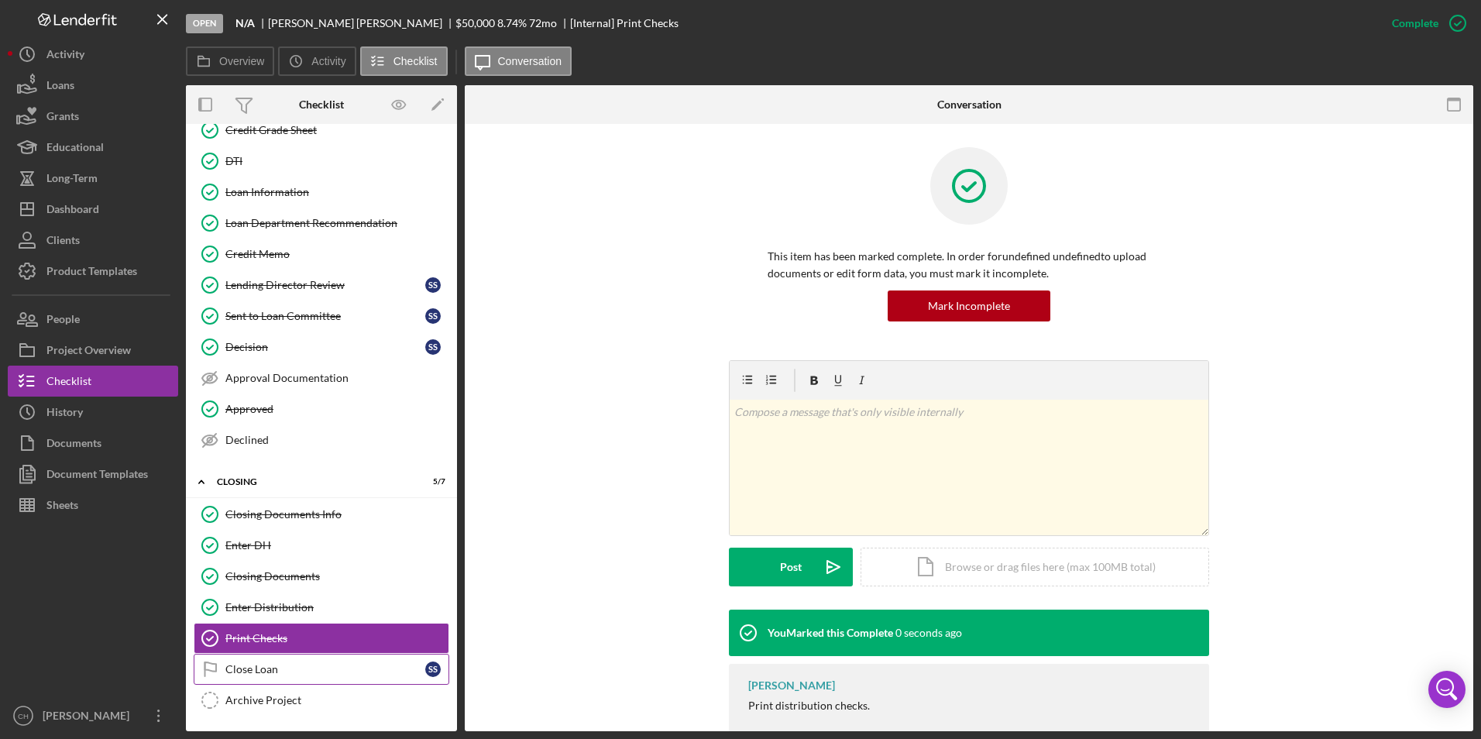
click at [223, 678] on icon "Close Loan" at bounding box center [210, 669] width 39 height 39
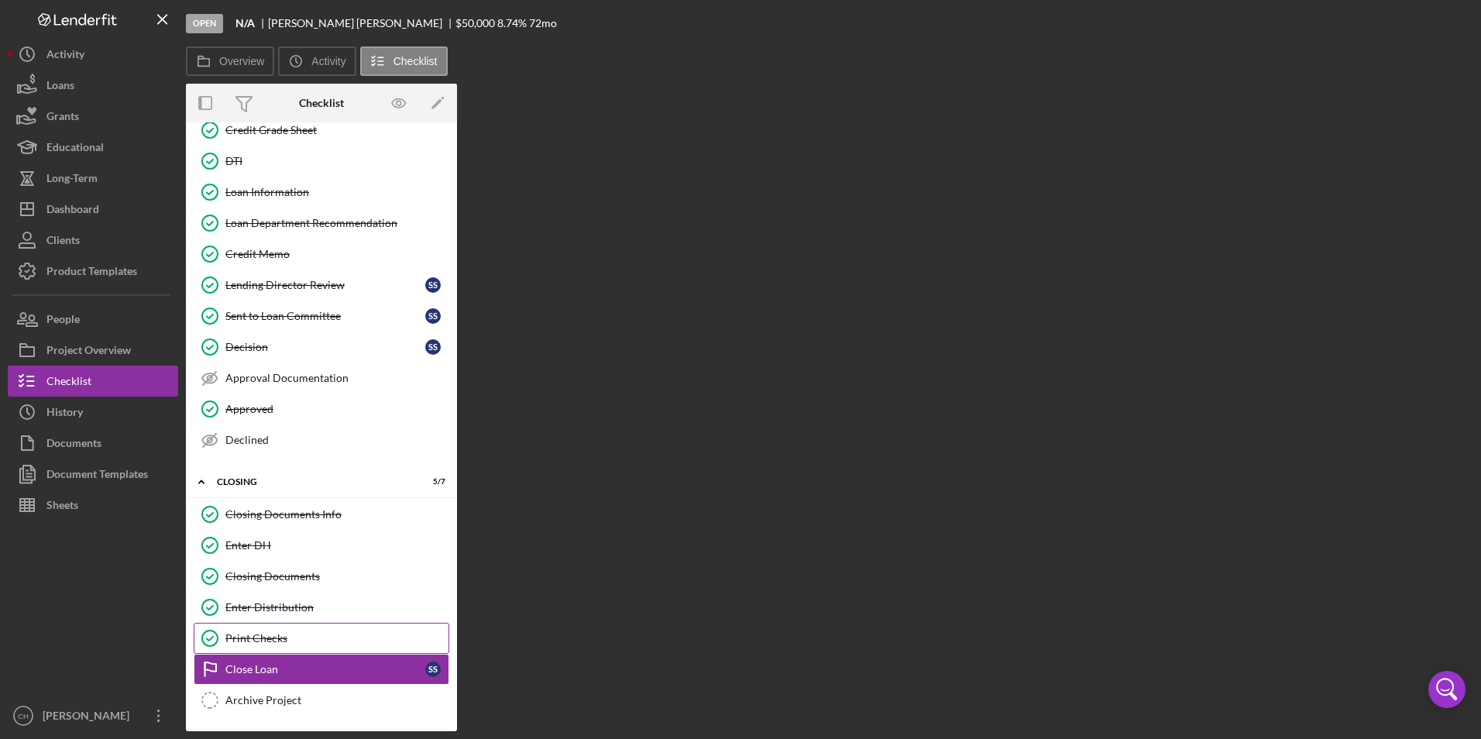
scroll to position [184, 0]
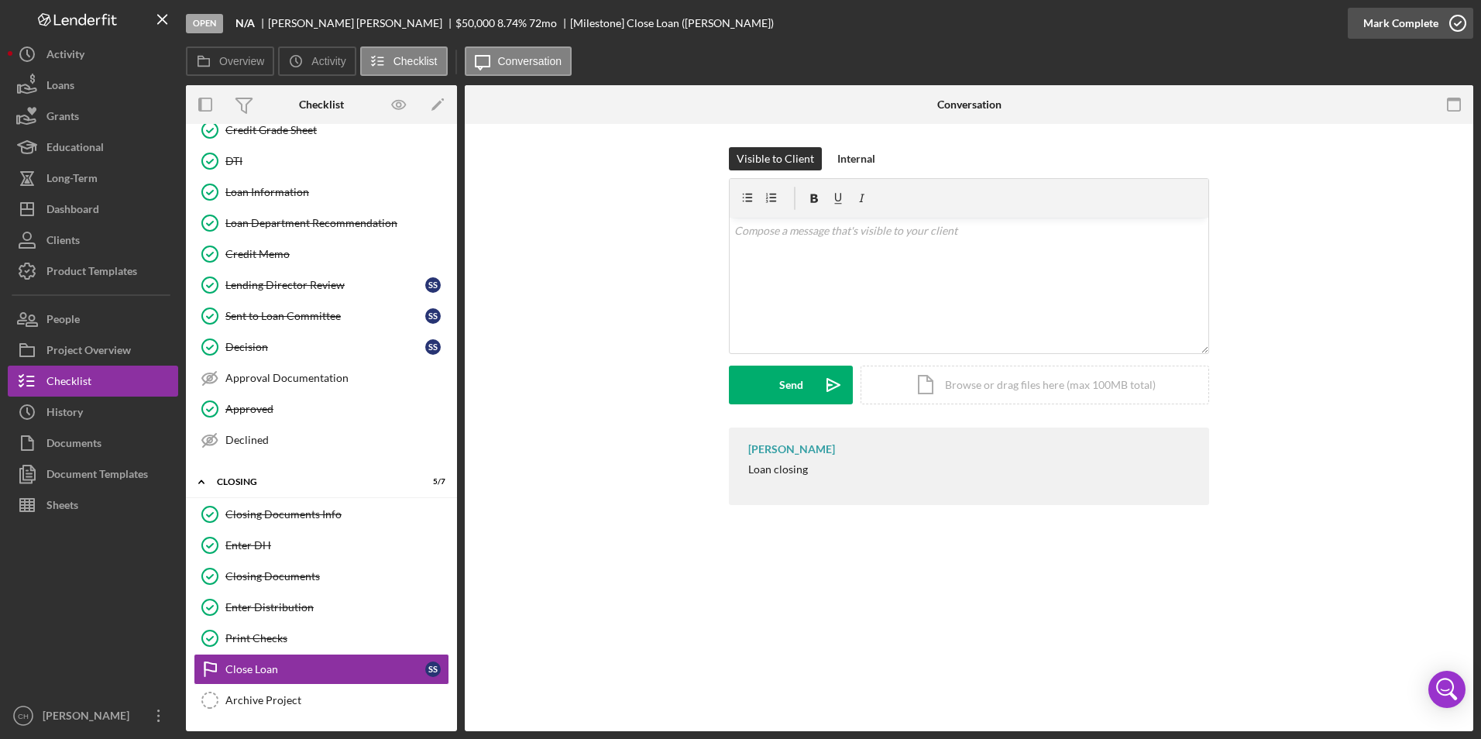
click at [1425, 23] on div "Mark Complete" at bounding box center [1400, 23] width 75 height 31
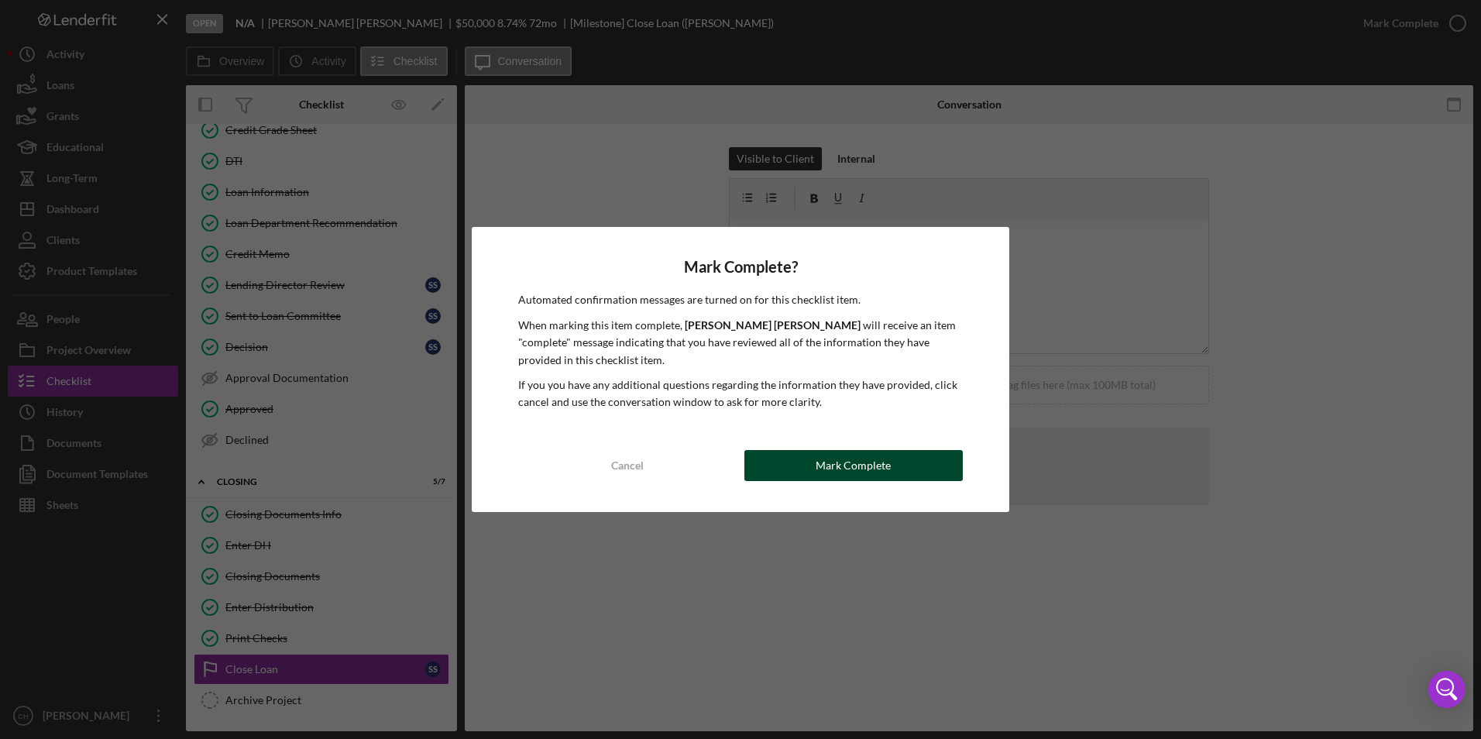
click at [870, 465] on div "Mark Complete" at bounding box center [853, 465] width 75 height 31
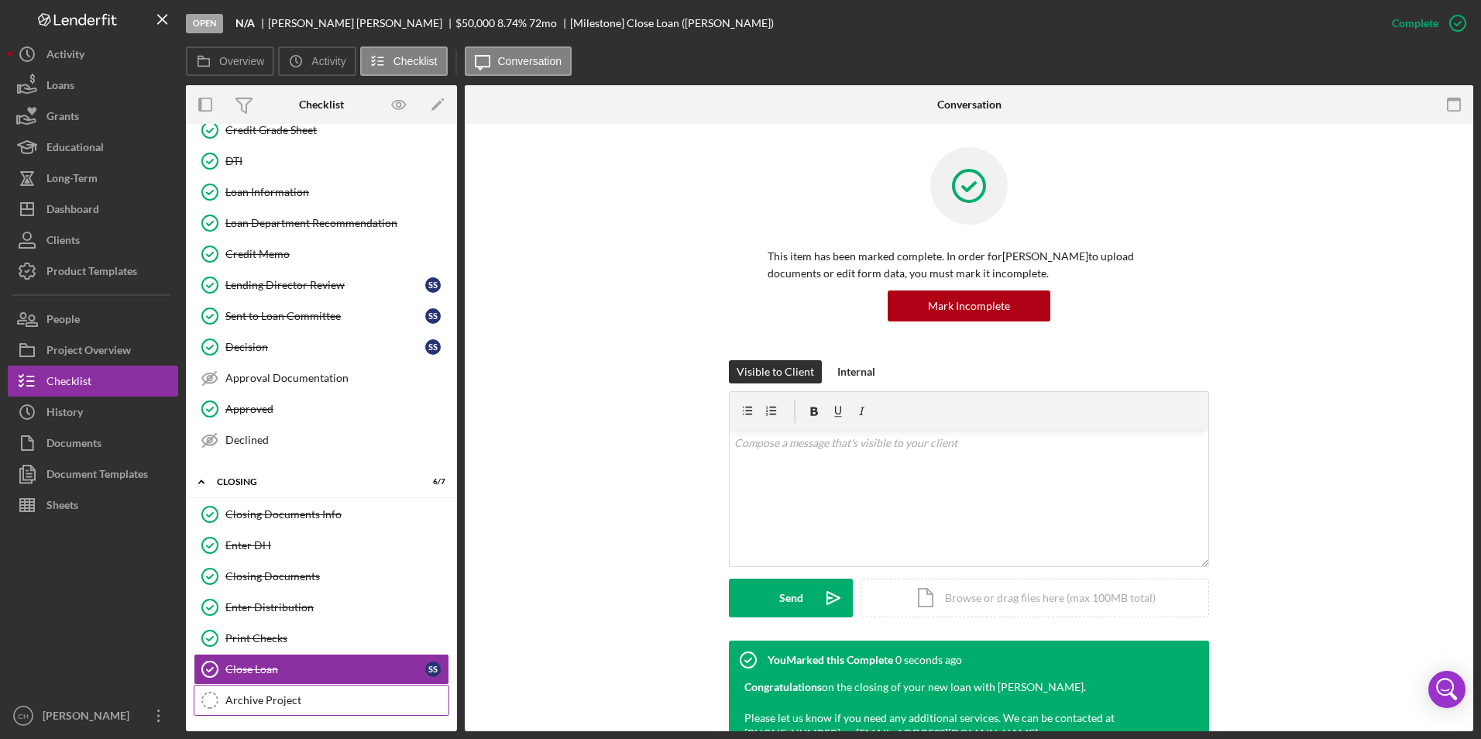
click at [316, 702] on div "Archive Project" at bounding box center [336, 700] width 223 height 12
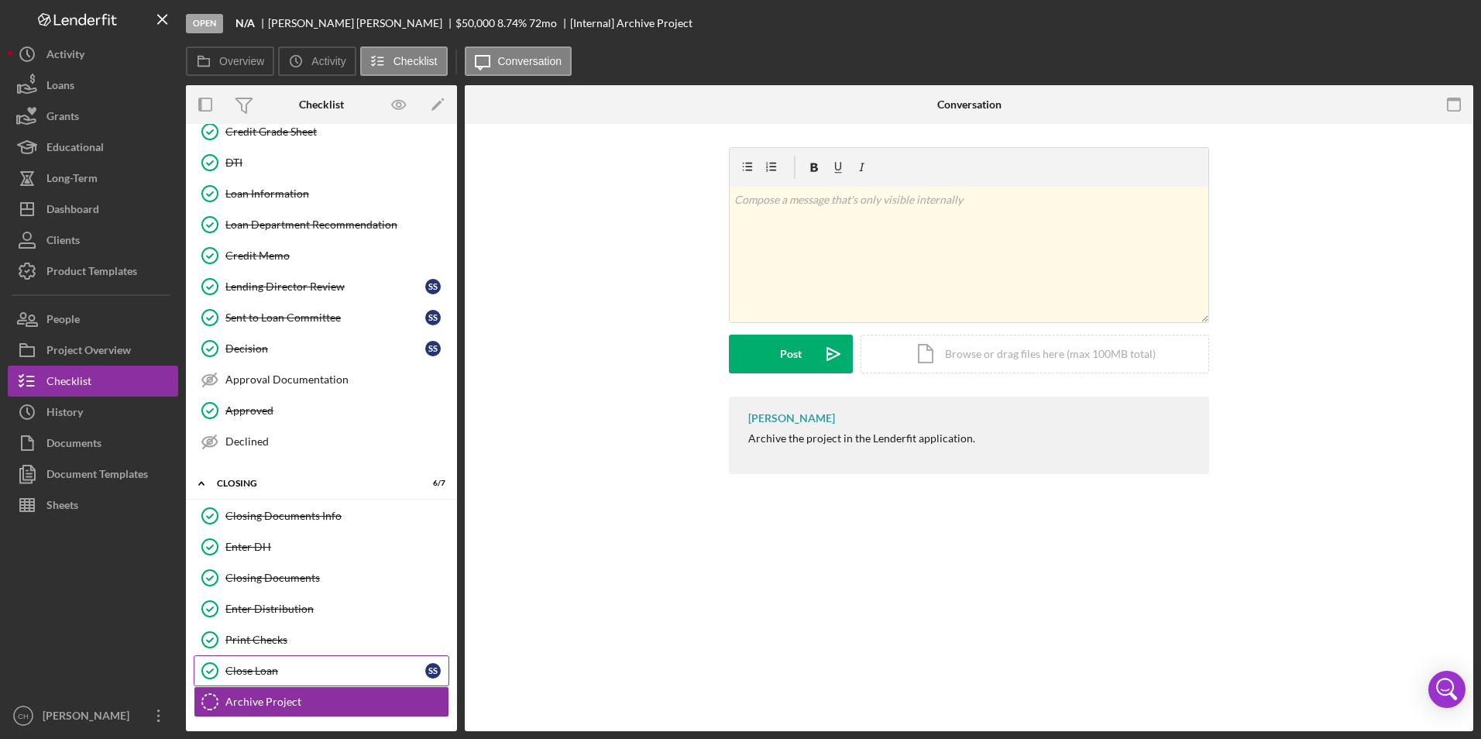
scroll to position [184, 0]
click at [1383, 23] on div "Mark Complete" at bounding box center [1400, 23] width 75 height 31
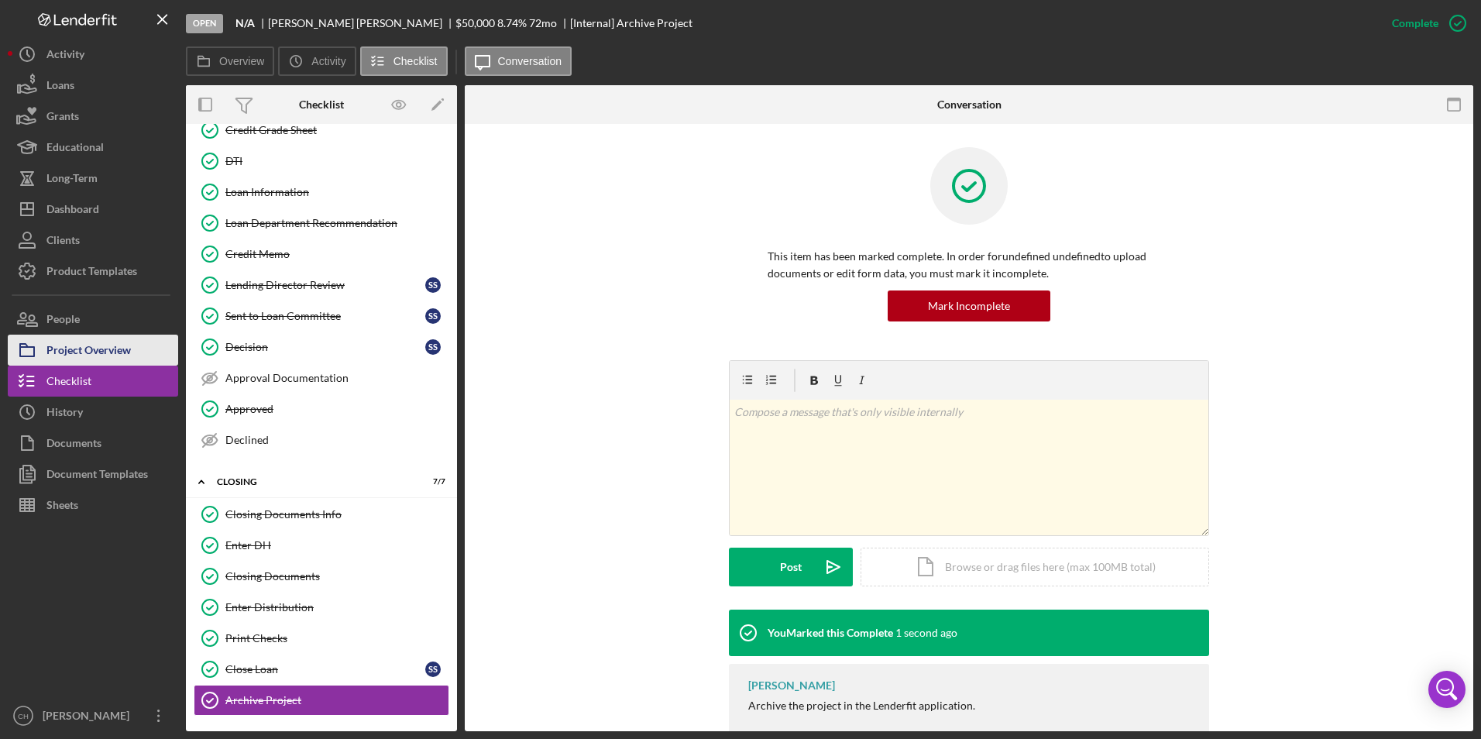
click at [95, 356] on div "Project Overview" at bounding box center [88, 352] width 84 height 35
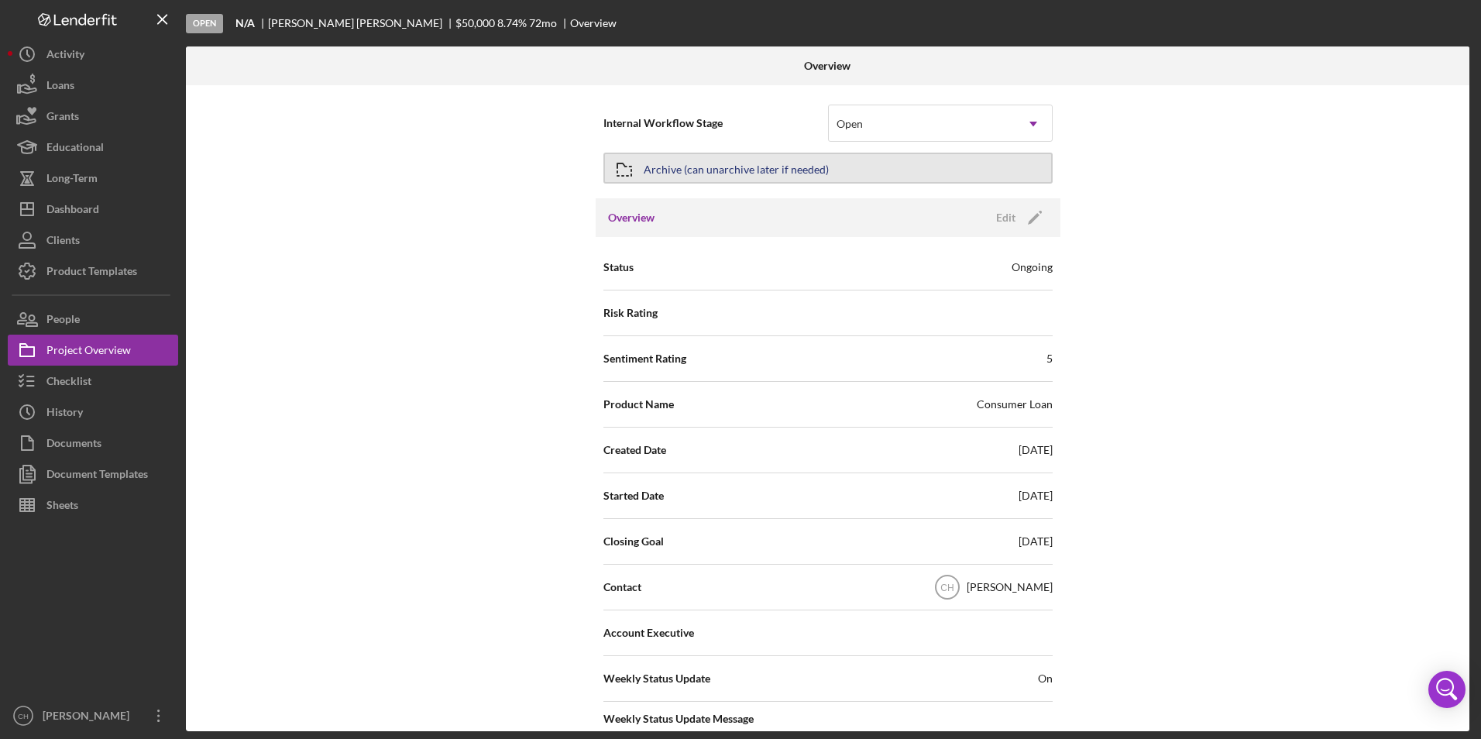
click at [789, 169] on div "Archive (can unarchive later if needed)" at bounding box center [736, 168] width 185 height 28
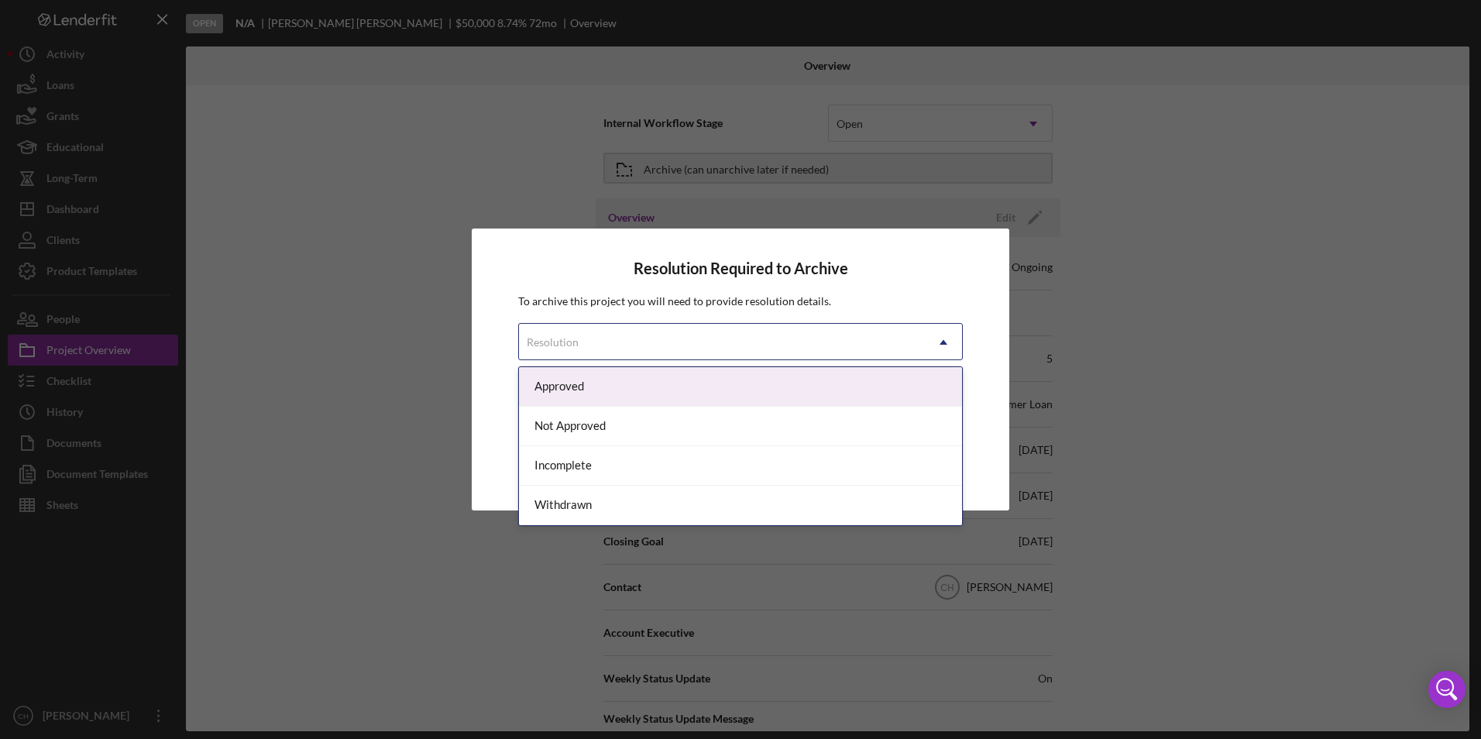
click at [573, 340] on div "Resolution" at bounding box center [553, 342] width 52 height 12
click at [561, 387] on div "Approved" at bounding box center [740, 387] width 443 height 40
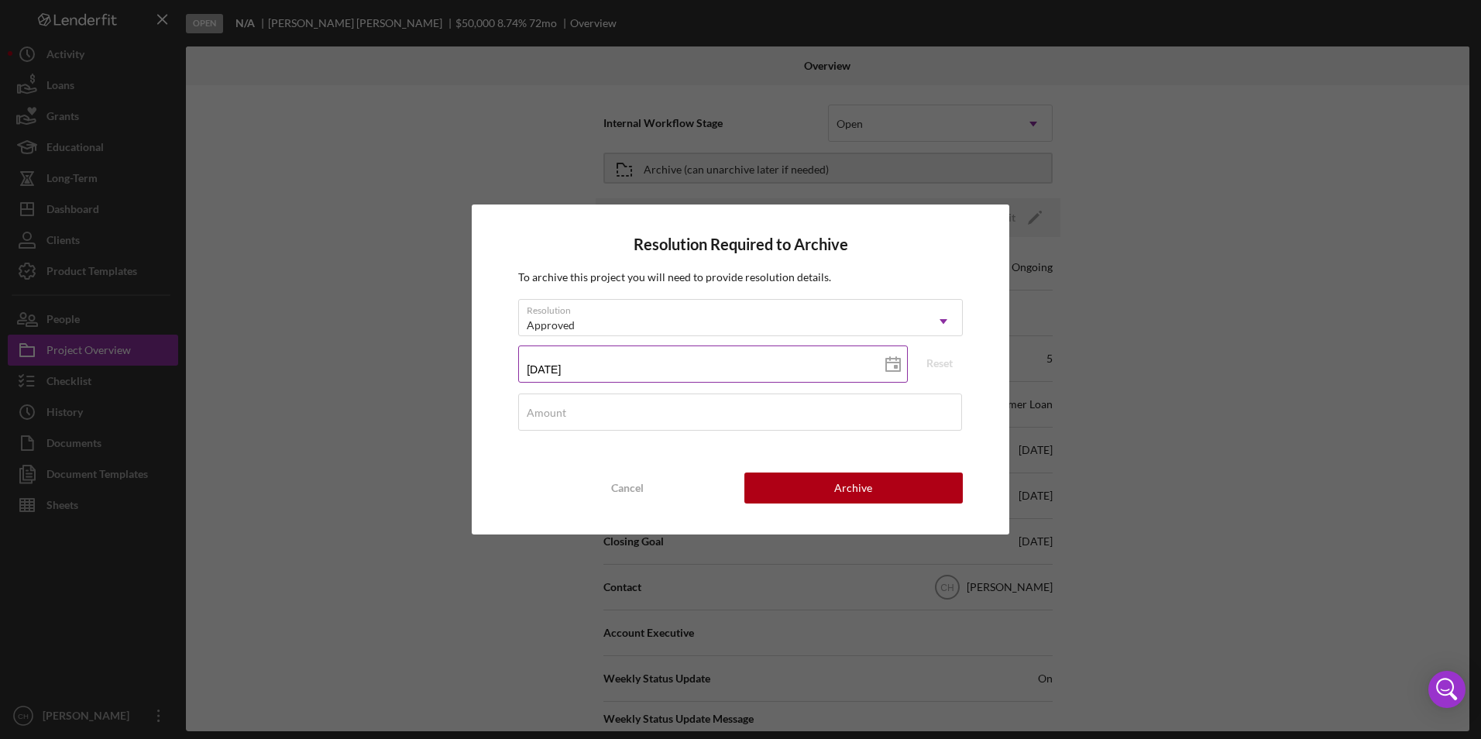
click at [576, 373] on input "[DATE]" at bounding box center [713, 364] width 390 height 37
click at [896, 367] on rect at bounding box center [896, 367] width 4 height 4
type input "[DATE]"
click at [535, 403] on div "Amount" at bounding box center [740, 413] width 445 height 39
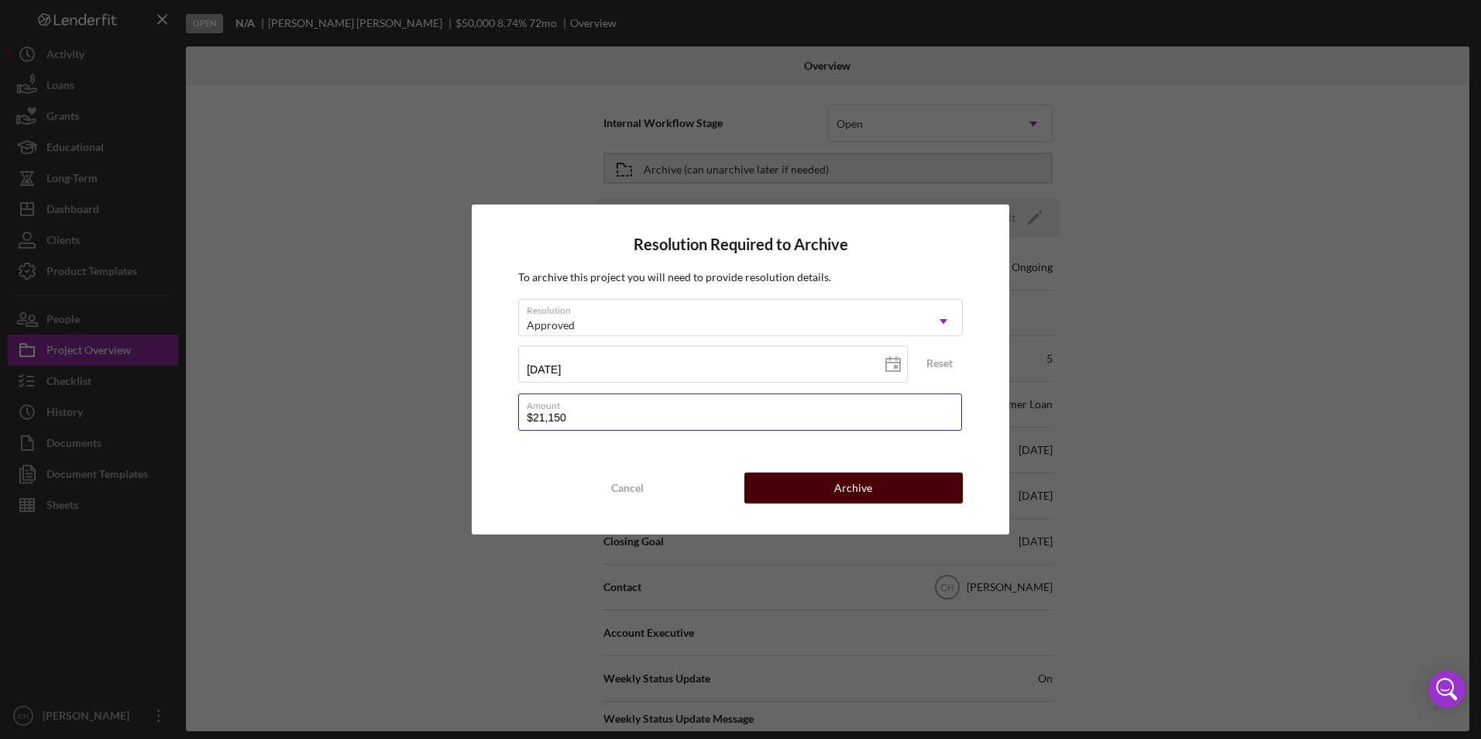
type input "$21,150"
click at [866, 487] on div "Archive" at bounding box center [853, 488] width 38 height 31
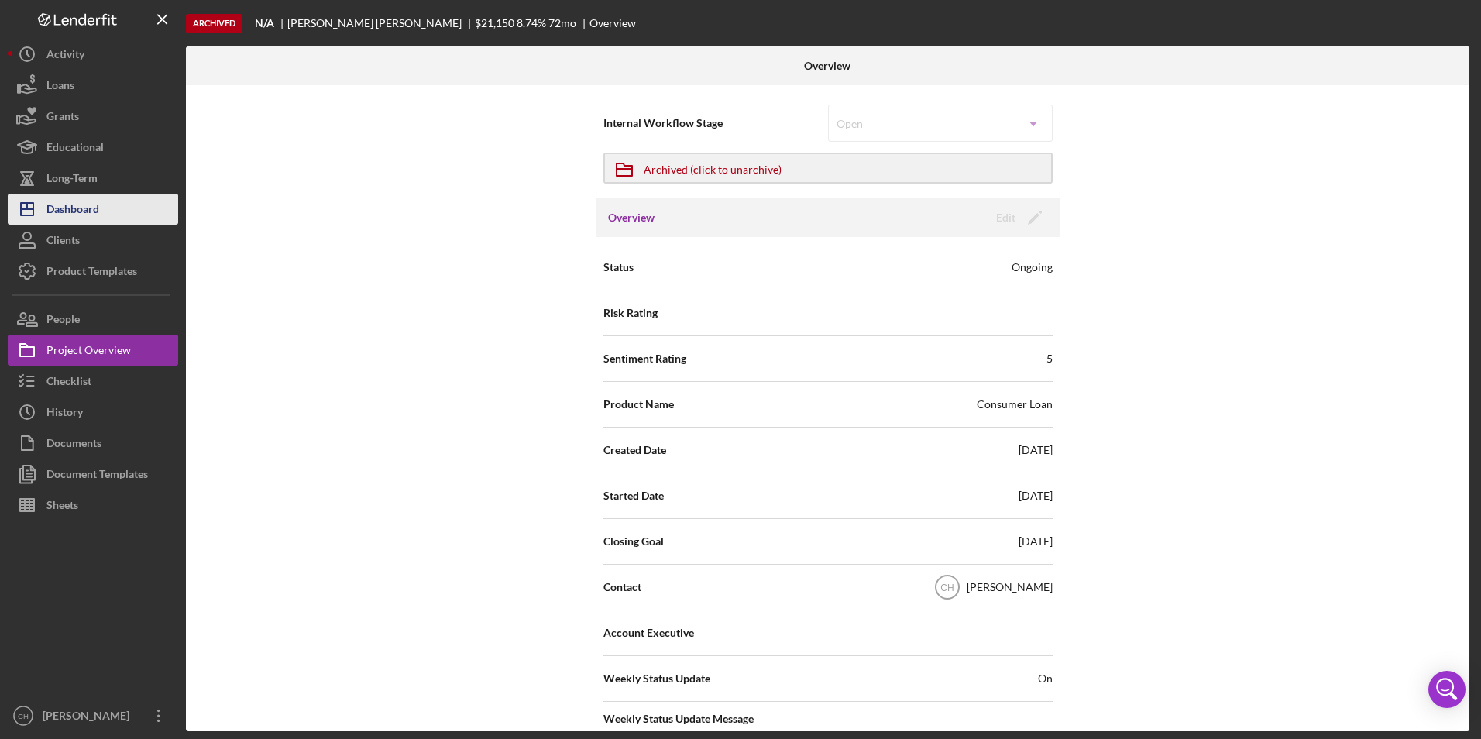
click at [45, 211] on icon "Icon/Dashboard" at bounding box center [27, 209] width 39 height 39
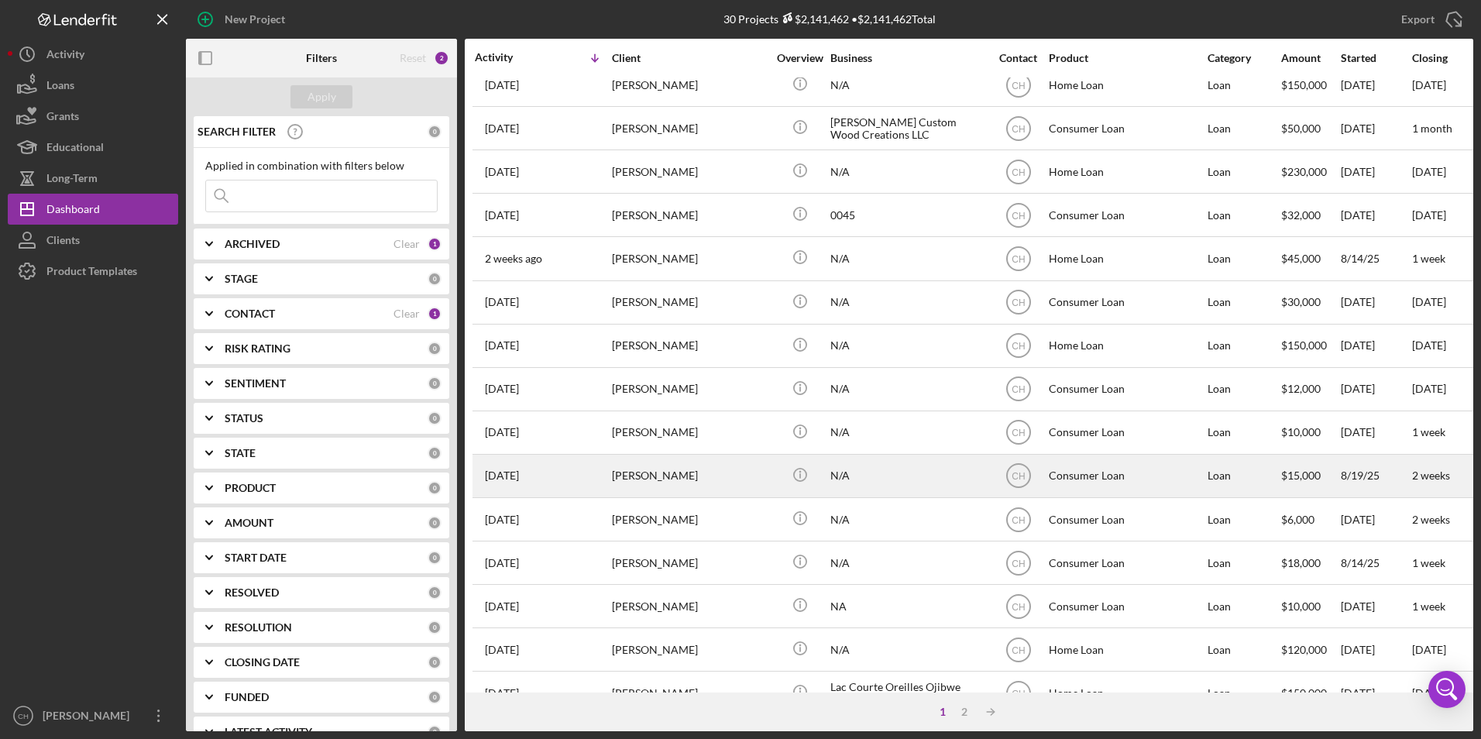
scroll to position [387, 0]
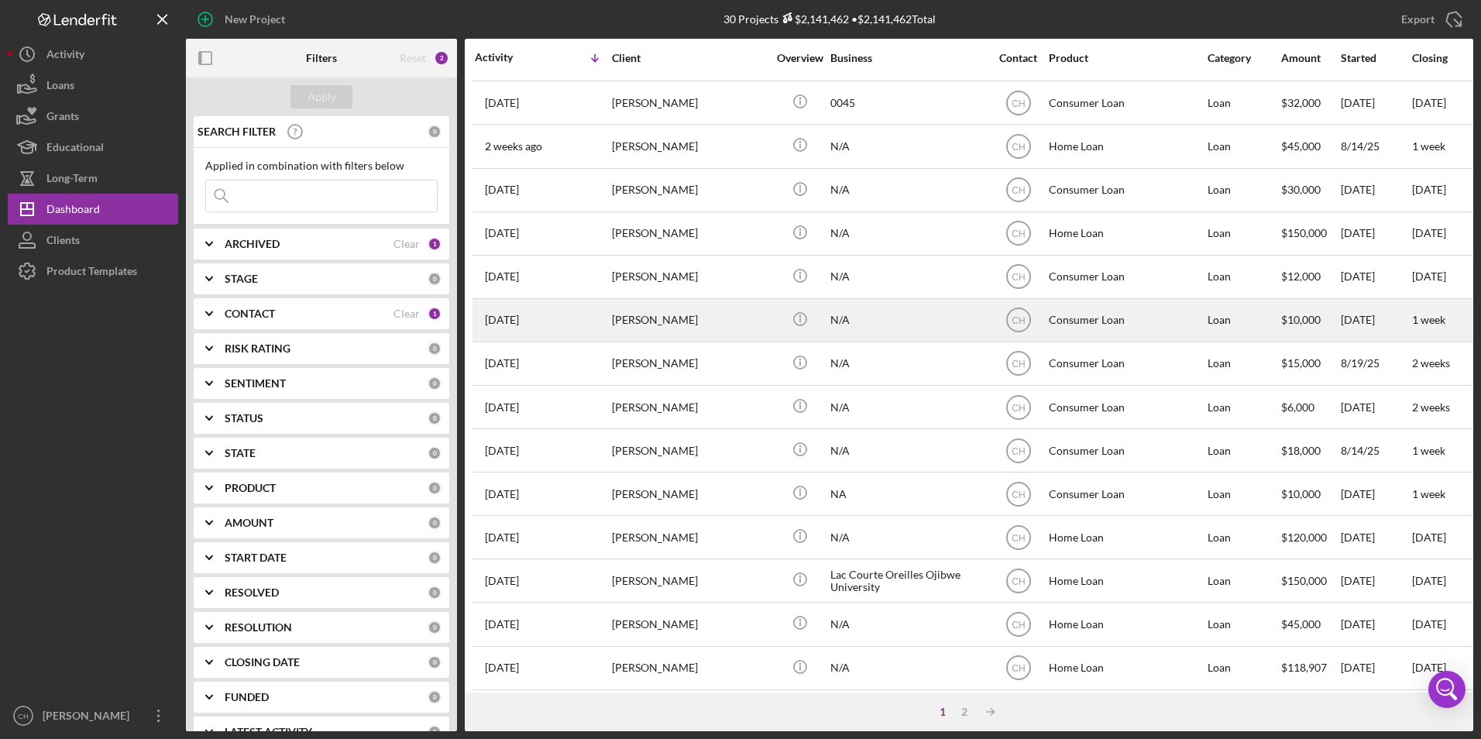
click at [679, 322] on div "[PERSON_NAME]" at bounding box center [689, 320] width 155 height 41
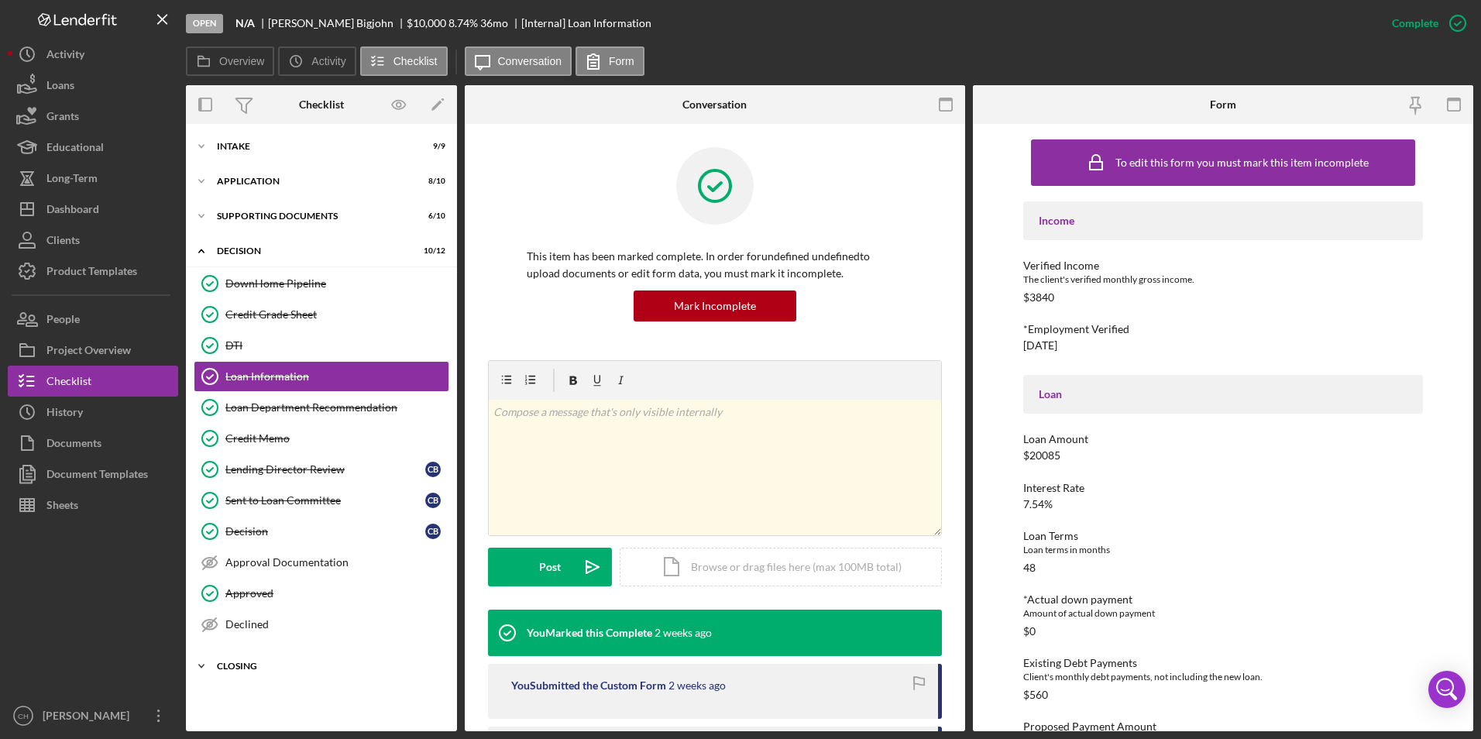
click at [241, 668] on div "Closing" at bounding box center [327, 666] width 221 height 9
click at [263, 697] on div "Closing Documents Info" at bounding box center [336, 699] width 223 height 12
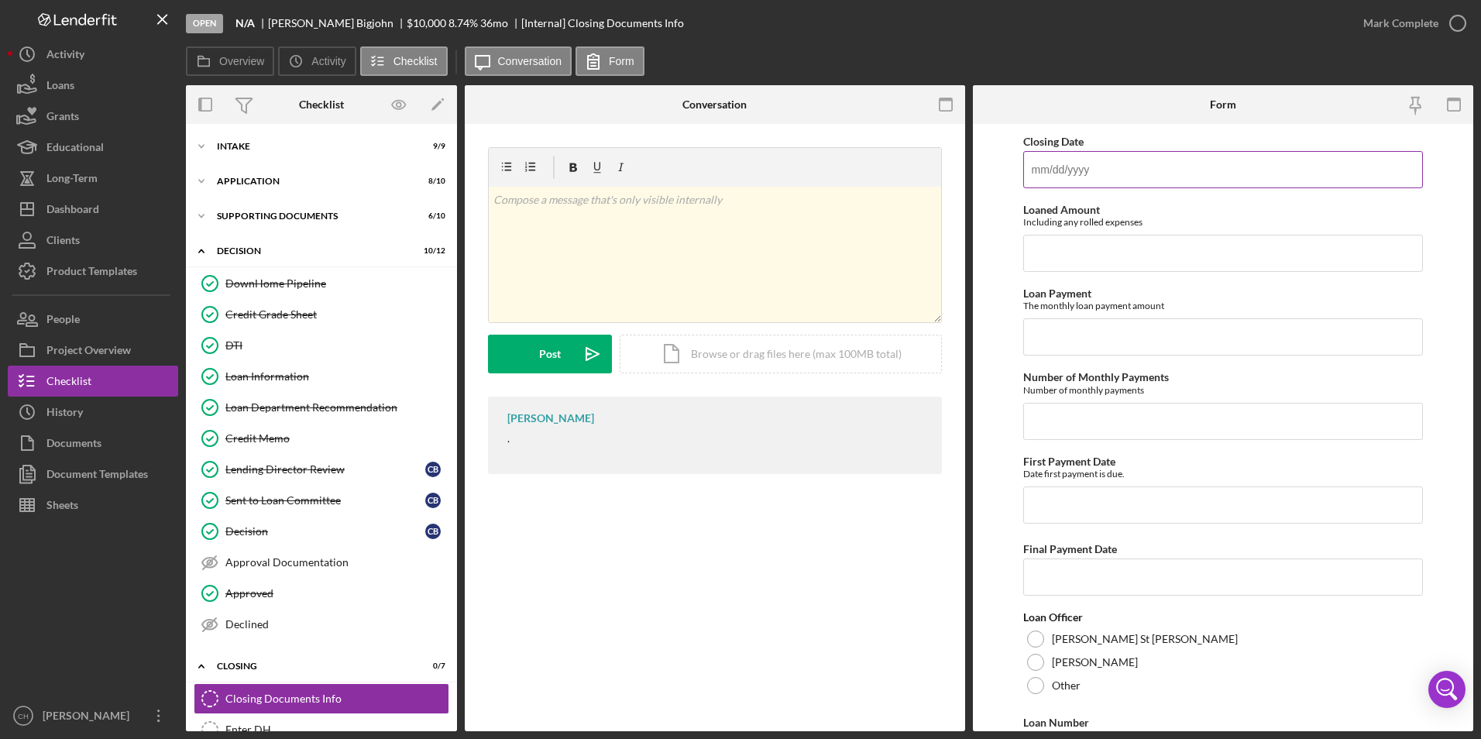
click at [1078, 153] on input "Closing Date" at bounding box center [1223, 169] width 401 height 37
type input "[DATE]"
click at [1078, 246] on input "Loaned Amount" at bounding box center [1223, 253] width 401 height 37
type input "$20,085"
click at [1050, 340] on input "Loan Payment" at bounding box center [1223, 336] width 401 height 37
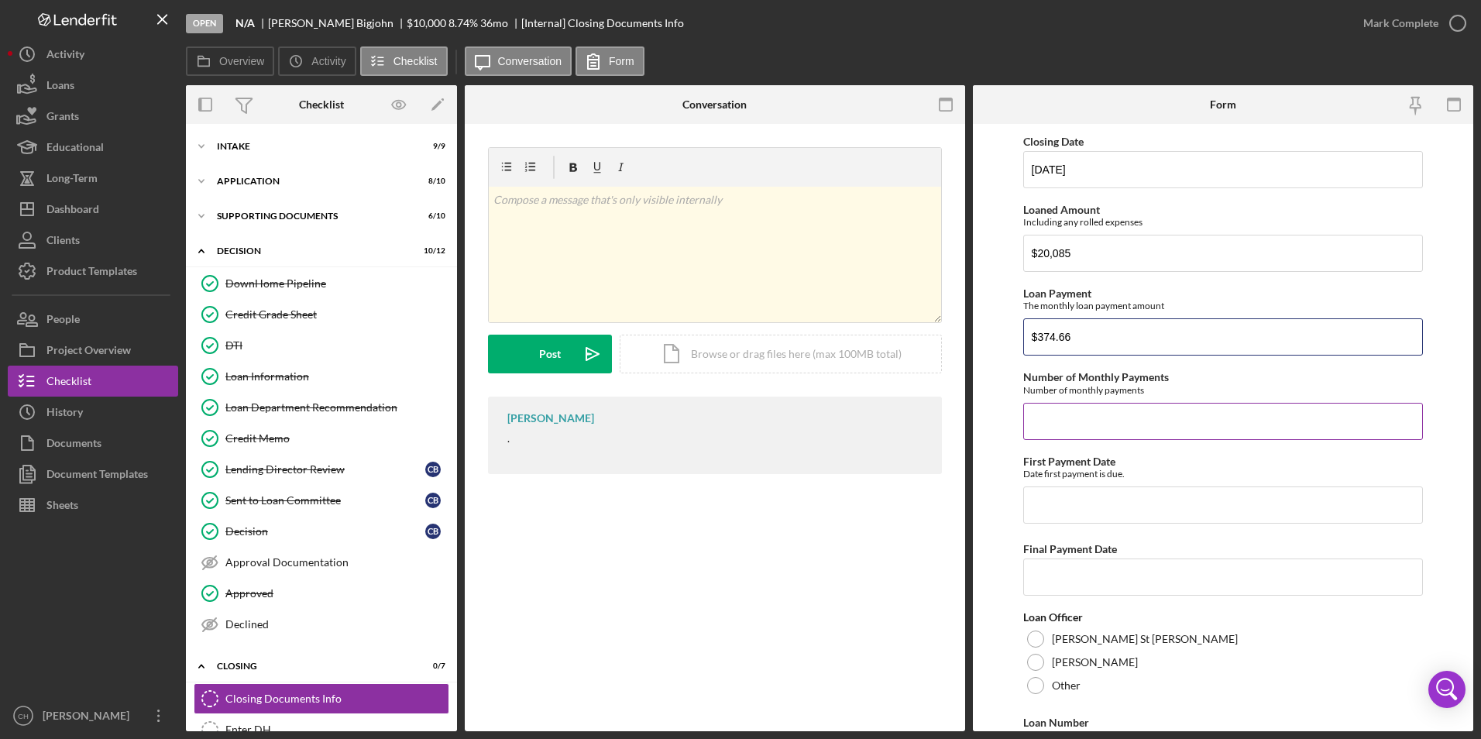
type input "$374.66"
click at [1037, 420] on input "Number of Monthly Payments" at bounding box center [1223, 421] width 401 height 37
type input "72"
click at [1050, 504] on input "First Payment Date" at bounding box center [1223, 504] width 401 height 37
type input "[DATE]"
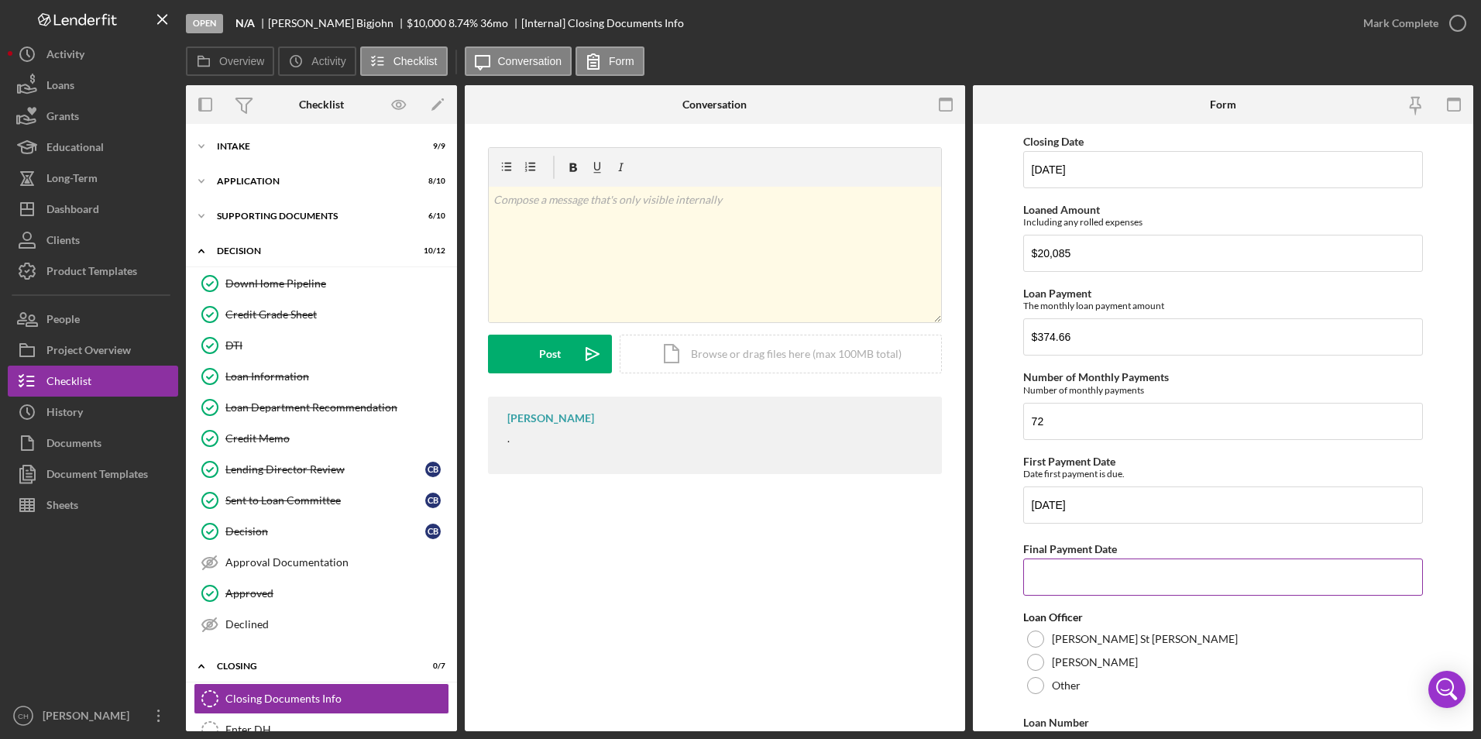
click at [1047, 574] on input "Final Payment Date" at bounding box center [1223, 577] width 401 height 37
type input "[DATE]"
click at [1033, 659] on div at bounding box center [1035, 662] width 17 height 17
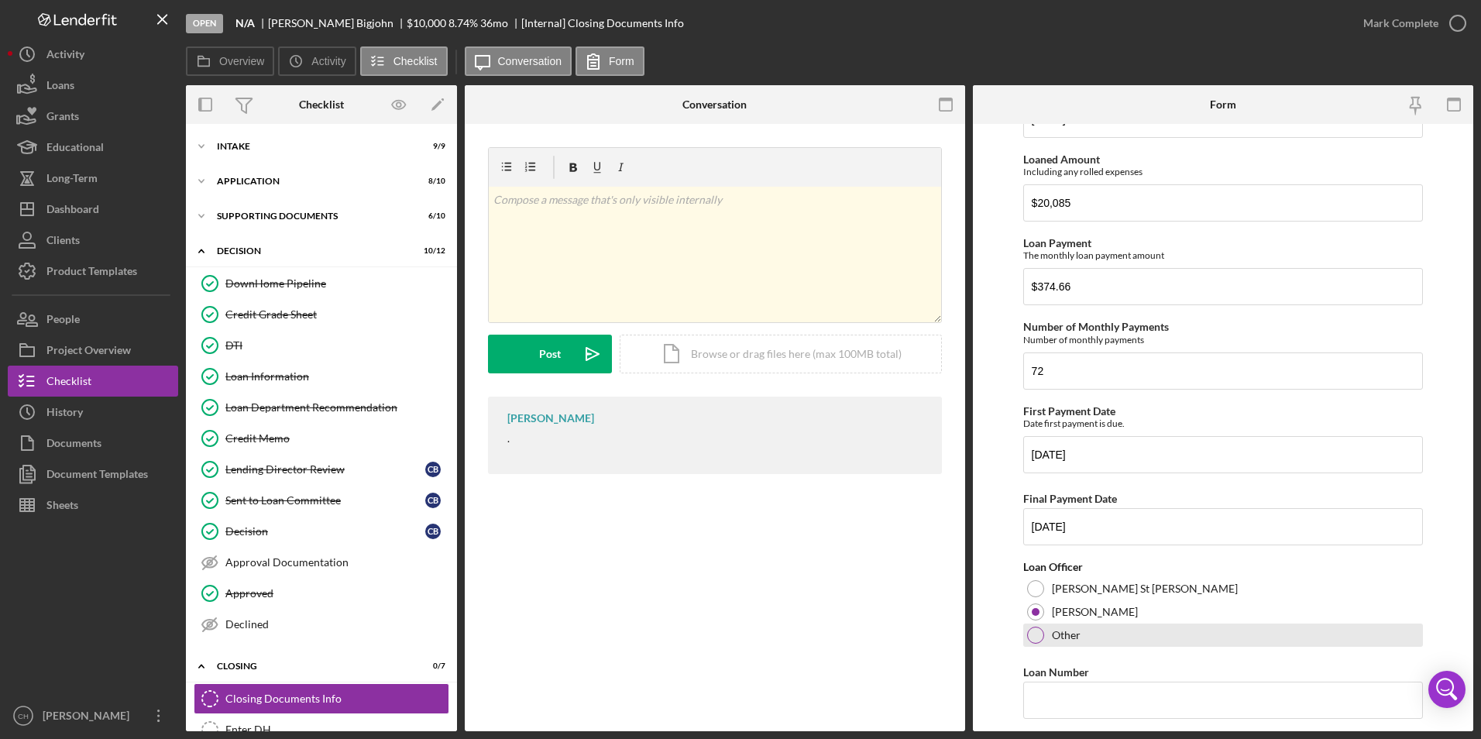
scroll to position [77, 0]
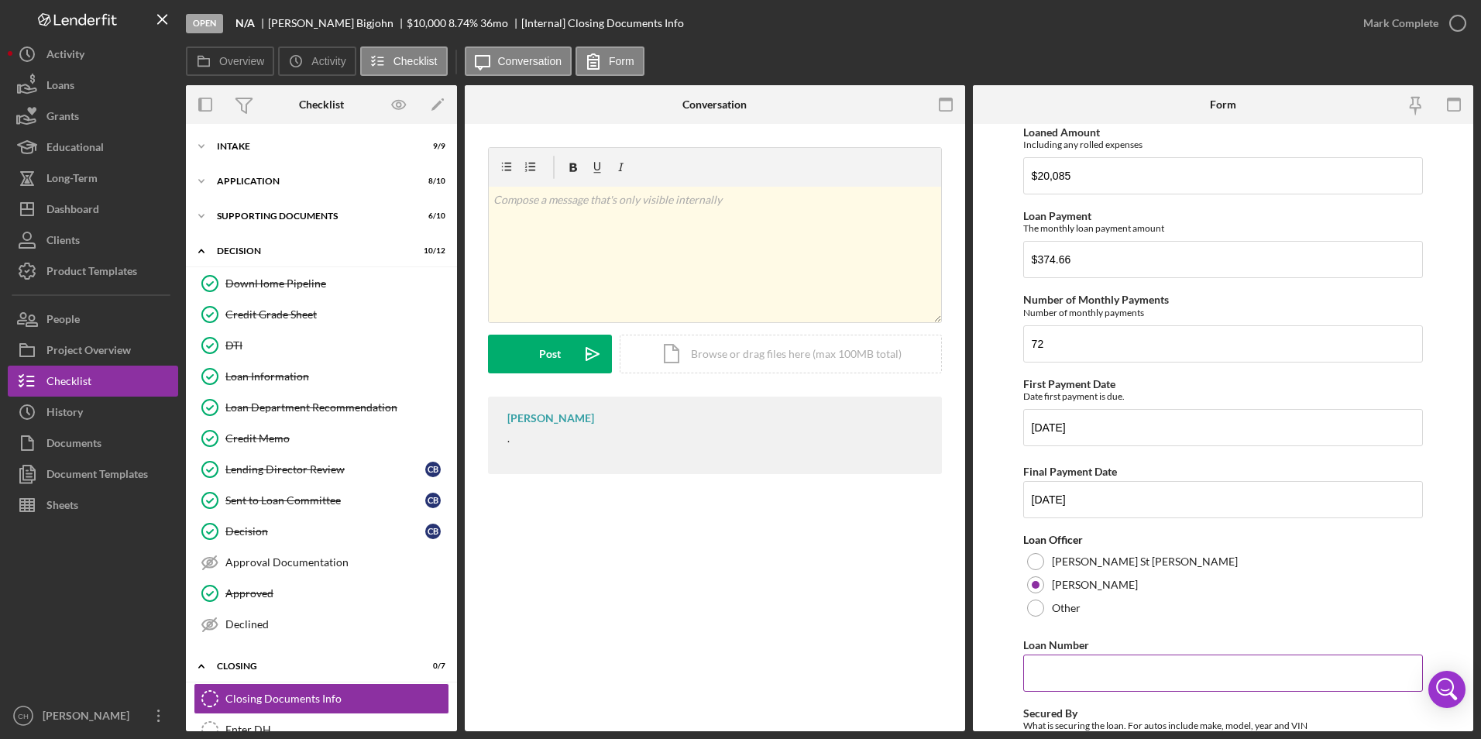
click at [1074, 664] on input "Loan Number" at bounding box center [1223, 673] width 401 height 37
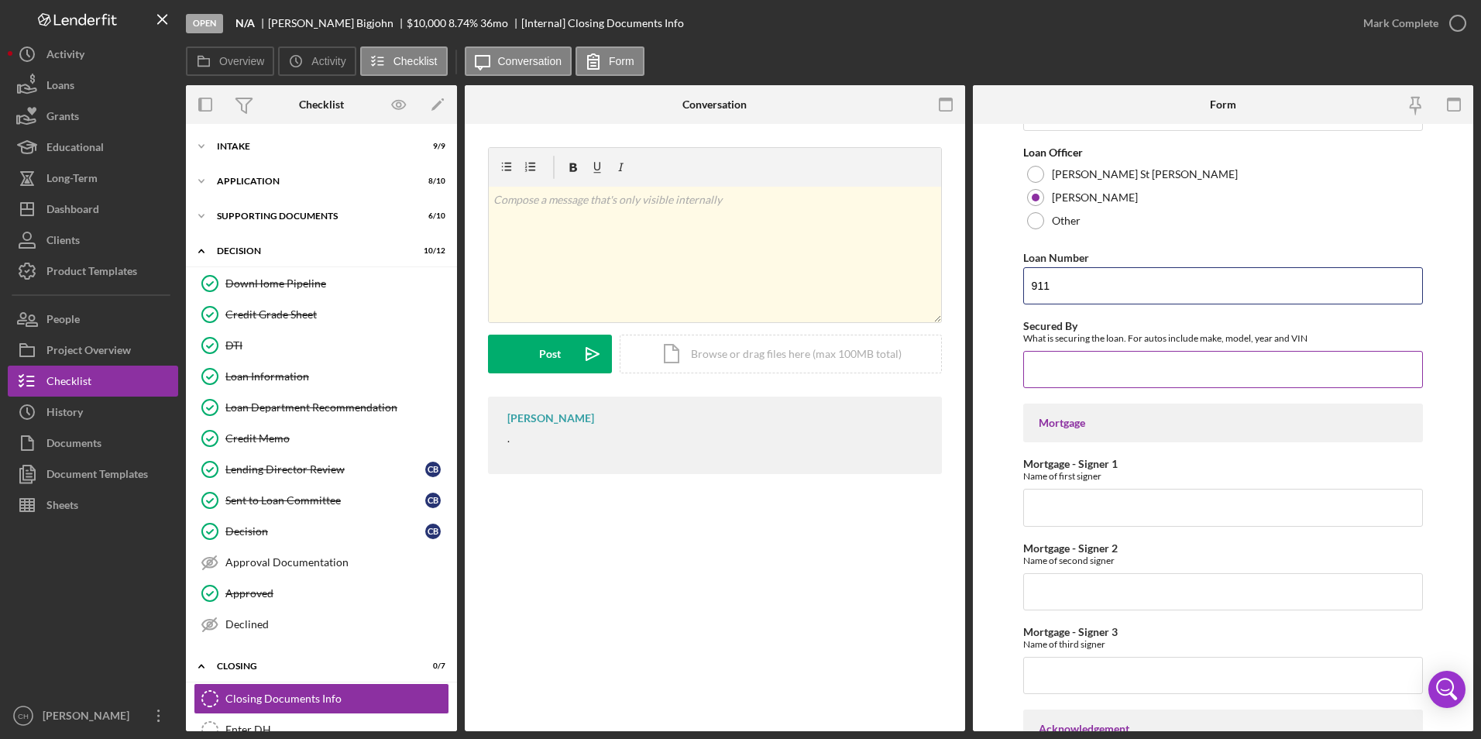
type input "911"
click at [1032, 363] on input "Secured By" at bounding box center [1223, 369] width 401 height 37
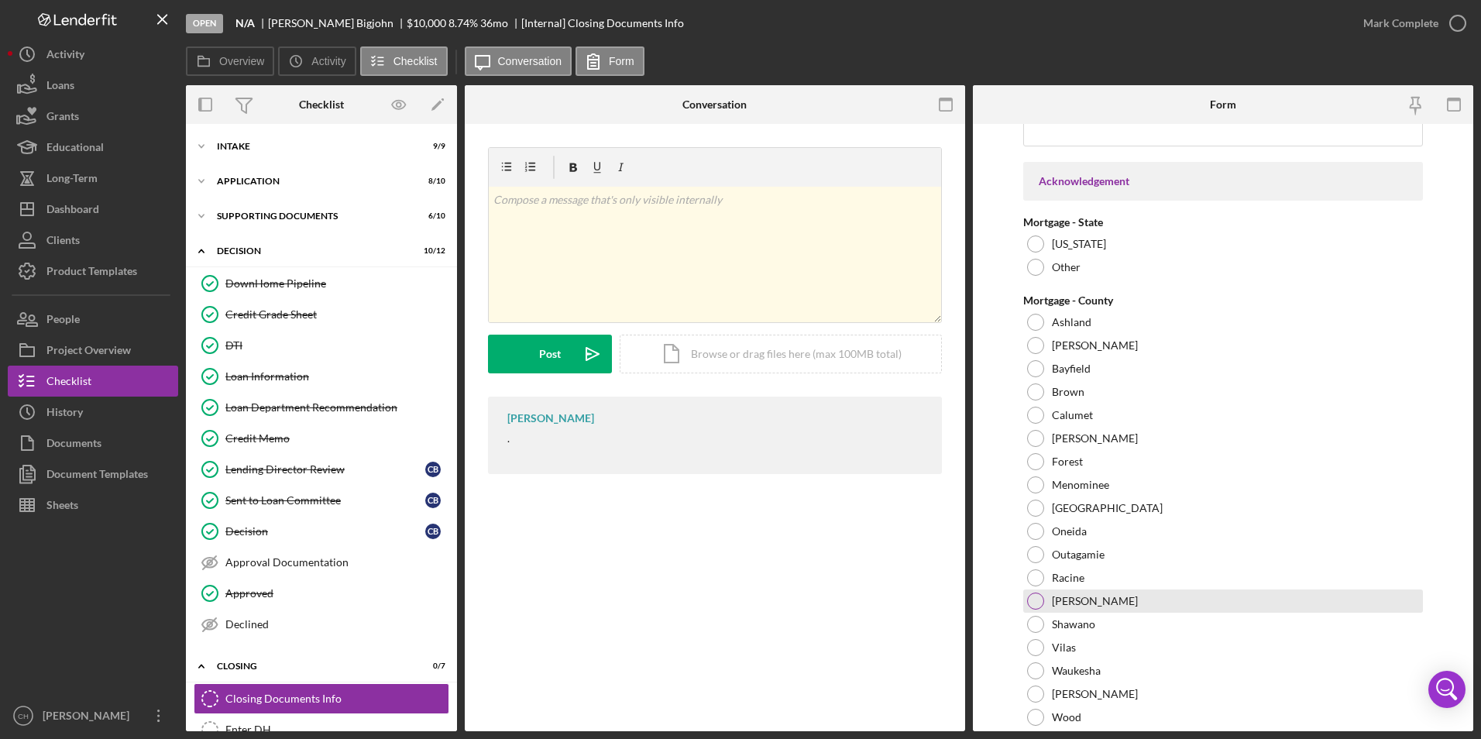
scroll to position [1090, 0]
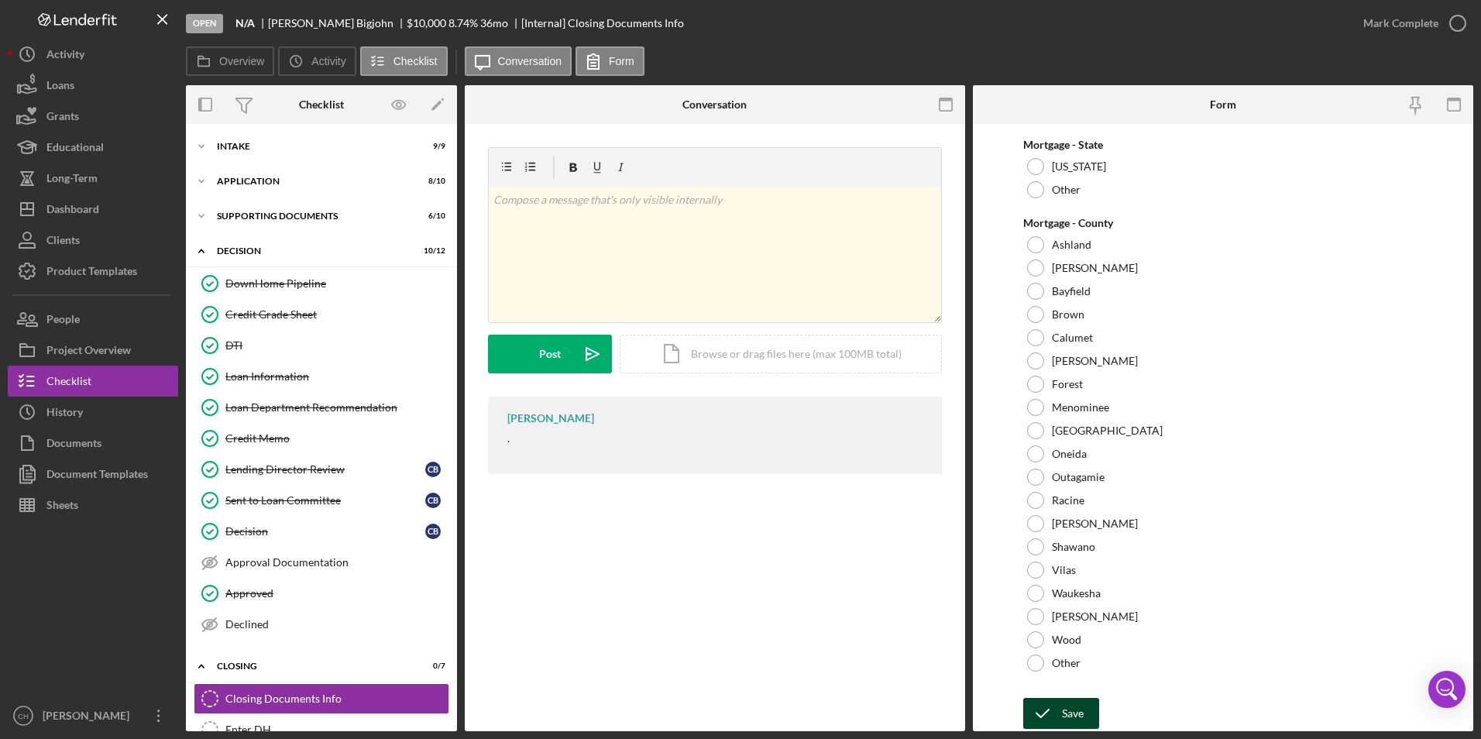
type input "2018 Ram 1500"
click at [1058, 723] on icon "submit" at bounding box center [1042, 713] width 39 height 39
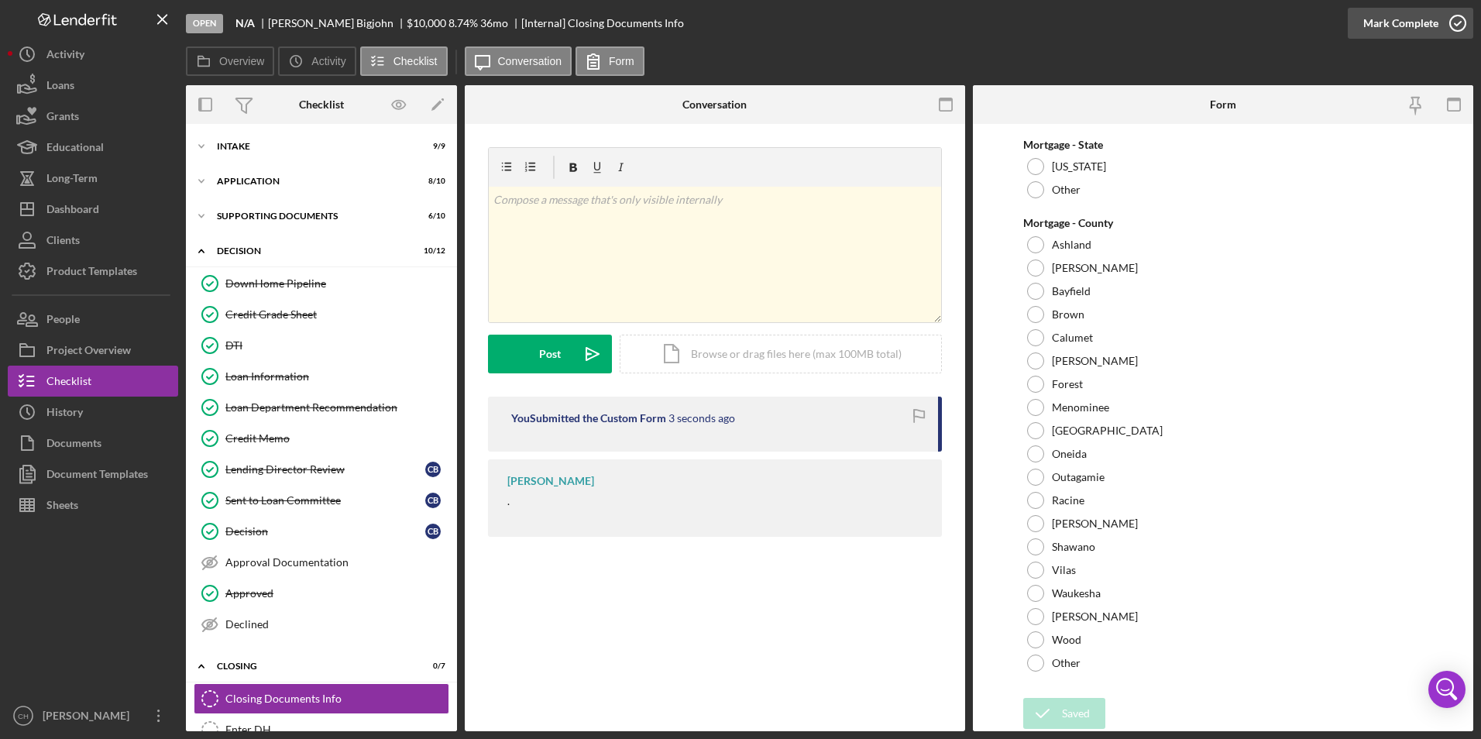
click at [1391, 23] on div "Mark Complete" at bounding box center [1400, 23] width 75 height 31
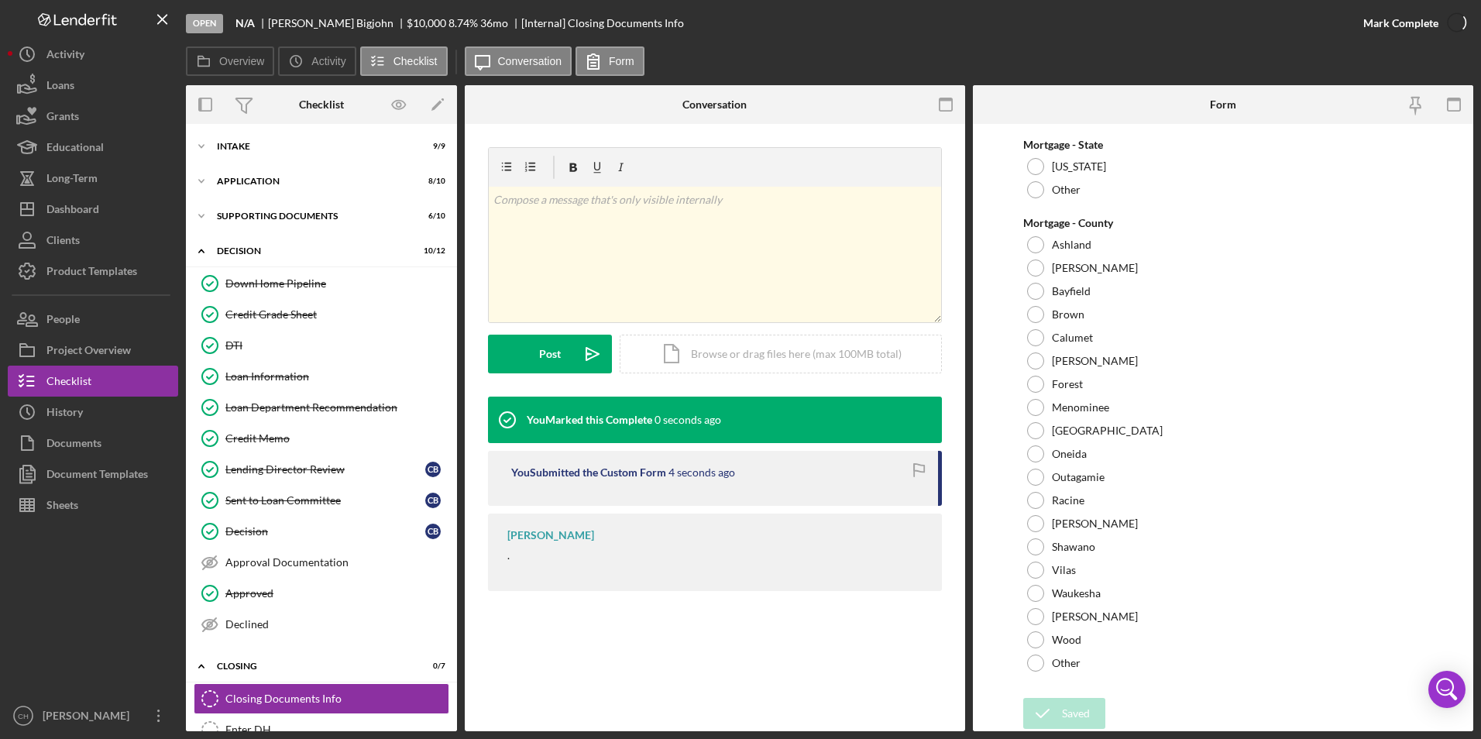
scroll to position [1152, 0]
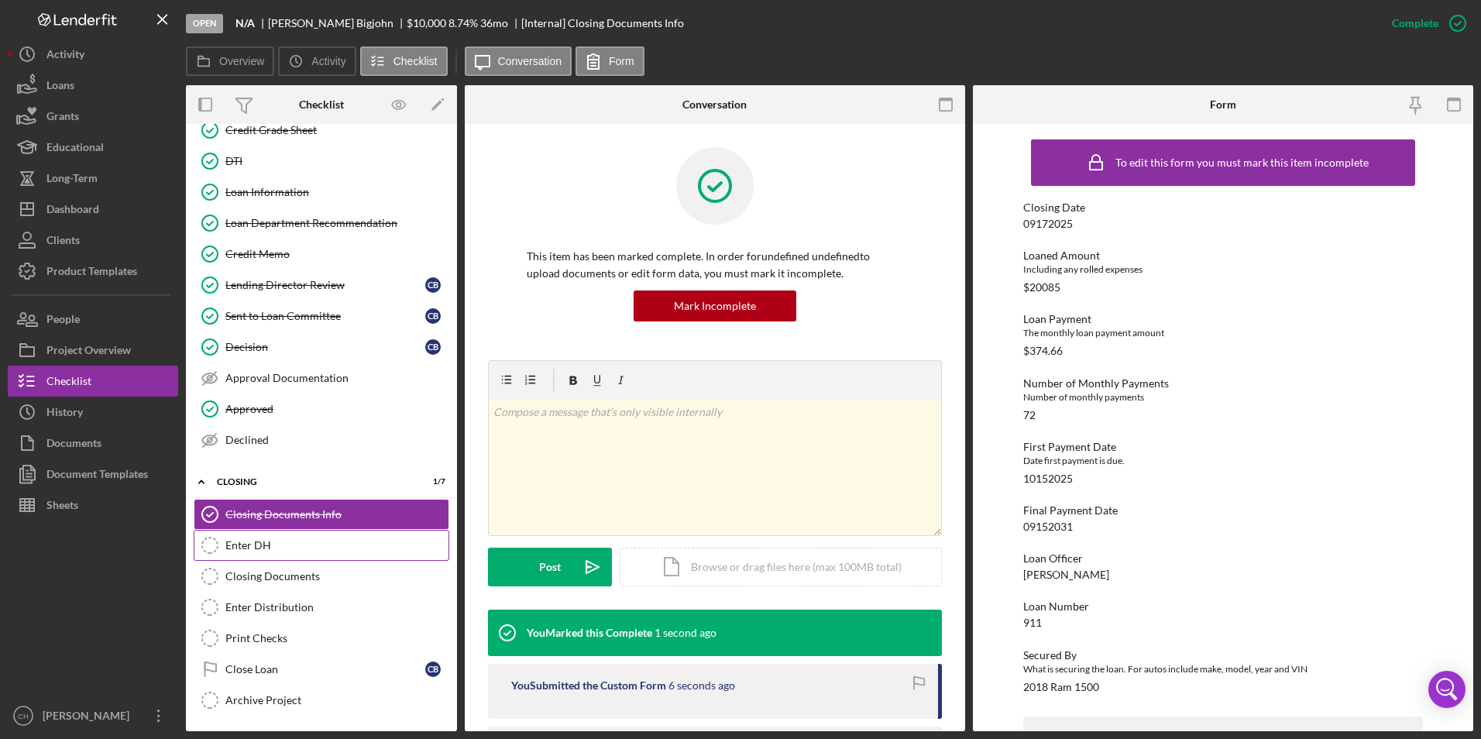
click at [269, 543] on div "Enter DH" at bounding box center [336, 545] width 223 height 12
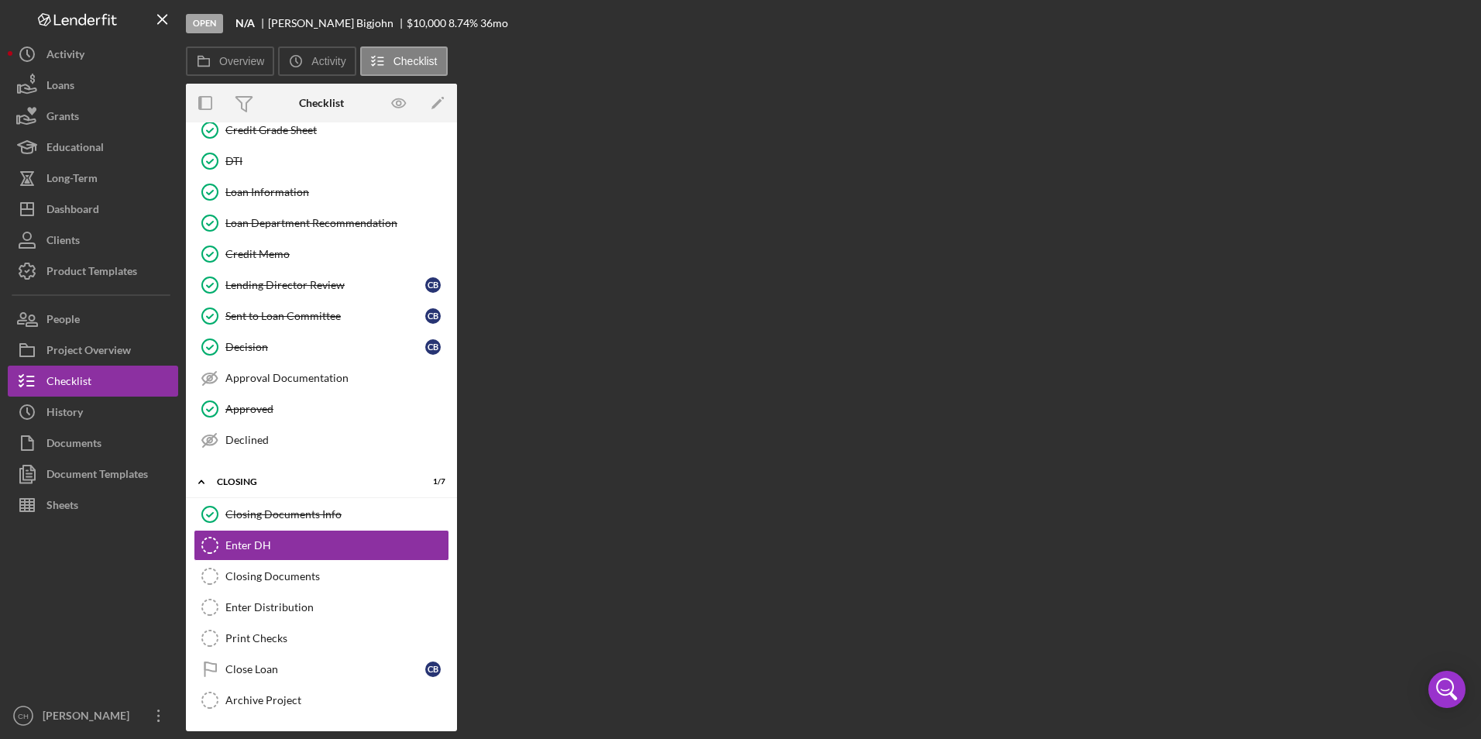
scroll to position [184, 0]
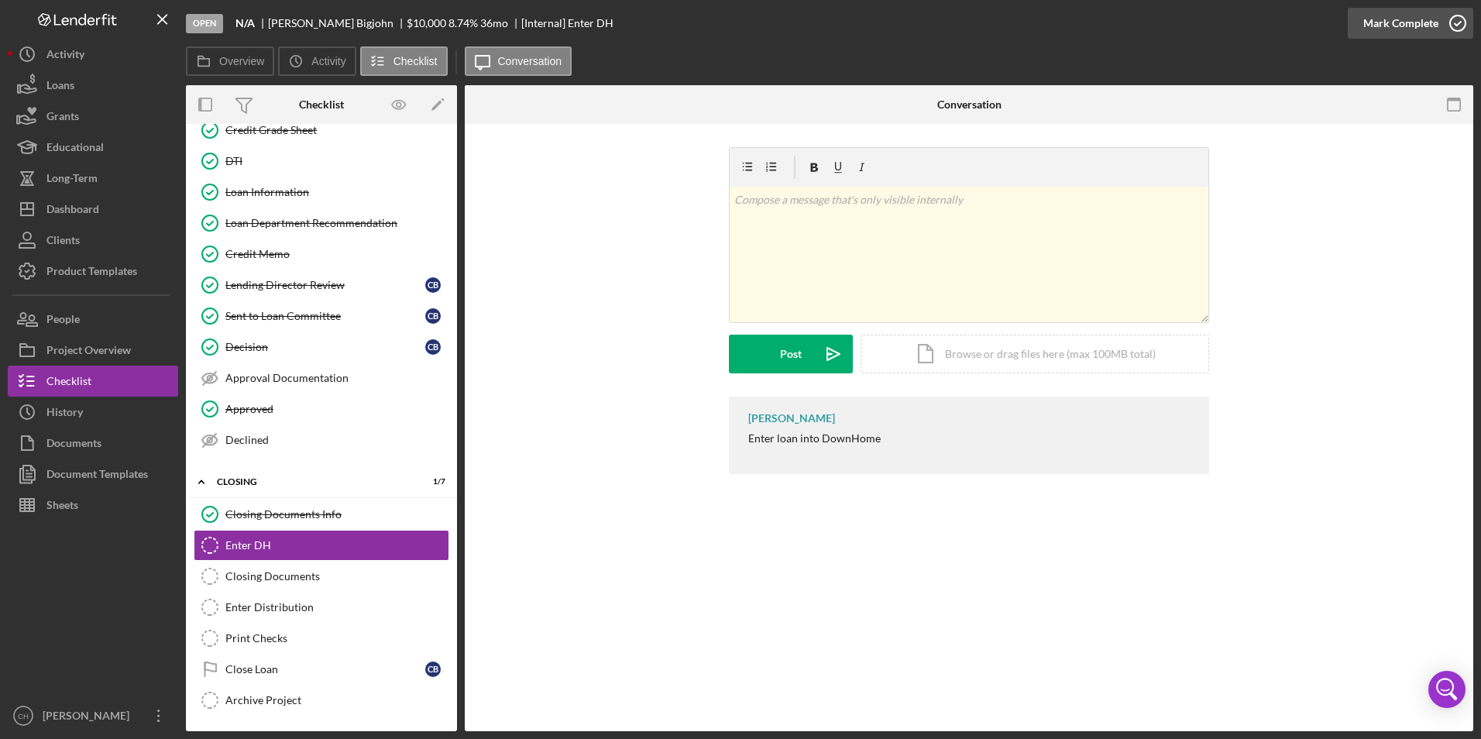
click at [1399, 23] on div "Mark Complete" at bounding box center [1400, 23] width 75 height 31
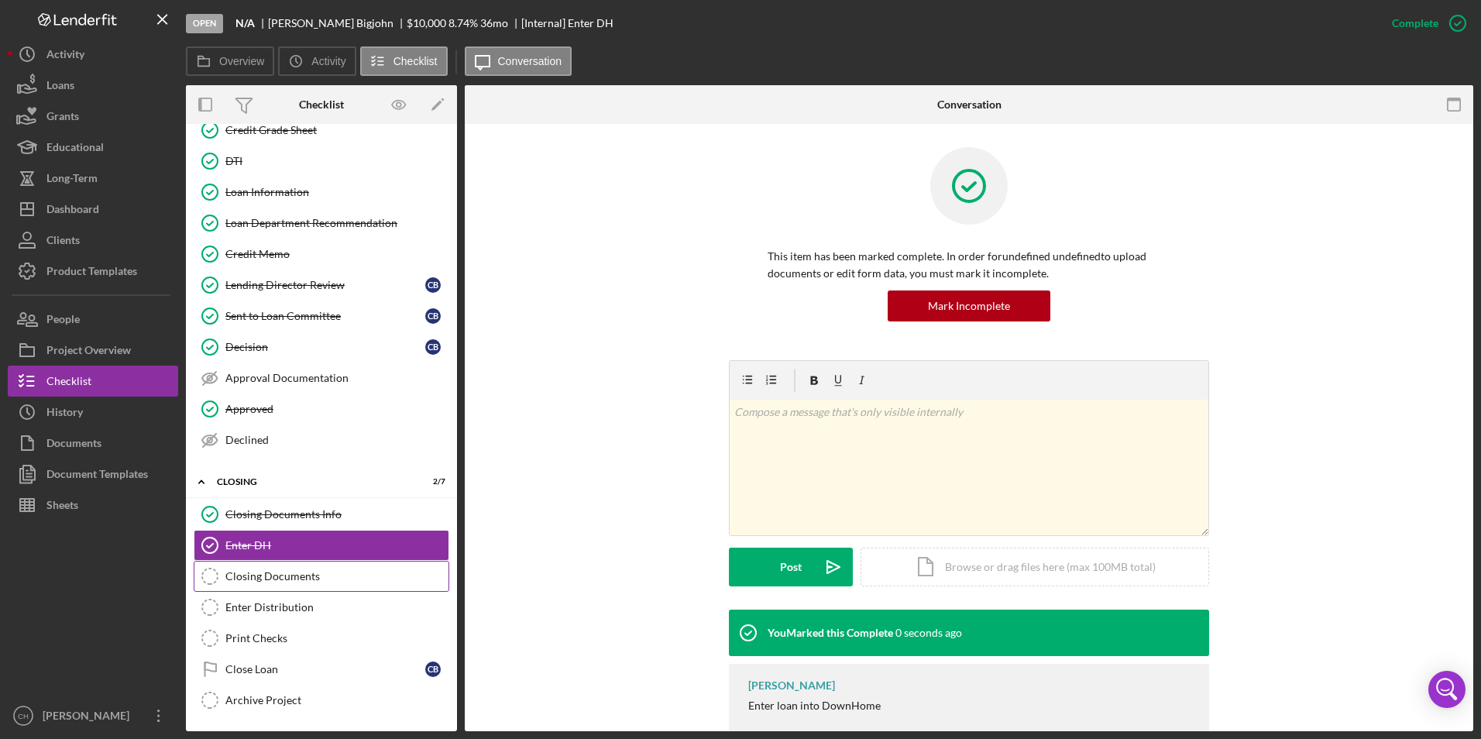
click at [288, 583] on link "Closing Documents Closing Documents" at bounding box center [322, 576] width 256 height 31
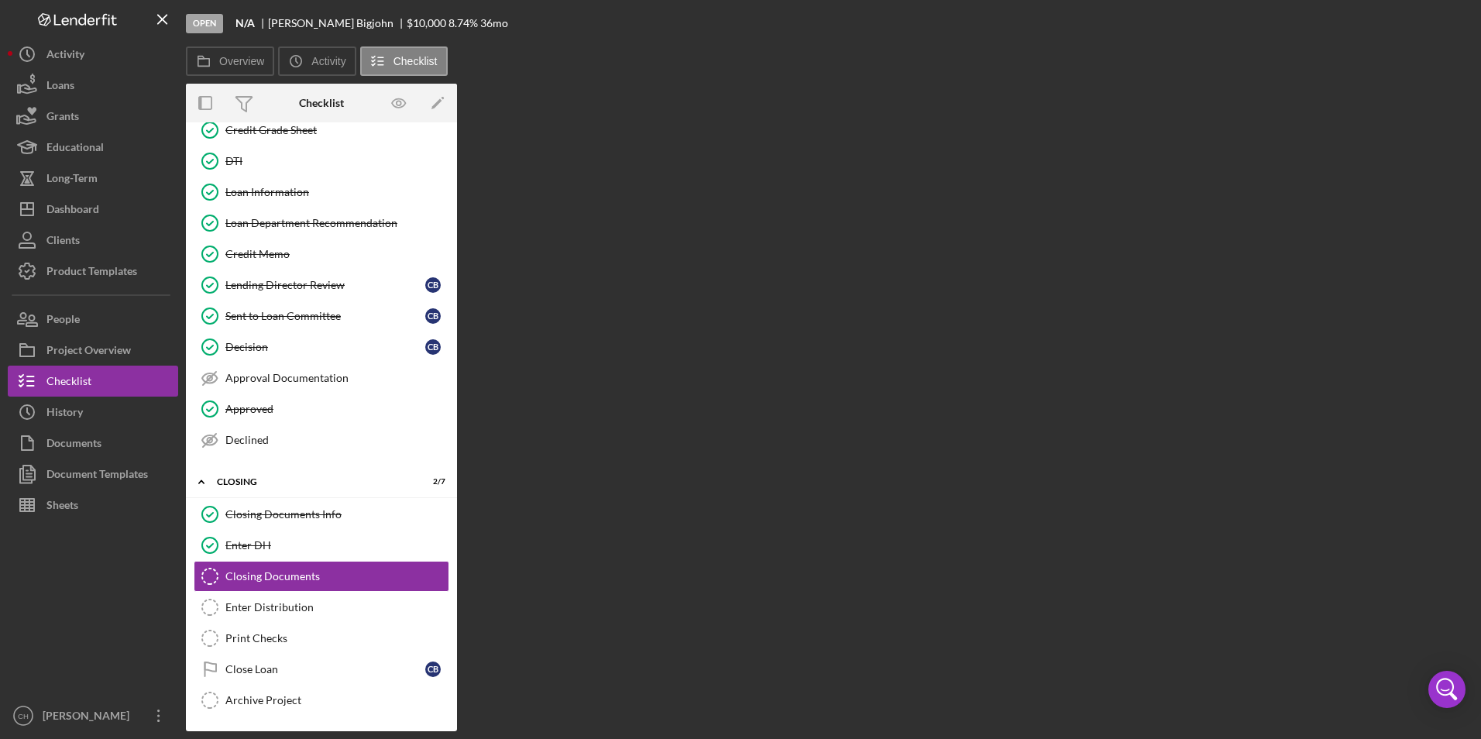
scroll to position [184, 0]
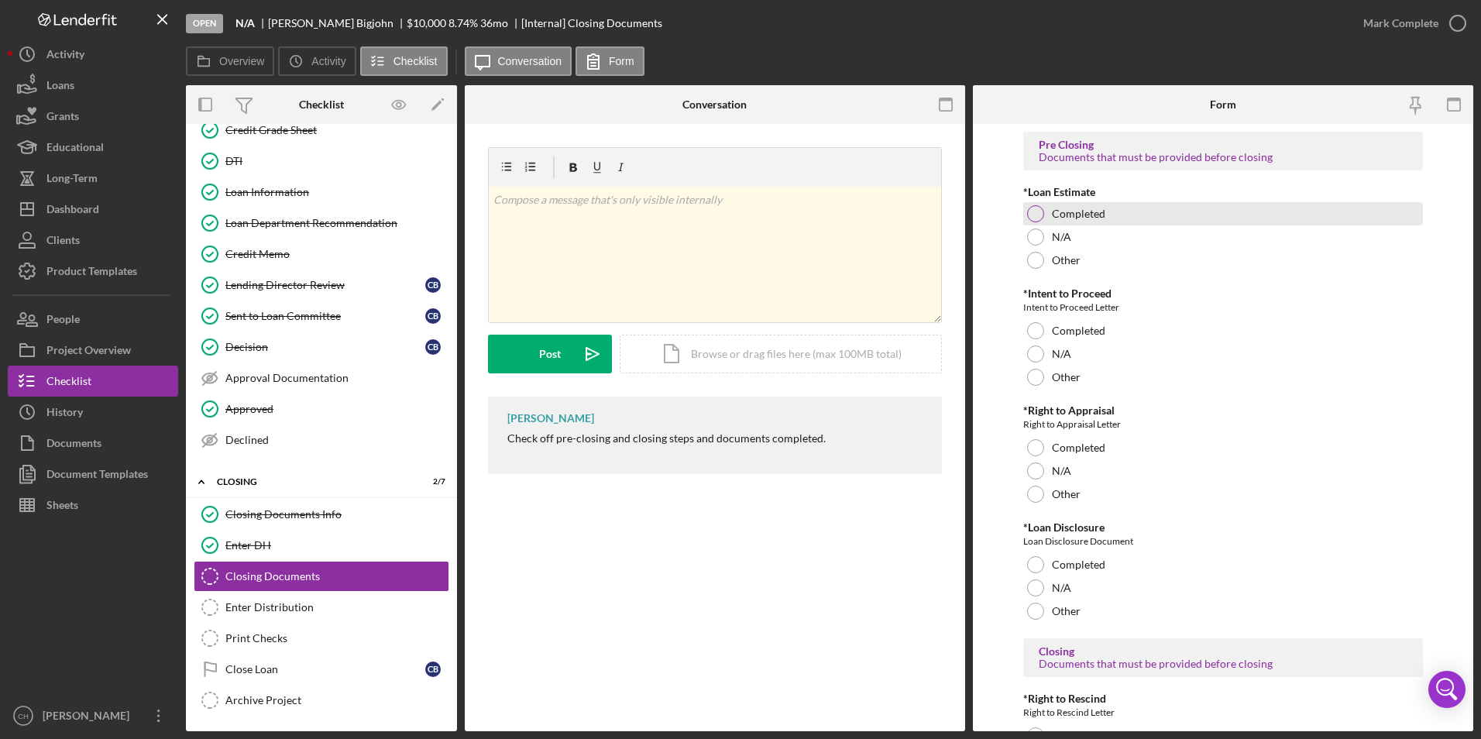
click at [1033, 209] on div at bounding box center [1035, 213] width 17 height 17
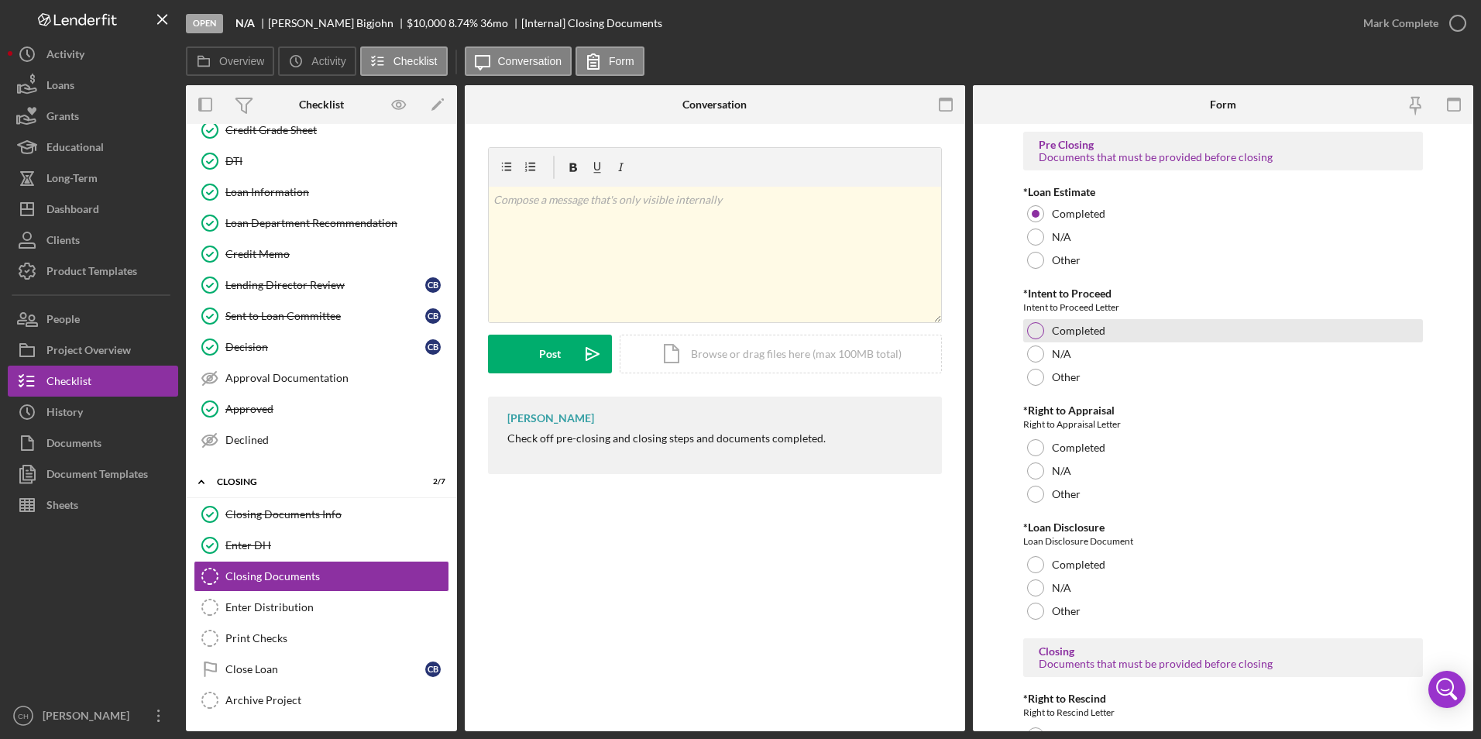
click at [1037, 326] on div at bounding box center [1035, 330] width 17 height 17
click at [1035, 465] on div at bounding box center [1035, 470] width 17 height 17
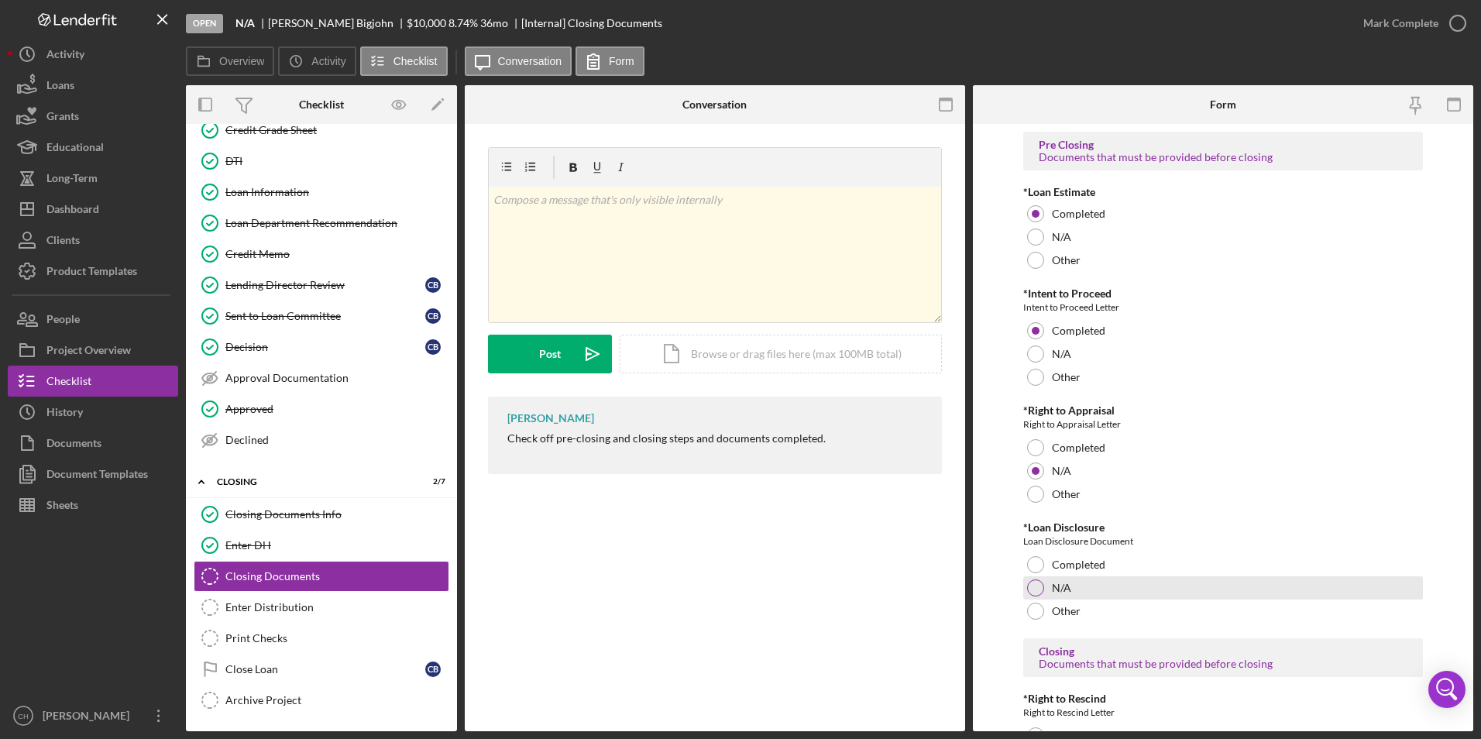
click at [1037, 583] on div at bounding box center [1035, 587] width 17 height 17
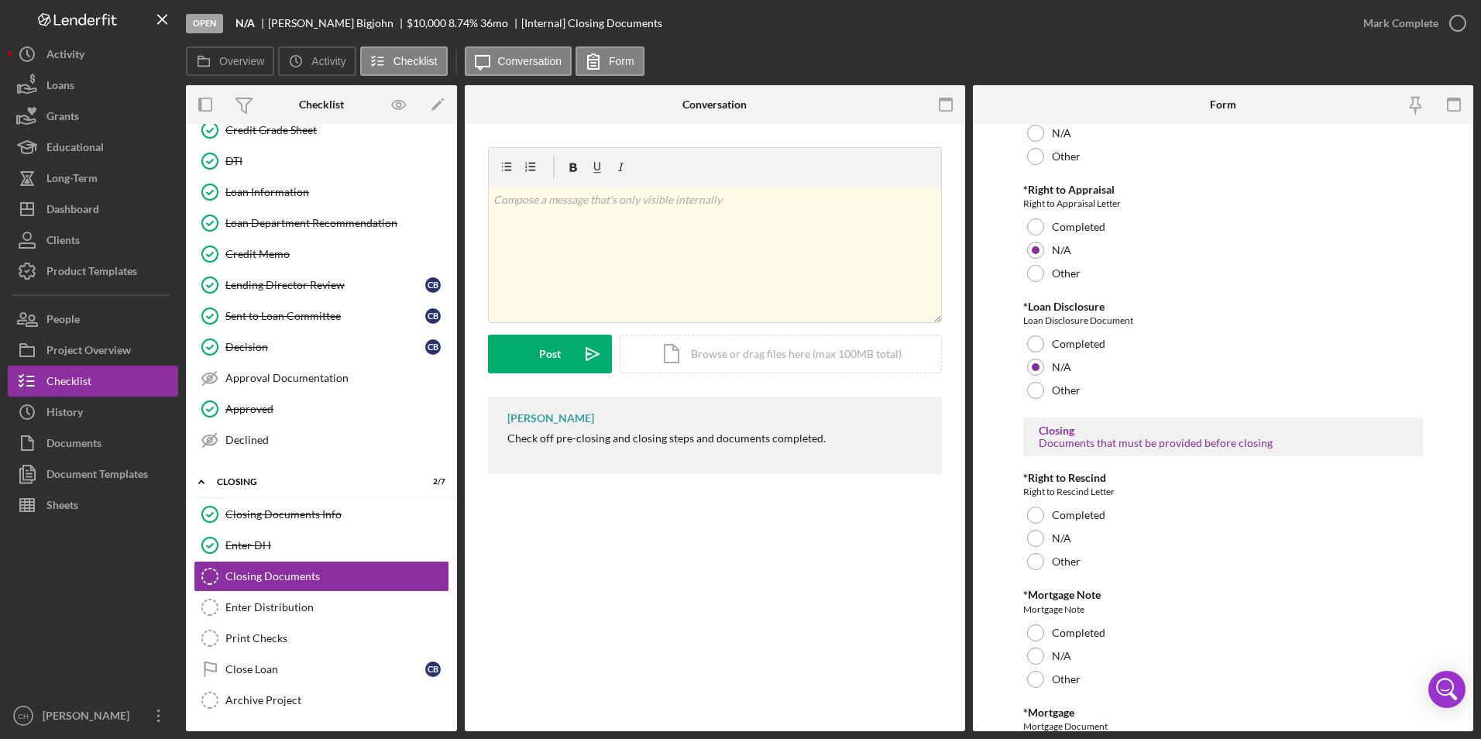
scroll to position [354, 0]
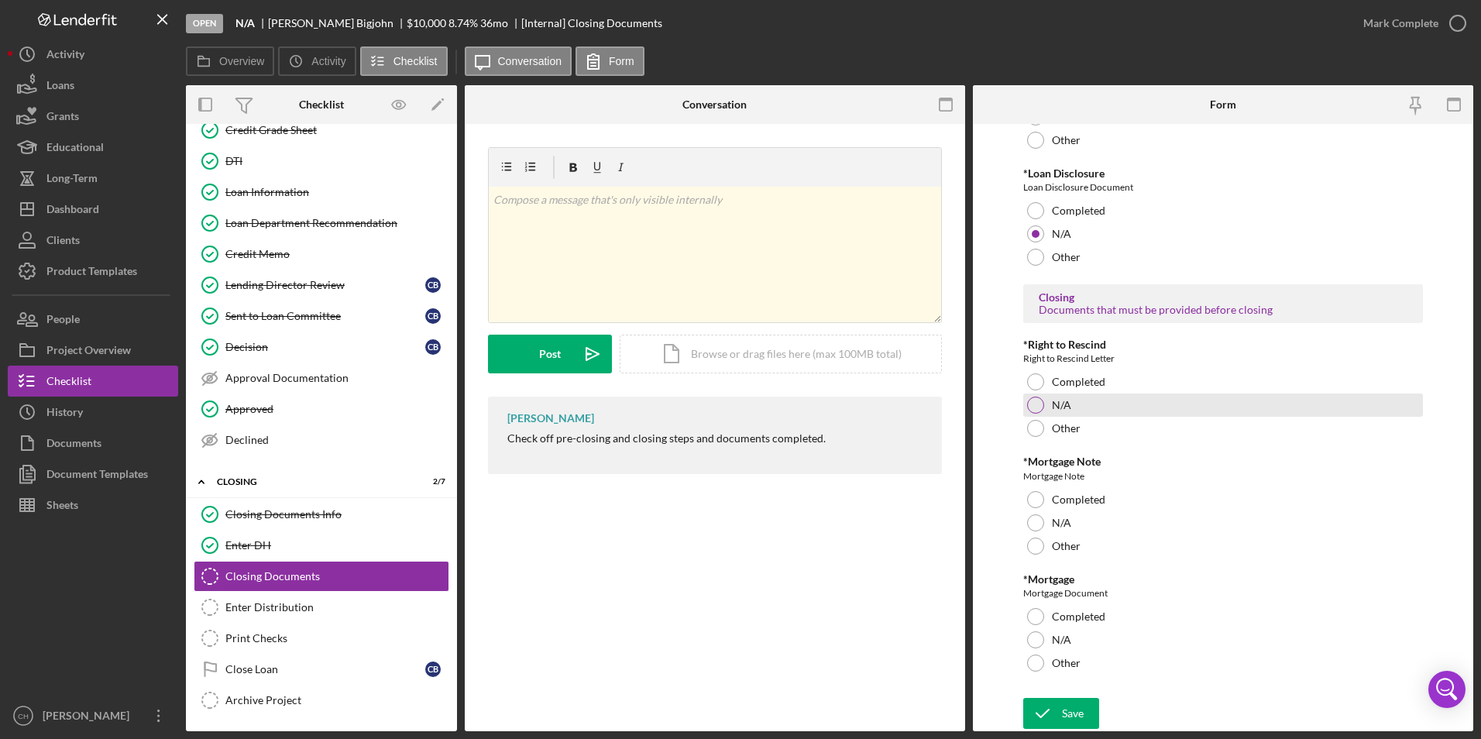
click at [1037, 403] on div at bounding box center [1035, 405] width 17 height 17
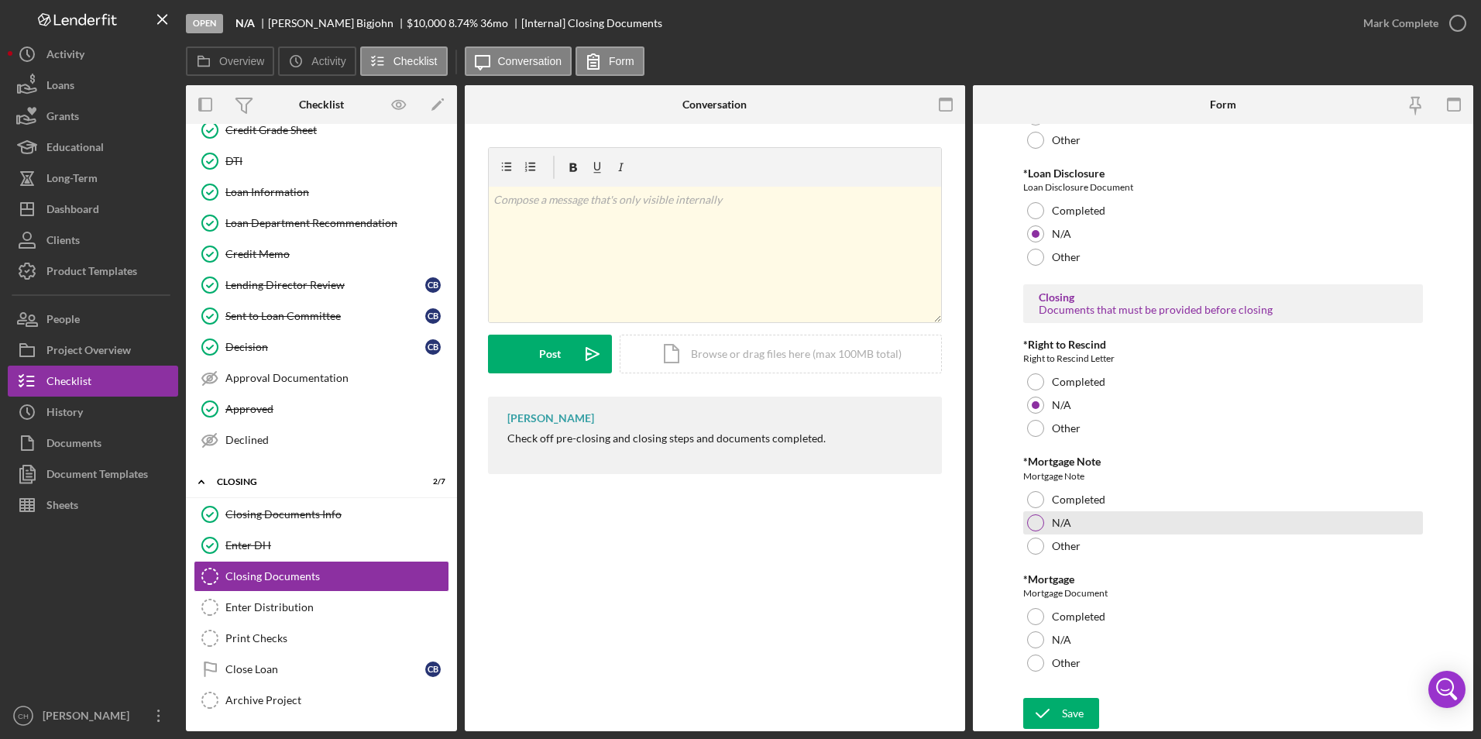
click at [1036, 529] on div at bounding box center [1035, 522] width 17 height 17
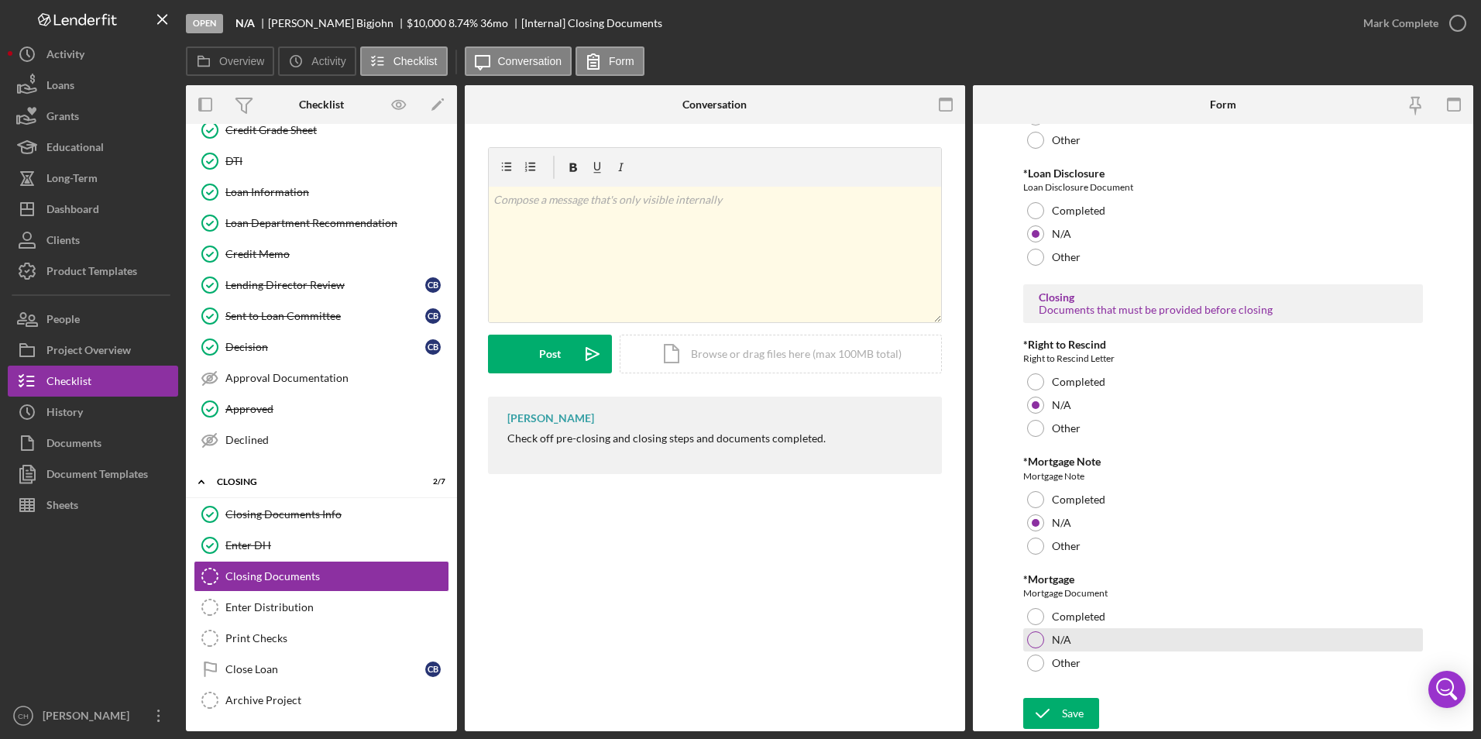
click at [1035, 642] on div at bounding box center [1035, 639] width 17 height 17
click at [1044, 705] on icon "submit" at bounding box center [1042, 713] width 39 height 39
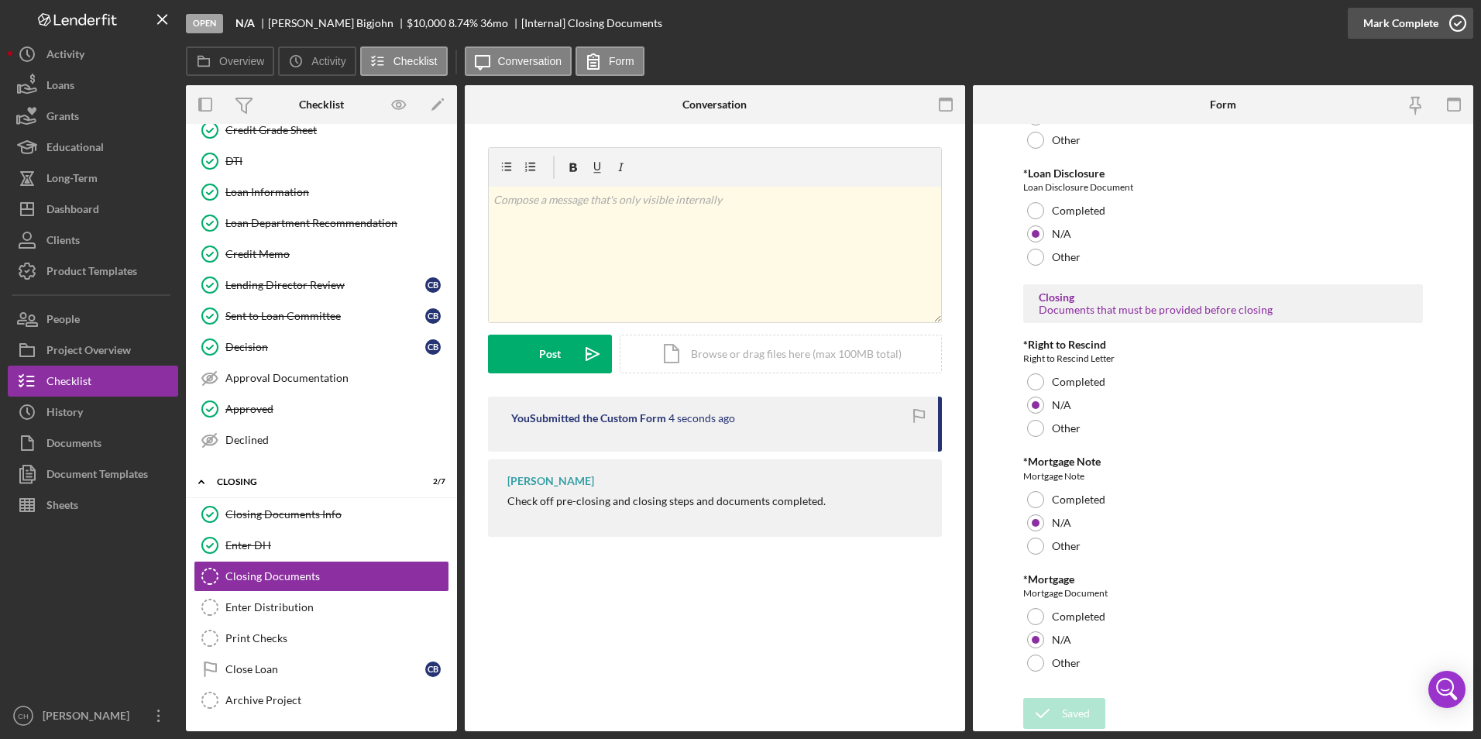
click at [1401, 22] on div "Mark Complete" at bounding box center [1400, 23] width 75 height 31
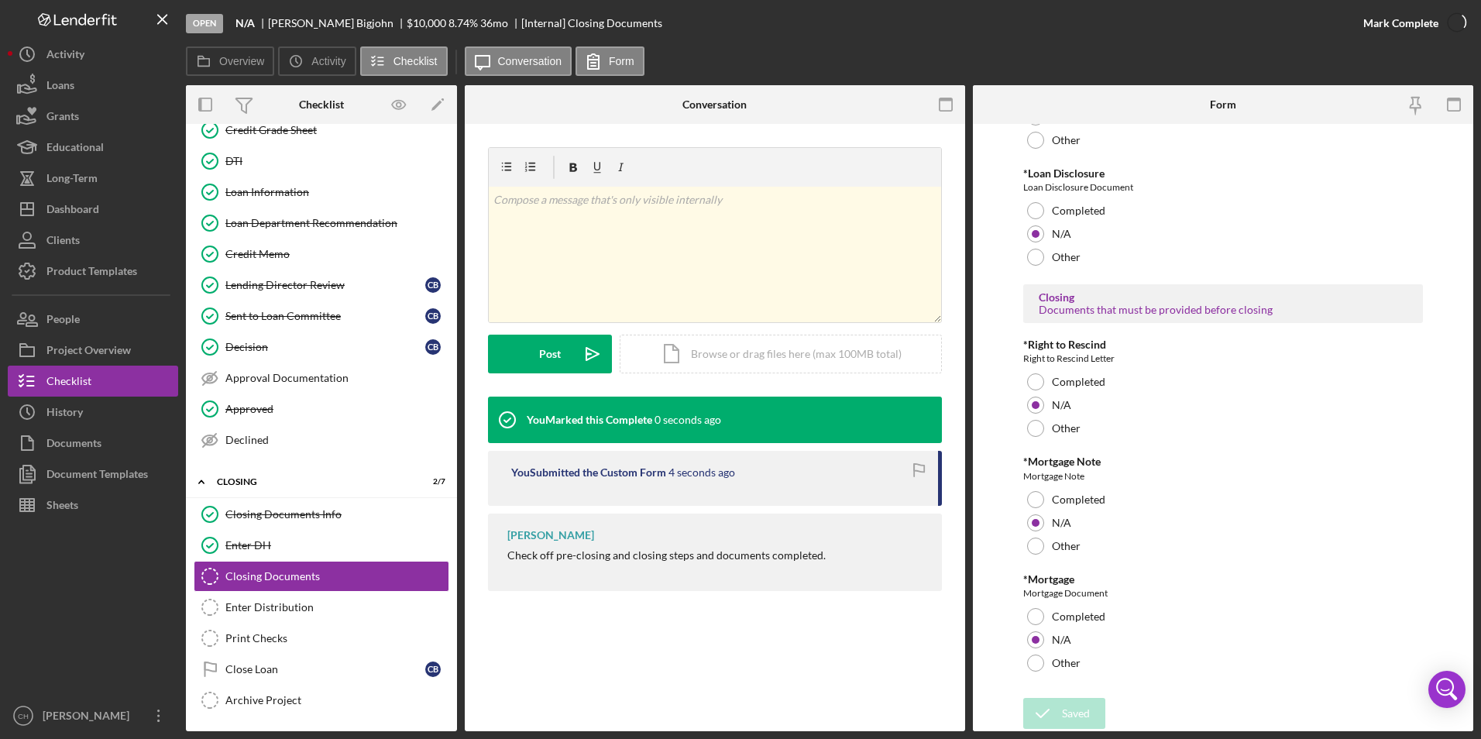
scroll to position [416, 0]
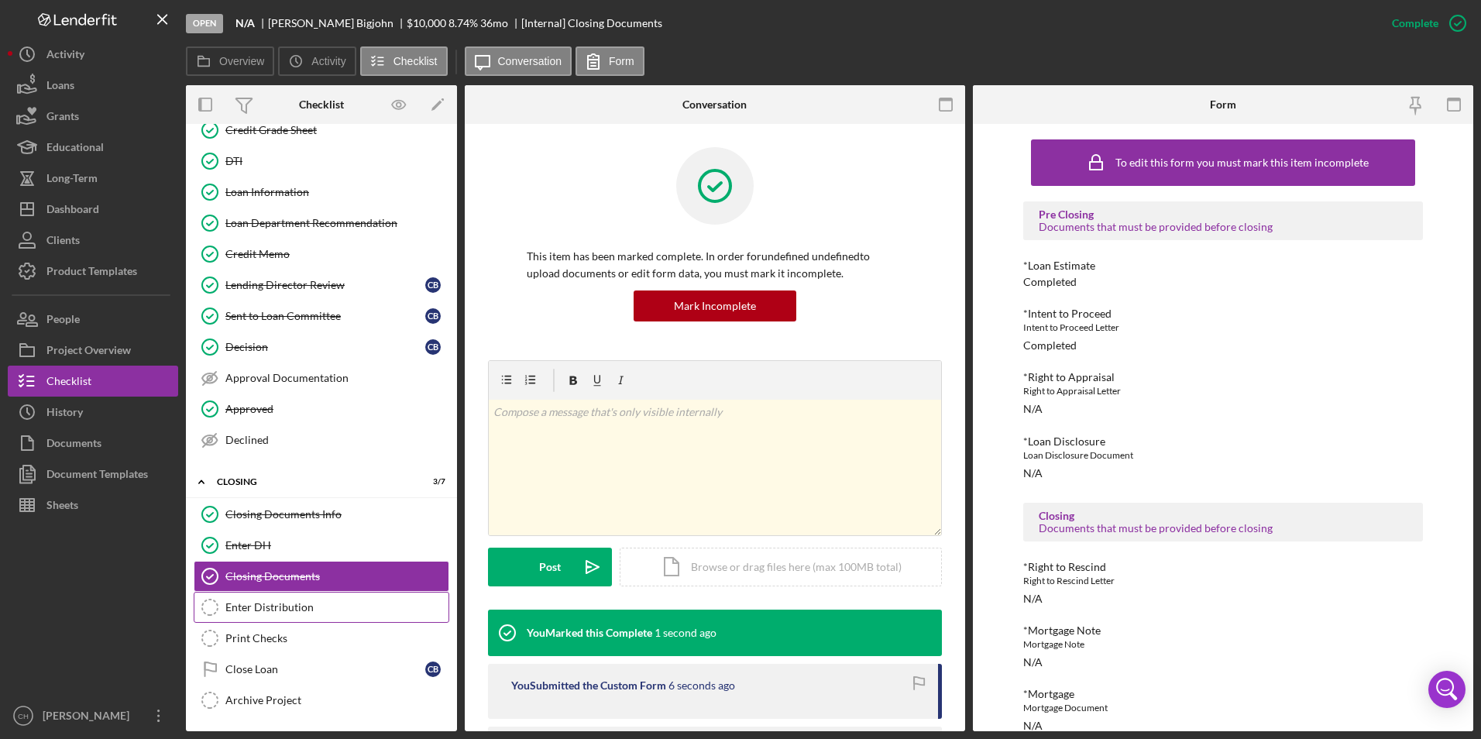
click at [262, 599] on link "Enter Distribution Enter Distribution" at bounding box center [322, 607] width 256 height 31
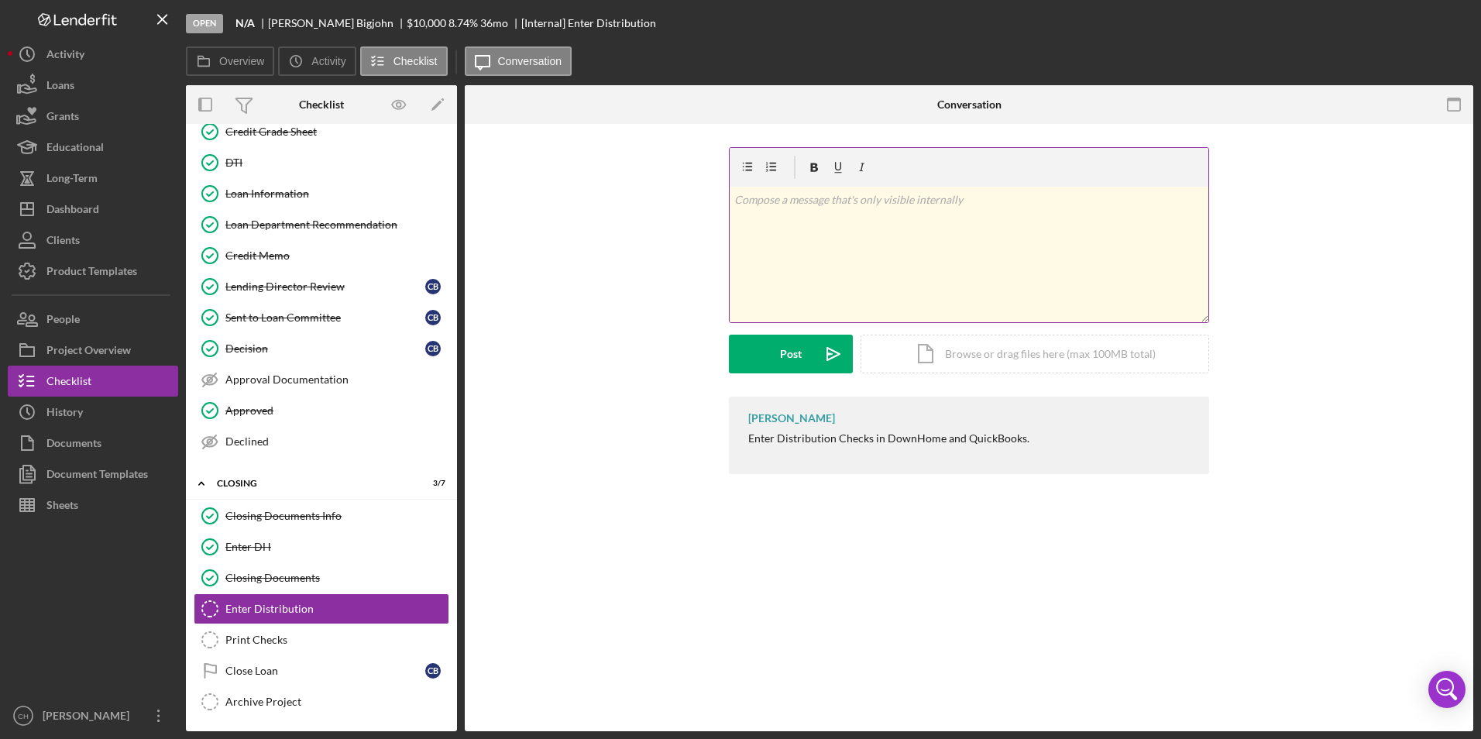
scroll to position [184, 0]
click at [1407, 24] on div "Mark Complete" at bounding box center [1400, 23] width 75 height 31
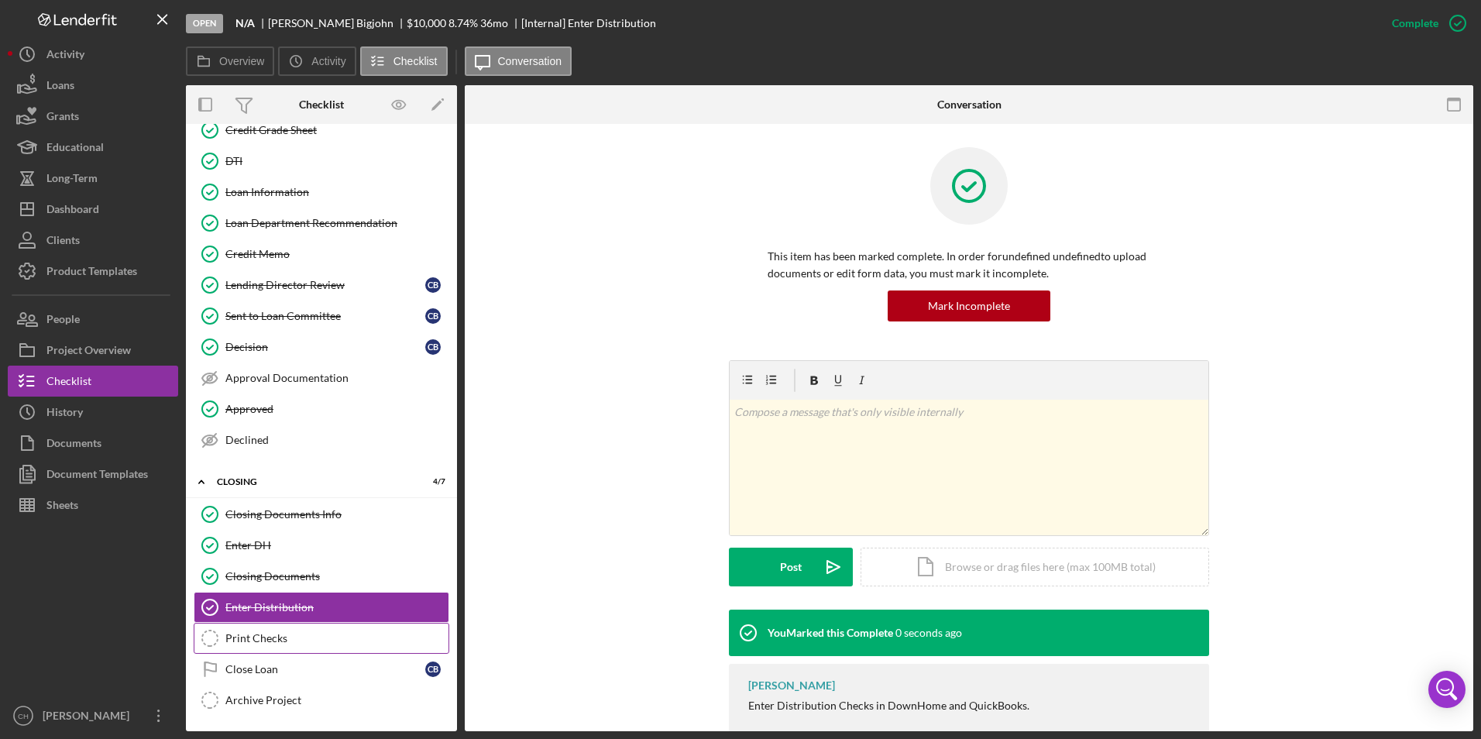
click at [292, 637] on div "Print Checks" at bounding box center [336, 638] width 223 height 12
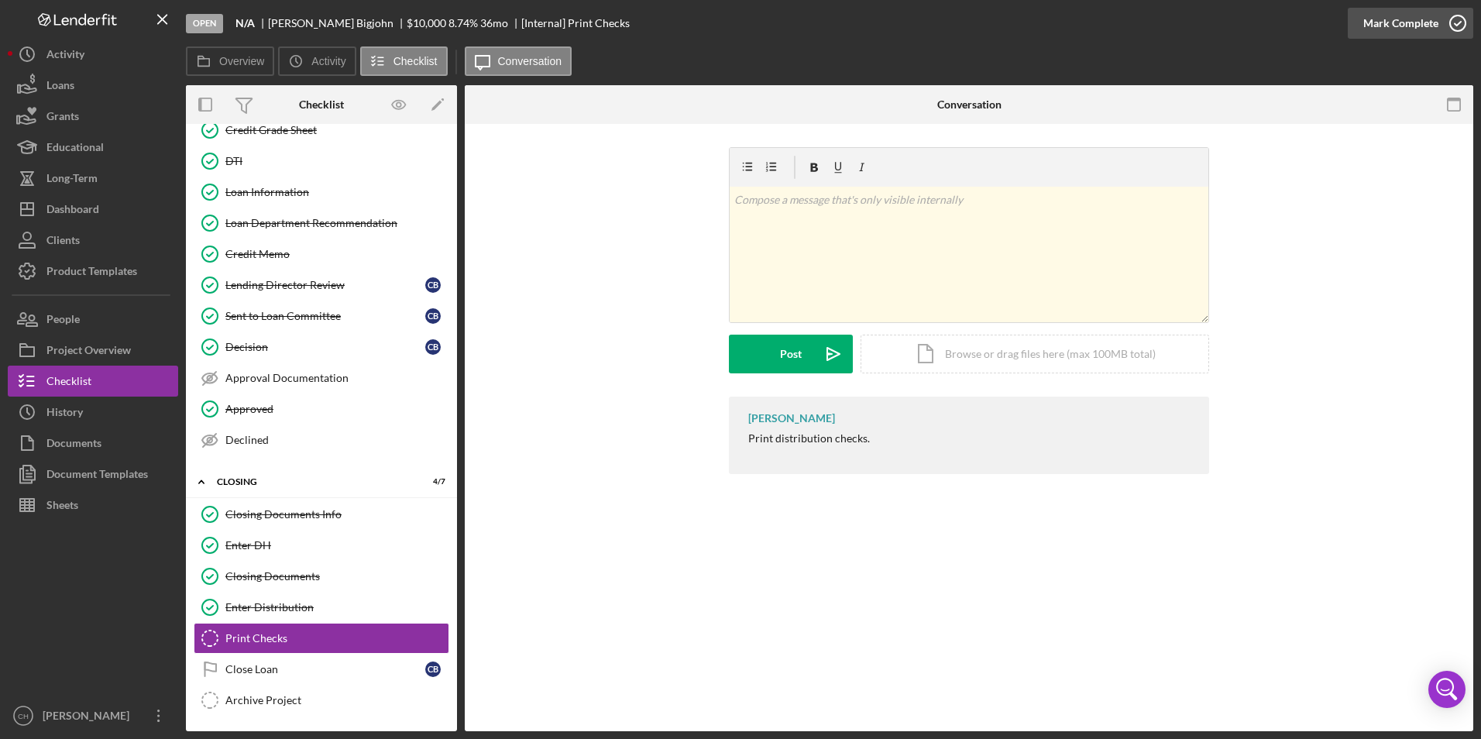
click at [1418, 19] on div "Mark Complete" at bounding box center [1400, 23] width 75 height 31
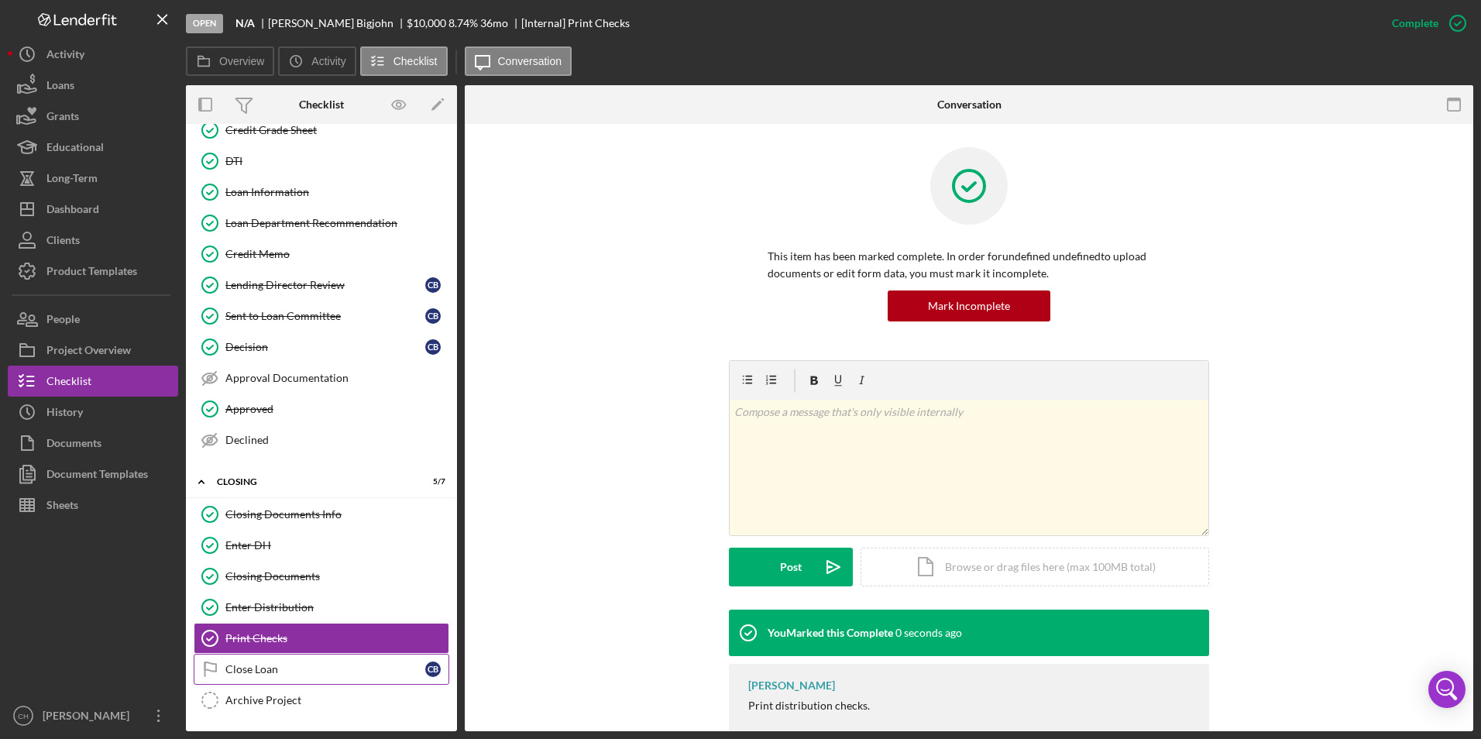
click at [245, 678] on link "Close Loan Close Loan C B" at bounding box center [322, 669] width 256 height 31
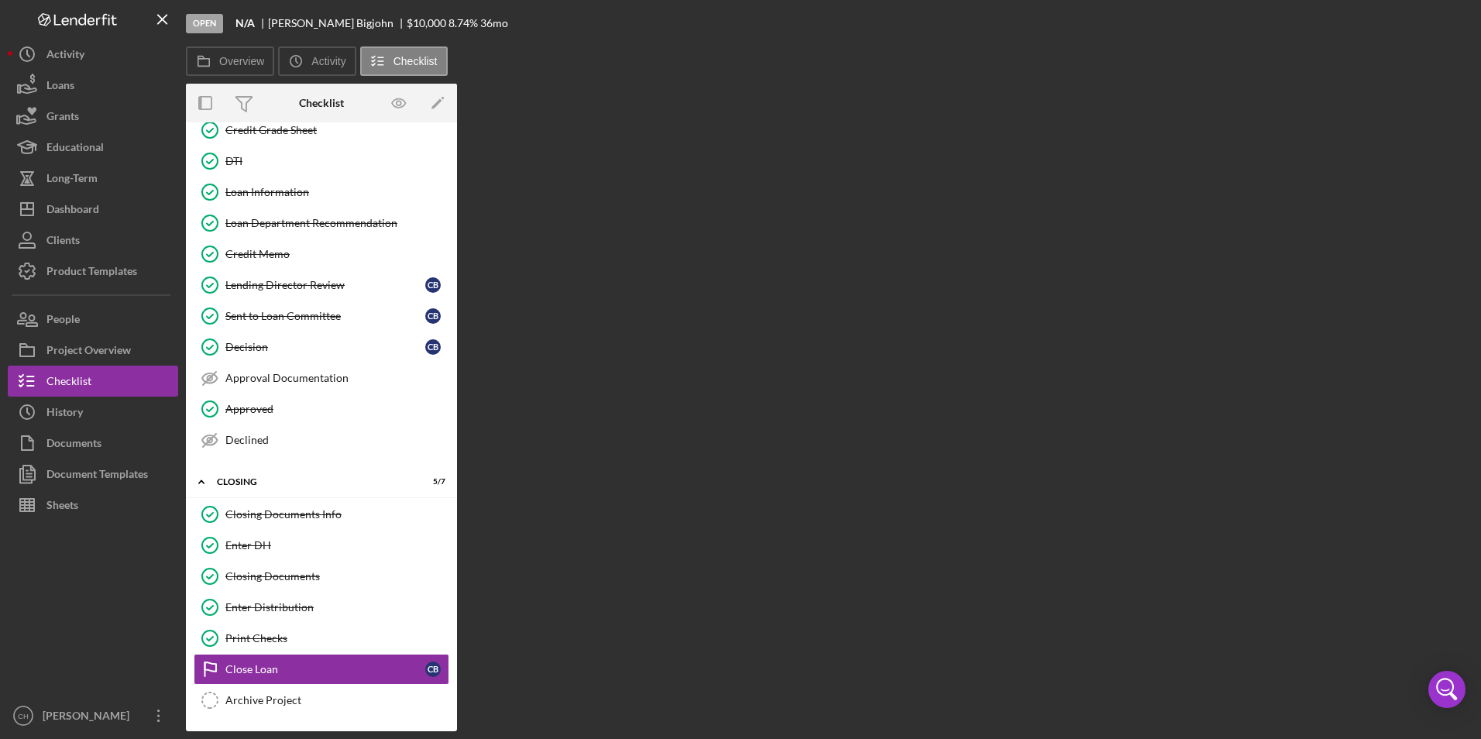
scroll to position [184, 0]
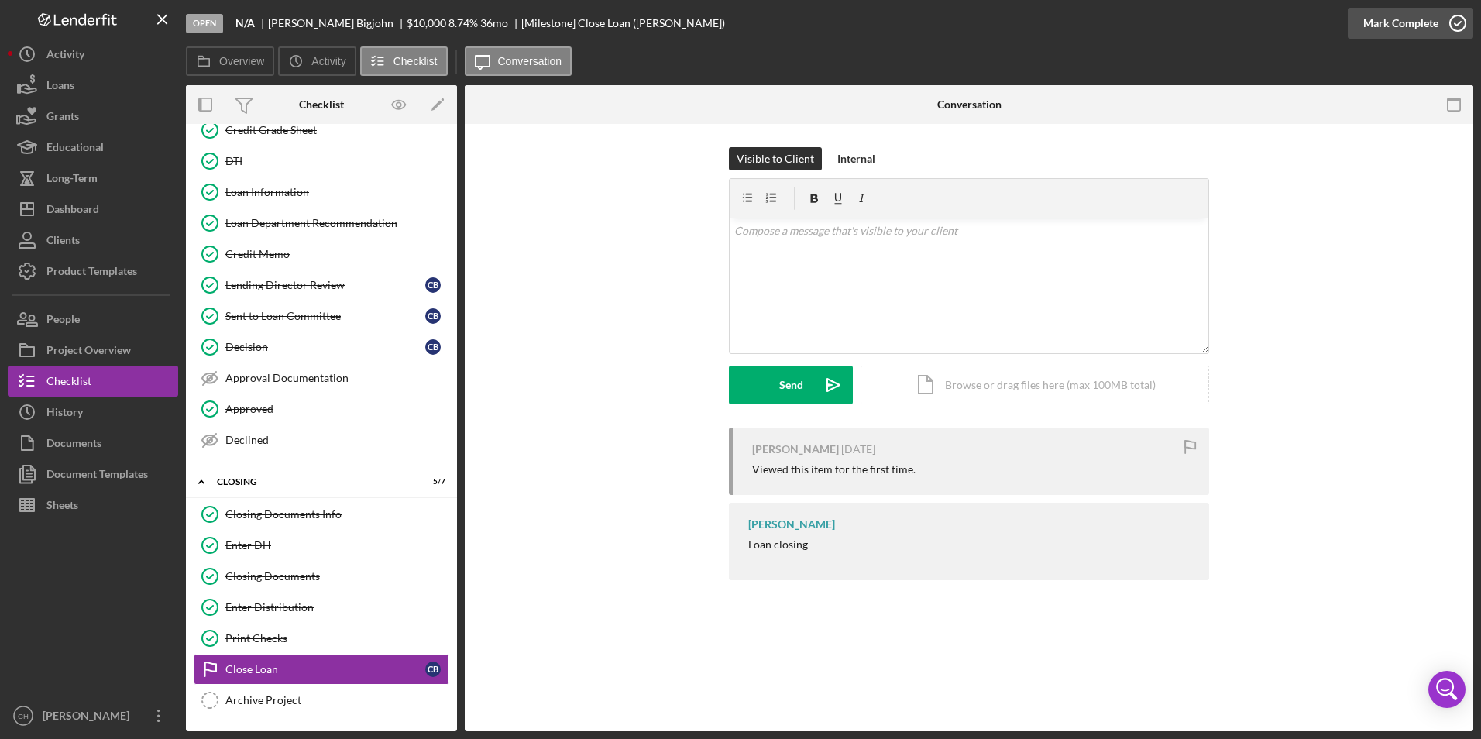
click at [1431, 15] on div "Mark Complete" at bounding box center [1400, 23] width 75 height 31
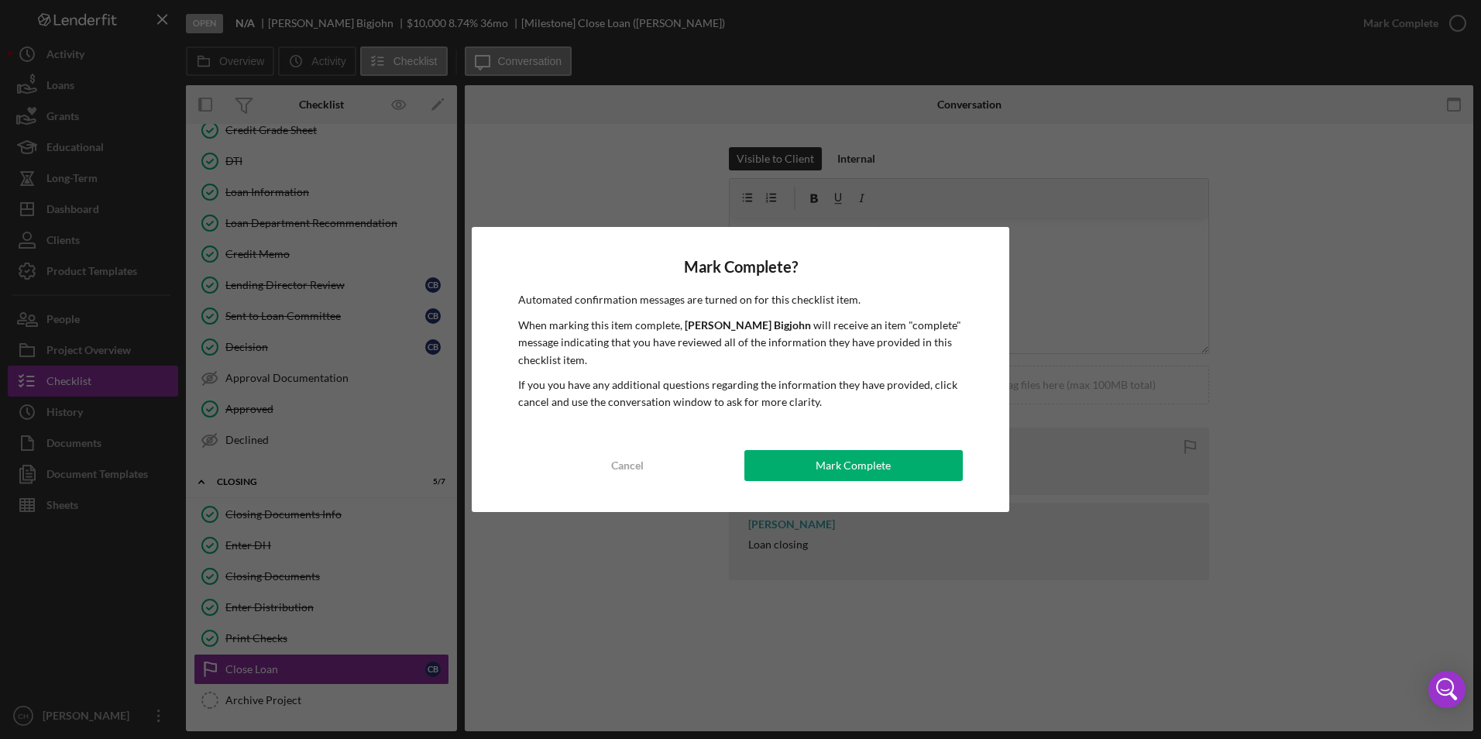
click at [896, 467] on button "Mark Complete" at bounding box center [853, 465] width 218 height 31
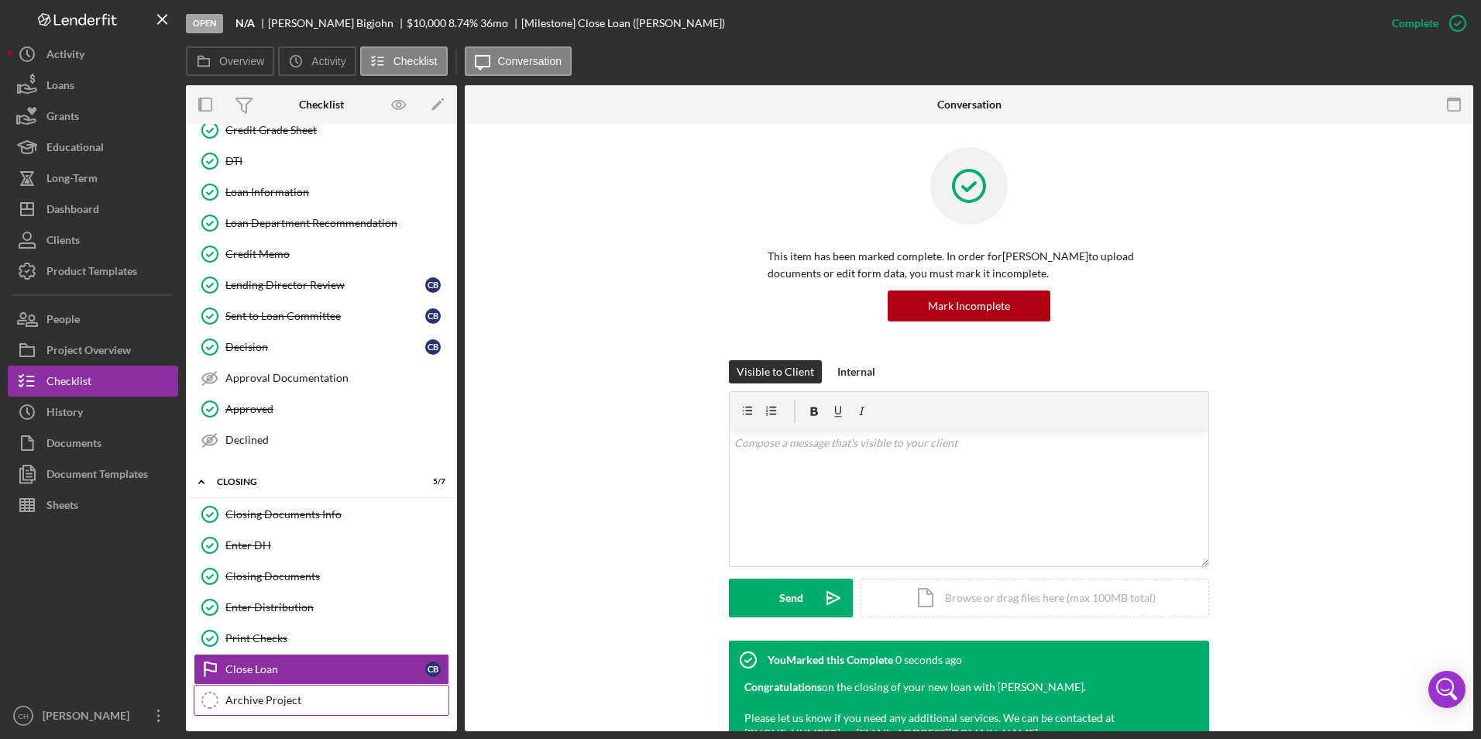
click at [222, 701] on icon "Archive Project" at bounding box center [210, 700] width 39 height 39
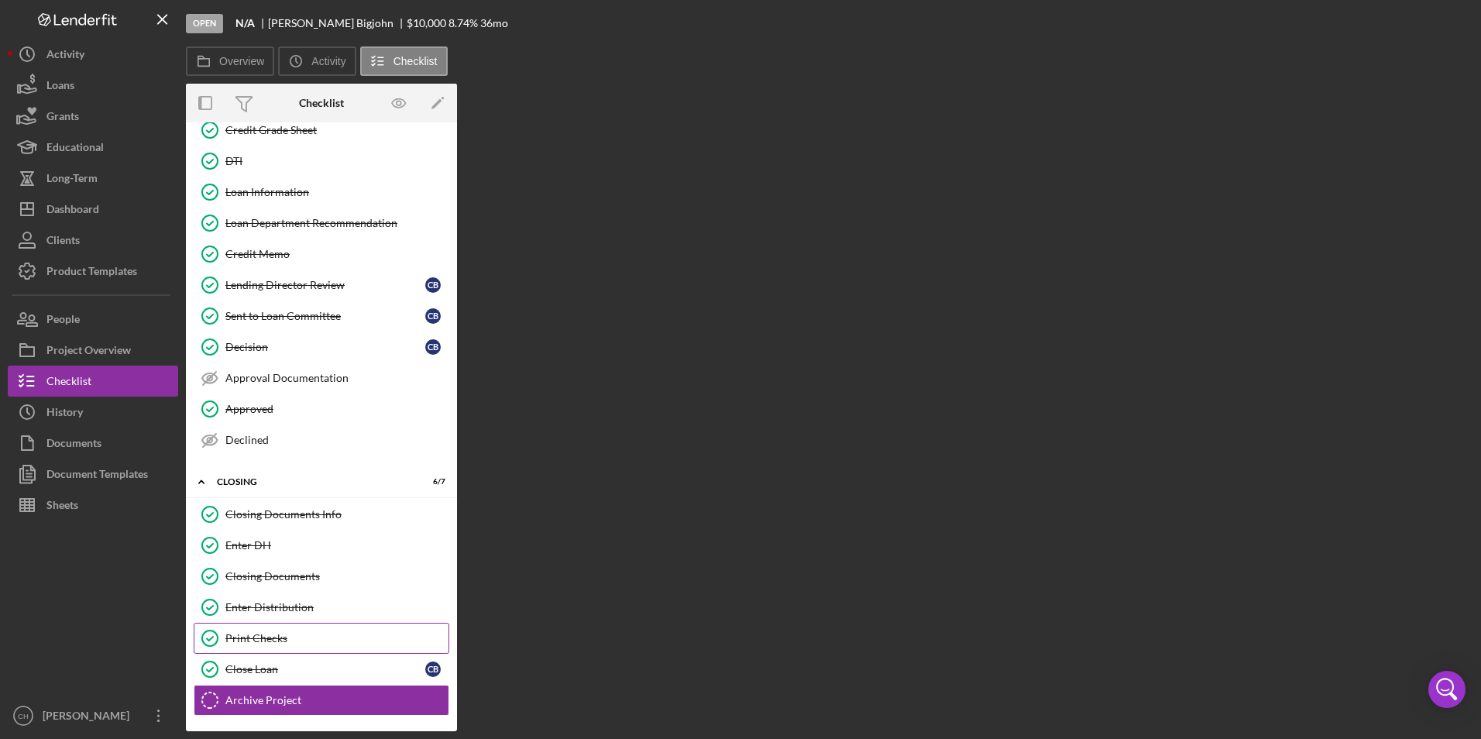
scroll to position [184, 0]
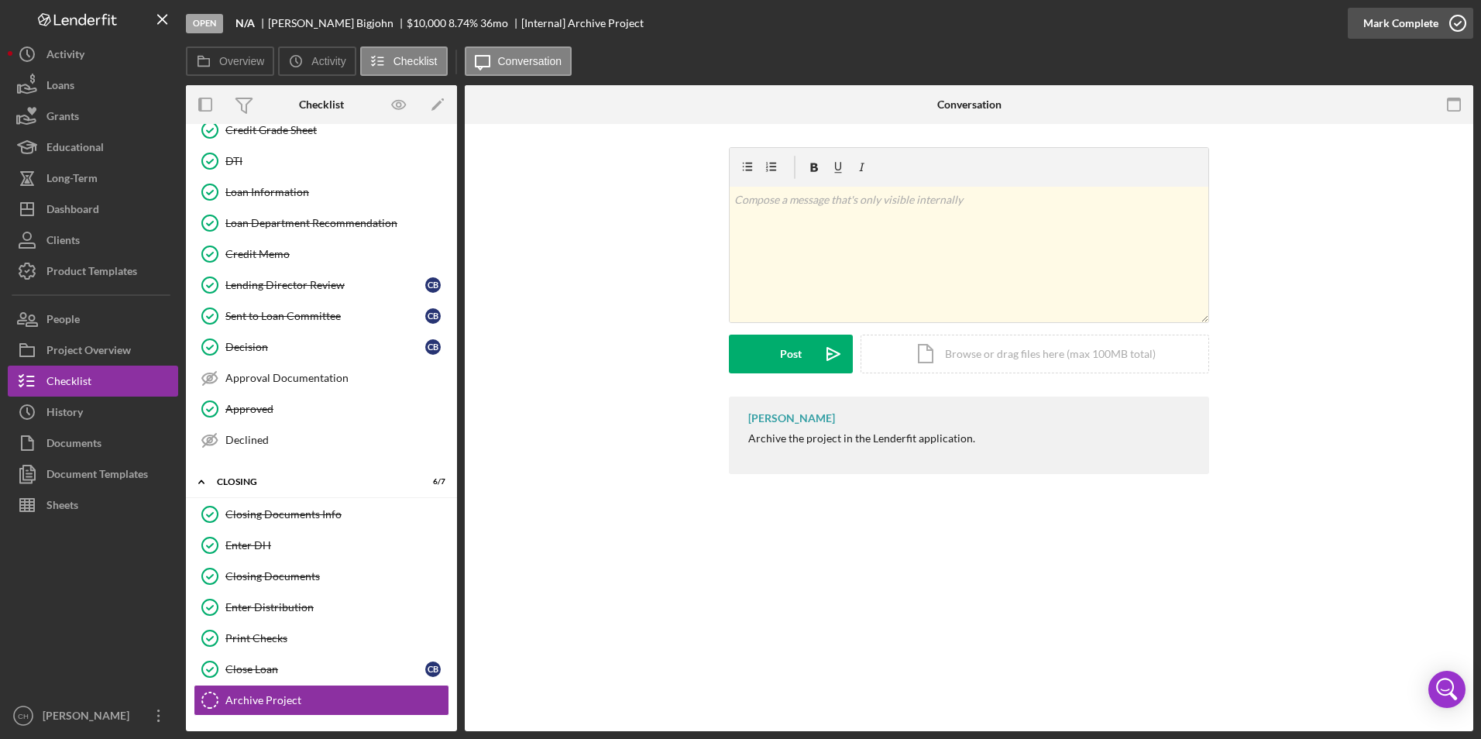
click at [1379, 25] on div "Mark Complete" at bounding box center [1400, 23] width 75 height 31
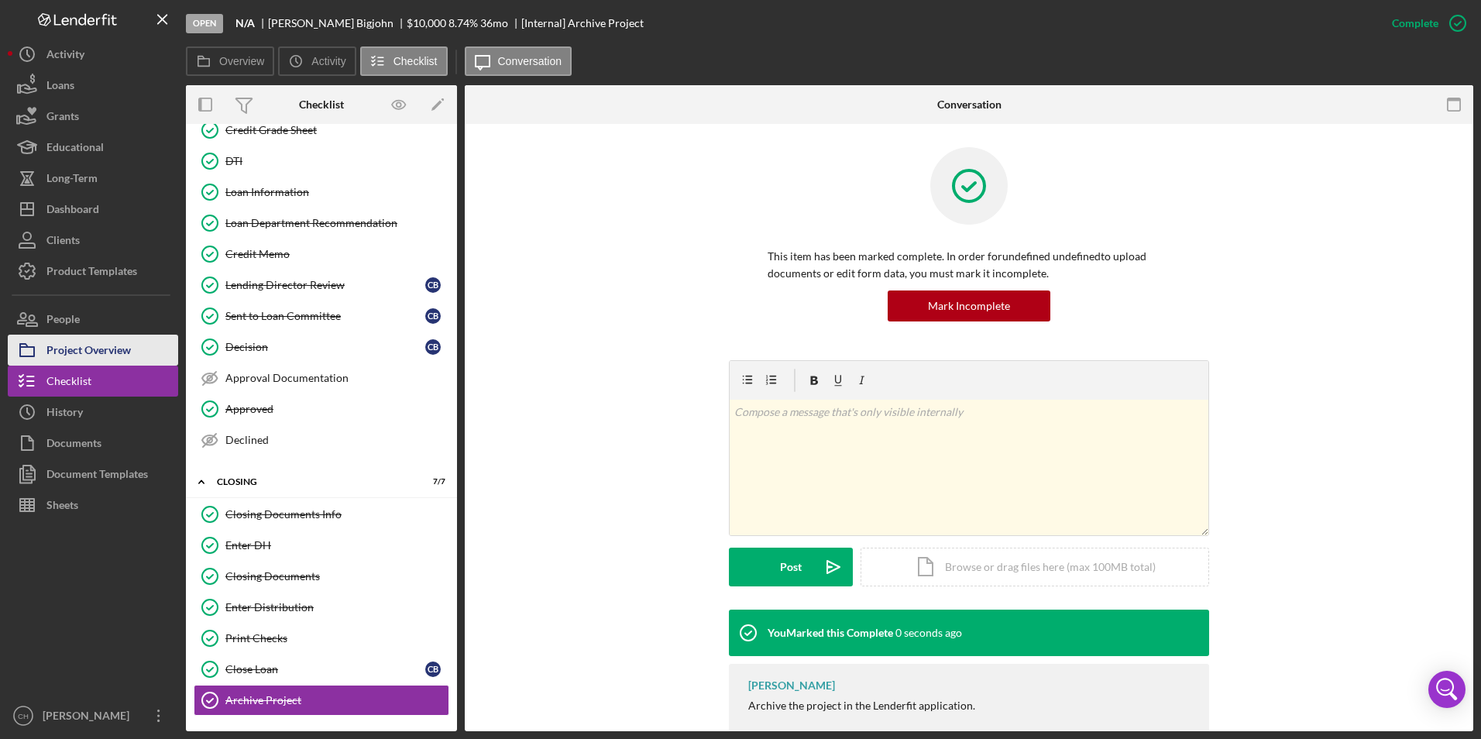
click at [90, 345] on div "Project Overview" at bounding box center [88, 352] width 84 height 35
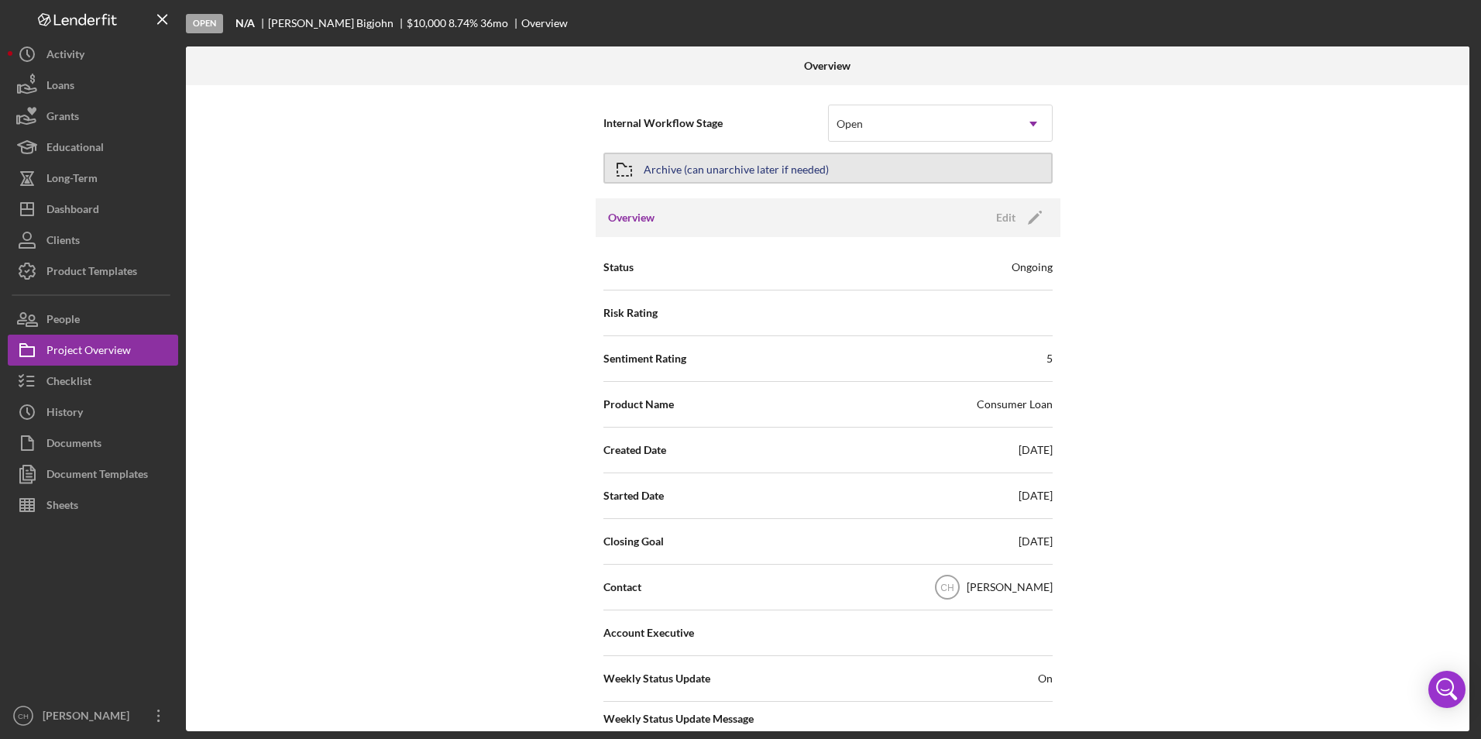
click at [702, 167] on div "Archive (can unarchive later if needed)" at bounding box center [736, 168] width 185 height 28
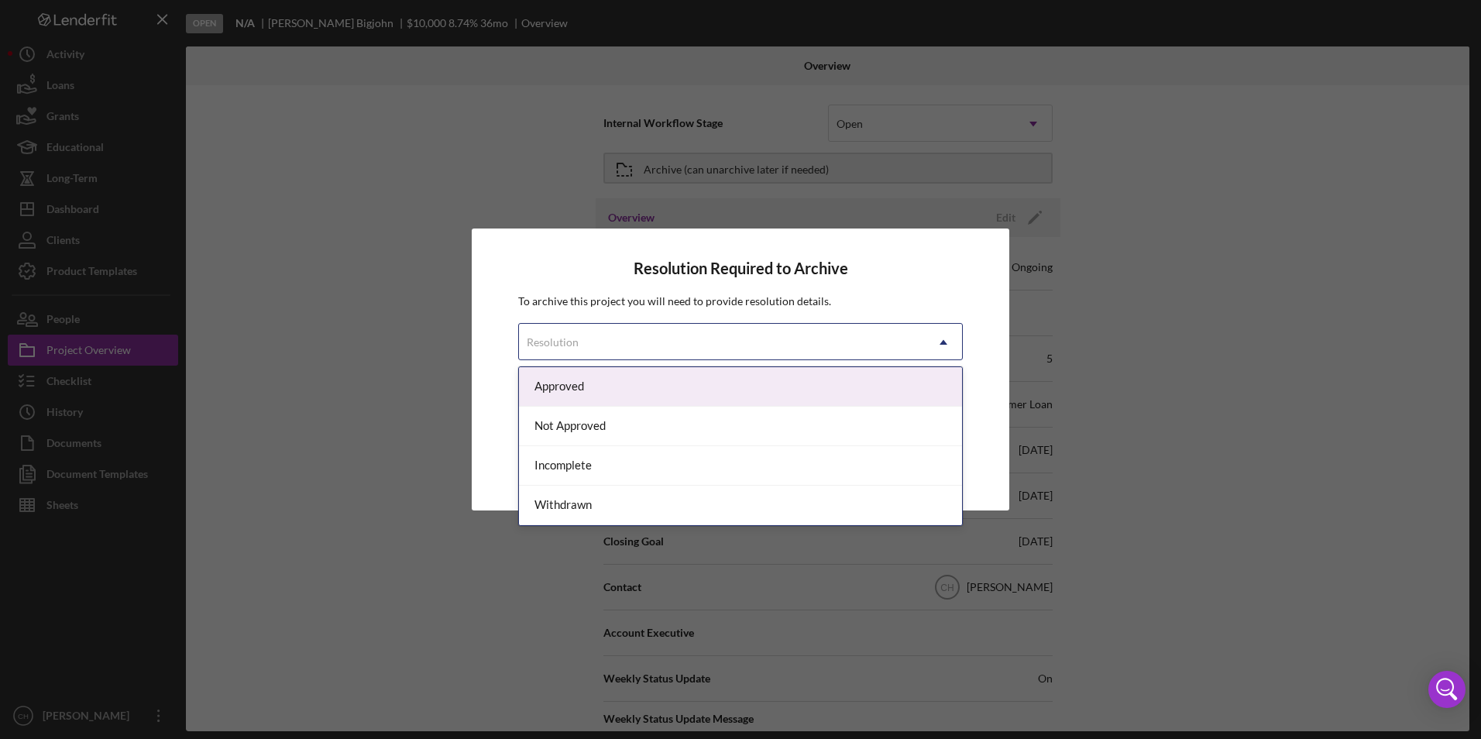
click at [603, 339] on div "Resolution" at bounding box center [722, 343] width 406 height 36
click at [598, 387] on div "Approved" at bounding box center [740, 387] width 443 height 40
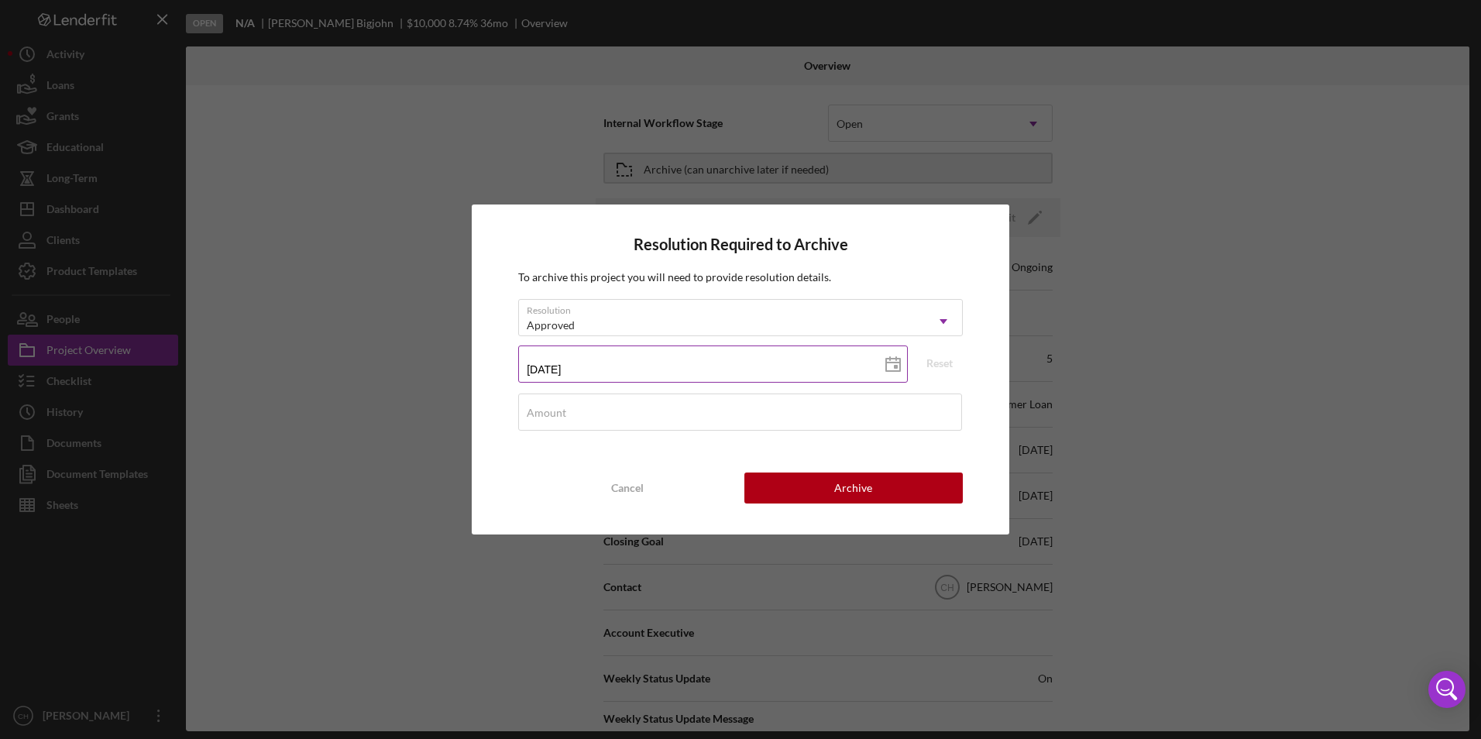
click at [600, 376] on input "[DATE]" at bounding box center [713, 364] width 390 height 37
click at [896, 370] on polygon at bounding box center [893, 365] width 14 height 12
type input "[DATE]"
click at [572, 407] on div "Amount" at bounding box center [740, 413] width 445 height 39
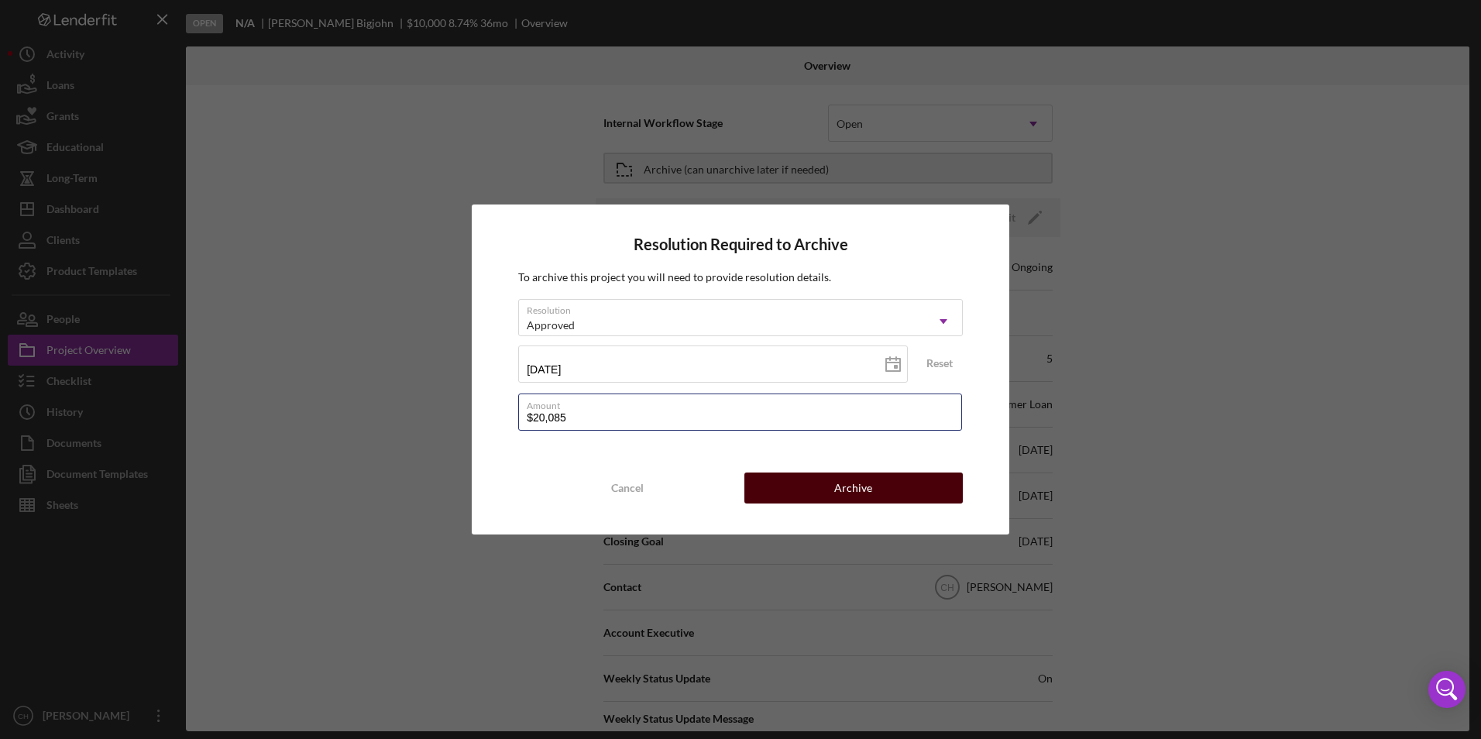
type input "$20,085"
drag, startPoint x: 819, startPoint y: 480, endPoint x: 824, endPoint y: 469, distance: 12.1
click at [818, 483] on button "Archive" at bounding box center [853, 488] width 218 height 31
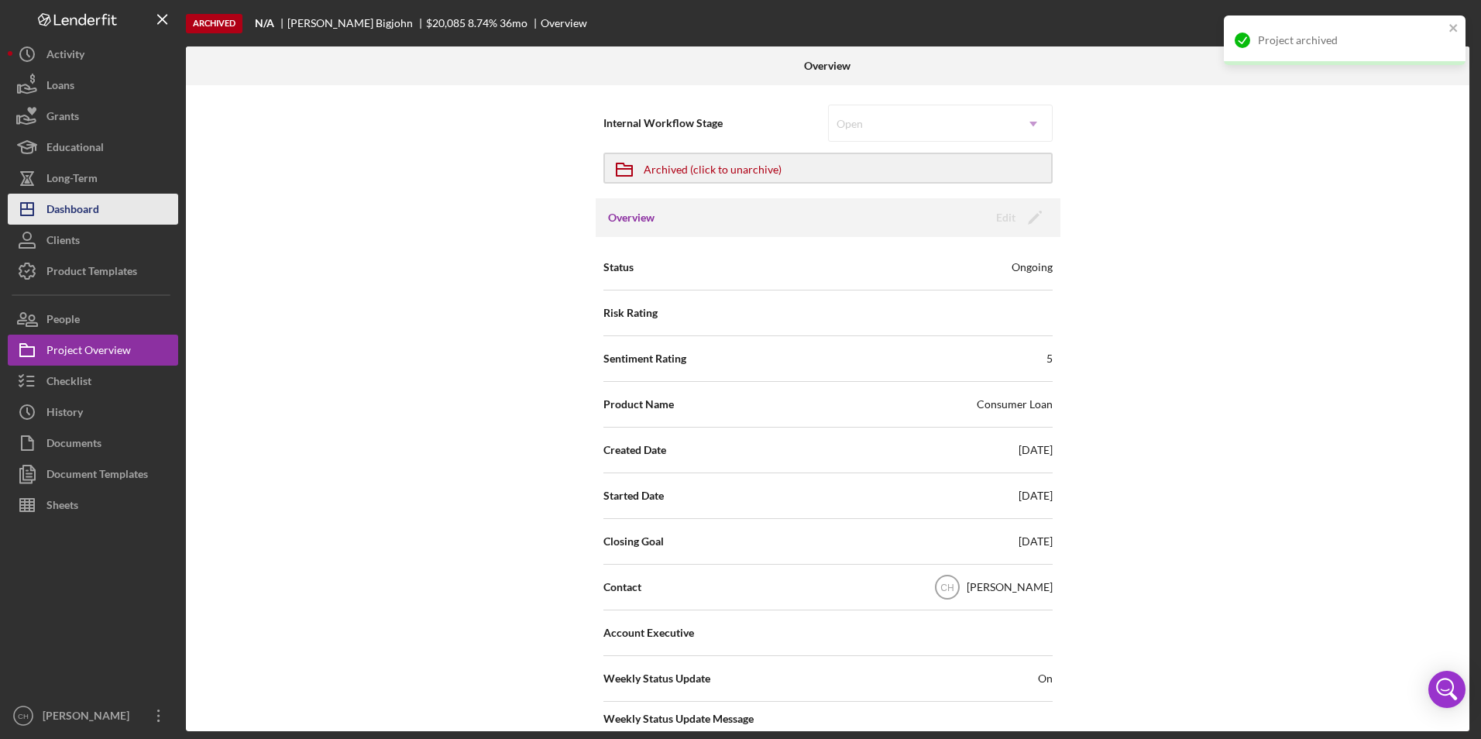
click at [72, 195] on div "Dashboard" at bounding box center [72, 211] width 53 height 35
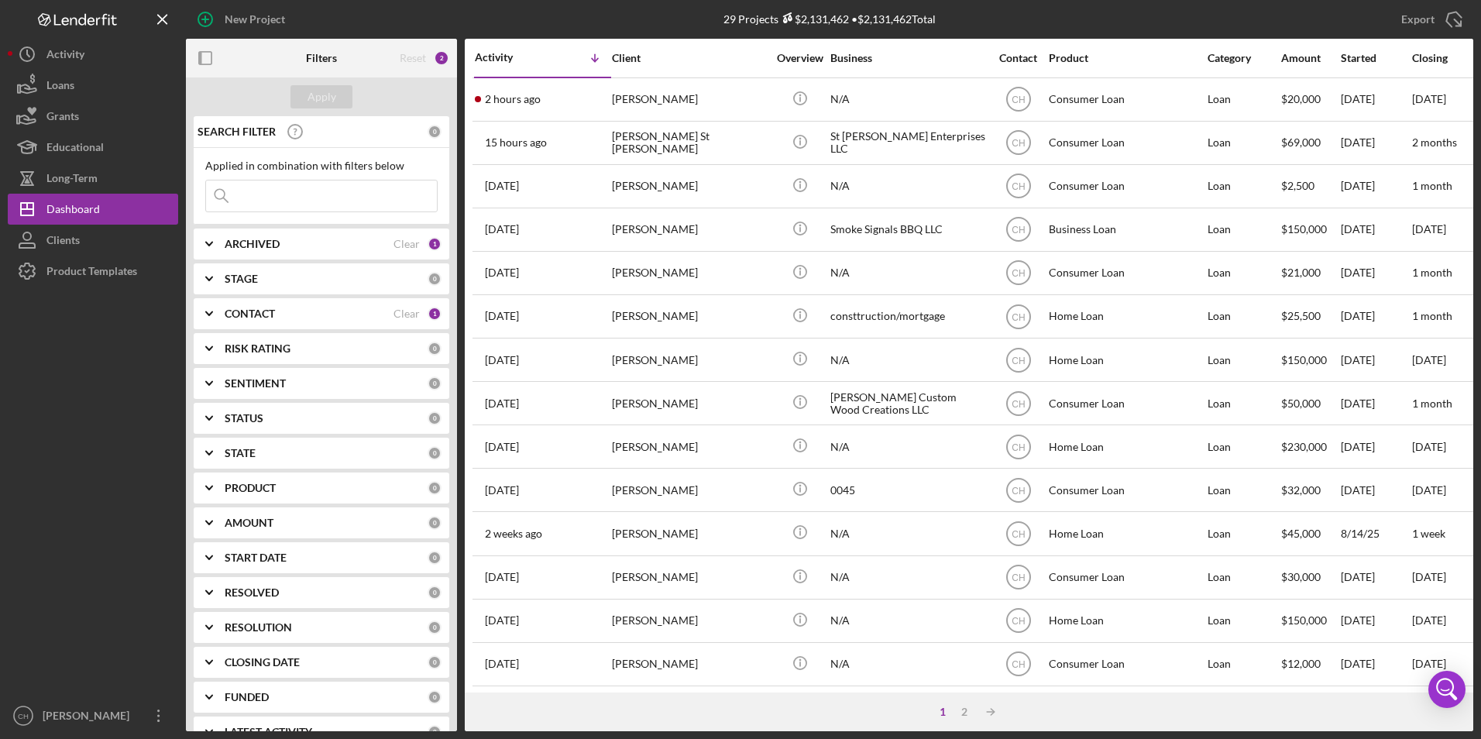
click at [280, 198] on input at bounding box center [321, 195] width 231 height 31
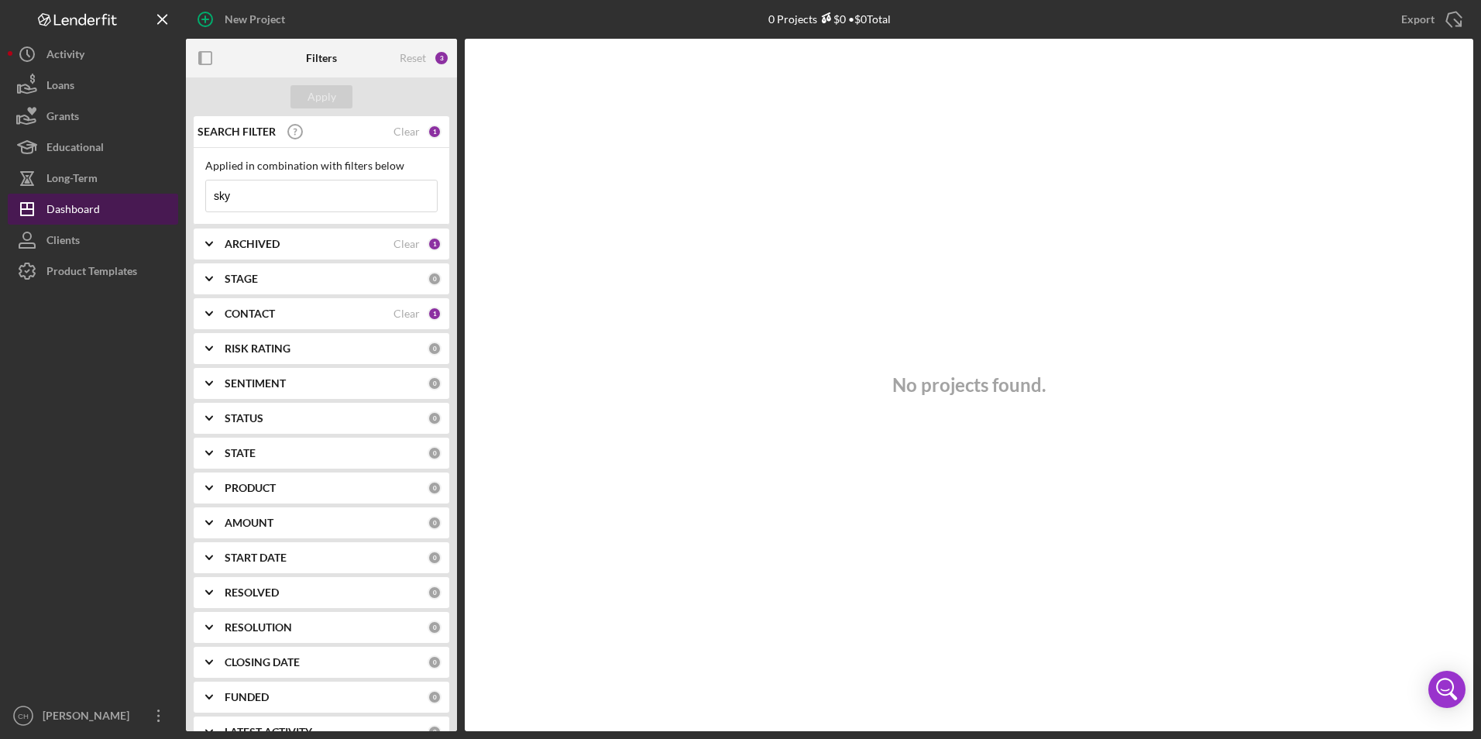
type input "sky"
click at [91, 217] on div "Dashboard" at bounding box center [72, 211] width 53 height 35
click at [399, 129] on div "Clear" at bounding box center [407, 131] width 26 height 12
click at [337, 92] on button "Apply" at bounding box center [322, 96] width 62 height 23
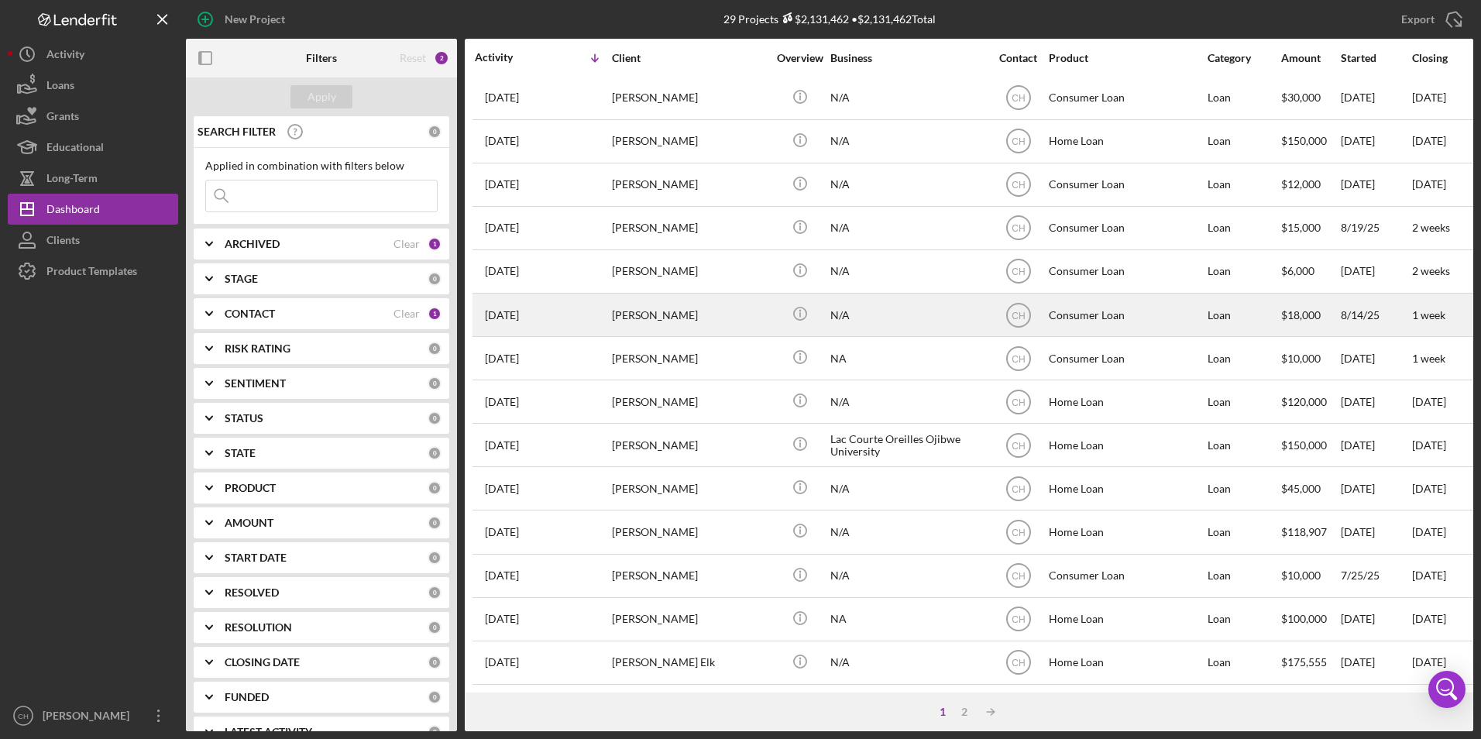
scroll to position [414, 0]
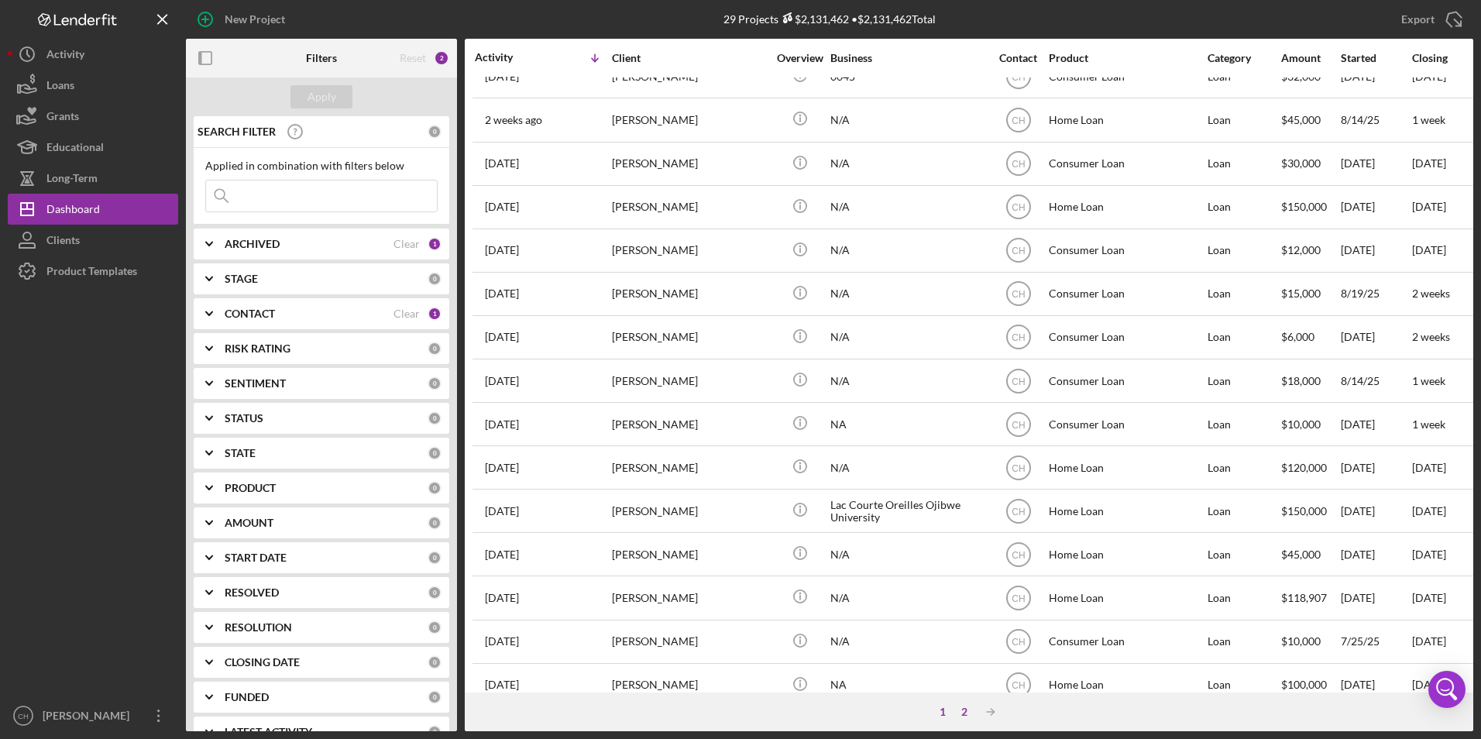
click at [961, 710] on div "2" at bounding box center [965, 712] width 22 height 12
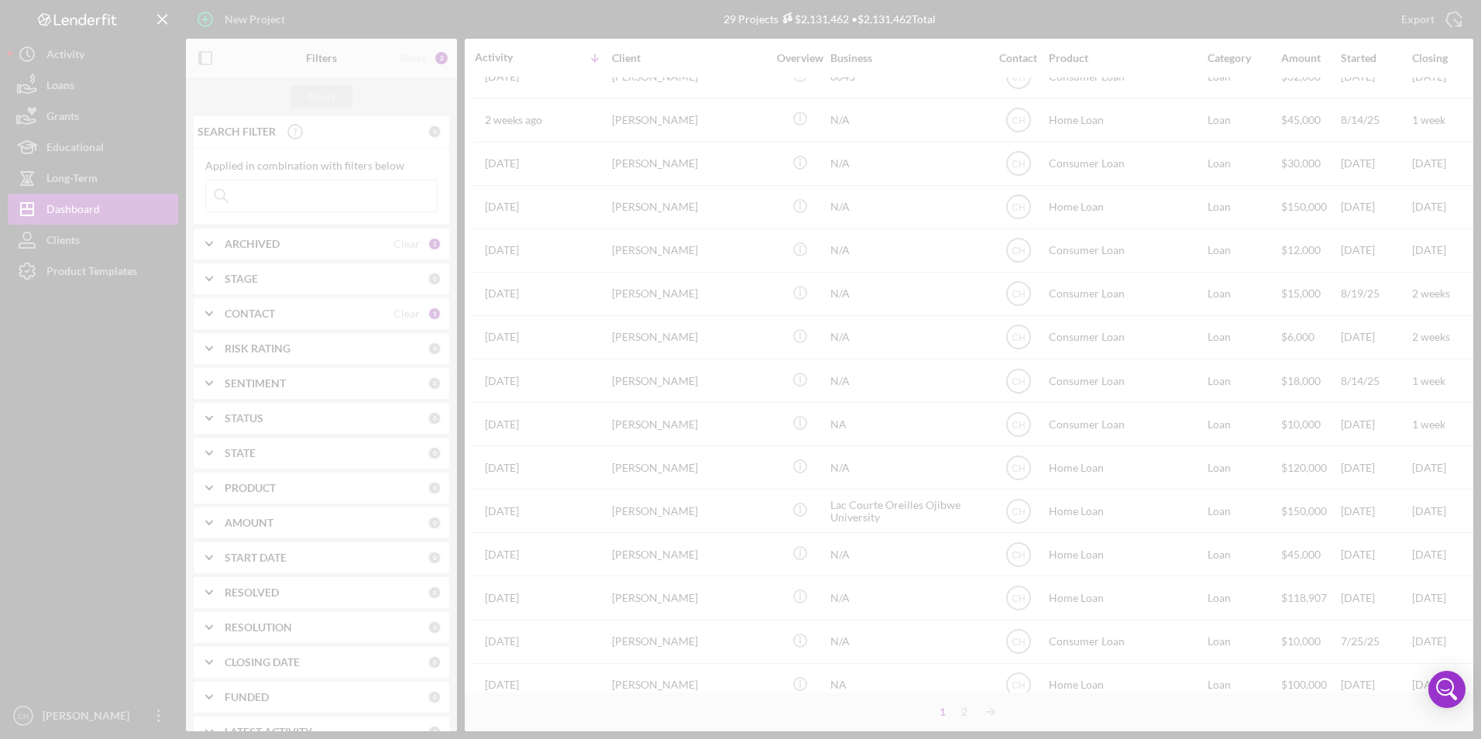
scroll to position [0, 0]
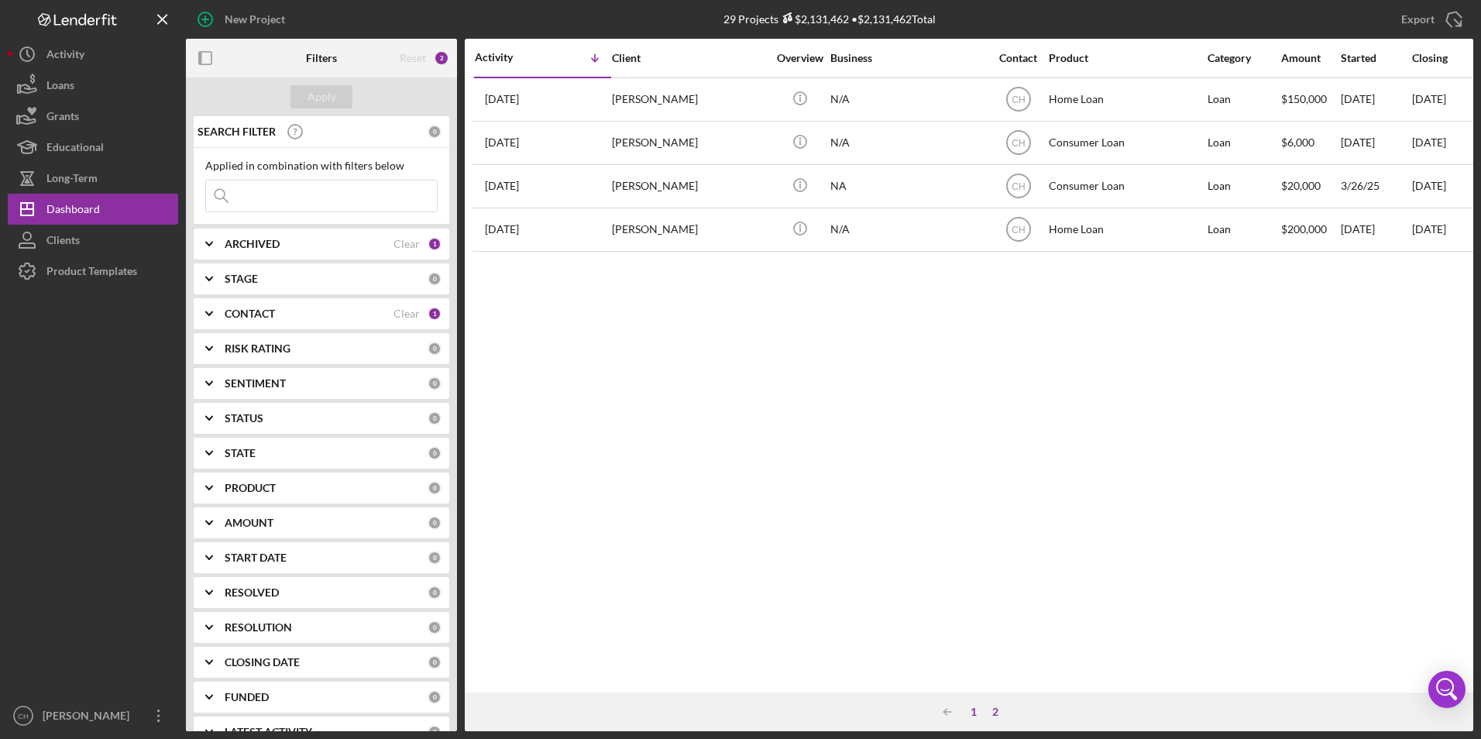
click at [967, 711] on div "1" at bounding box center [974, 712] width 22 height 12
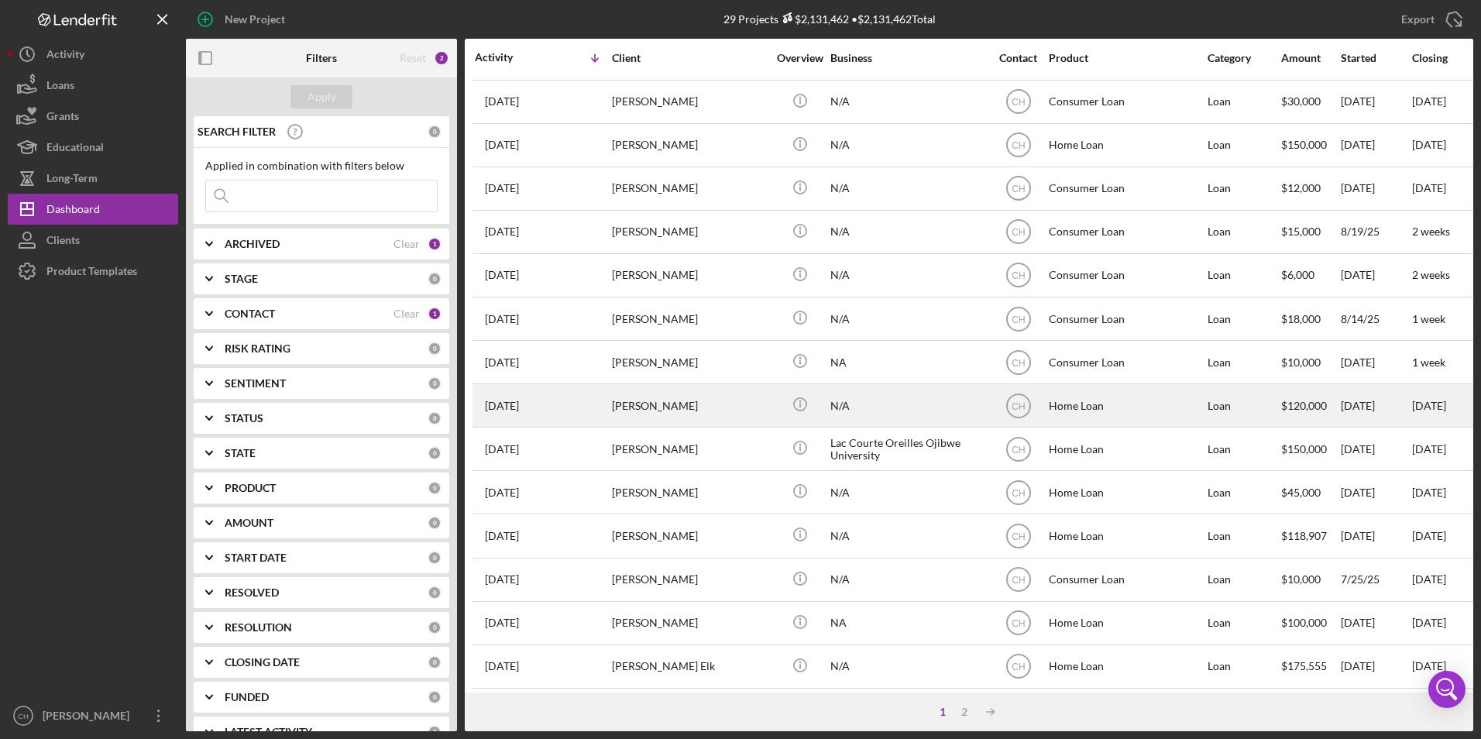
scroll to position [491, 0]
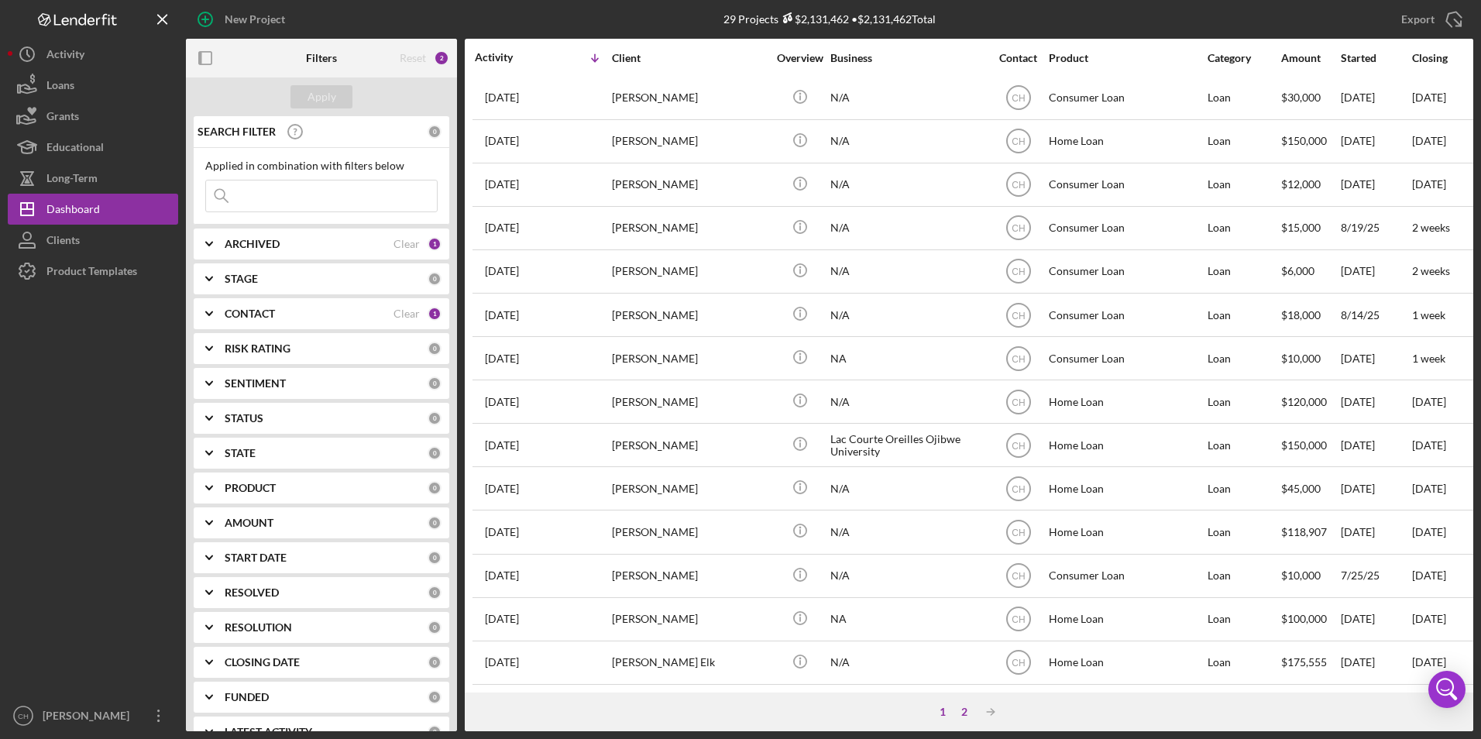
click at [971, 712] on div "2" at bounding box center [965, 712] width 22 height 12
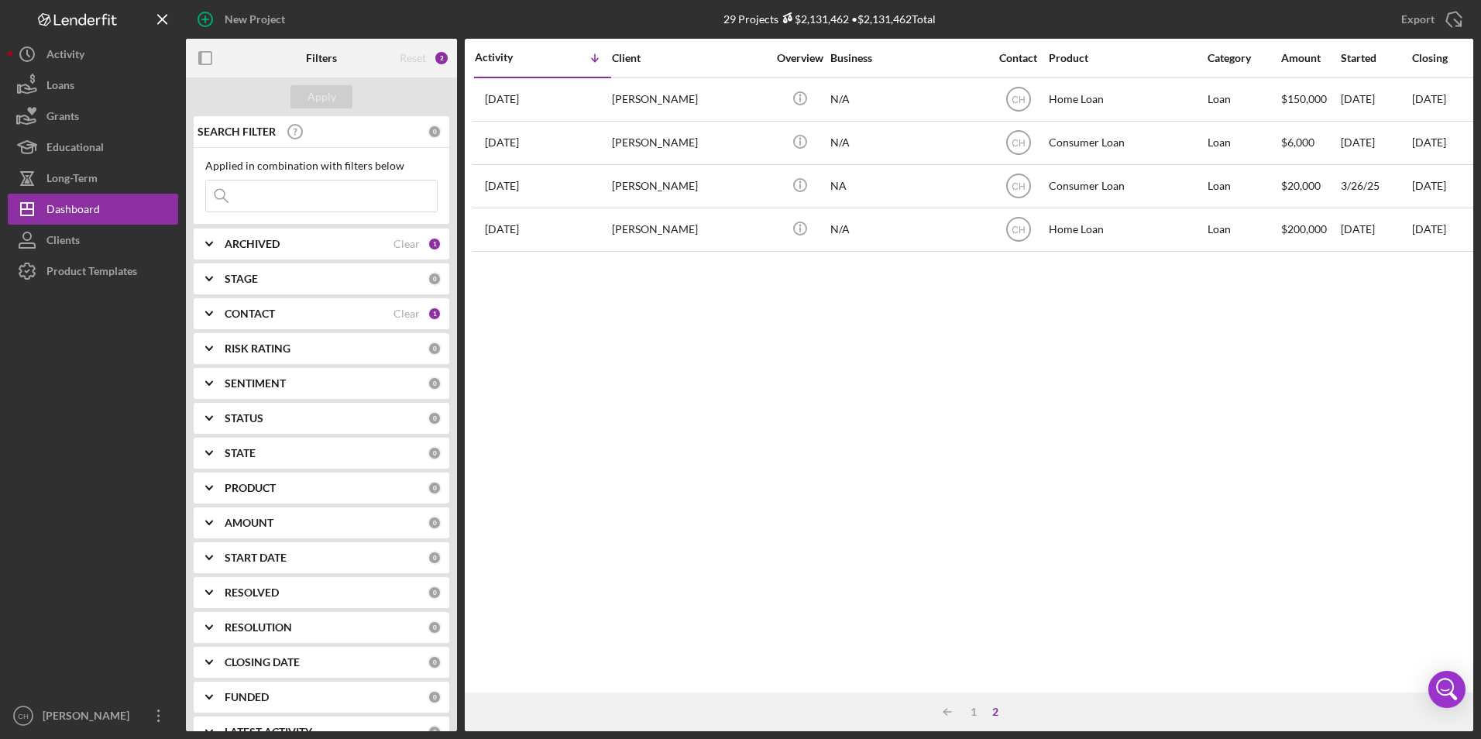
scroll to position [0, 0]
